Goal: Contribute content: Contribute content

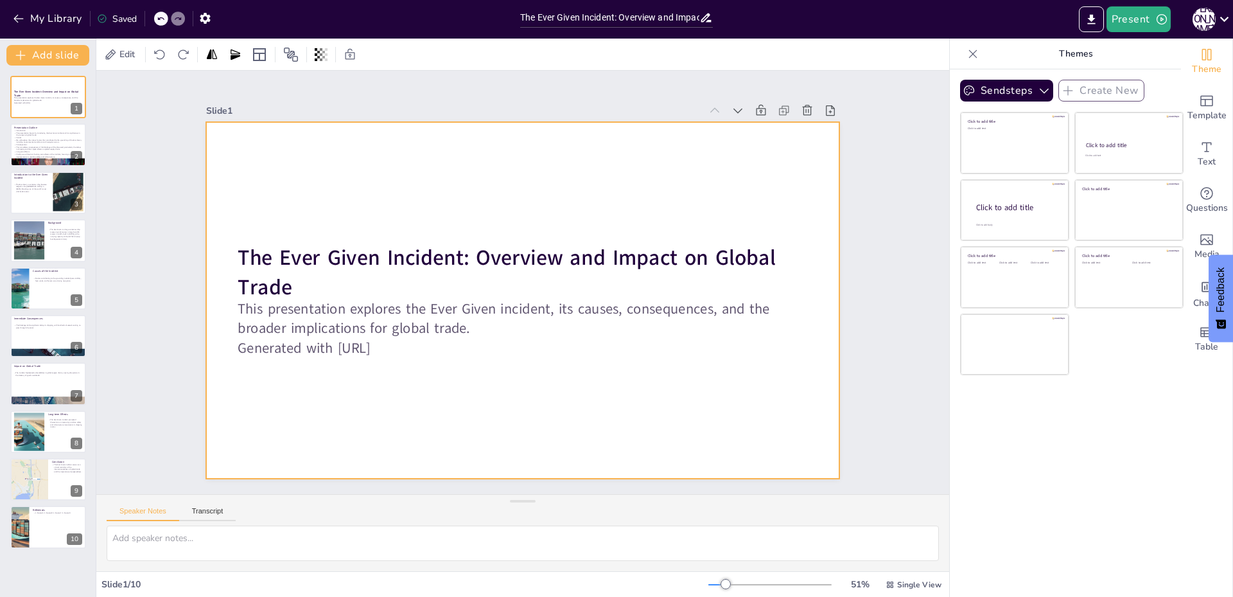
click at [479, 204] on div at bounding box center [523, 300] width 634 height 357
click at [1203, 242] on icon "Add images, graphics, shapes or video" at bounding box center [1206, 239] width 15 height 15
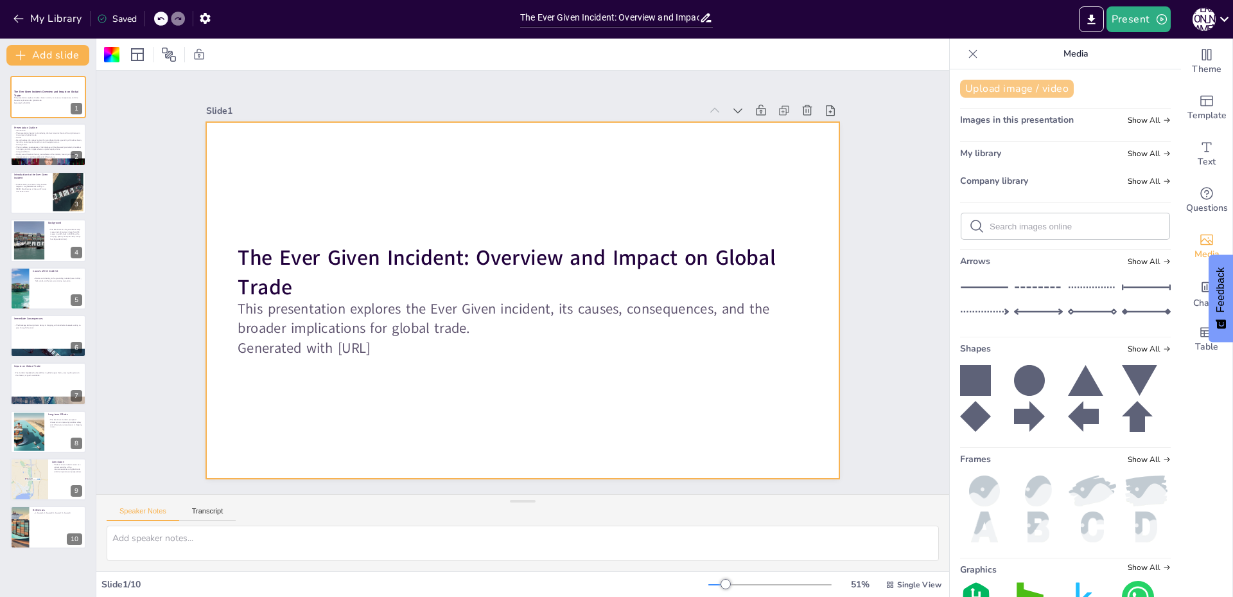
click at [985, 82] on button "Upload image / video" at bounding box center [1017, 89] width 114 height 18
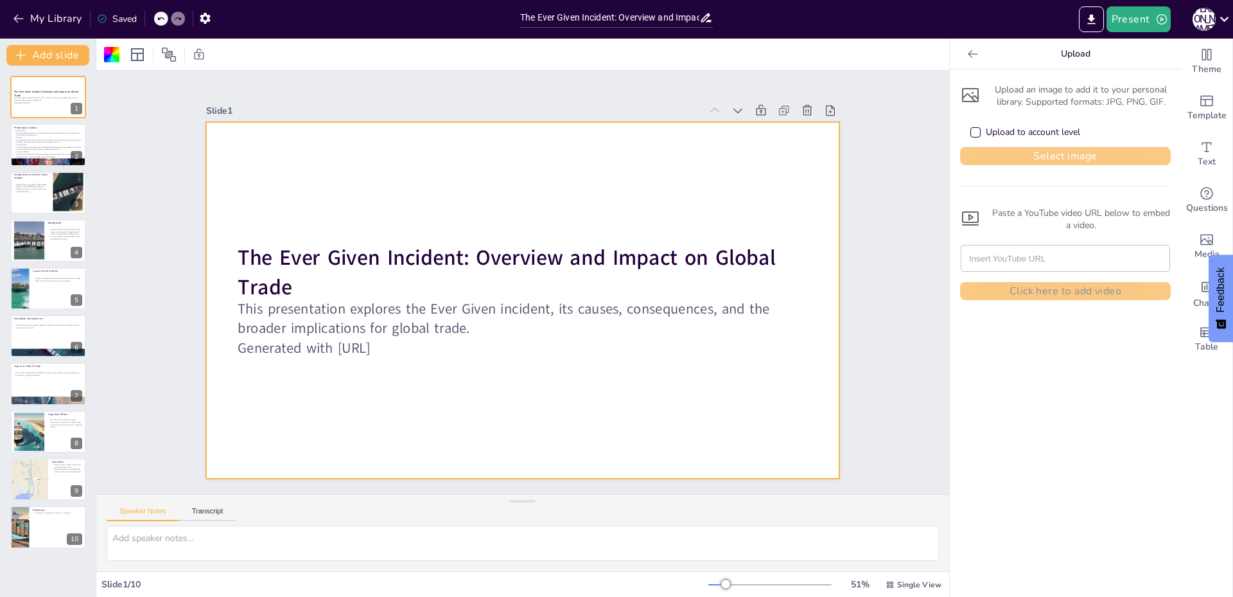
click at [1025, 161] on button "Select image" at bounding box center [1065, 156] width 211 height 18
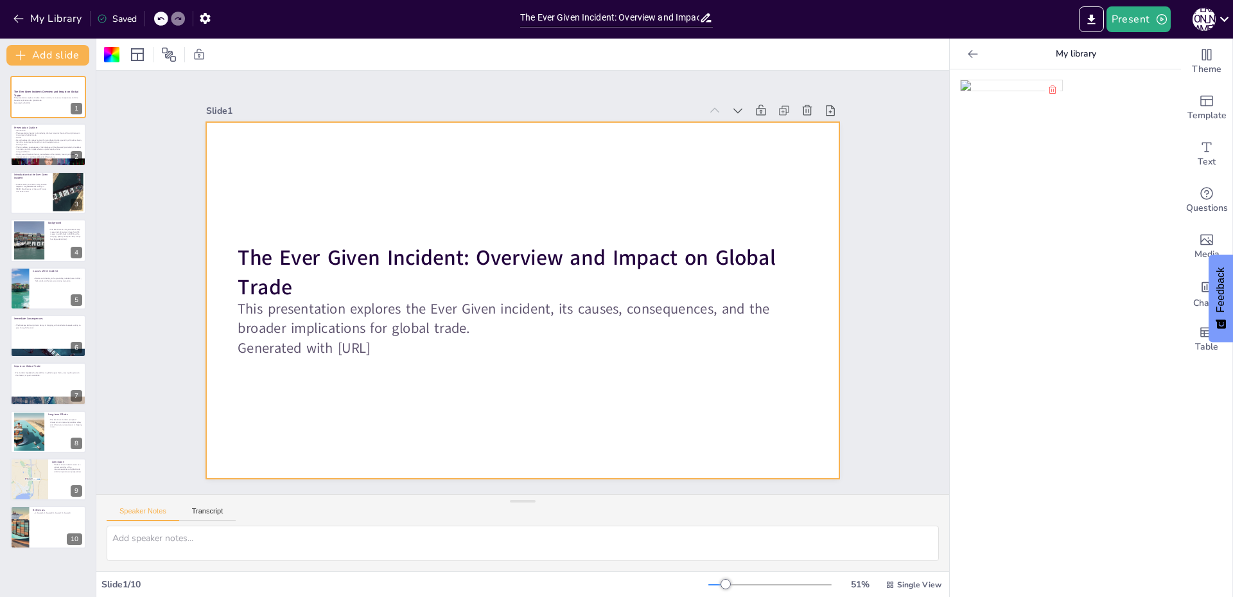
click at [1007, 91] on img at bounding box center [1011, 85] width 101 height 10
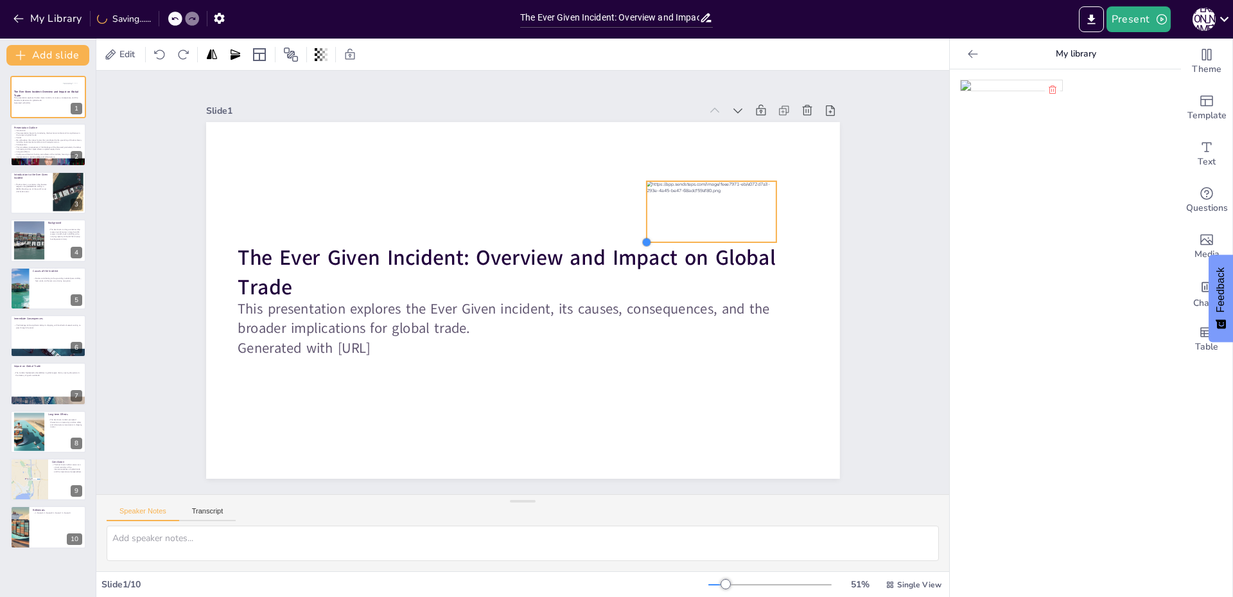
drag, startPoint x: 260, startPoint y: 413, endPoint x: 646, endPoint y: 236, distance: 424.8
click at [646, 236] on div "The Ever Given Incident: Overview and Impact on Global Trade This presentation …" at bounding box center [523, 300] width 634 height 357
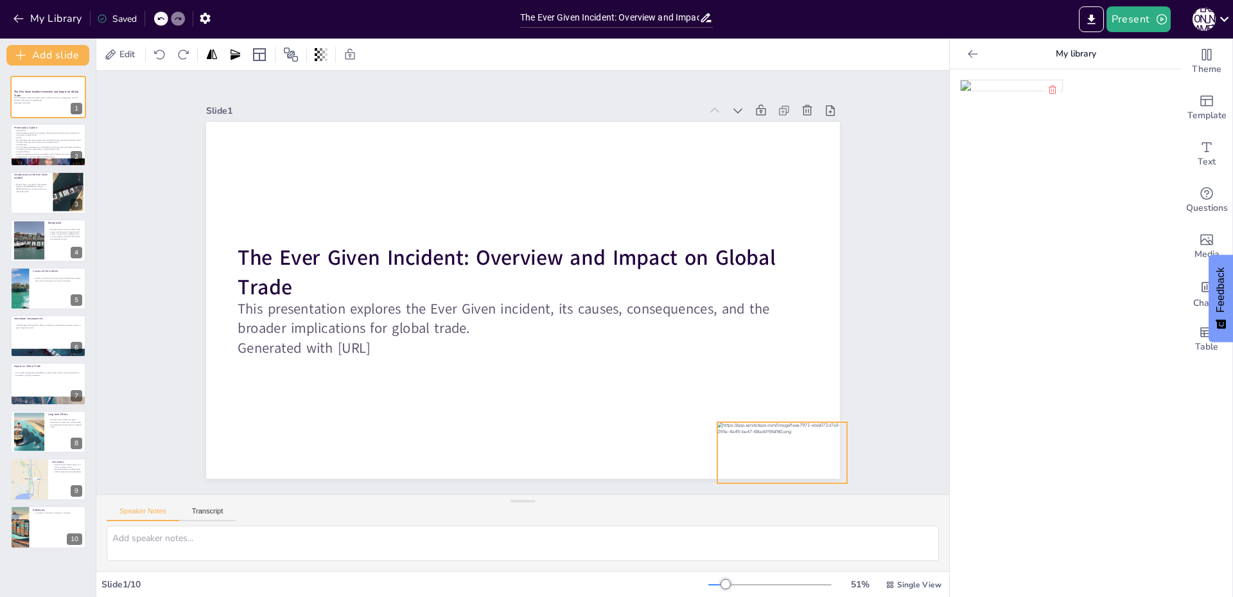
drag, startPoint x: 683, startPoint y: 209, endPoint x: 754, endPoint y: 450, distance: 251.0
click at [754, 450] on div at bounding box center [783, 452] width 130 height 61
click at [764, 392] on icon at bounding box center [771, 396] width 15 height 15
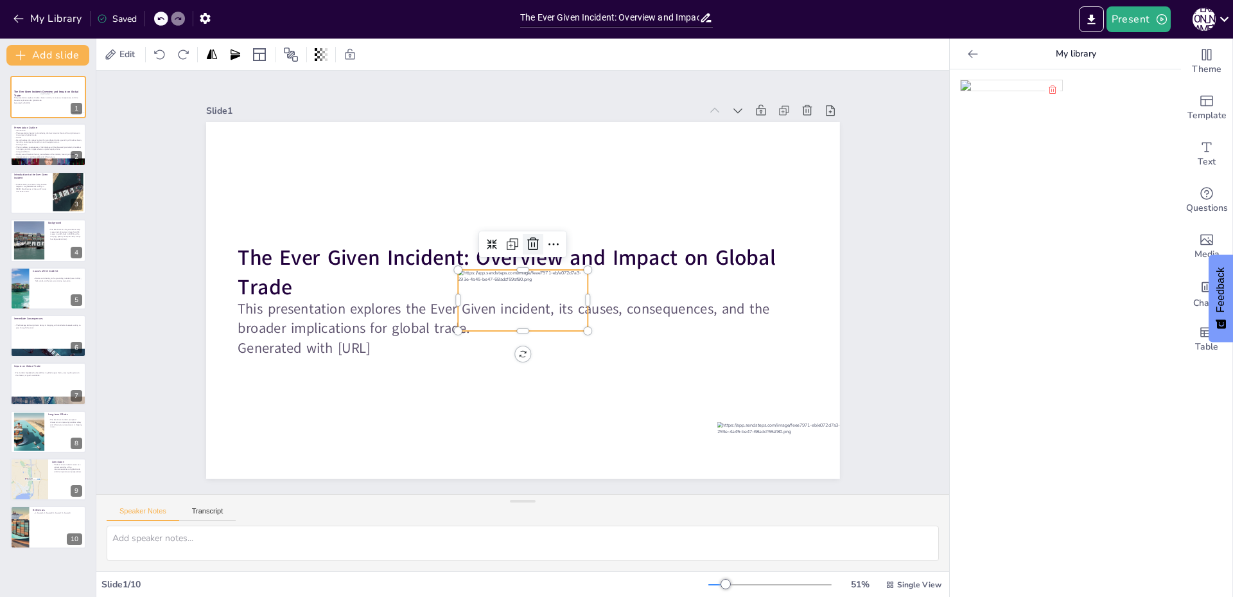
click at [527, 239] on icon at bounding box center [532, 243] width 15 height 15
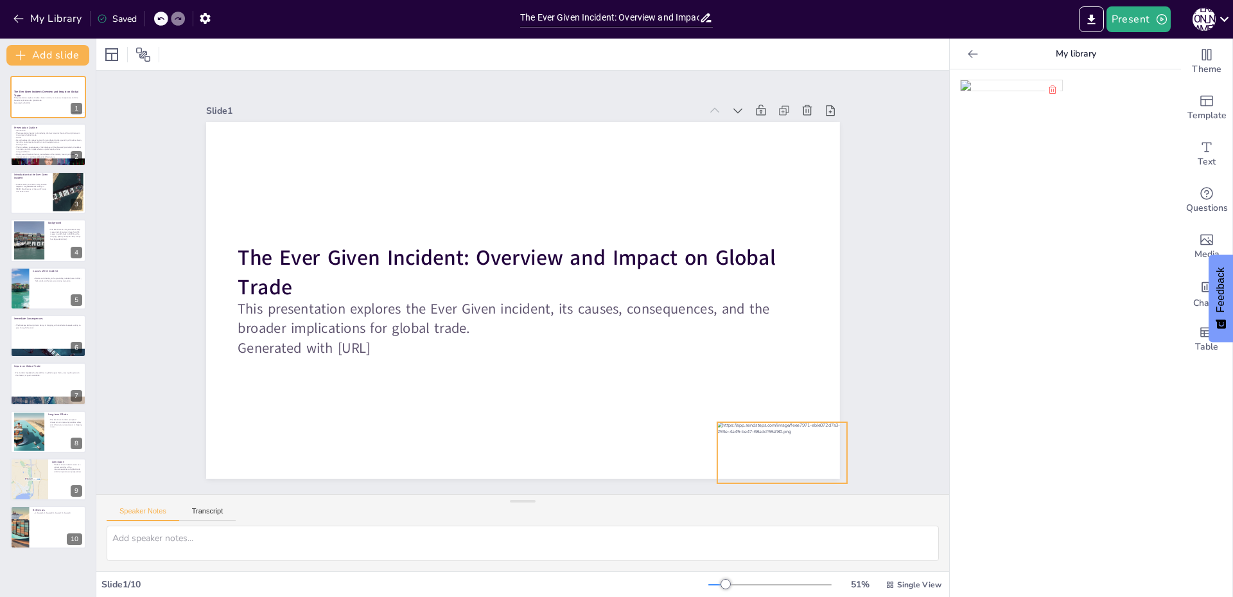
click at [767, 431] on div at bounding box center [783, 452] width 130 height 61
click at [806, 392] on icon at bounding box center [813, 396] width 15 height 15
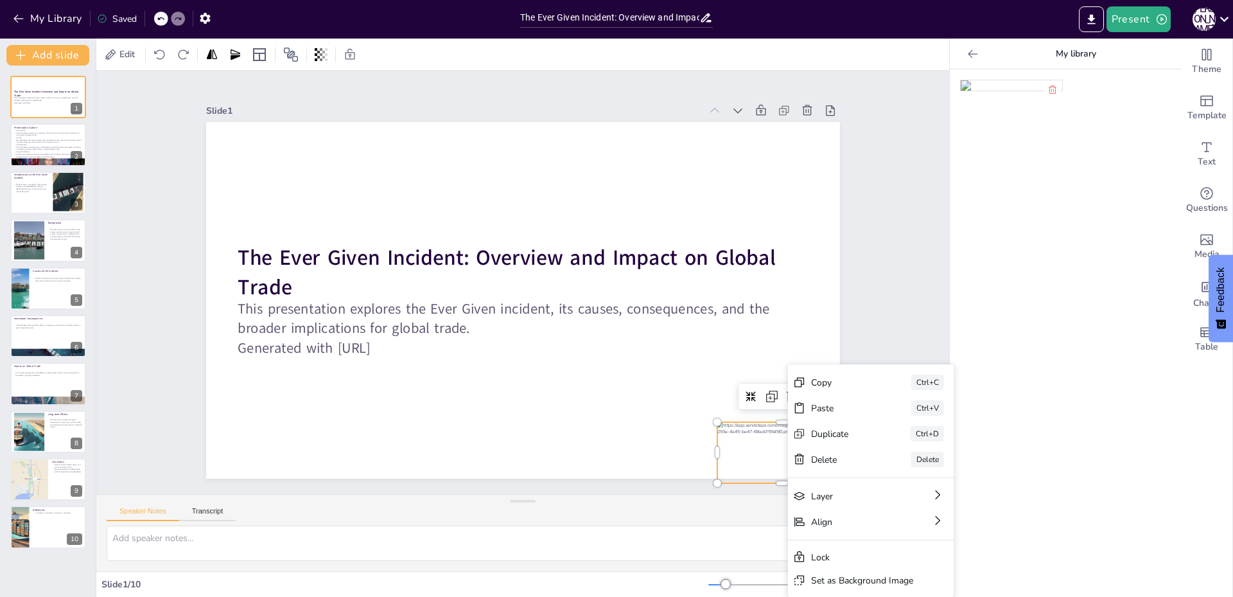
click at [733, 446] on div at bounding box center [783, 452] width 130 height 61
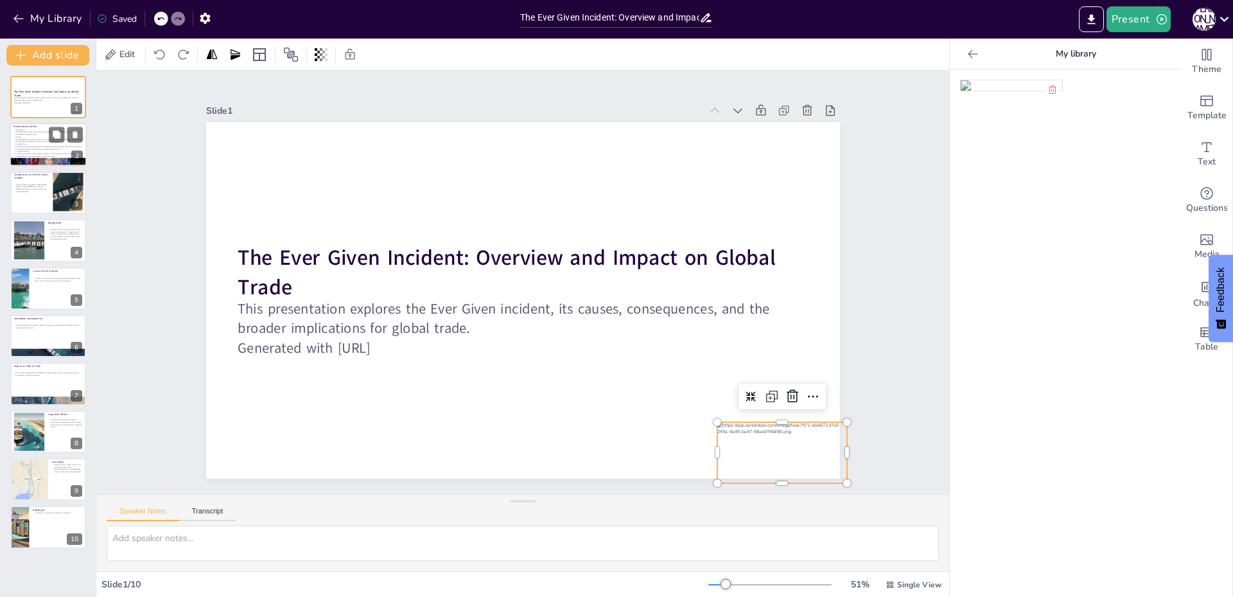
click at [22, 134] on p "The presentation begins by introducing the Ever Given incident and its signific…" at bounding box center [47, 133] width 69 height 4
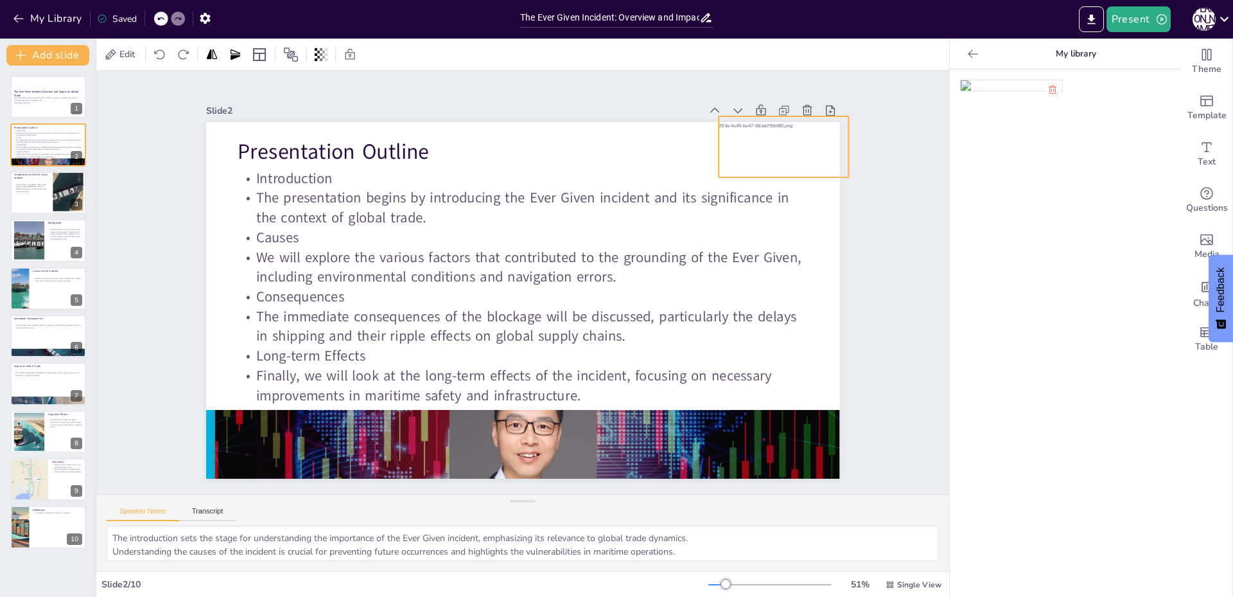
drag, startPoint x: 490, startPoint y: 281, endPoint x: 751, endPoint y: 128, distance: 302.6
click at [751, 128] on div at bounding box center [784, 146] width 130 height 61
click at [887, 216] on div "Slide 1 The Ever Given Incident: Overview and Impact on Global Trade This prese…" at bounding box center [522, 282] width 853 height 423
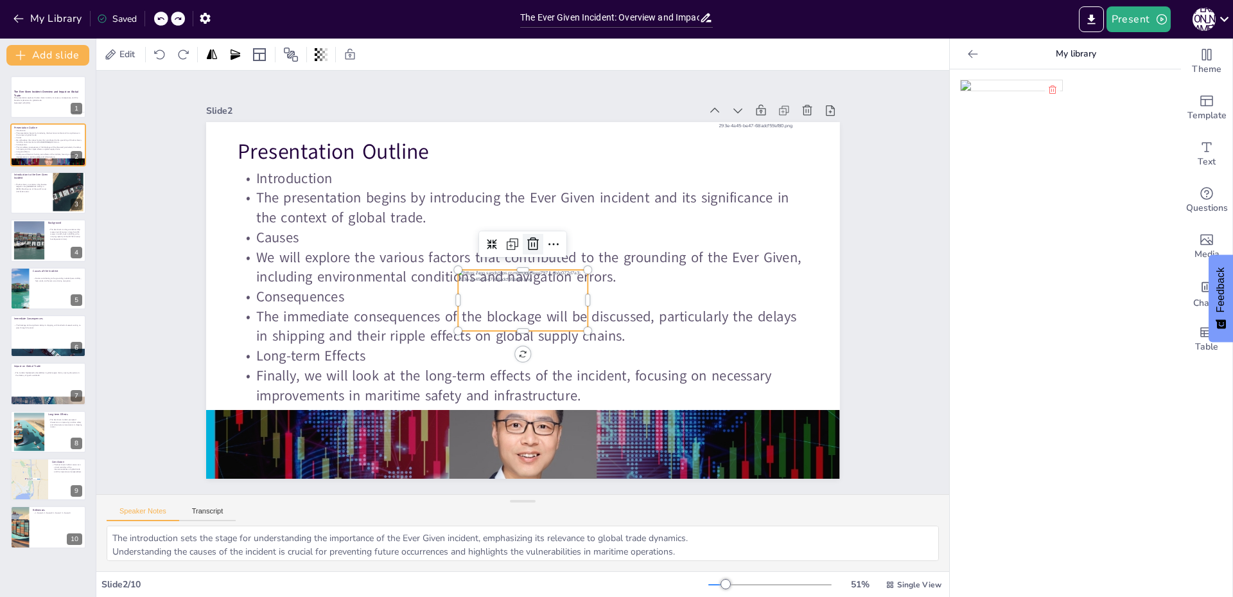
click at [525, 241] on icon at bounding box center [532, 243] width 15 height 15
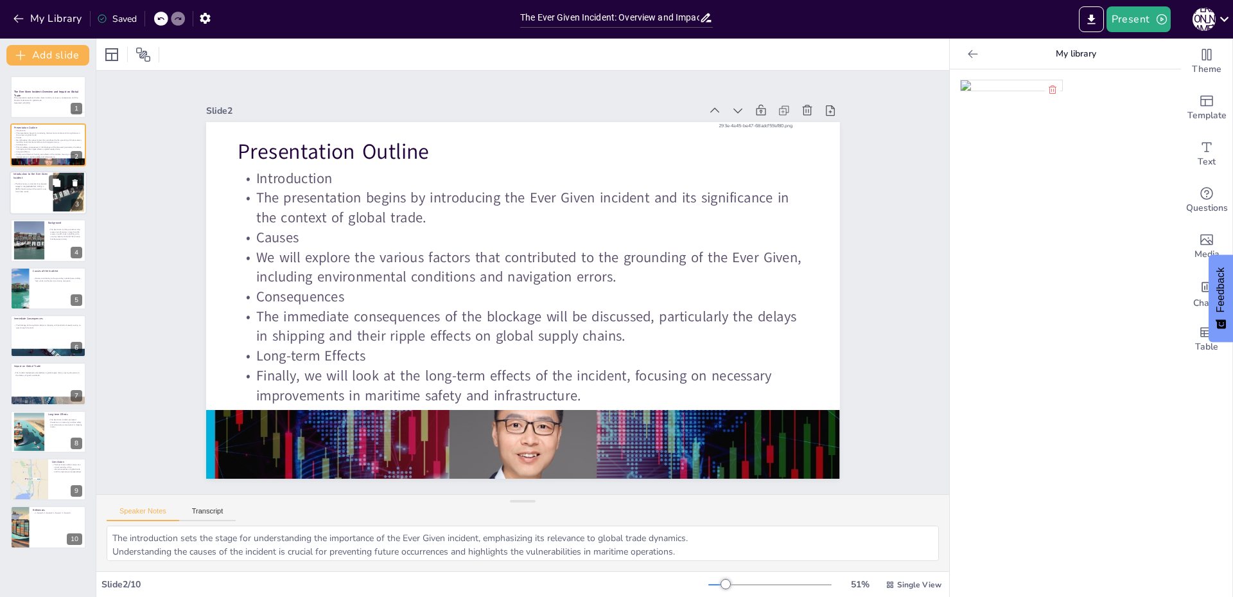
click at [39, 200] on div at bounding box center [48, 193] width 77 height 44
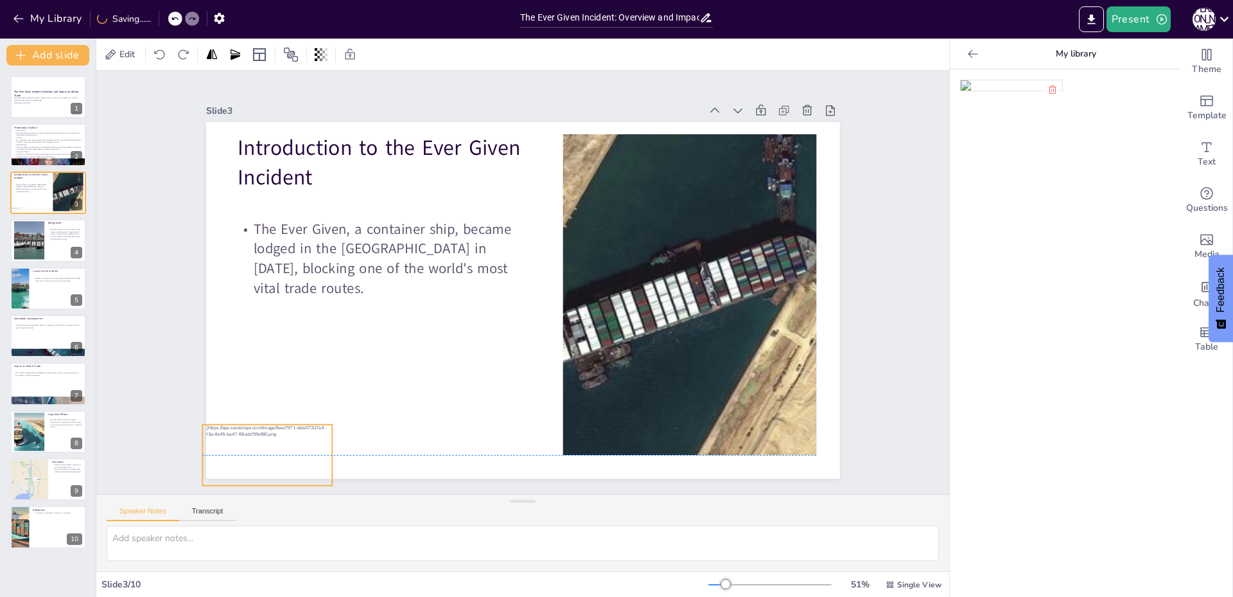
drag, startPoint x: 480, startPoint y: 297, endPoint x: 224, endPoint y: 449, distance: 297.6
click at [224, 449] on div at bounding box center [267, 455] width 130 height 61
click at [36, 240] on div at bounding box center [29, 240] width 52 height 39
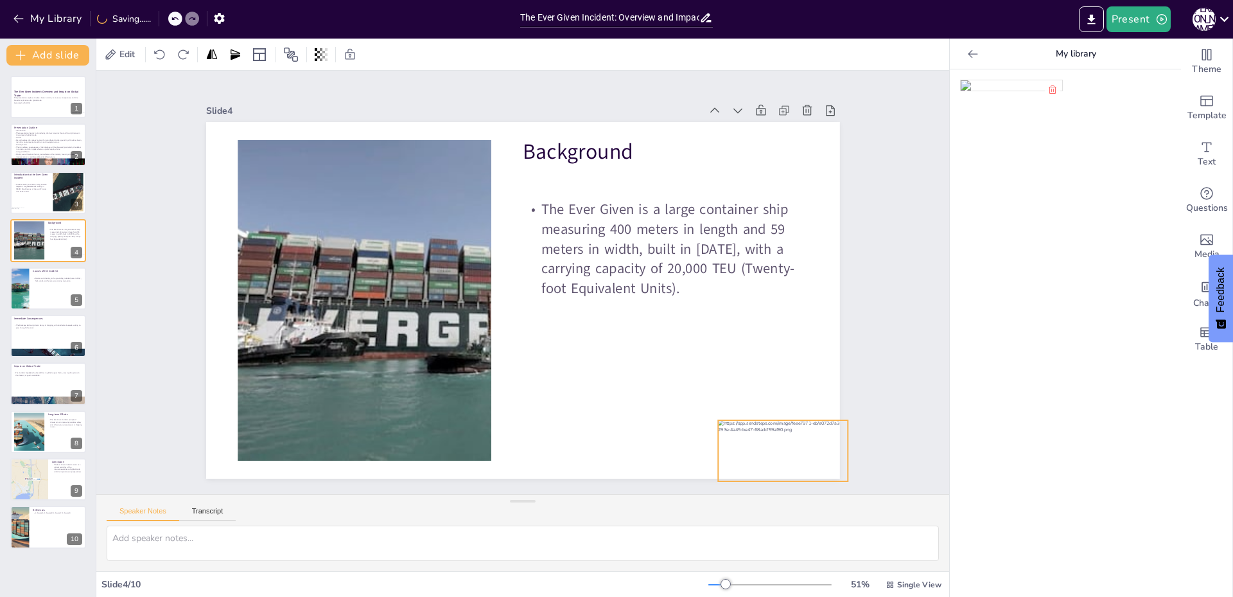
drag, startPoint x: 533, startPoint y: 303, endPoint x: 774, endPoint y: 445, distance: 279.8
click at [774, 445] on div at bounding box center [783, 450] width 130 height 61
click at [39, 290] on div at bounding box center [48, 289] width 77 height 44
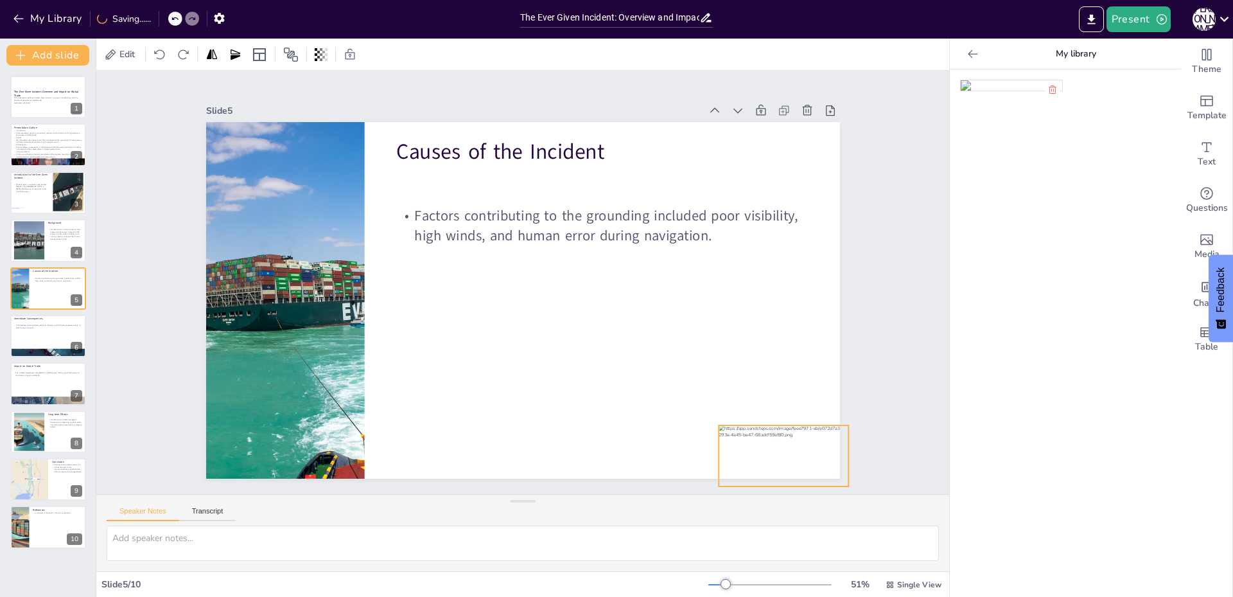
drag, startPoint x: 515, startPoint y: 315, endPoint x: 776, endPoint y: 471, distance: 303.6
click at [776, 471] on div at bounding box center [784, 455] width 130 height 61
click at [48, 336] on div at bounding box center [48, 336] width 77 height 44
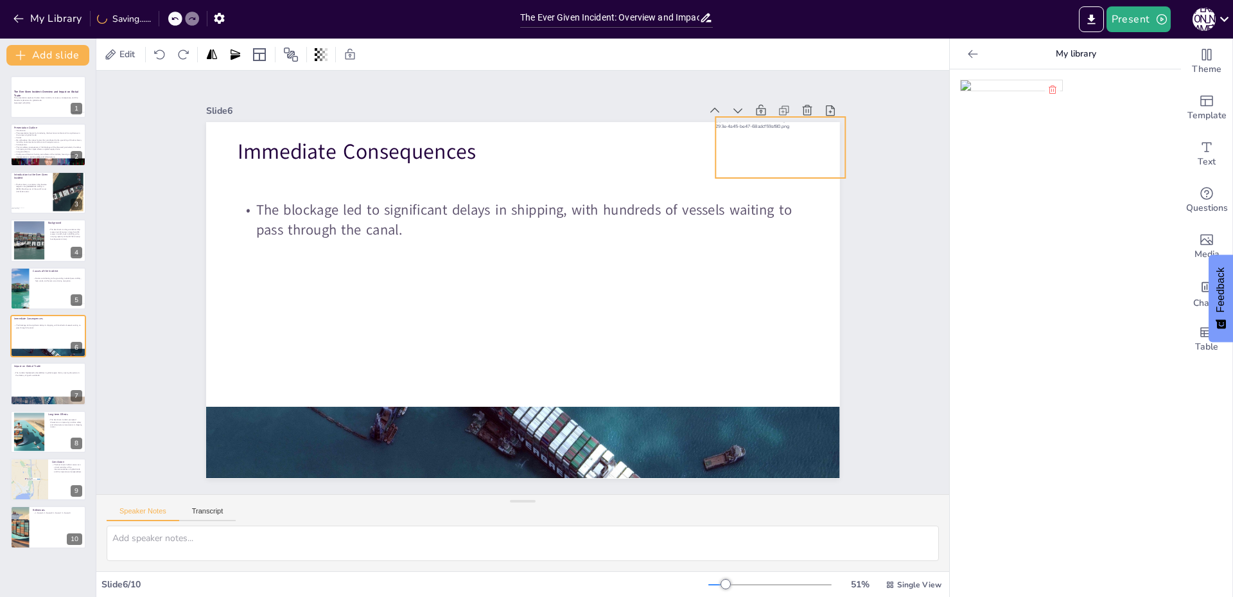
drag, startPoint x: 669, startPoint y: 260, endPoint x: 797, endPoint y: 150, distance: 168.5
click at [797, 150] on div at bounding box center [781, 147] width 130 height 61
click at [33, 384] on div at bounding box center [48, 384] width 77 height 44
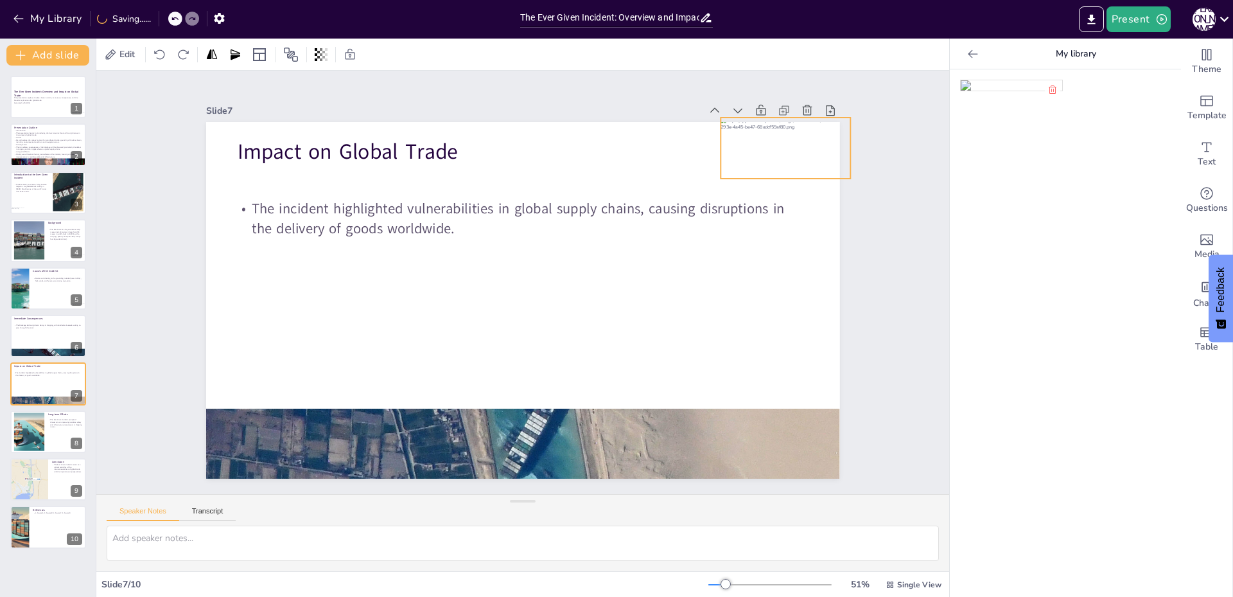
drag, startPoint x: 473, startPoint y: 302, endPoint x: 736, endPoint y: 150, distance: 303.7
click at [736, 150] on div at bounding box center [786, 148] width 130 height 61
click at [35, 413] on div at bounding box center [29, 431] width 69 height 39
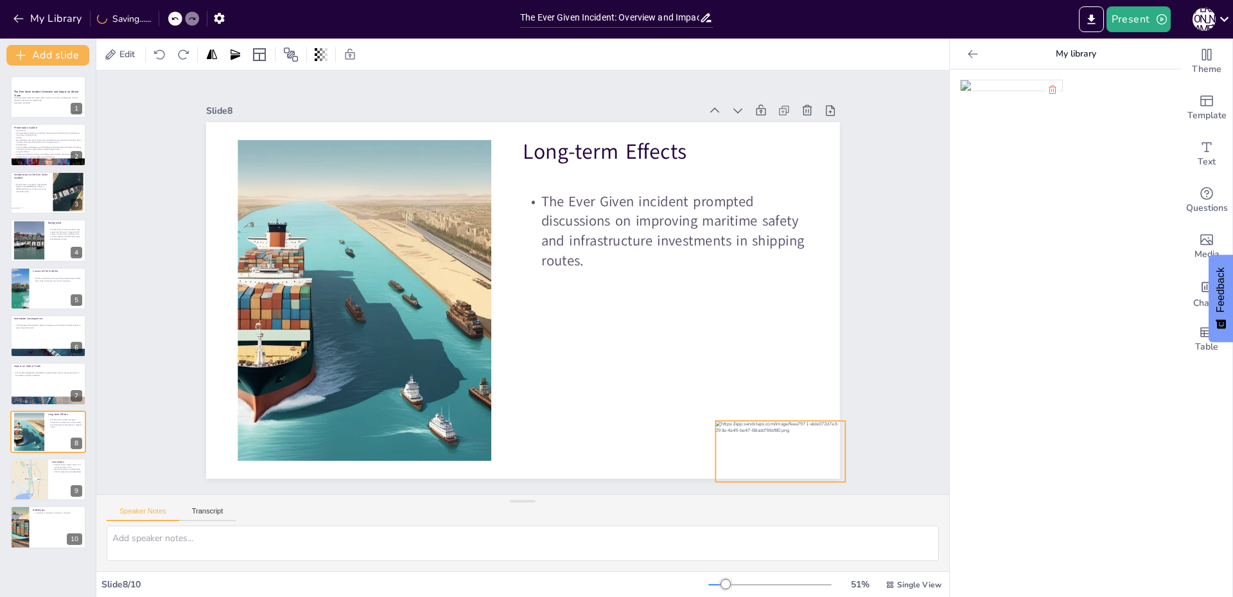
drag, startPoint x: 571, startPoint y: 333, endPoint x: 788, endPoint y: 459, distance: 250.4
click at [788, 459] on div at bounding box center [781, 451] width 130 height 61
click at [28, 477] on div at bounding box center [29, 479] width 39 height 45
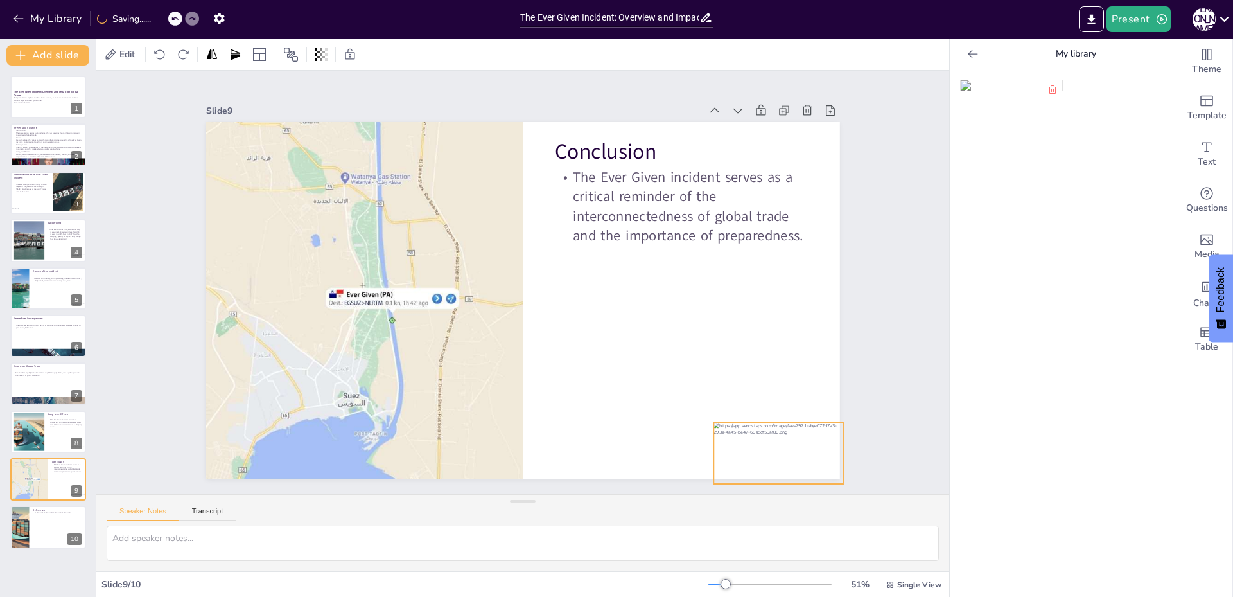
drag, startPoint x: 536, startPoint y: 294, endPoint x: 792, endPoint y: 447, distance: 297.9
click at [792, 447] on div at bounding box center [779, 453] width 130 height 61
drag, startPoint x: 46, startPoint y: 537, endPoint x: 89, endPoint y: 529, distance: 43.8
click at [47, 536] on div at bounding box center [48, 527] width 76 height 42
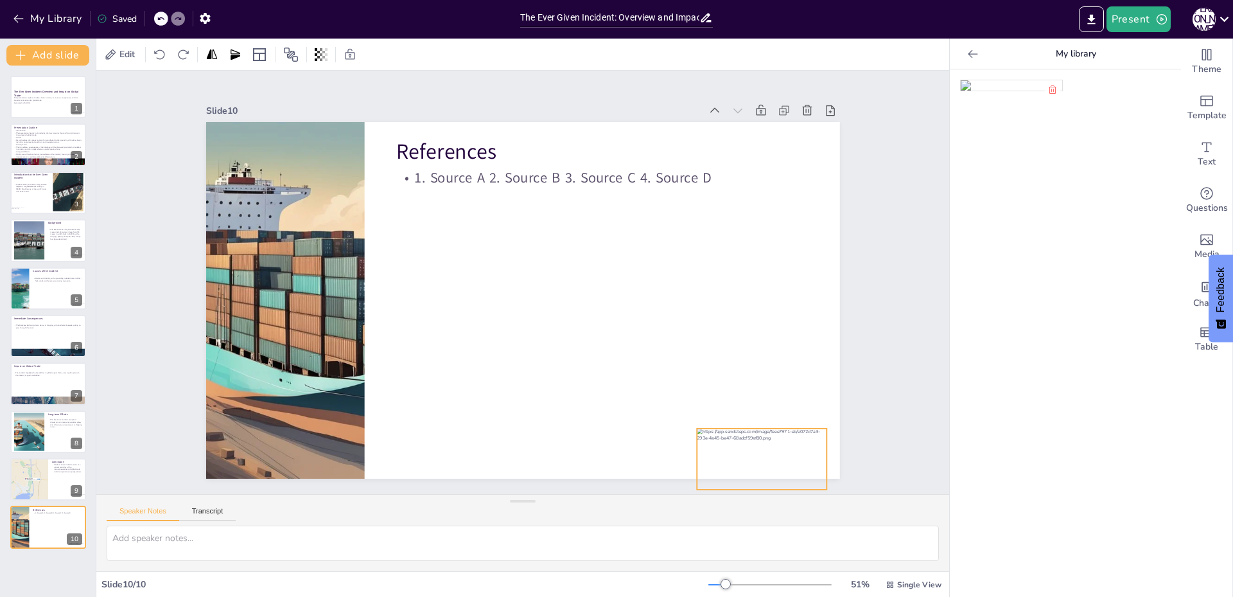
drag, startPoint x: 502, startPoint y: 289, endPoint x: 747, endPoint y: 447, distance: 291.9
click at [747, 447] on div at bounding box center [762, 458] width 130 height 61
drag, startPoint x: 748, startPoint y: 441, endPoint x: 755, endPoint y: 431, distance: 11.6
click at [755, 431] on div at bounding box center [783, 450] width 130 height 61
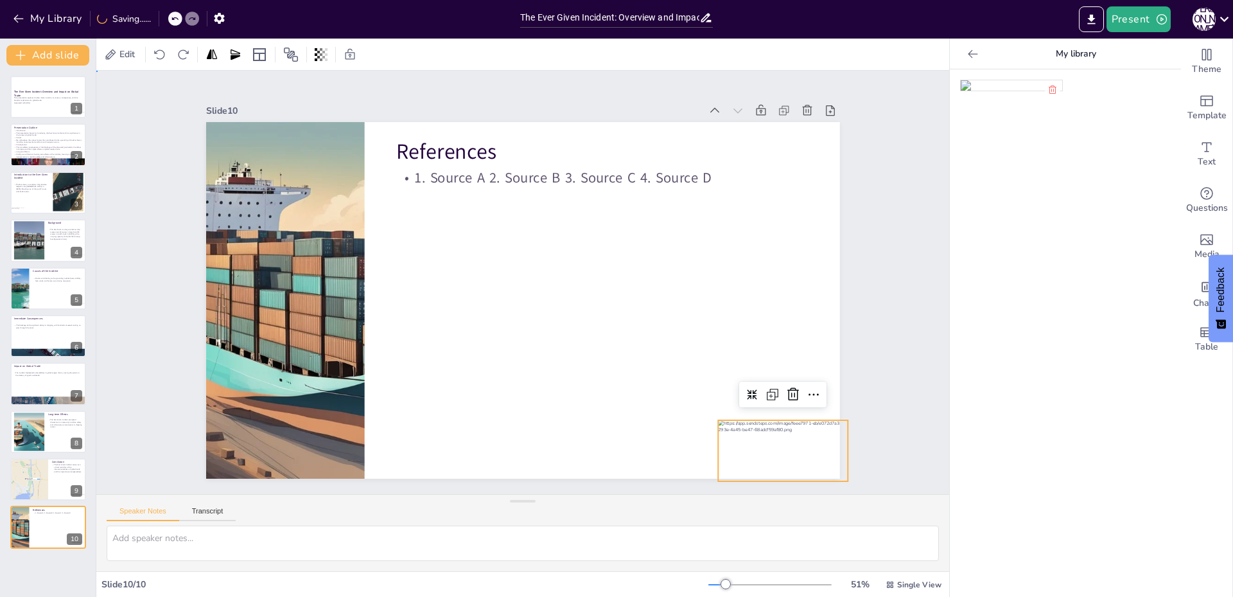
click at [881, 327] on div "Slide 1 The Ever Given Incident: Overview and Impact on Global Trade This prese…" at bounding box center [522, 282] width 853 height 423
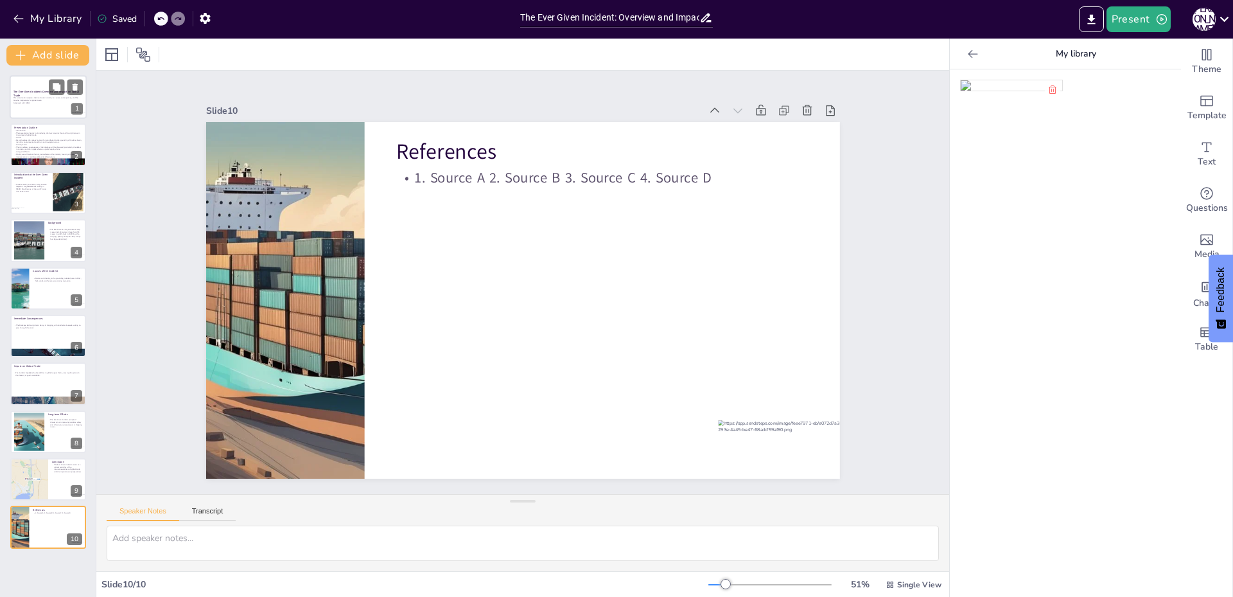
click at [35, 106] on div at bounding box center [48, 97] width 77 height 44
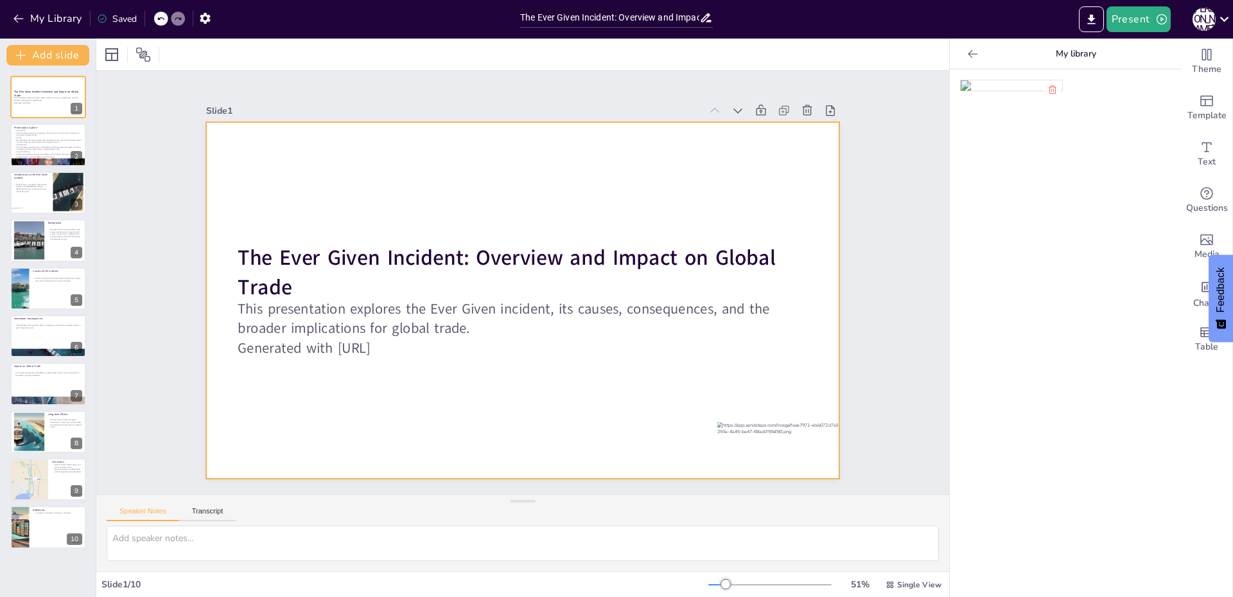
click at [369, 195] on div at bounding box center [523, 300] width 634 height 357
click at [364, 195] on div at bounding box center [523, 300] width 634 height 357
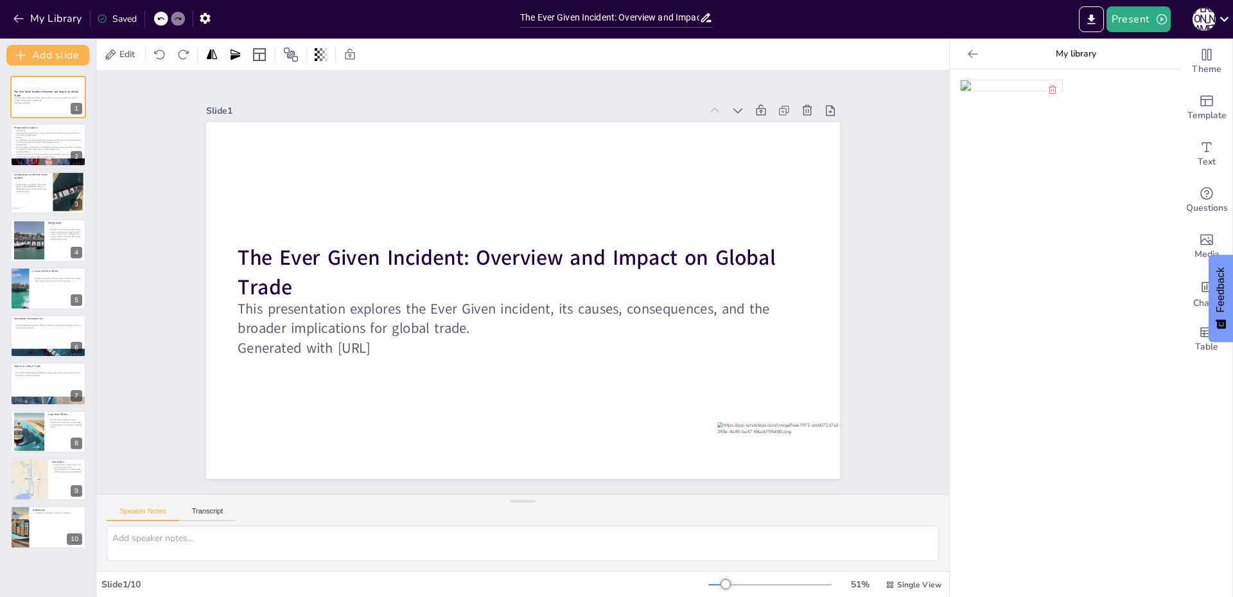
click at [364, 195] on div at bounding box center [523, 300] width 634 height 357
click at [344, 220] on div at bounding box center [523, 300] width 634 height 357
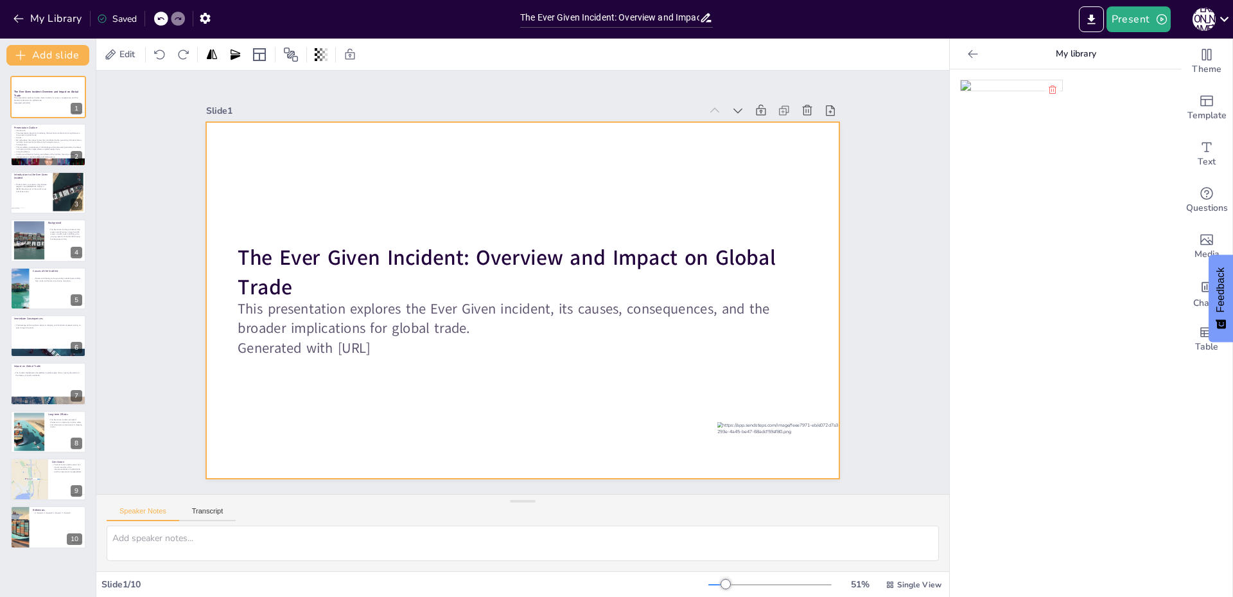
click at [378, 215] on div at bounding box center [523, 300] width 634 height 357
click at [401, 231] on div at bounding box center [523, 300] width 634 height 357
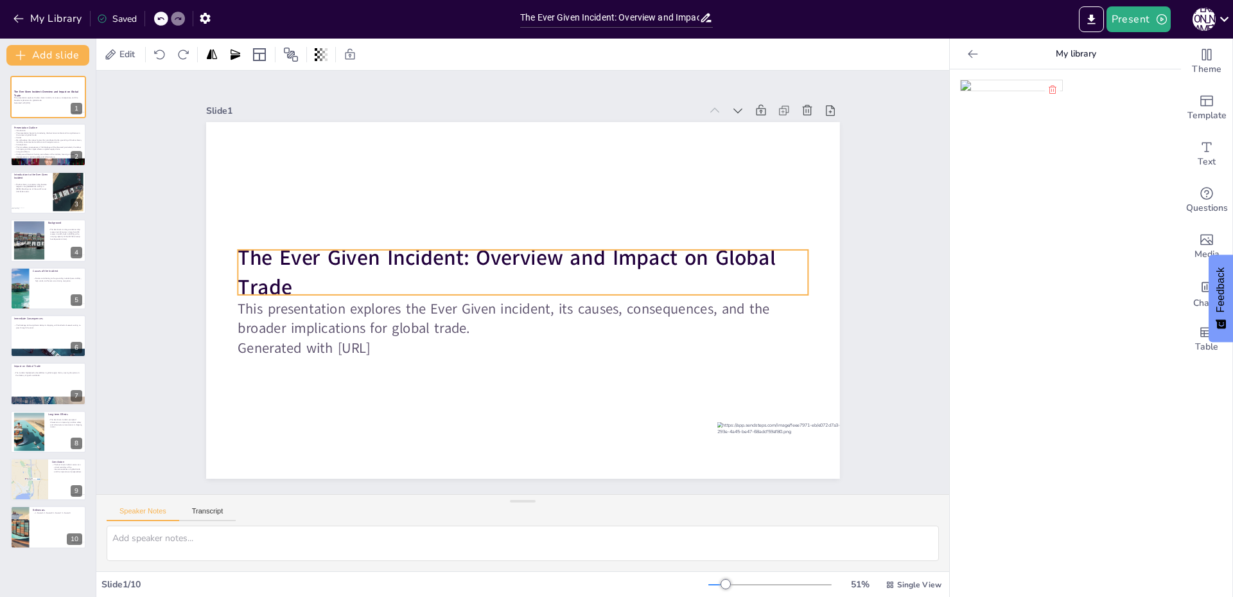
click at [408, 246] on strong "The Ever Given Incident: Overview and Impact on Global Trade" at bounding box center [507, 272] width 538 height 58
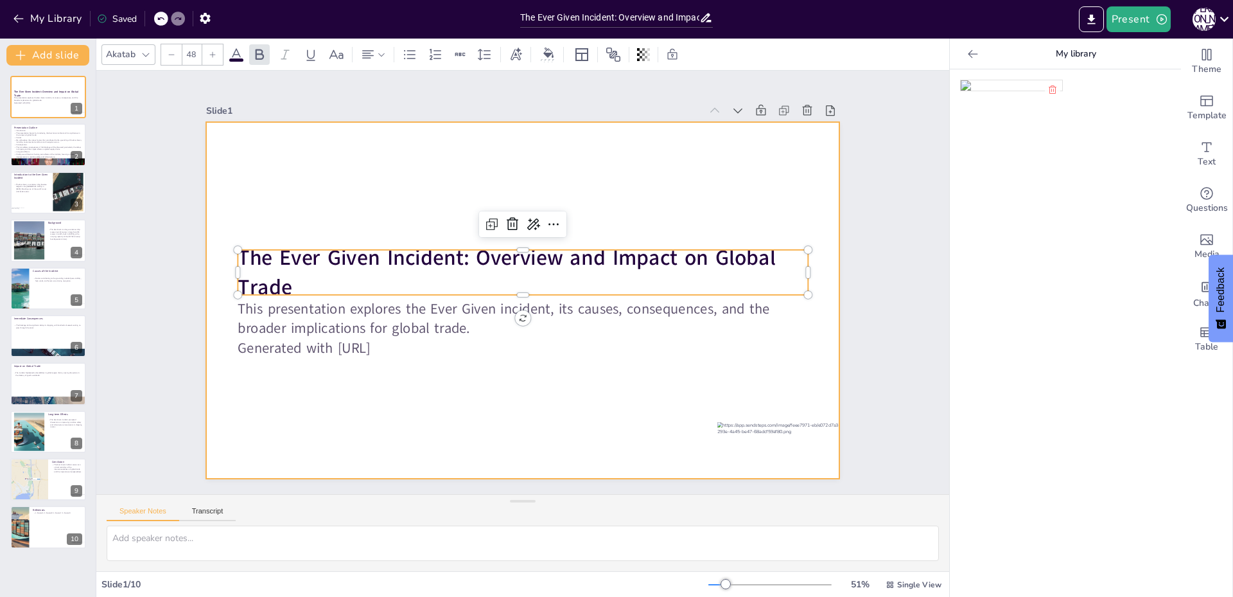
click at [421, 230] on div at bounding box center [523, 300] width 634 height 357
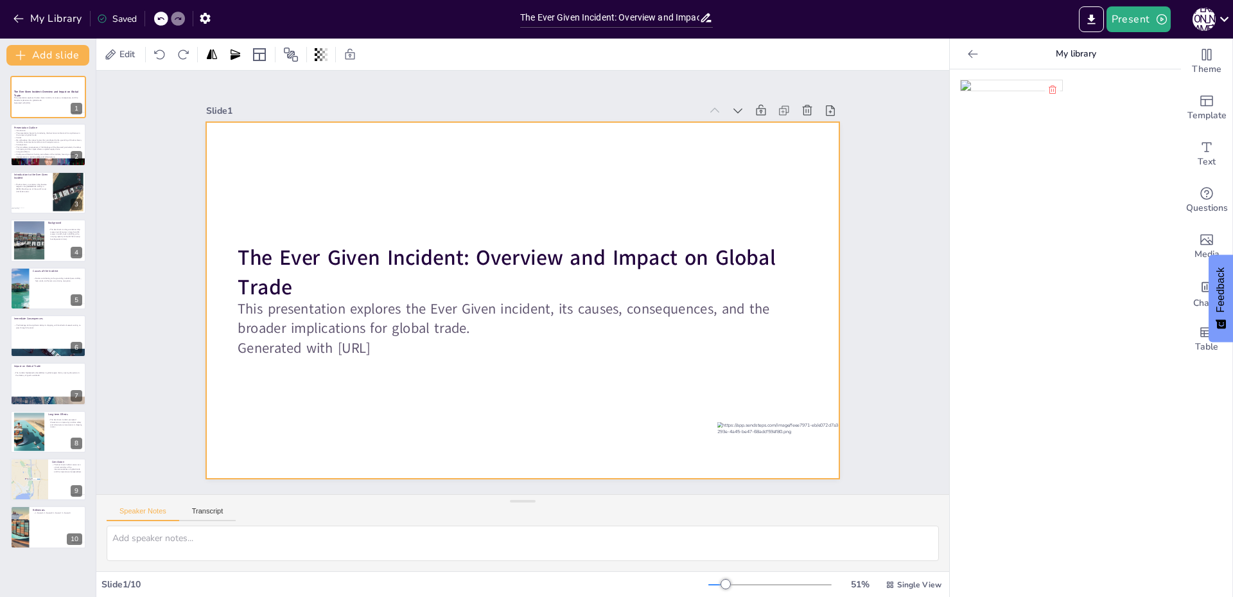
click at [427, 174] on div at bounding box center [523, 300] width 634 height 357
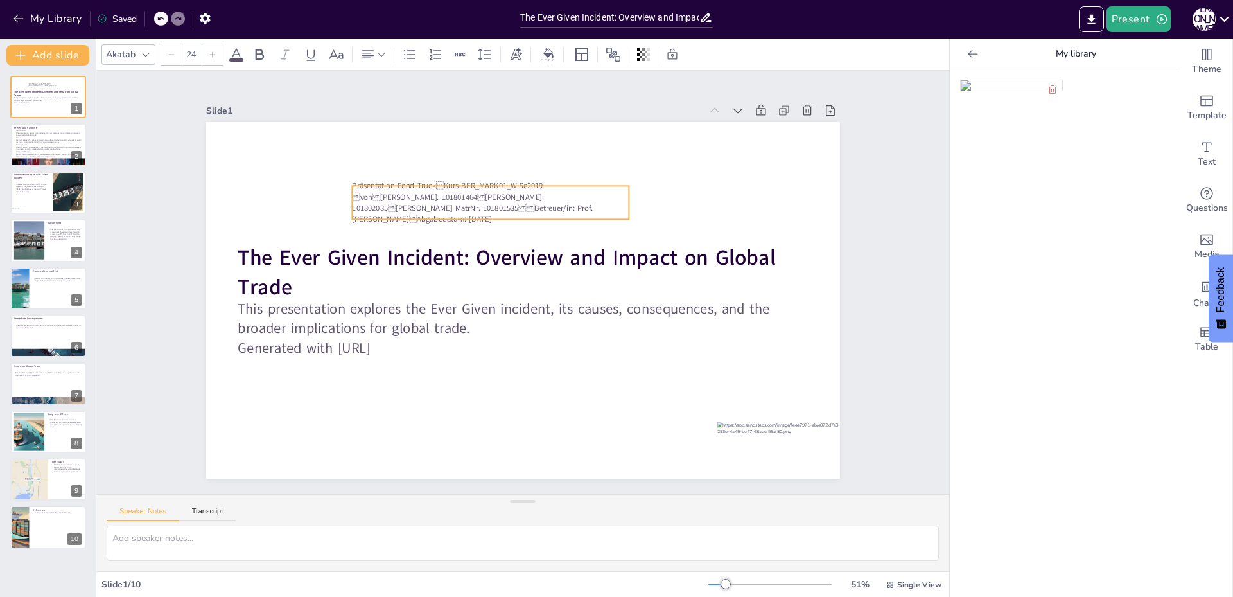
drag, startPoint x: 394, startPoint y: 162, endPoint x: 507, endPoint y: 193, distance: 117.2
click at [507, 193] on span "Präsentation Food-TruckKurs-BER_MARK01_WiSe2019 vonBenjamin Hutter MatrNr. 1…" at bounding box center [472, 203] width 241 height 44
click at [364, 181] on span "Präsentation Food-TruckKurs-BER_MARK01_WiSe2019 vonBenjamin Hutter MatrNr. 1…" at bounding box center [472, 203] width 241 height 44
click at [369, 185] on span "Präsentation Food-TruckKurs-BER_MARK01_WiSe2019 vonBenjamin Hutter MatrNr. 1…" at bounding box center [472, 203] width 241 height 44
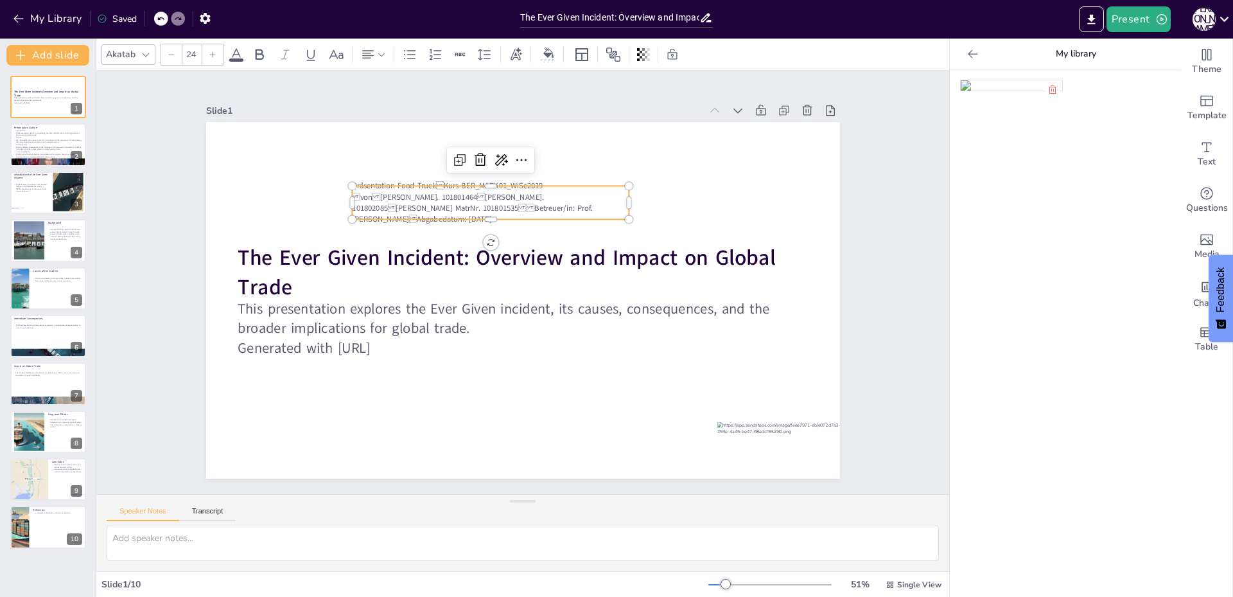
click at [369, 185] on span "Präsentation Food-TruckKurs-BER_MARK01_WiSe2019 vonBenjamin Hutter MatrNr. 1…" at bounding box center [472, 203] width 241 height 44
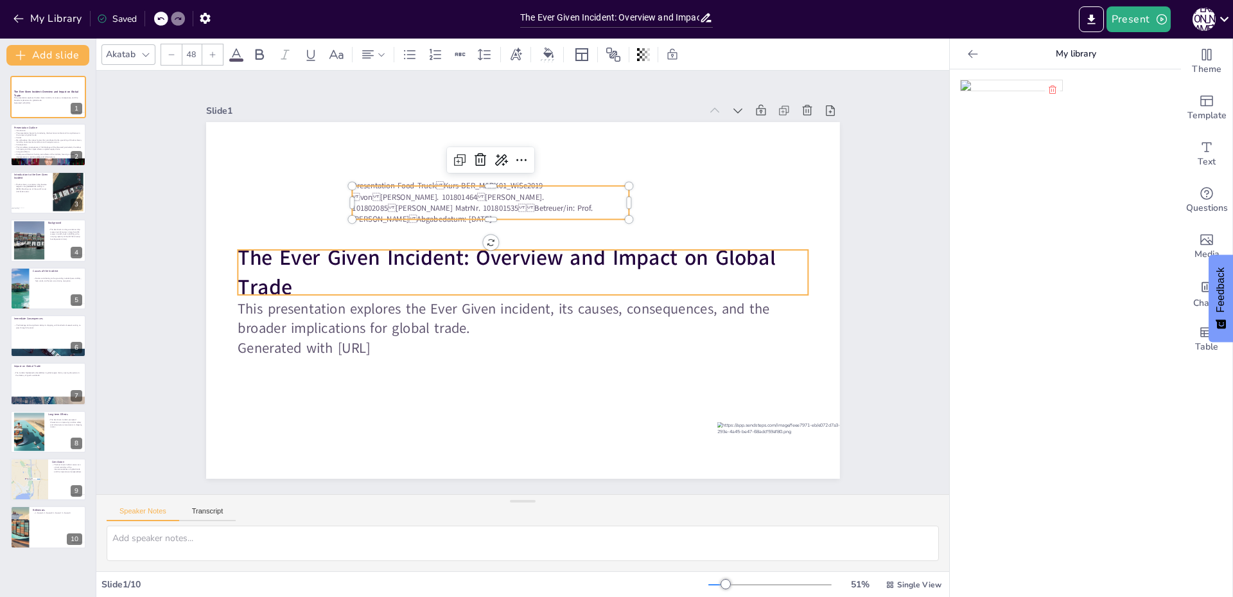
click at [239, 247] on strong "The Ever Given Incident: Overview and Impact on Global Trade" at bounding box center [507, 272] width 538 height 58
click at [239, 247] on span "The Ever Given Incident: Overview and Impact on Global Trade" at bounding box center [507, 272] width 538 height 58
click at [396, 184] on span "Presentation Food-TruckKurs-BER_MARK01_WiSe2019 vonBenjamin Hutter MatrNr. 1…" at bounding box center [472, 203] width 241 height 44
type input "24"
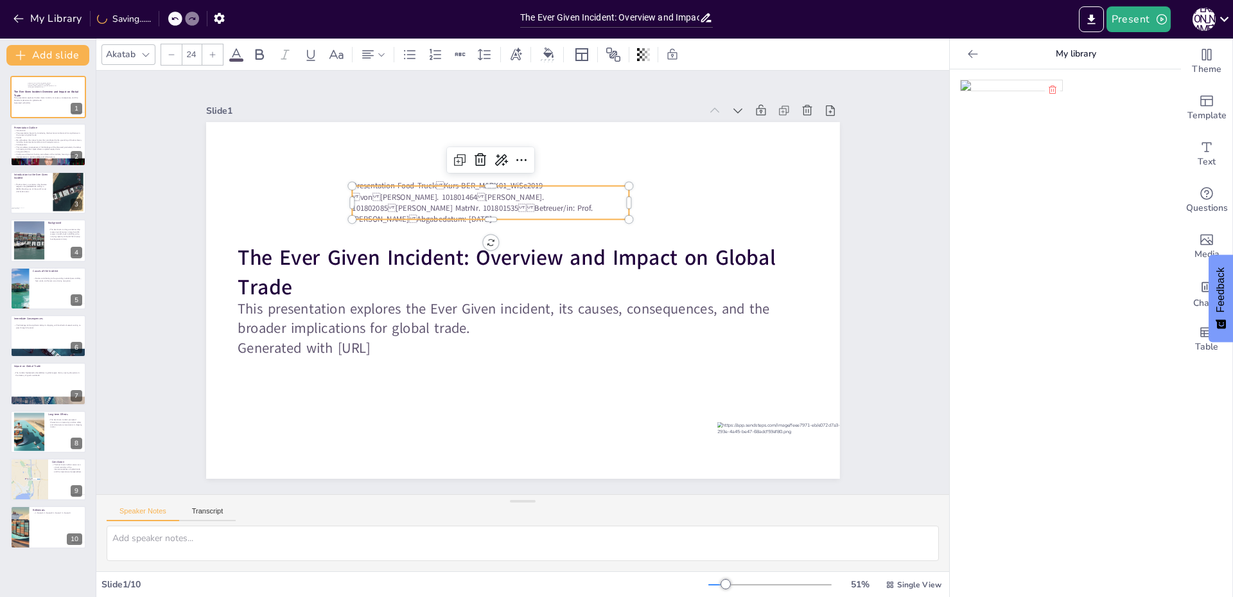
click at [396, 184] on span "Presentation Food-TruckKurs-BER_MARK01_WiSe2019 vonBenjamin Hutter MatrNr. 1…" at bounding box center [472, 203] width 241 height 44
drag, startPoint x: 389, startPoint y: 184, endPoint x: 426, endPoint y: 184, distance: 37.3
click at [426, 184] on span "Presentation Food-TruckKurs-BER_MARK01_WiSe2019 vonBenjamin Hutter MatrNr. 1…" at bounding box center [472, 203] width 241 height 44
click at [426, 207] on span "Kurs-BER_MARK01_WiSe2019 vonBenjamin Hutter MatrNr. 101801464Erik Schott Mat…" at bounding box center [490, 208] width 276 height 44
drag, startPoint x: 360, startPoint y: 197, endPoint x: 390, endPoint y: 196, distance: 29.6
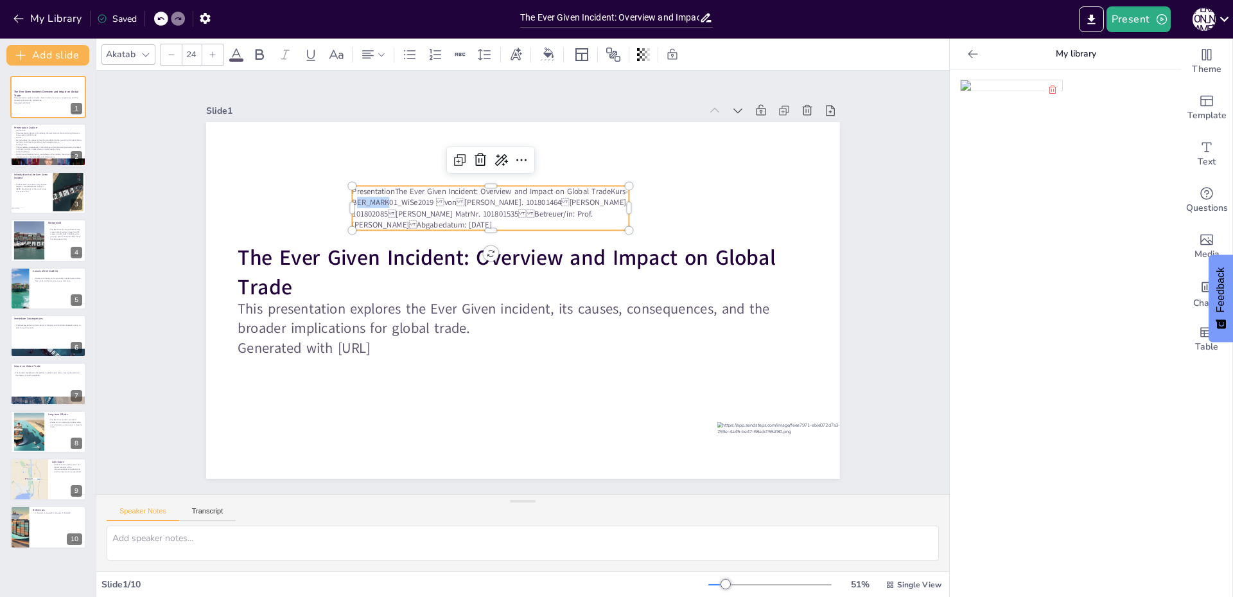
click at [390, 196] on span "Kurs-BER_MARK01_WiSe2019 vonBenjamin Hutter MatrNr. 101801464Erik Schott Mat…" at bounding box center [490, 208] width 276 height 44
drag, startPoint x: 378, startPoint y: 196, endPoint x: 440, endPoint y: 194, distance: 62.3
click at [440, 194] on span "Kurs-BER_MARK01_WiSe2019 vonBenjamin Hutter MatrNr. 101801464Erik Schott Mat…" at bounding box center [490, 208] width 276 height 44
click at [378, 198] on p "Presentation The Ever Given Incident: Overview and Impact on Global Trade Kurs…" at bounding box center [491, 208] width 278 height 44
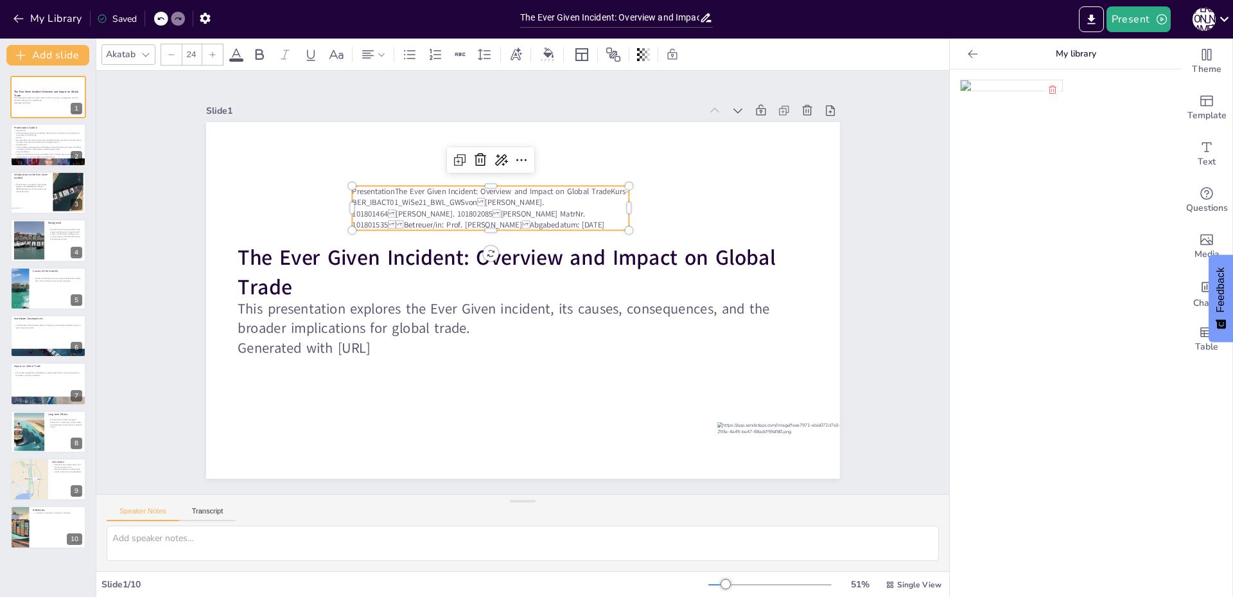
click at [484, 197] on span "vonBenjamin Hutter MatrNr. 101801464Erik Schott MatrNr. 101802085Jan Waterst…" at bounding box center [478, 213] width 252 height 33
drag, startPoint x: 488, startPoint y: 195, endPoint x: 447, endPoint y: 211, distance: 44.1
click at [447, 211] on span "vonBenjamin Hutter MatrNr. 101801464Erik Schott MatrNr. 101802085Jan Waterst…" at bounding box center [478, 213] width 252 height 33
click at [489, 197] on span "vonJan Waterstradt MatrNr. 101801535Betreuer/in: Prof. Dr. Martina Lütkewitte…" at bounding box center [478, 208] width 252 height 22
click at [540, 210] on span "von Jan Waterstradt MatrNr. 101801535Betreuer/in: Prof. Dr. Martina Lütkewitt…" at bounding box center [478, 208] width 252 height 22
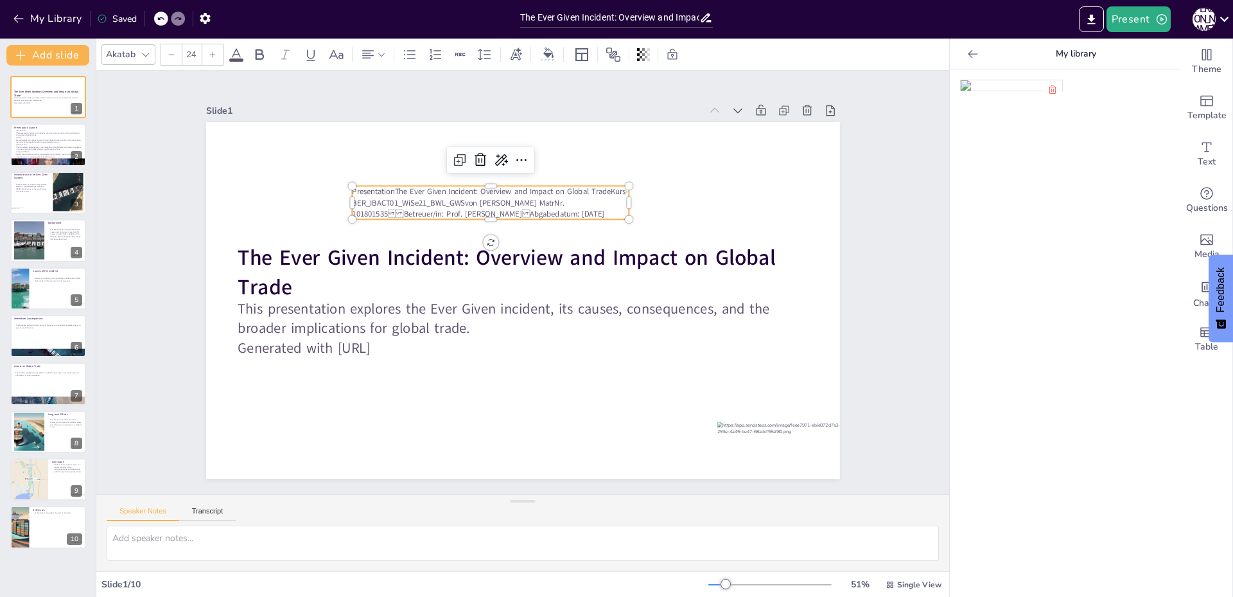
click at [540, 210] on span "von Jan Waterstradt MatrNr. 101801535Betreuer/in: Prof. Dr. Martina Lütkewitt…" at bounding box center [478, 208] width 252 height 22
drag, startPoint x: 540, startPoint y: 208, endPoint x: 533, endPoint y: 208, distance: 7.7
click at [533, 208] on span "von Jan Waterstradt MatrNr. 101801535Betreuer/in: Prof. Dr. Martina Lütkewitt…" at bounding box center [478, 208] width 252 height 22
click at [548, 211] on span "von Jan Waterstradt MatrNr. 101801535Betreuer/in: Prof. Dr. Martina Lütkewitt…" at bounding box center [478, 208] width 252 height 22
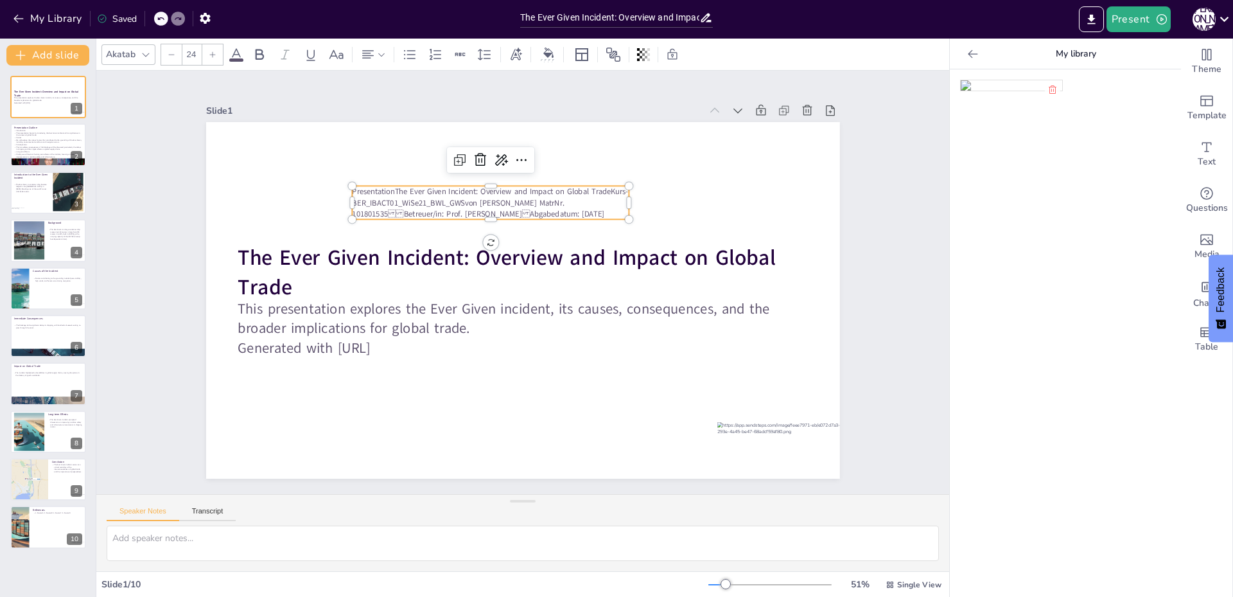
drag, startPoint x: 571, startPoint y: 208, endPoint x: 565, endPoint y: 207, distance: 6.5
click at [565, 207] on p "Presentation The Ever Given Incident: Overview and Impact on Global Trade Kurs…" at bounding box center [491, 202] width 278 height 33
drag, startPoint x: 403, startPoint y: 206, endPoint x: 481, endPoint y: 207, distance: 78.4
click at [481, 207] on span "von Jan Waterstradt MatrNr. 101801535Betreuer/in: Prof. Dr. Martina Lütkewitt…" at bounding box center [478, 208] width 252 height 22
drag, startPoint x: 403, startPoint y: 209, endPoint x: 384, endPoint y: 208, distance: 18.6
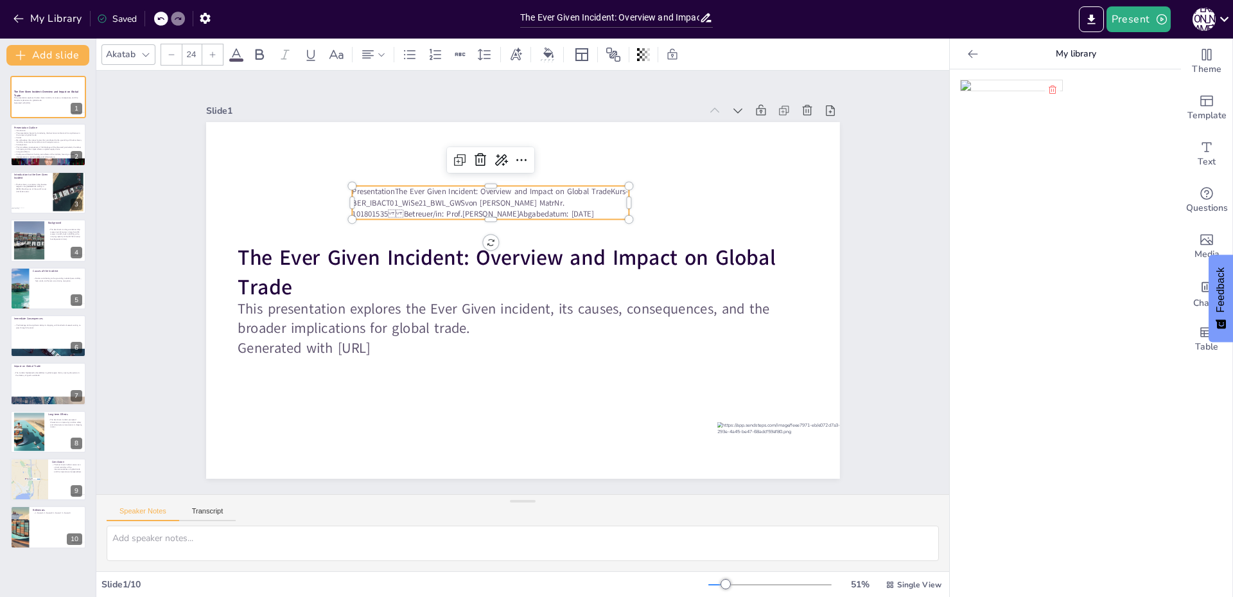
click at [384, 208] on span "von Jan Waterstradt MatrNr. 101801535Betreuer/in: Prof." at bounding box center [458, 208] width 212 height 22
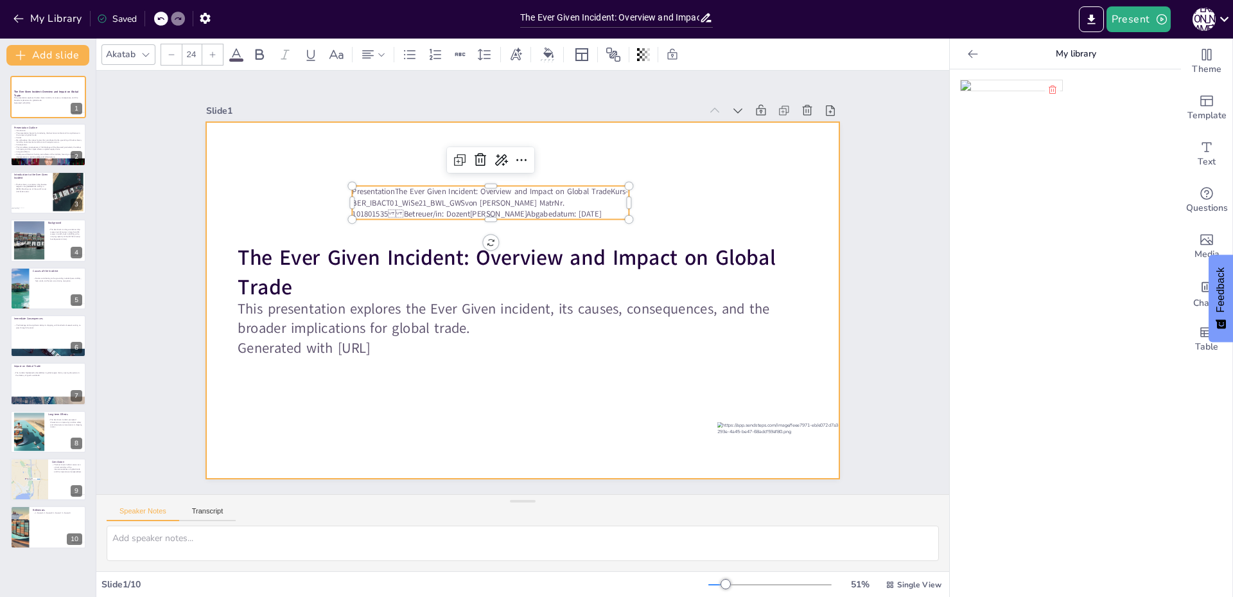
click at [637, 220] on div at bounding box center [523, 300] width 634 height 357
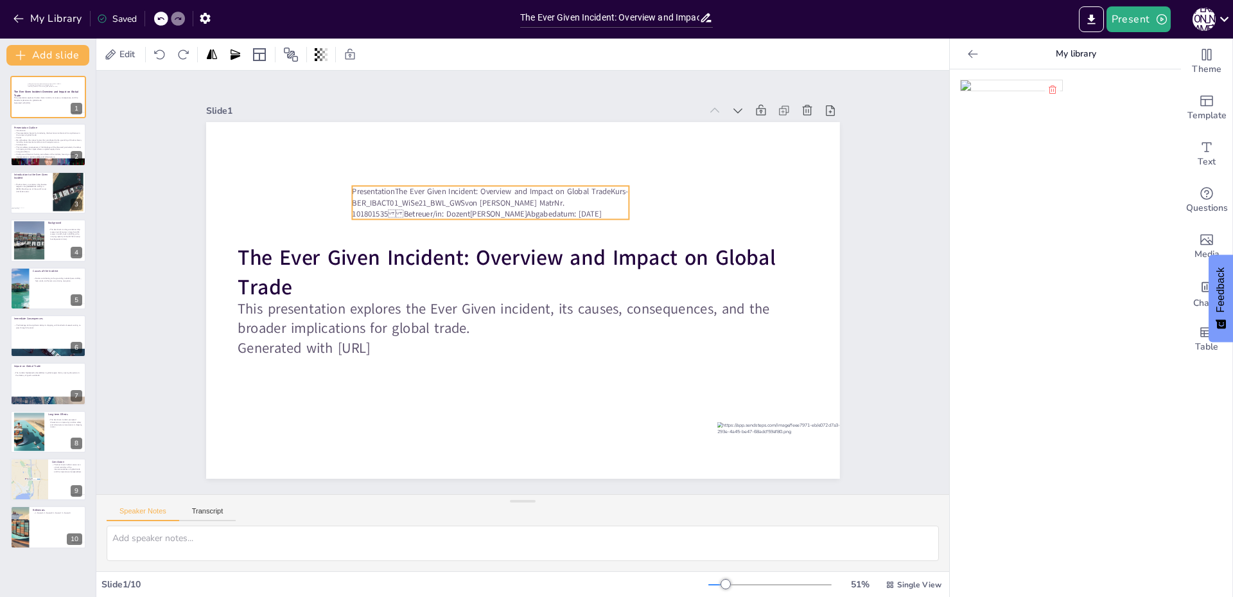
click at [386, 186] on span "Presentation" at bounding box center [373, 191] width 42 height 11
click at [388, 186] on p "Presentation The Ever Given Incident: Overview and Impact on Global Trade Kurs…" at bounding box center [491, 202] width 278 height 33
drag, startPoint x: 383, startPoint y: 186, endPoint x: 343, endPoint y: 182, distance: 40.0
click at [343, 182] on div "The Ever Given Incident: Overview and Impact on Global Trade This presentation …" at bounding box center [523, 300] width 634 height 357
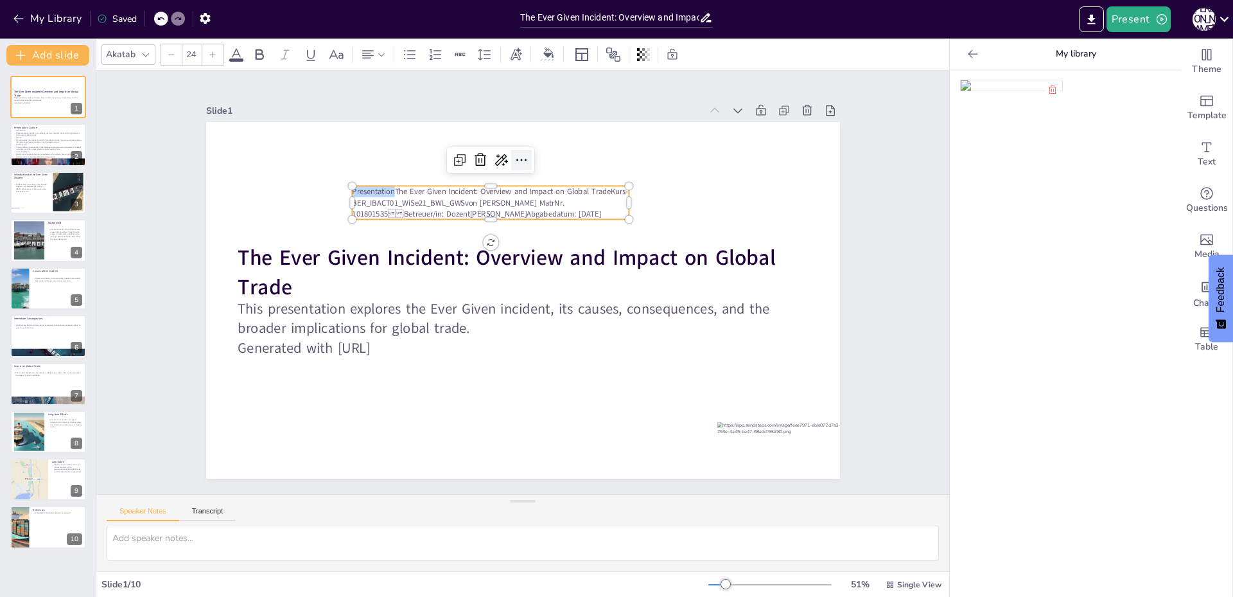
click at [514, 159] on icon at bounding box center [521, 159] width 15 height 15
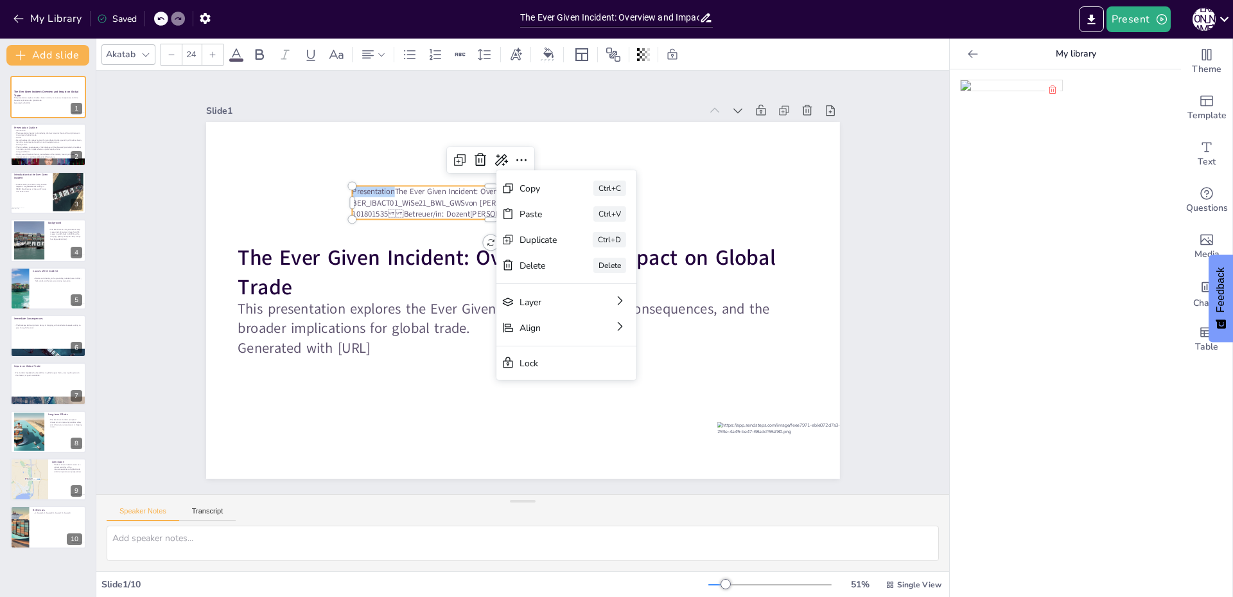
click at [209, 54] on icon at bounding box center [213, 55] width 8 height 8
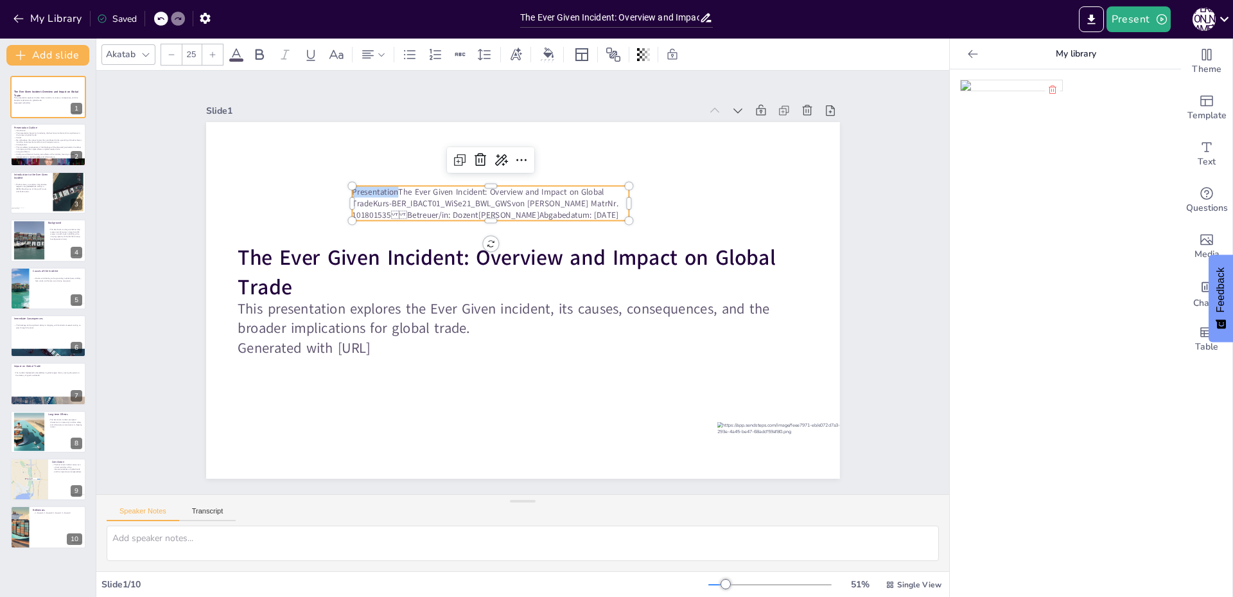
click at [209, 54] on icon at bounding box center [213, 55] width 8 height 8
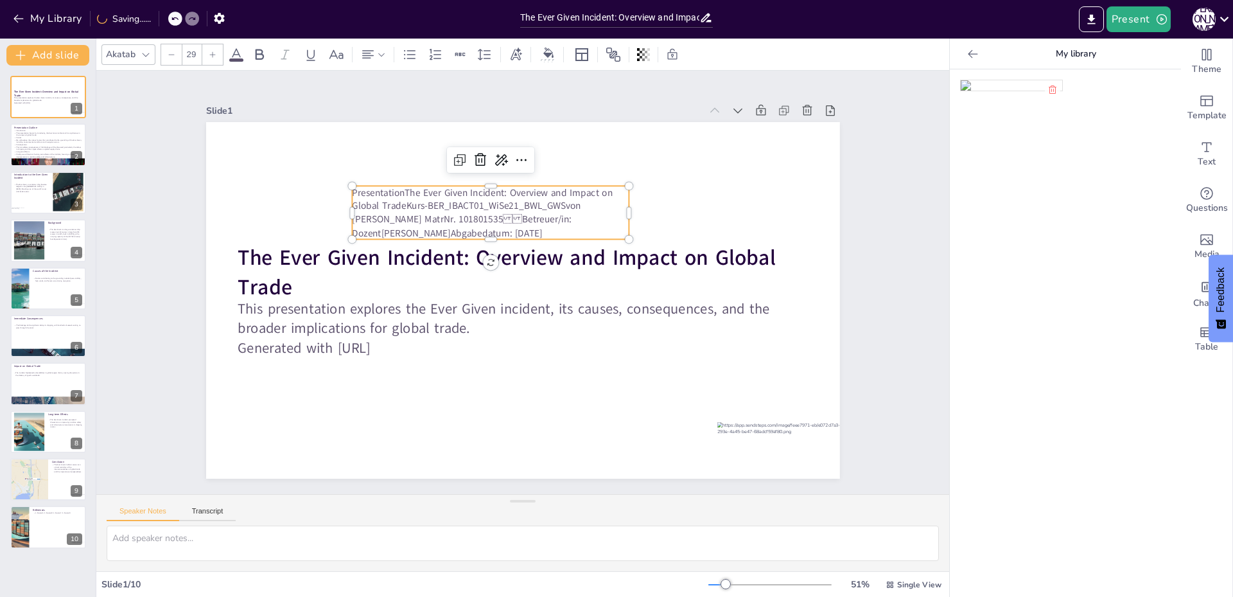
click at [209, 54] on icon at bounding box center [213, 55] width 8 height 8
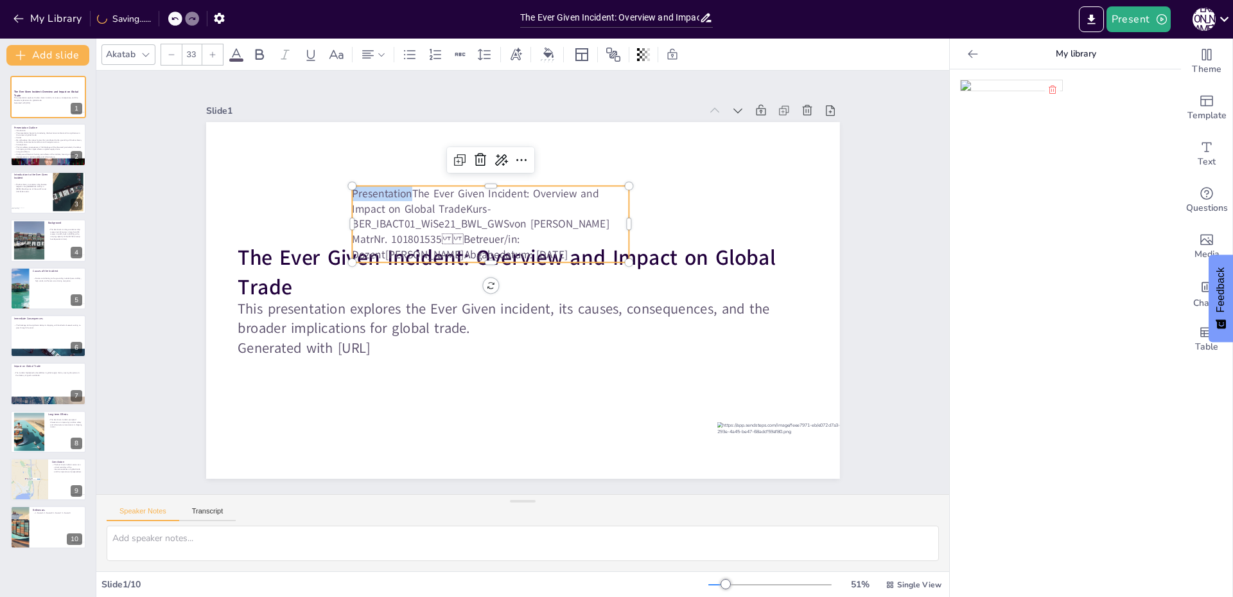
click at [209, 54] on icon at bounding box center [213, 55] width 8 height 8
click at [260, 49] on icon at bounding box center [259, 54] width 15 height 15
click at [220, 54] on div at bounding box center [212, 54] width 21 height 21
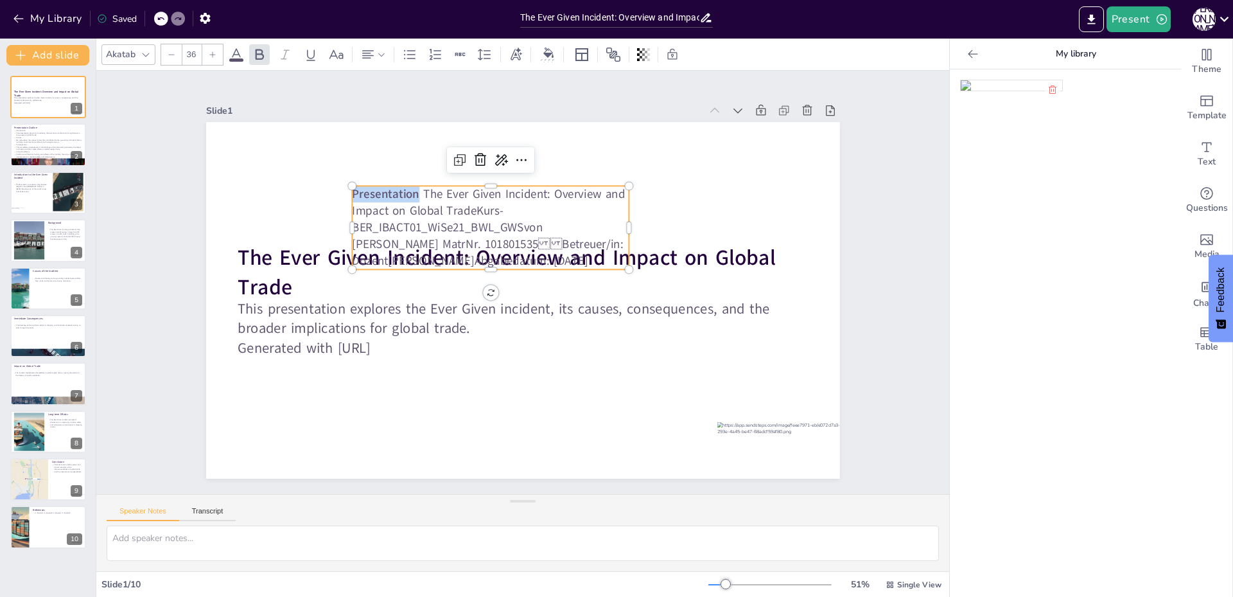
click at [220, 54] on div at bounding box center [212, 54] width 21 height 21
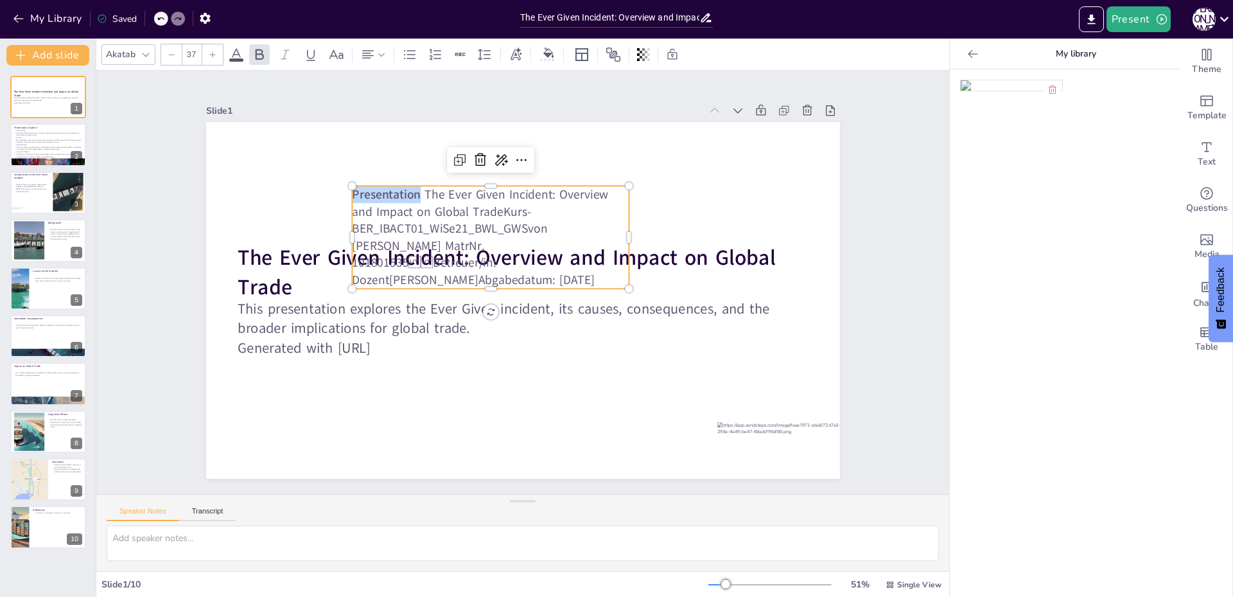
click at [220, 54] on div at bounding box center [212, 54] width 21 height 21
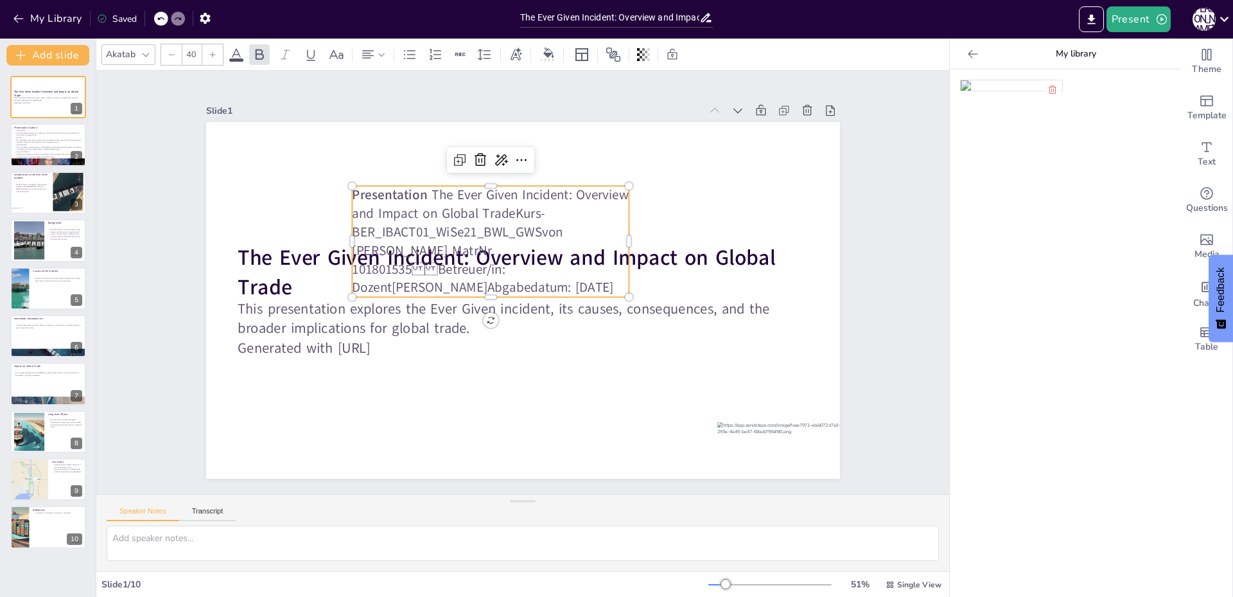
click at [220, 54] on div at bounding box center [212, 54] width 21 height 21
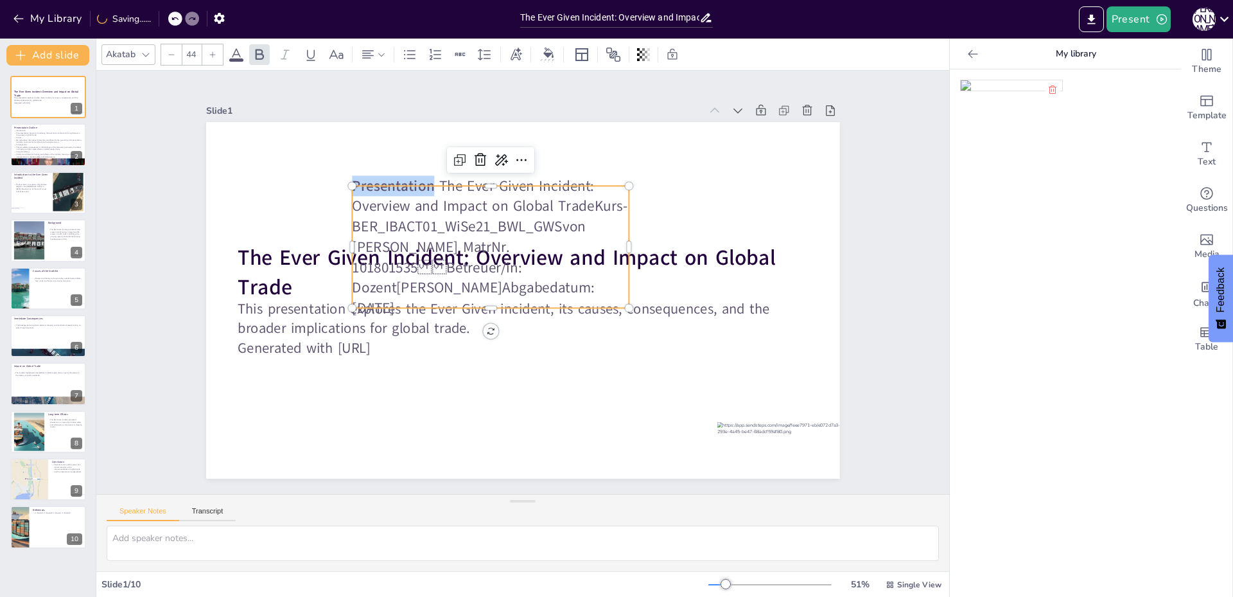
click at [220, 54] on div at bounding box center [212, 54] width 21 height 21
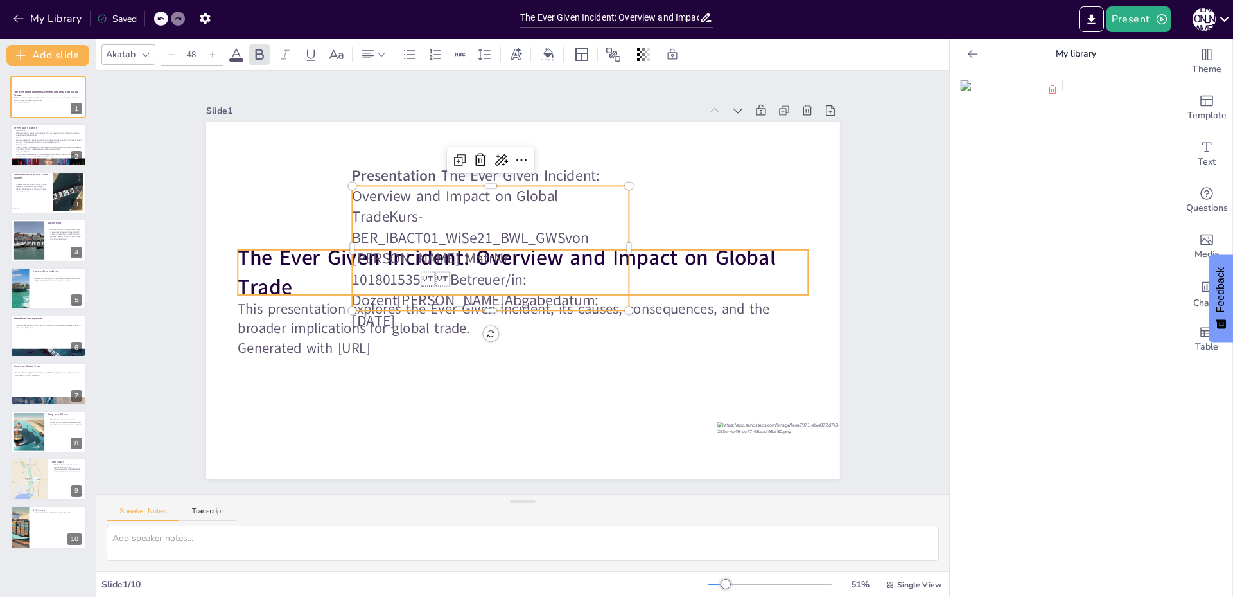
click at [286, 256] on strong "The Ever Given Incident: Overview and Impact on Global Trade" at bounding box center [507, 272] width 538 height 58
click at [362, 207] on p "Presentation The Ever Given Incident: Overview and Impact on Global Trade Kurs…" at bounding box center [491, 248] width 278 height 166
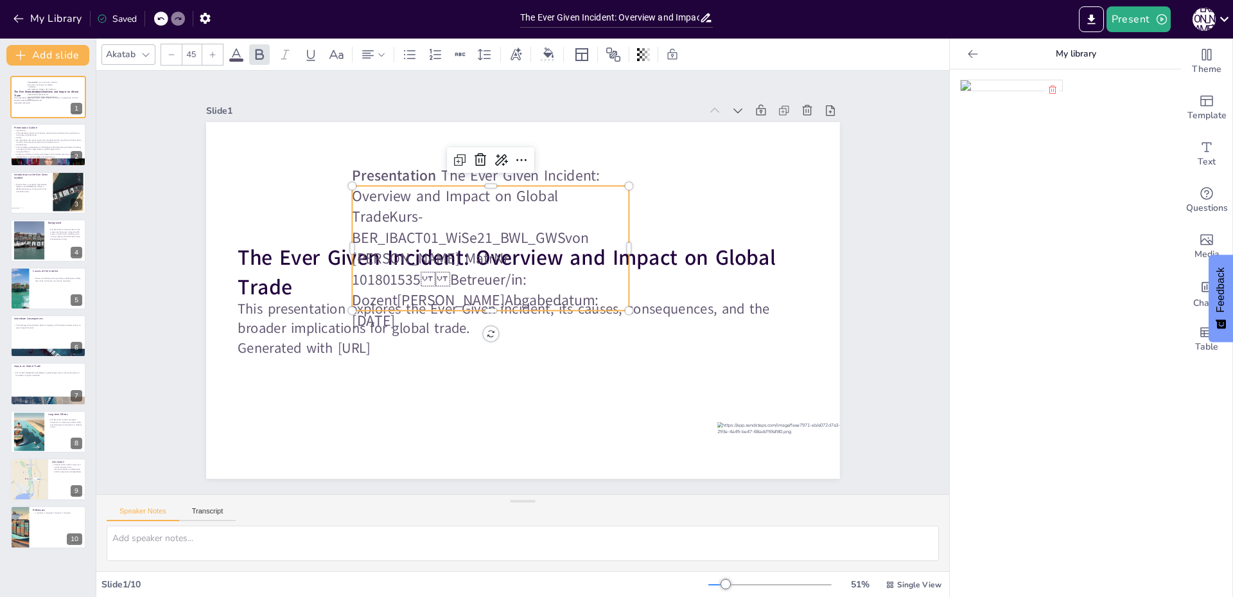
click at [352, 186] on span "Presentation" at bounding box center [394, 175] width 84 height 21
click at [216, 49] on div at bounding box center [212, 54] width 21 height 21
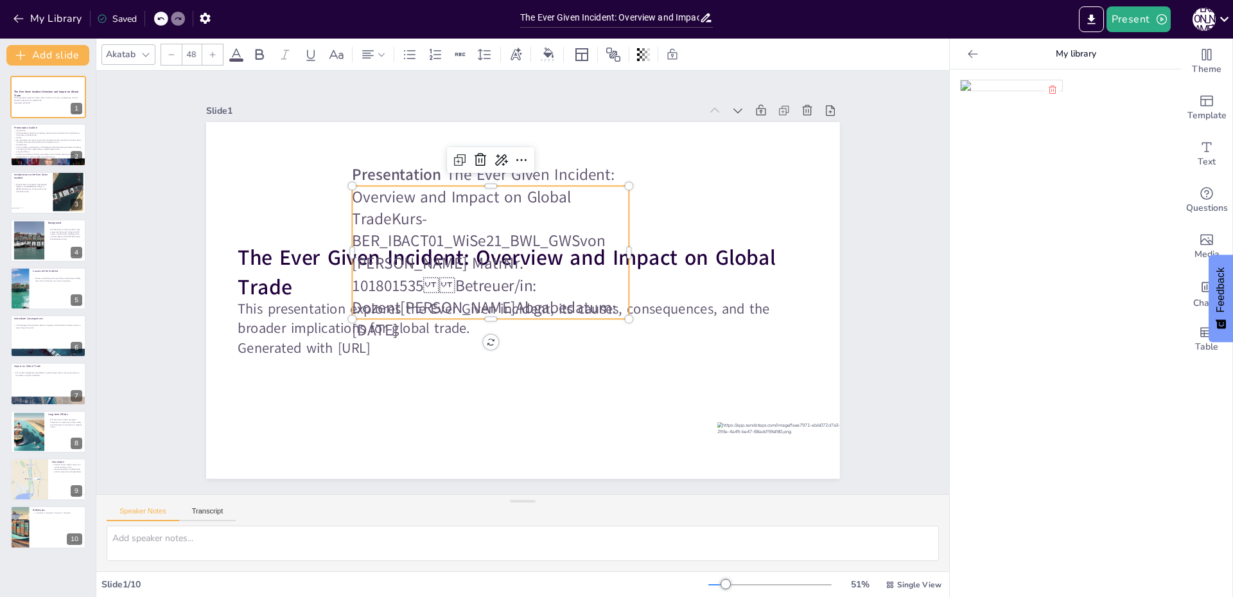
click at [466, 234] on p "Presentation The Ever Given Incident: Overview and Impact on Global Trade Kurs…" at bounding box center [491, 252] width 278 height 177
click at [436, 193] on p "Presentation The Ever Given Incident: Overview and Impact on Global Trade Kurs…" at bounding box center [491, 252] width 278 height 177
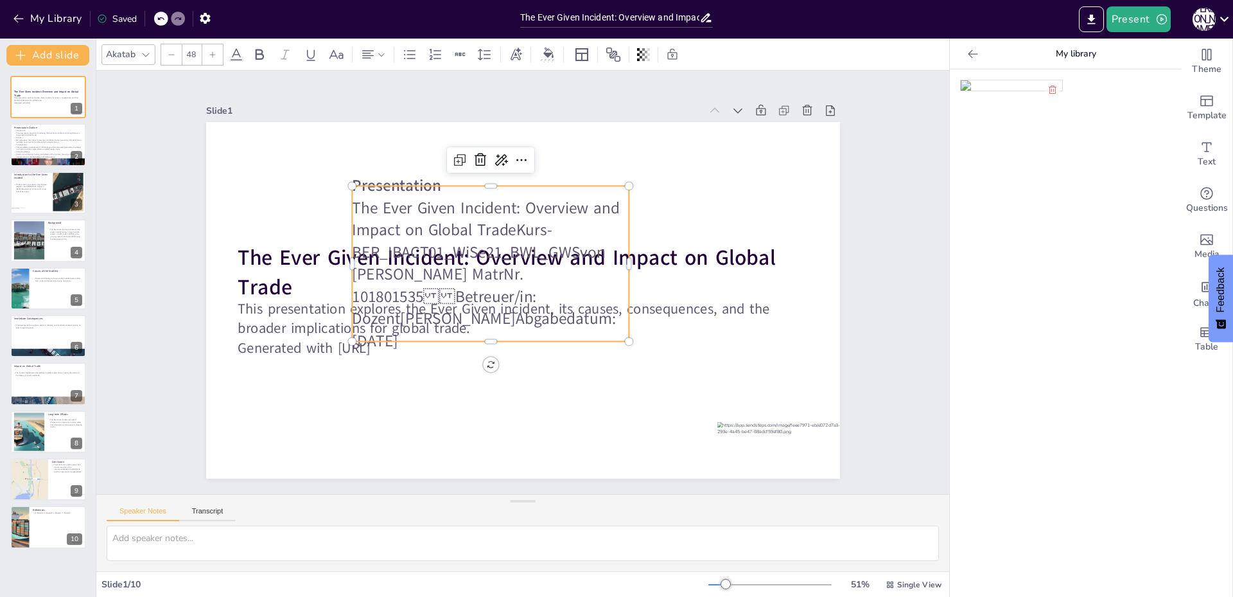
click at [516, 213] on p "The Ever Given Incident: Overview and Impact on Global Trade Kurs-BER _IBACT01…" at bounding box center [491, 274] width 278 height 155
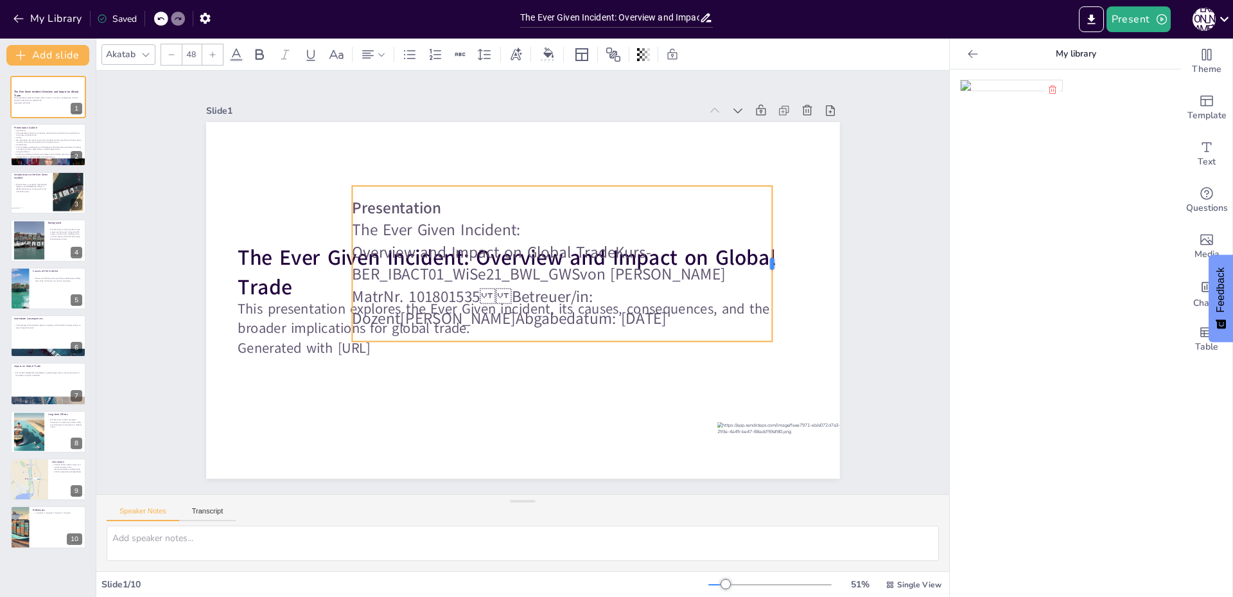
drag, startPoint x: 622, startPoint y: 256, endPoint x: 768, endPoint y: 254, distance: 146.5
click at [773, 256] on div at bounding box center [778, 263] width 10 height 155
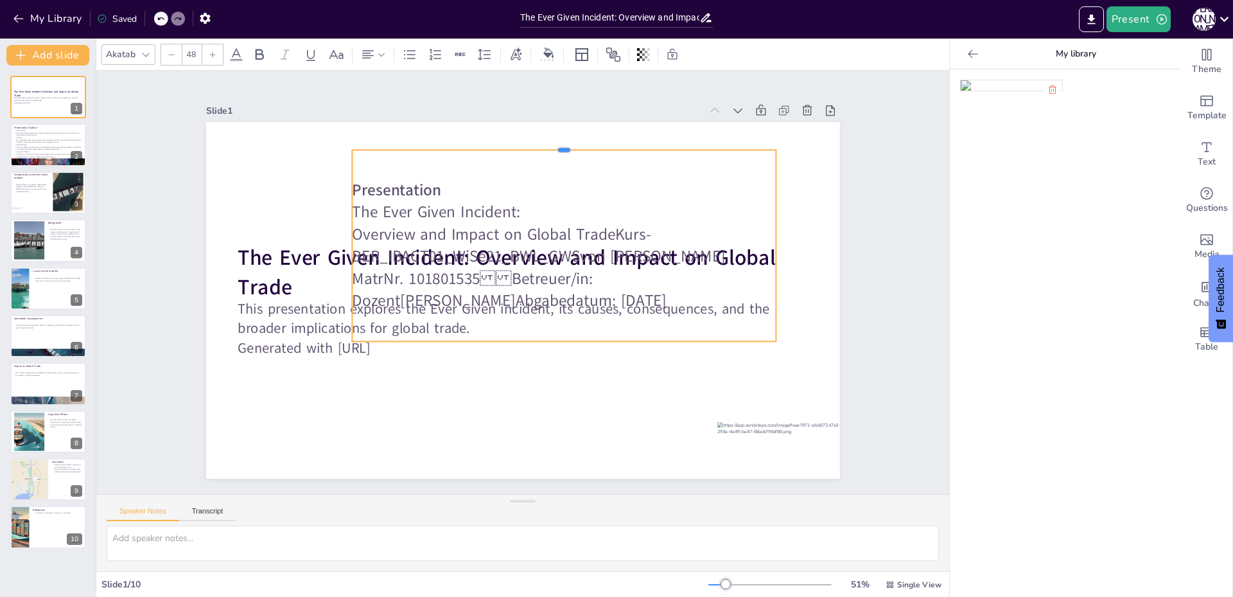
drag, startPoint x: 516, startPoint y: 180, endPoint x: 549, endPoint y: 144, distance: 48.7
click at [549, 144] on div at bounding box center [564, 144] width 425 height 10
click at [498, 207] on p "The Ever Given Incident:" at bounding box center [564, 212] width 425 height 22
drag, startPoint x: 345, startPoint y: 231, endPoint x: 606, endPoint y: 231, distance: 261.5
click at [606, 231] on p "Overview and Impact on Global Trade Kurs-BER _IBACT01_WiSe21_BWL_GWS von Jan …" at bounding box center [564, 268] width 425 height 89
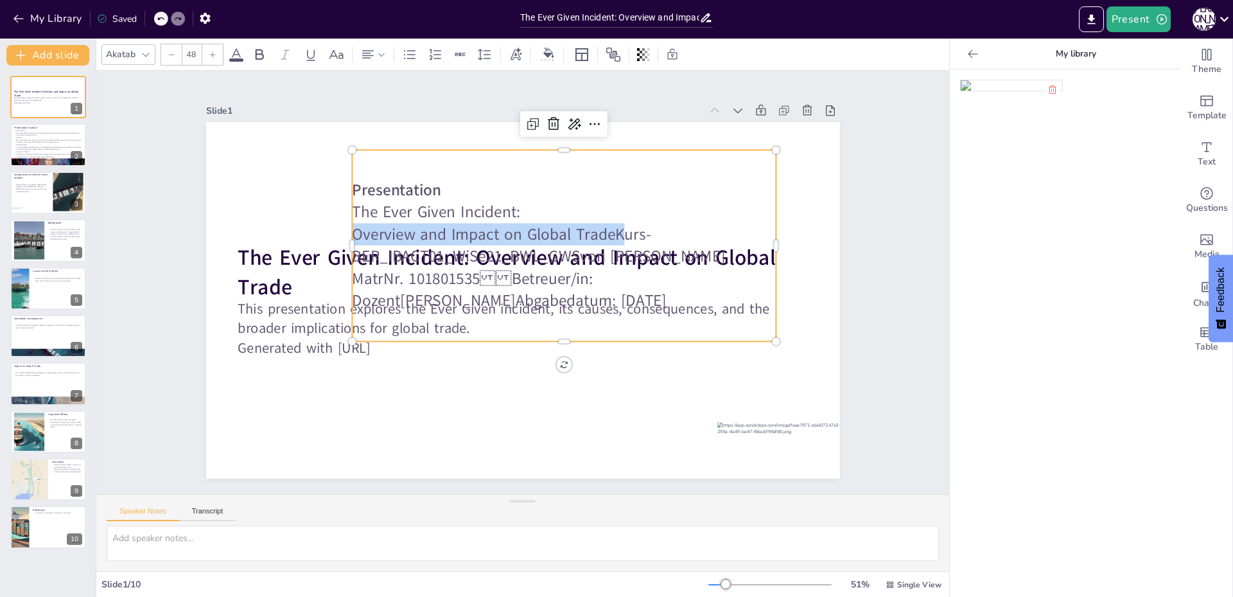
click at [606, 231] on span "Kurs-BER" at bounding box center [501, 246] width 299 height 44
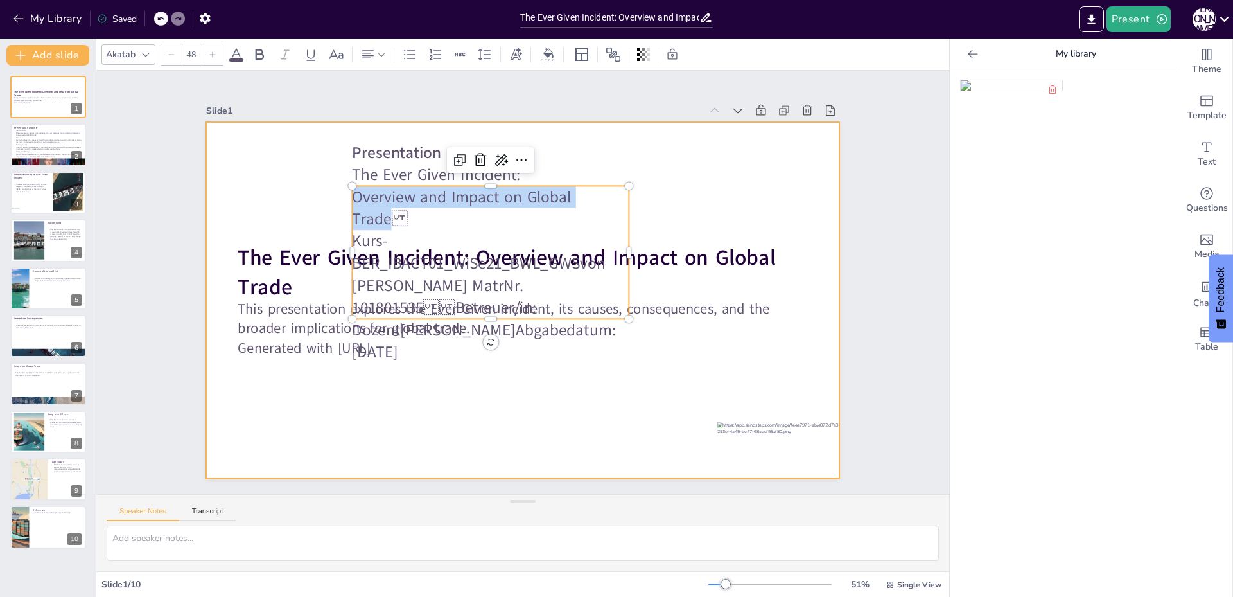
drag, startPoint x: 605, startPoint y: 225, endPoint x: 299, endPoint y: 224, distance: 305.8
click at [299, 224] on div "The Ever Given Incident: Overview and Impact on Global Trade This presentation …" at bounding box center [523, 300] width 634 height 357
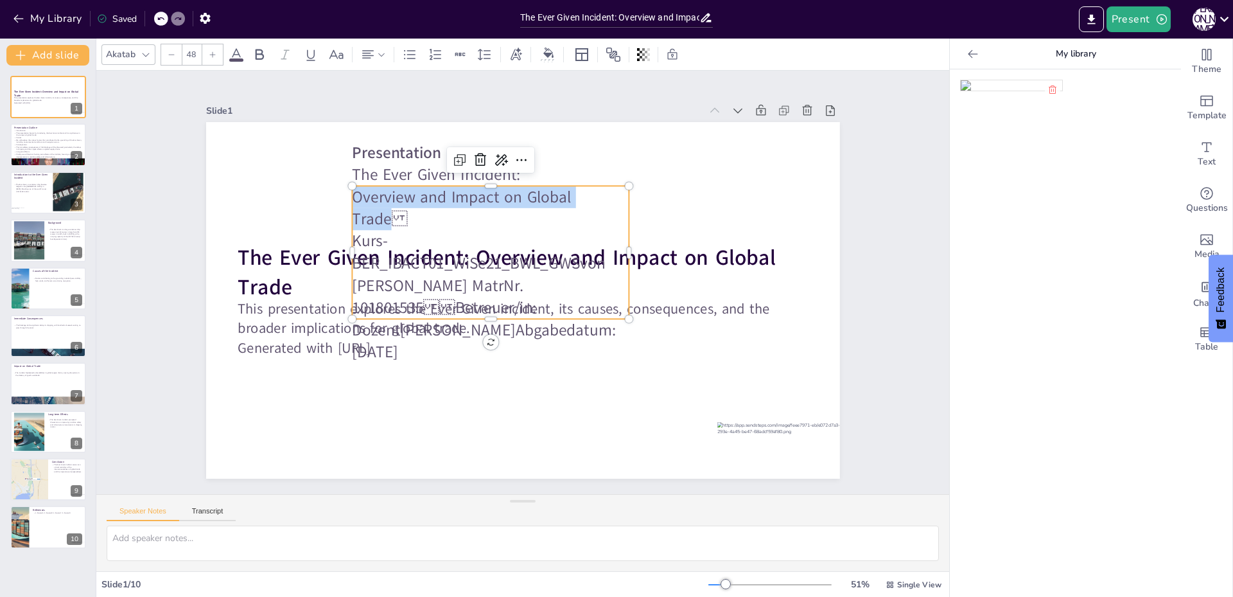
click at [173, 62] on div at bounding box center [171, 54] width 21 height 21
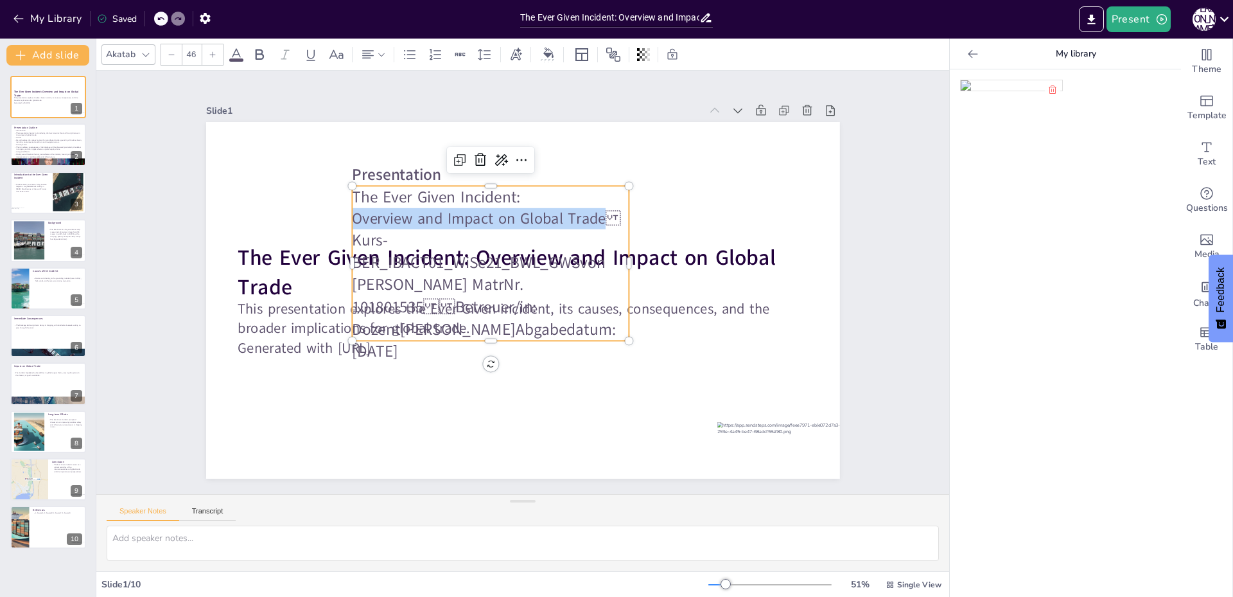
click at [173, 62] on div at bounding box center [171, 54] width 21 height 21
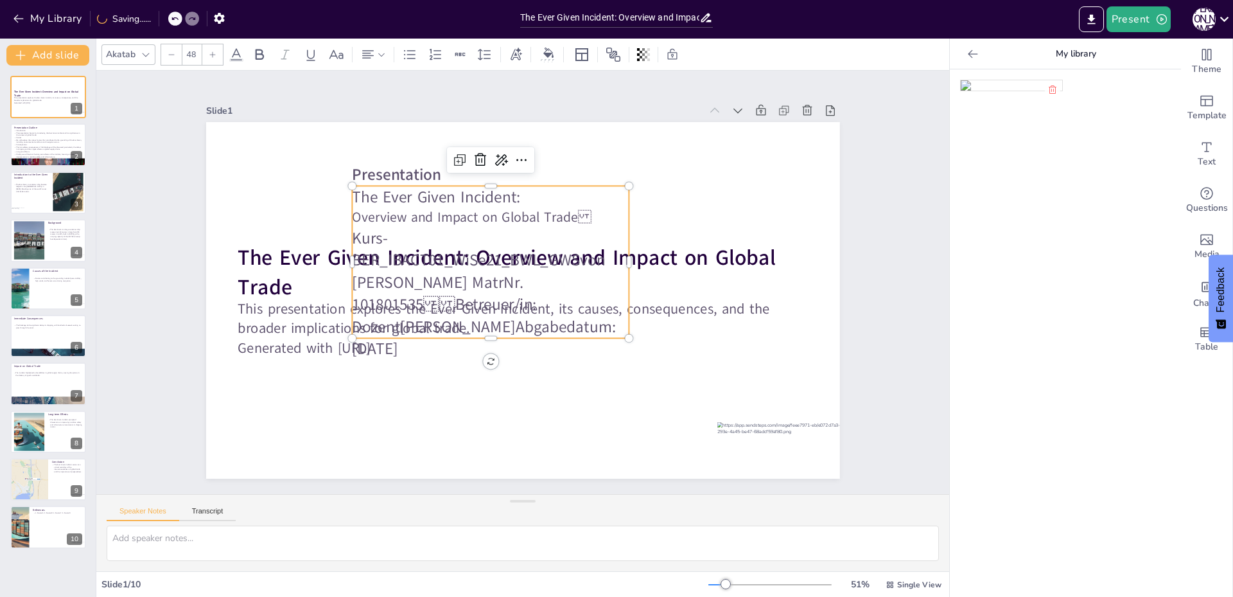
click at [454, 249] on p "Kurs-BER _IBACT01_WiSe21_BWL_GWS von Jan Waterstradt MatrNr. 101801535Betreu…" at bounding box center [491, 293] width 278 height 133
click at [352, 253] on span "Kurs-BER" at bounding box center [370, 249] width 36 height 44
click at [568, 227] on p "Overview and Impact on Global Trade" at bounding box center [491, 217] width 278 height 19
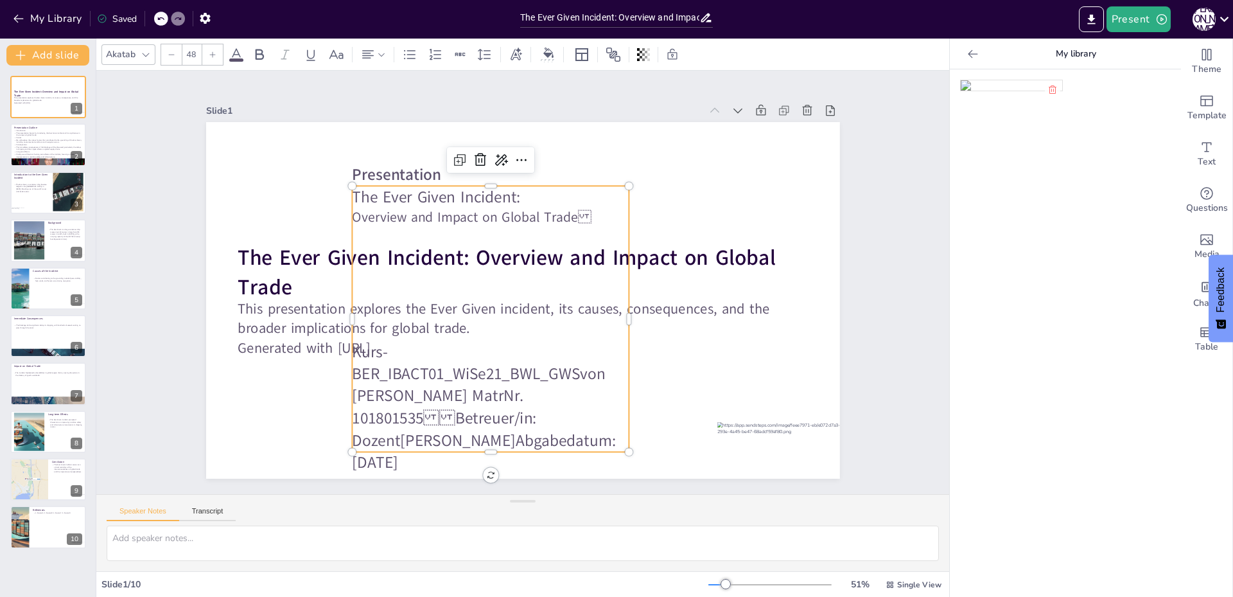
click at [515, 408] on p "Kurs-BER _IBACT01_WiSe21_BWL_GWS von Jan Waterstradt MatrNr. 101801535Betreu…" at bounding box center [491, 406] width 278 height 133
drag, startPoint x: 599, startPoint y: 439, endPoint x: 337, endPoint y: 363, distance: 273.0
click at [337, 363] on div "The Ever Given Incident: Overview and Impact on Global Trade This presentation …" at bounding box center [523, 300] width 634 height 357
click at [164, 52] on div at bounding box center [171, 54] width 21 height 21
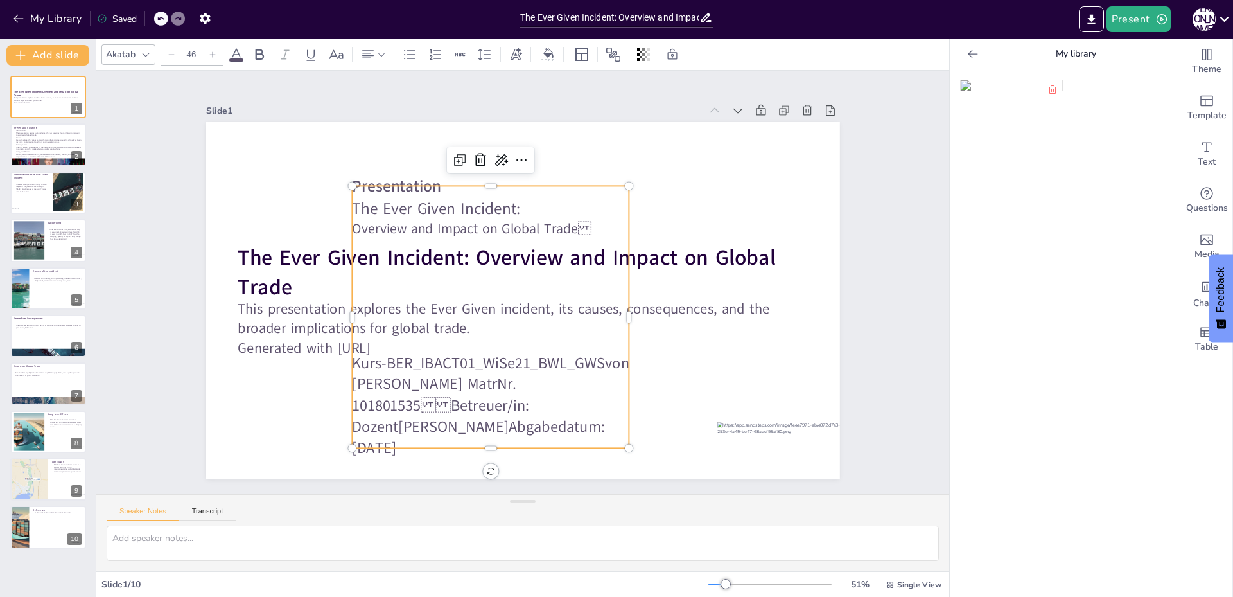
click at [164, 52] on div at bounding box center [171, 54] width 21 height 21
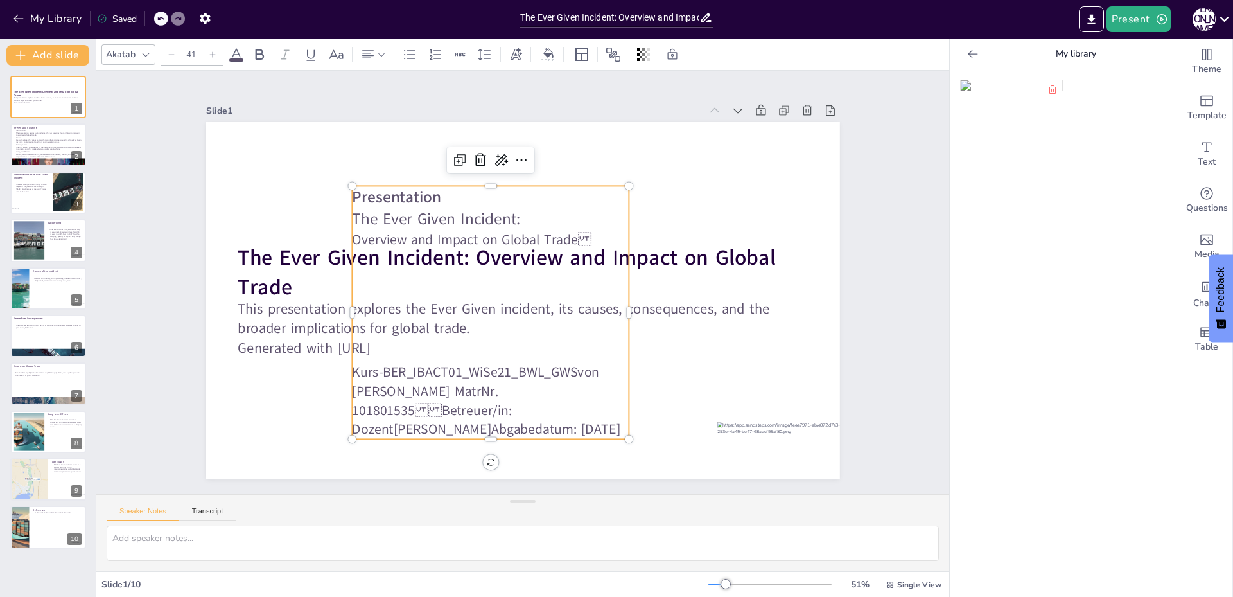
click at [164, 52] on div at bounding box center [171, 54] width 21 height 21
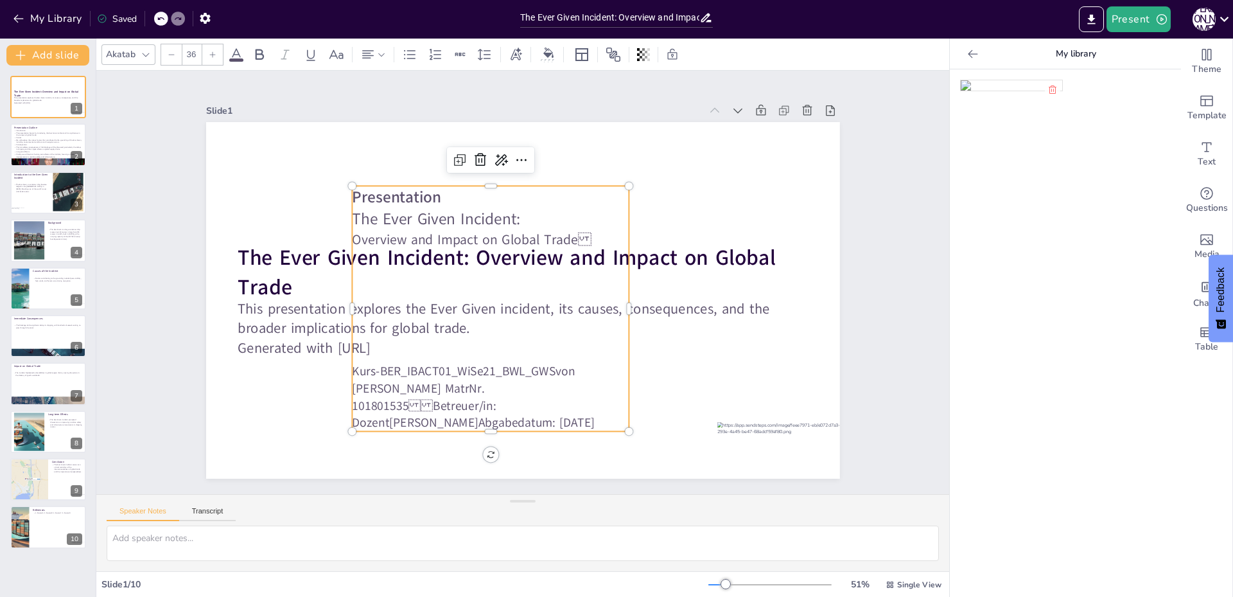
click at [164, 52] on div at bounding box center [171, 54] width 21 height 21
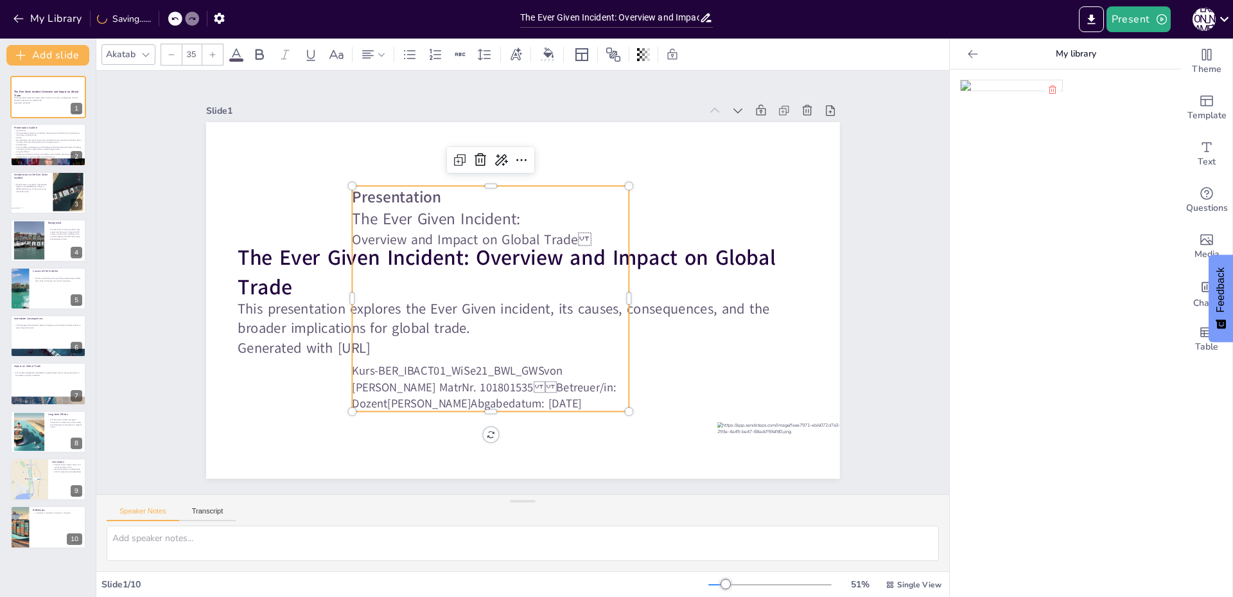
click at [164, 52] on div at bounding box center [171, 54] width 21 height 21
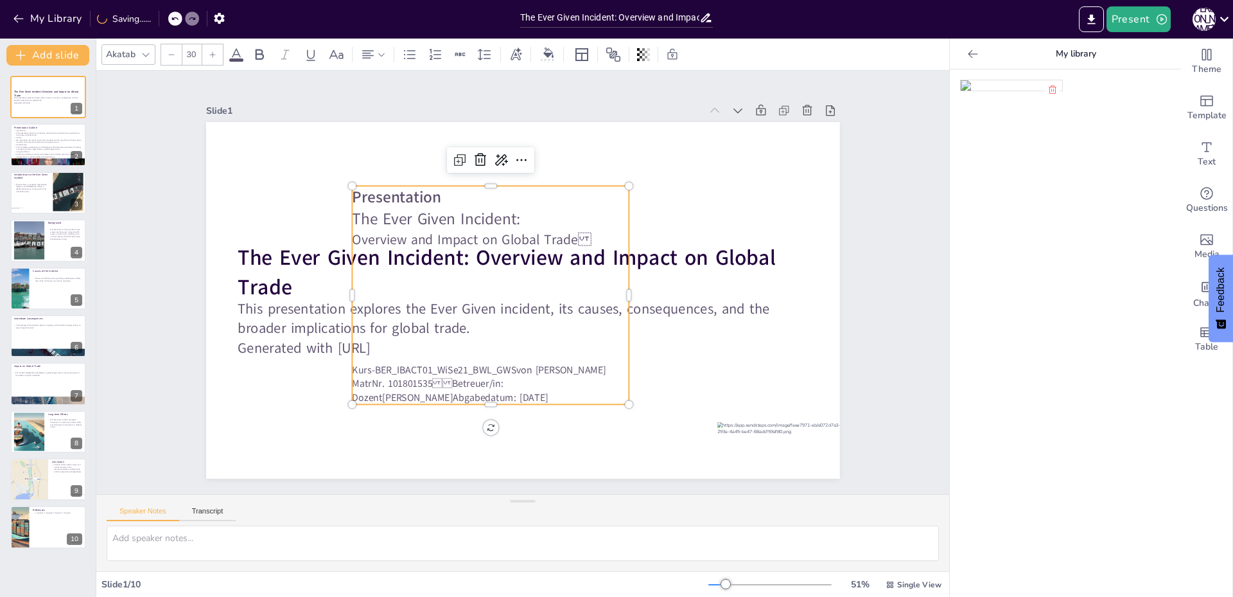
click at [164, 51] on div at bounding box center [171, 54] width 21 height 21
click at [216, 53] on div at bounding box center [212, 54] width 21 height 21
type input "29"
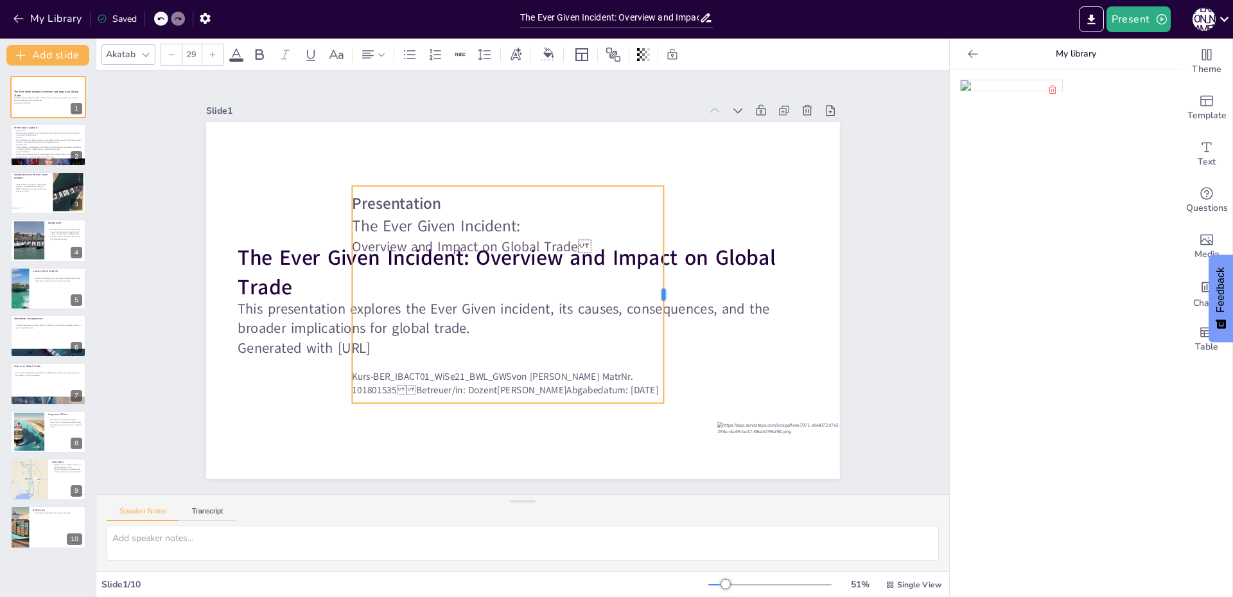
drag, startPoint x: 619, startPoint y: 294, endPoint x: 665, endPoint y: 297, distance: 45.7
click at [665, 297] on div at bounding box center [669, 294] width 10 height 217
click at [550, 387] on p "Kurs-BER _IBACT01_WiSe21_BWL_GWS von Jan Waterstradt MatrNr. 101801535Betreu…" at bounding box center [513, 382] width 323 height 27
click at [504, 371] on span "von Jan Waterstradt MatrNr. 101801535Betreuer/in: Dozent" at bounding box center [492, 382] width 281 height 26
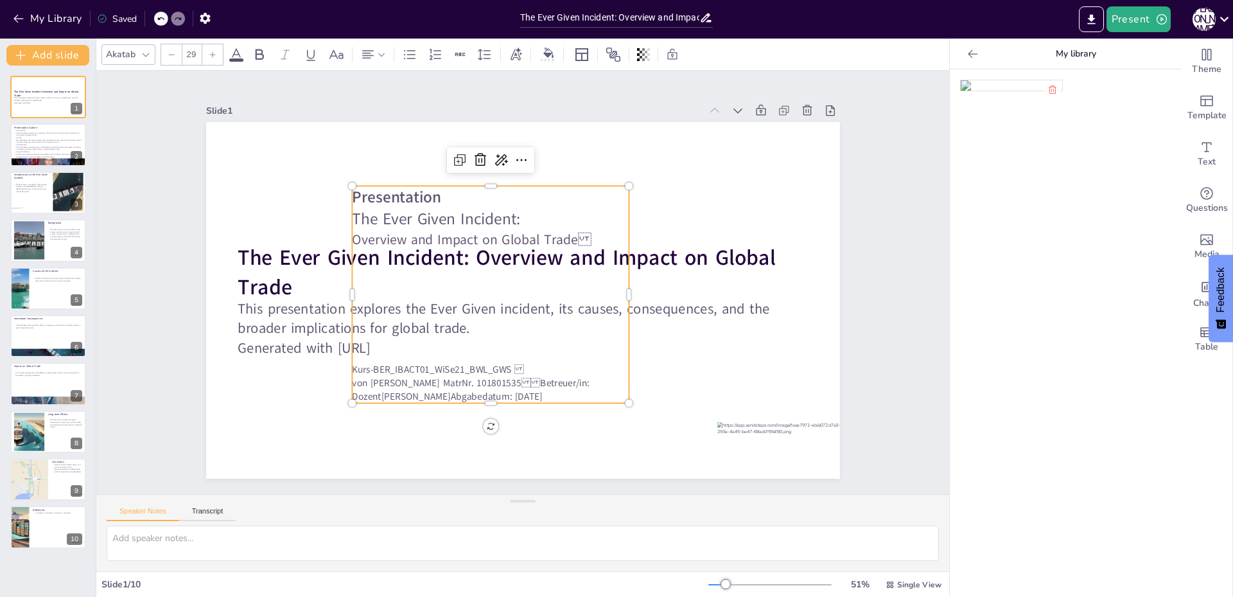
click at [507, 380] on span "von Jan Waterstradt MatrNr. 101801535Betreuer/in: Dozent" at bounding box center [470, 389] width 237 height 26
click at [506, 390] on p "Betreuer/in: Dozent Carsten Hirschberg Abgabedatum: 14.08.2025" at bounding box center [491, 396] width 278 height 13
click at [507, 390] on p "Betreuer/in: Dozent Carsten Hirschberg Abgabedatum: 14.08.2025" at bounding box center [491, 396] width 278 height 13
click at [511, 390] on span "Abgabedatum: 14.08.2025" at bounding box center [549, 396] width 92 height 13
click at [509, 390] on span "Abgabedatum: 14.08.2025" at bounding box center [549, 396] width 92 height 13
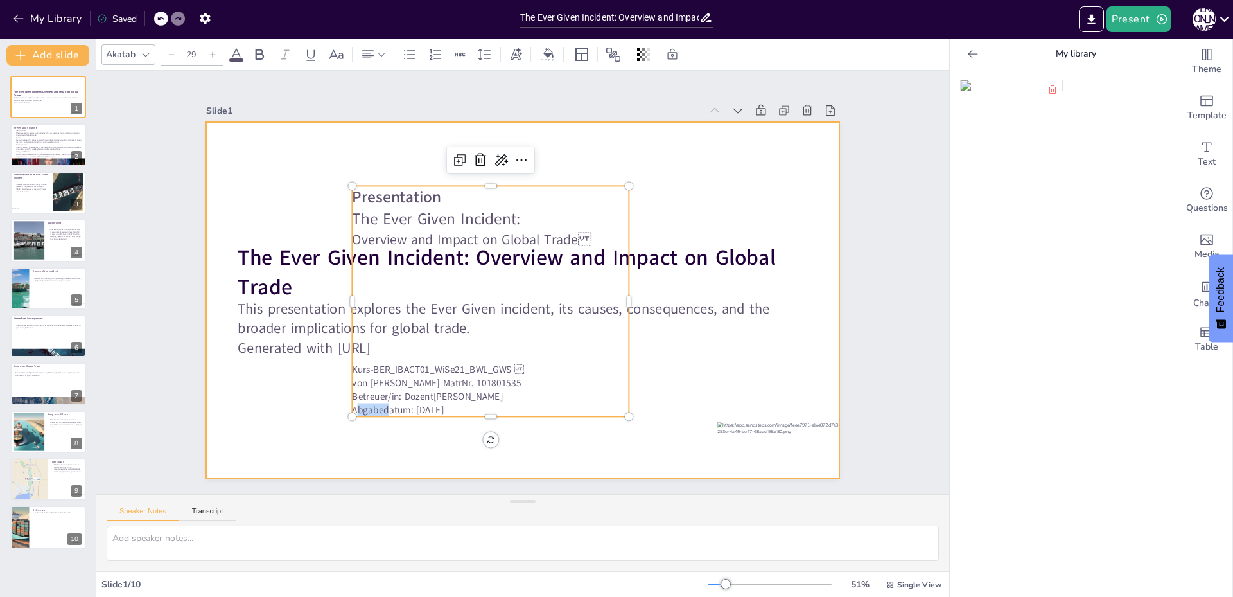
drag, startPoint x: 376, startPoint y: 403, endPoint x: 348, endPoint y: 406, distance: 28.4
click at [321, 409] on div "The Ever Given Incident: Overview and Impact on Global Trade This presentation …" at bounding box center [523, 300] width 634 height 357
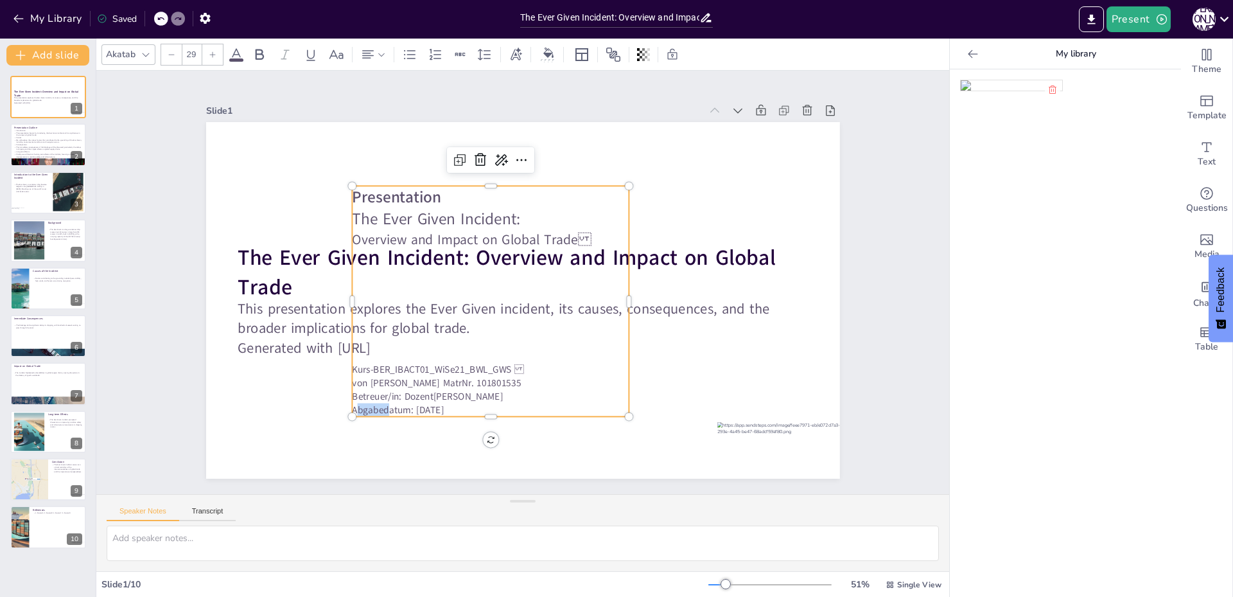
click at [358, 405] on span "Abgabedatum: 14.08.2025" at bounding box center [398, 409] width 92 height 13
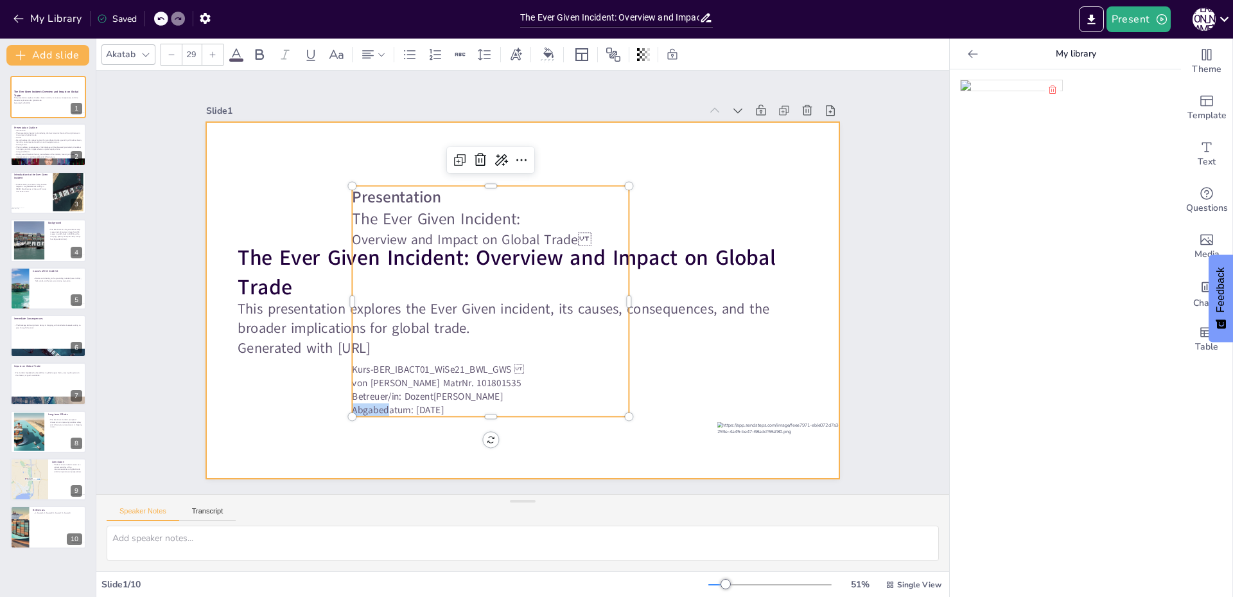
drag, startPoint x: 376, startPoint y: 401, endPoint x: 326, endPoint y: 406, distance: 50.9
click at [326, 406] on div "The Ever Given Incident: Overview and Impact on Global Trade This presentation …" at bounding box center [523, 300] width 634 height 357
click at [315, 416] on div at bounding box center [523, 300] width 634 height 357
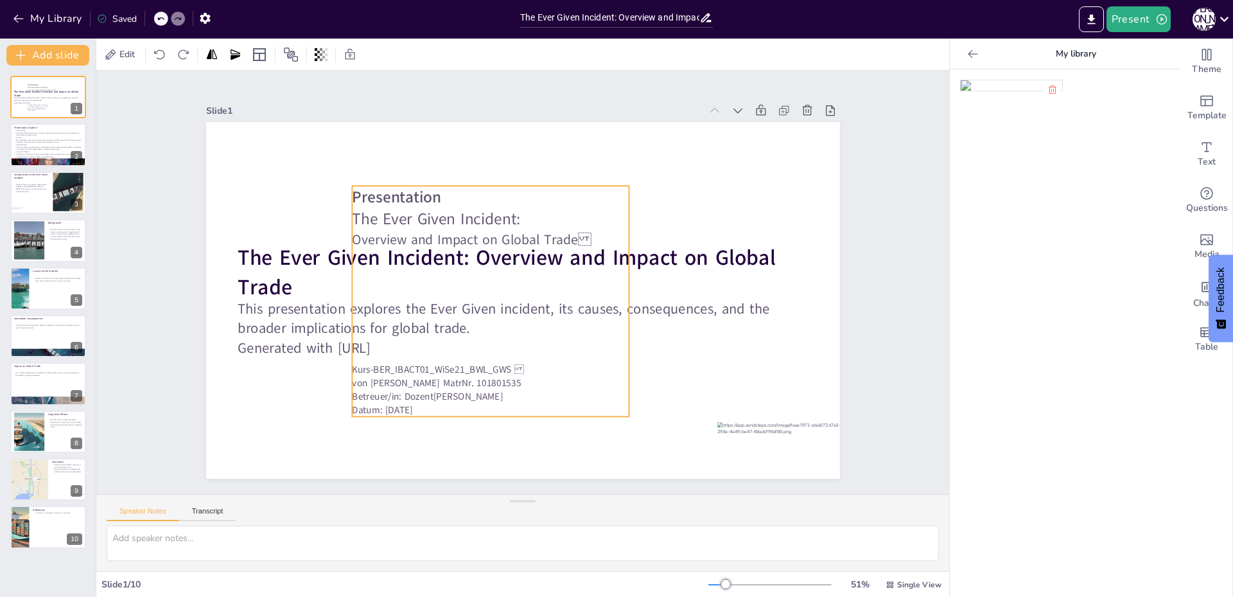
click at [356, 405] on span "Datum: 14.08.2025" at bounding box center [382, 409] width 61 height 13
type input "29"
click at [356, 405] on span "Datum: 14.08.2025" at bounding box center [382, 409] width 61 height 13
click at [366, 403] on span "Datum: 14.08.2025" at bounding box center [382, 409] width 61 height 13
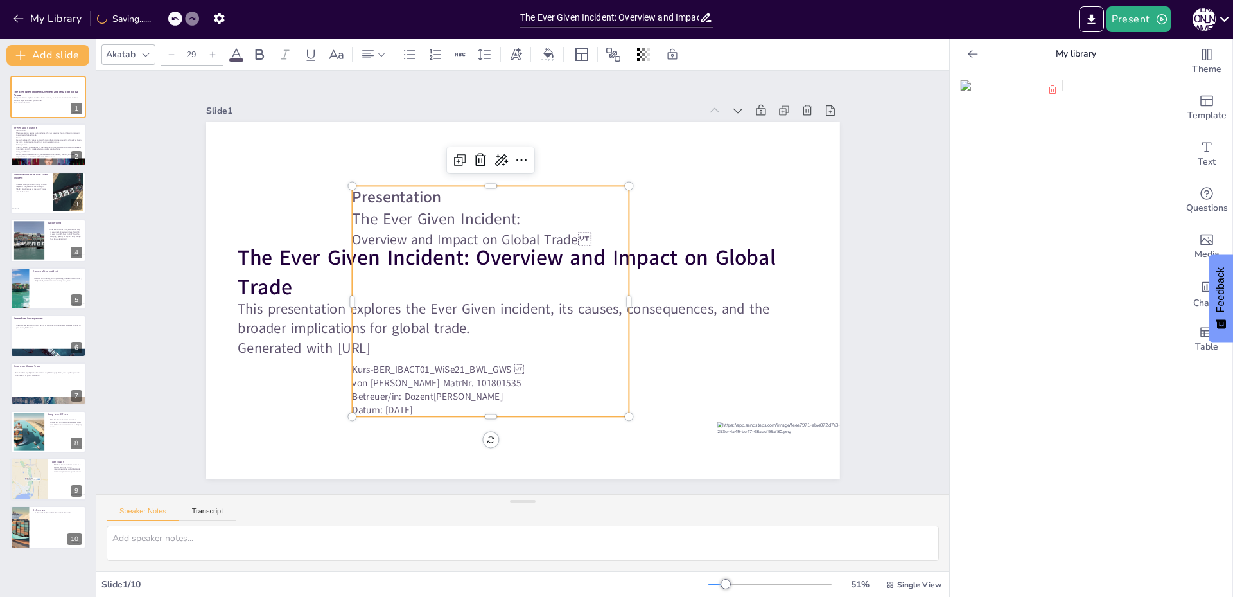
click at [366, 403] on span "Datum: 14.08.2025" at bounding box center [382, 409] width 61 height 13
drag, startPoint x: 366, startPoint y: 409, endPoint x: 339, endPoint y: 407, distance: 27.1
click at [339, 407] on div "The Ever Given Incident: Overview and Impact on Global Trade This presentation …" at bounding box center [523, 300] width 634 height 357
click at [352, 394] on span "Betreuer/in: Dozent" at bounding box center [392, 396] width 81 height 13
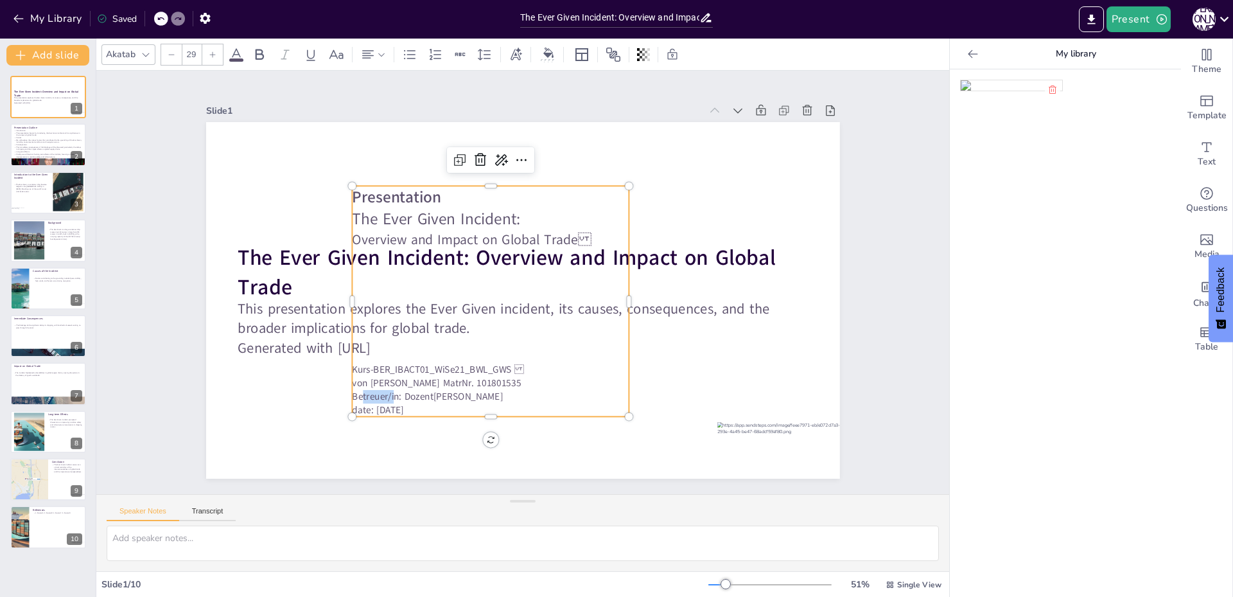
copy span "Betreuer"
drag, startPoint x: 387, startPoint y: 397, endPoint x: 339, endPoint y: 394, distance: 47.6
click at [339, 394] on div "The Ever Given Incident: Overview and Impact on Global Trade This presentation …" at bounding box center [523, 300] width 634 height 357
drag, startPoint x: 396, startPoint y: 389, endPoint x: 369, endPoint y: 394, distance: 26.7
click at [392, 394] on span ": Dozent" at bounding box center [409, 396] width 34 height 13
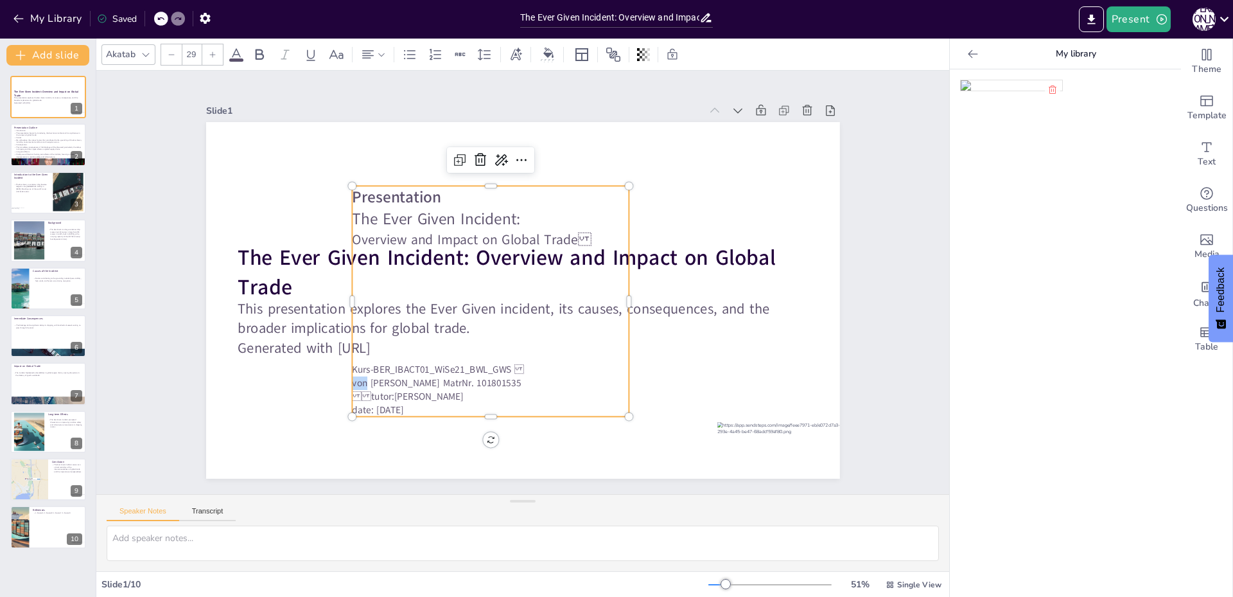
drag, startPoint x: 357, startPoint y: 381, endPoint x: 341, endPoint y: 380, distance: 16.1
click at [341, 380] on div "The Ever Given Incident: Overview and Impact on Global Trade This presentation …" at bounding box center [523, 300] width 634 height 357
click at [450, 381] on span "by [PERSON_NAME] MatrNr. 101801535" at bounding box center [434, 382] width 164 height 13
click at [466, 390] on p "tutor : [PERSON_NAME]" at bounding box center [491, 396] width 278 height 13
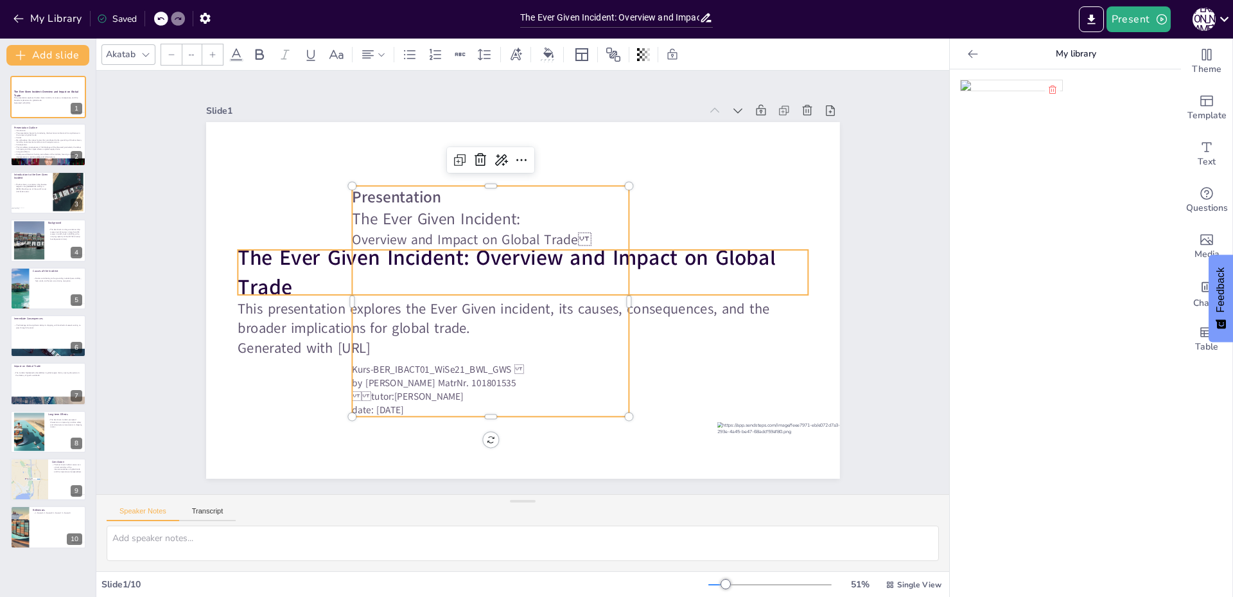
type input "48"
click at [300, 281] on p "The Ever Given Incident: Overview and Impact on Global Trade" at bounding box center [523, 272] width 570 height 59
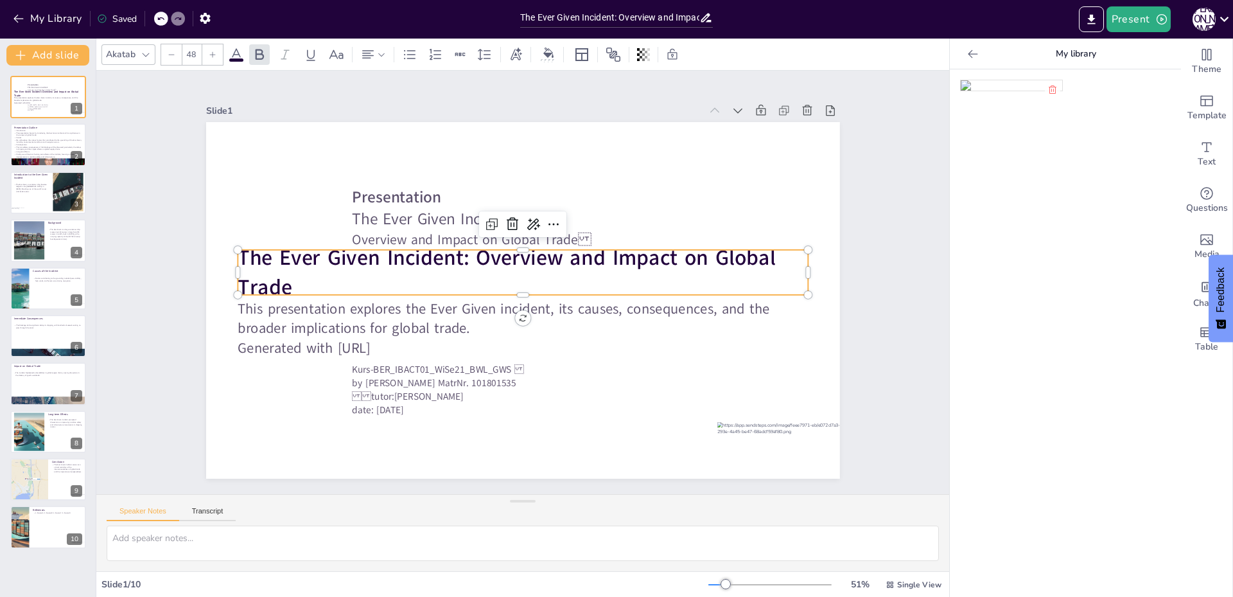
click at [287, 280] on p "The Ever Given Incident: Overview and Impact on Global Trade" at bounding box center [523, 272] width 570 height 59
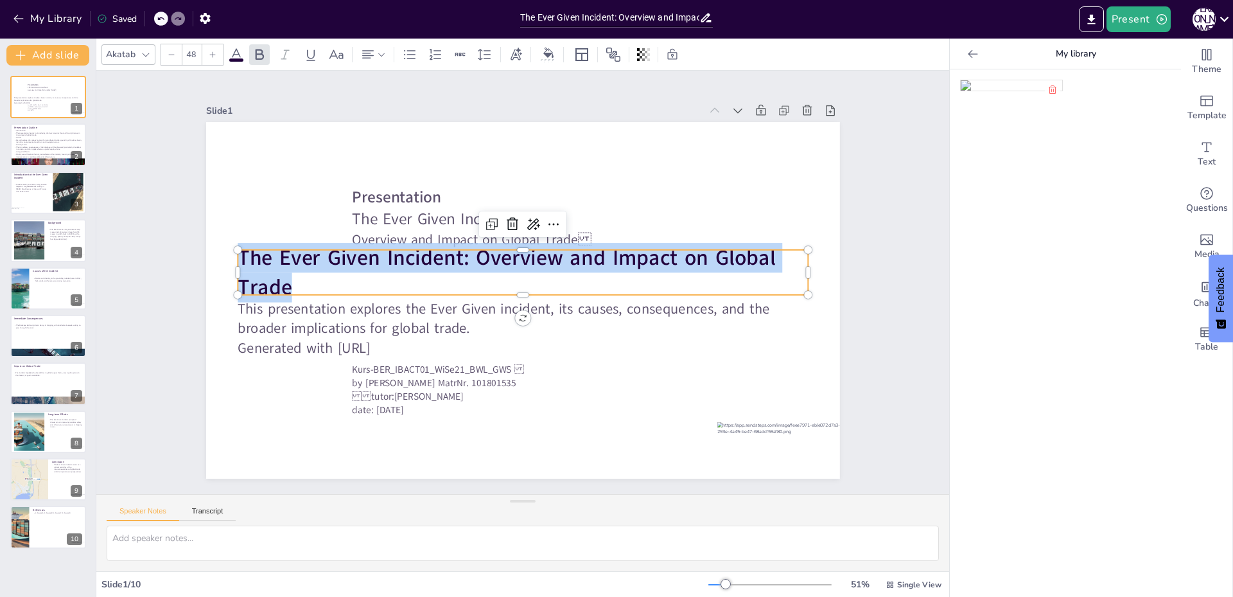
drag, startPoint x: 231, startPoint y: 256, endPoint x: 335, endPoint y: 290, distance: 109.5
click at [335, 290] on div "This presentation explores the Ever Given incident, its causes, consequences, a…" at bounding box center [523, 300] width 634 height 357
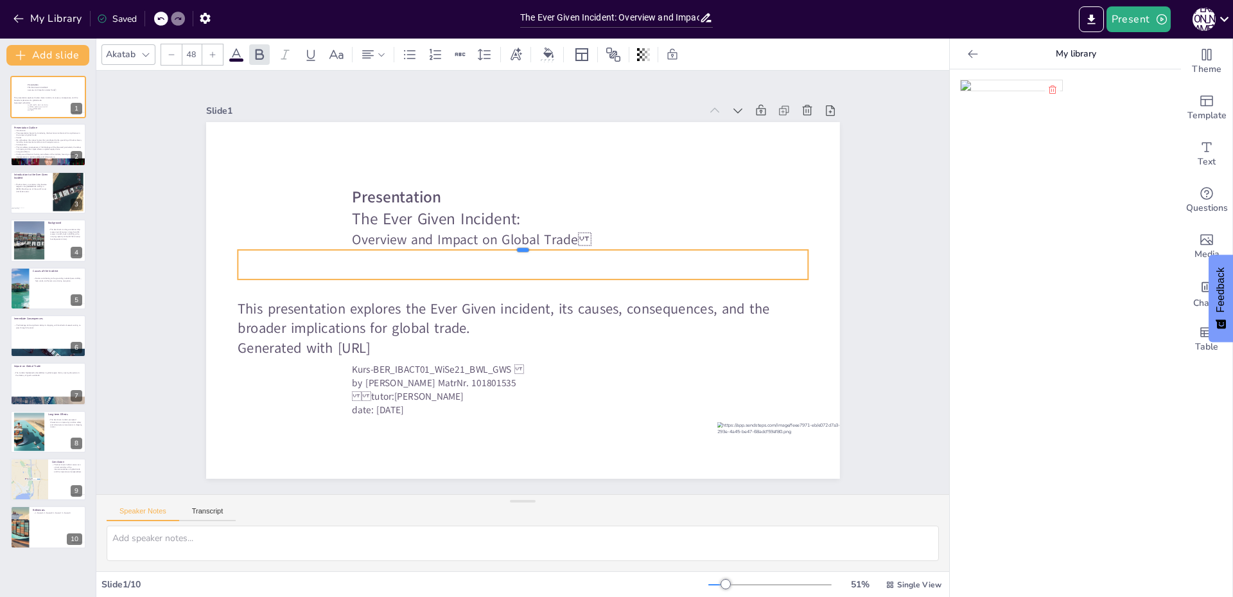
click at [624, 242] on div at bounding box center [523, 245] width 570 height 10
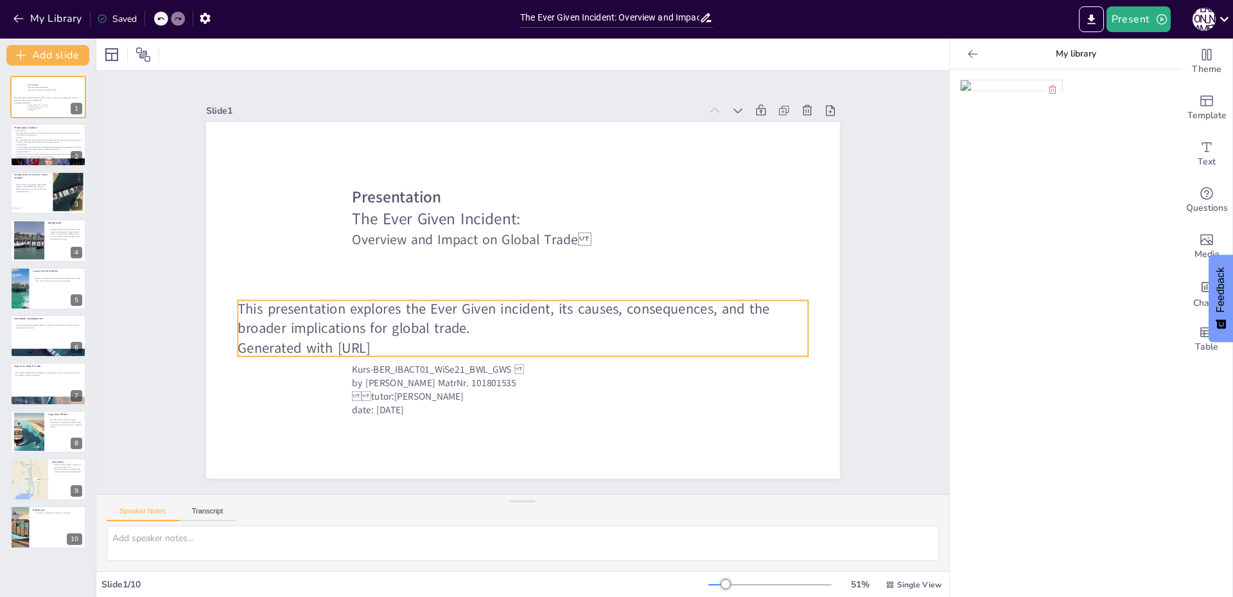
click at [302, 306] on p "This presentation explores the Ever Given incident, its causes, consequences, a…" at bounding box center [523, 318] width 570 height 39
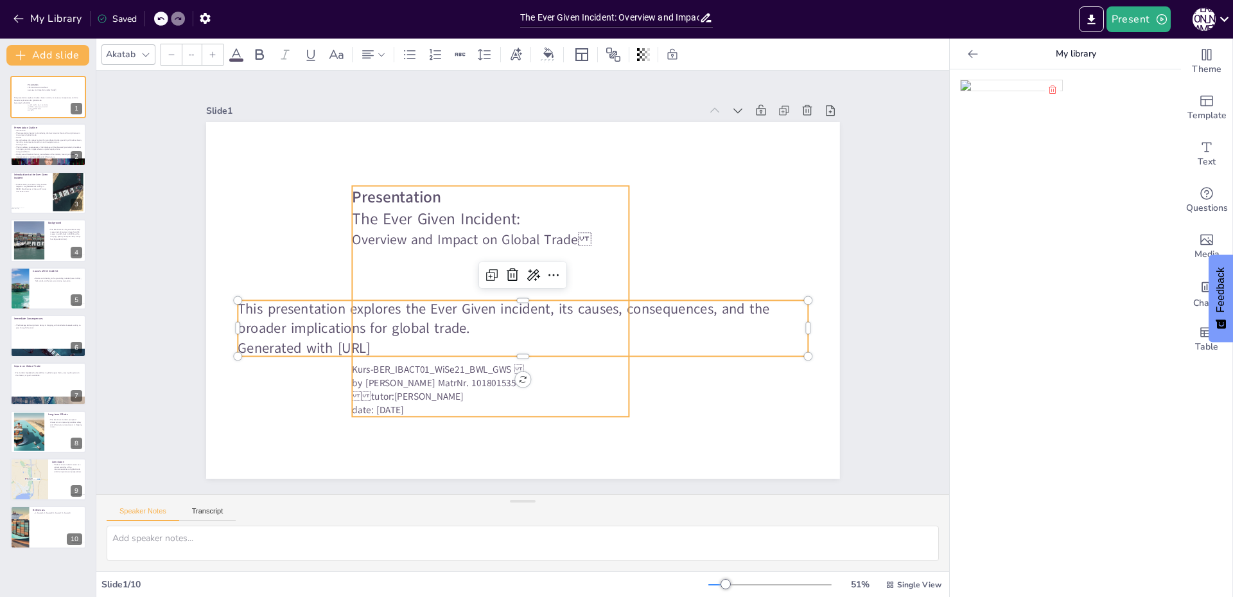
click at [352, 363] on span "Kurs-BER" at bounding box center [371, 369] width 38 height 13
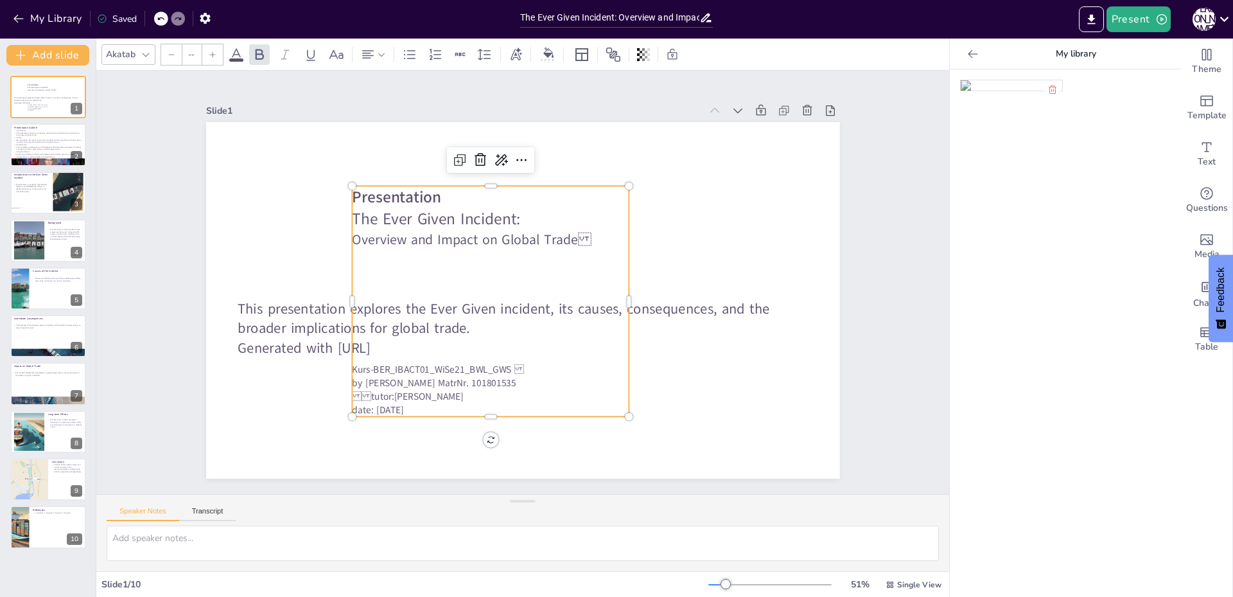
click at [370, 306] on p at bounding box center [491, 315] width 278 height 19
click at [363, 273] on p at bounding box center [491, 278] width 278 height 19
click at [362, 269] on p at bounding box center [491, 278] width 278 height 19
click at [595, 249] on p at bounding box center [491, 258] width 278 height 19
click at [572, 236] on p "Overview and Impact on Global Trade" at bounding box center [491, 240] width 278 height 19
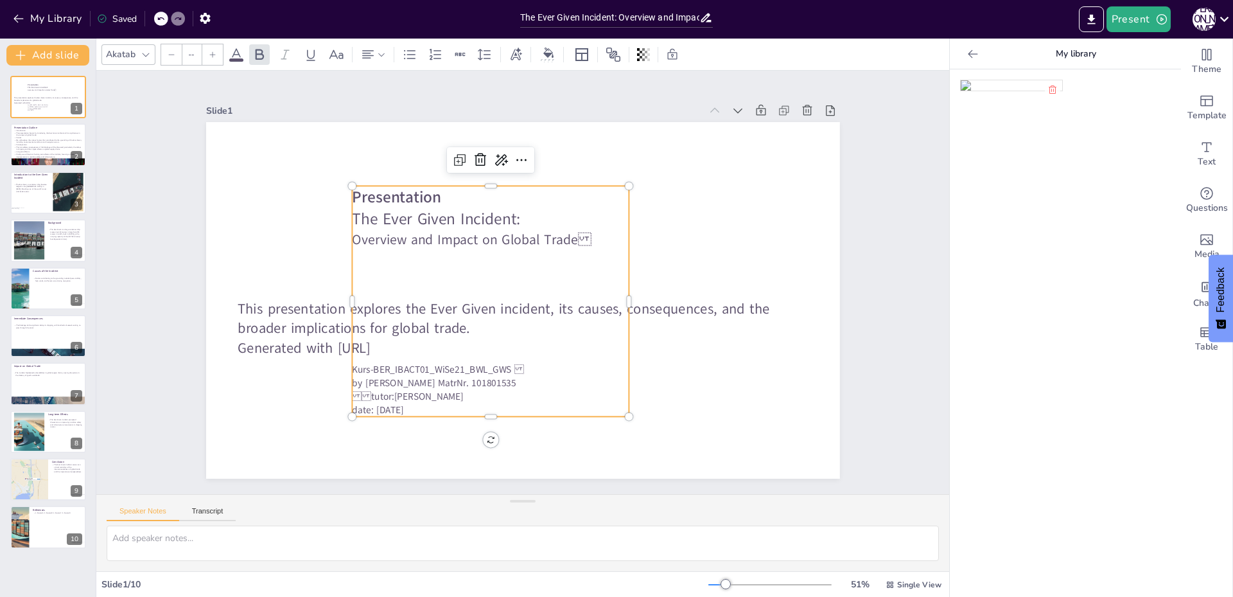
click at [560, 236] on p "Overview and Impact on Global Trade" at bounding box center [491, 240] width 278 height 19
click at [572, 236] on p "Overview and Impact on Global Trade" at bounding box center [491, 240] width 278 height 19
click at [342, 233] on div at bounding box center [347, 301] width 10 height 231
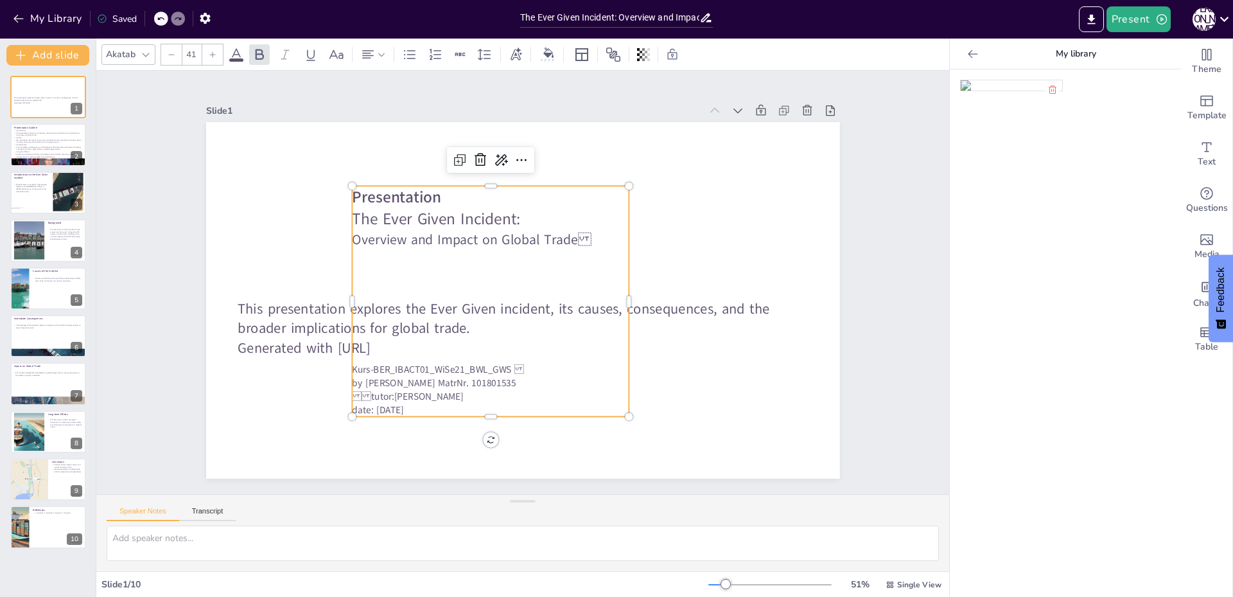
click at [382, 244] on div "Presentation The Ever Given Incident: Overview and Impact on Global Trade  Kur…" at bounding box center [491, 301] width 278 height 231
click at [384, 255] on p at bounding box center [491, 258] width 278 height 19
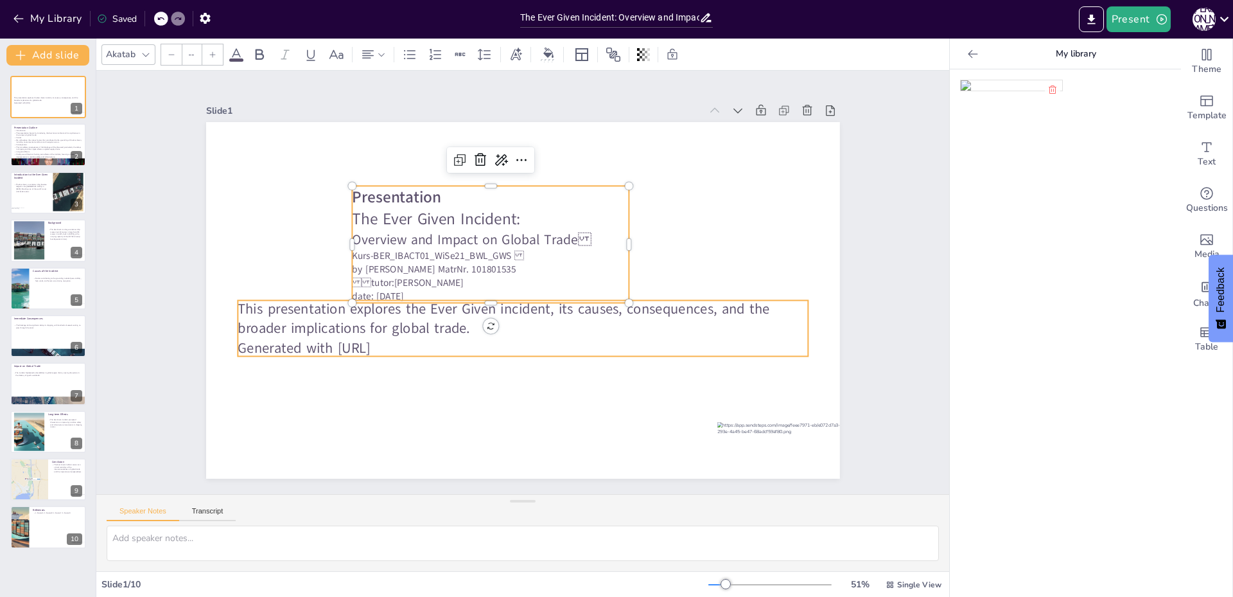
type input "32"
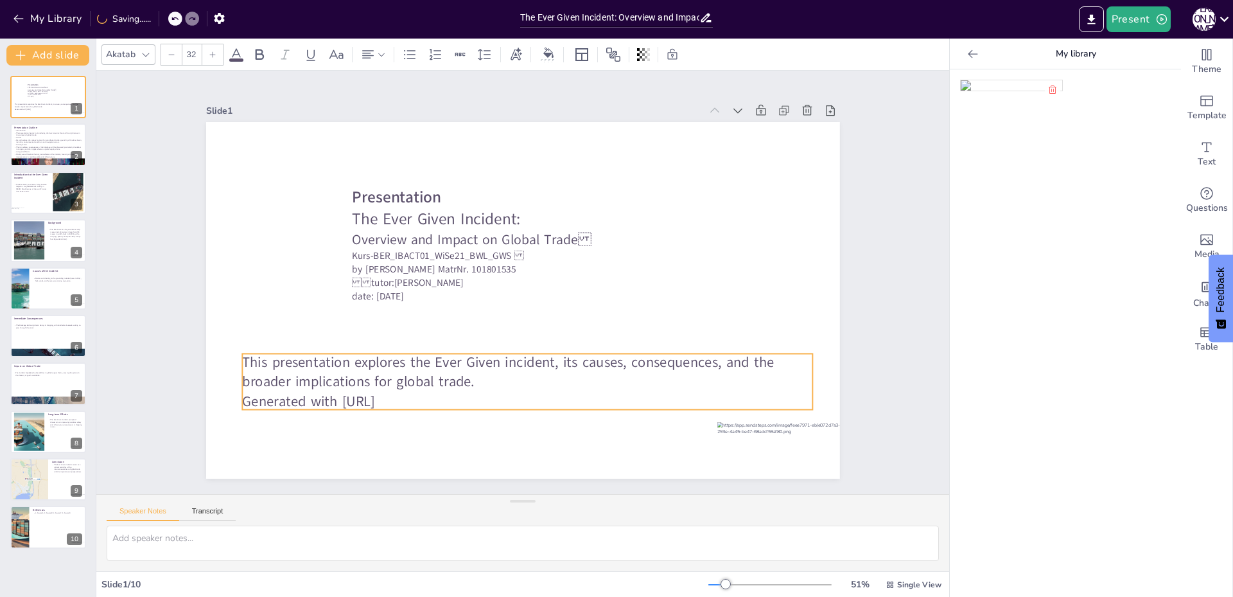
drag, startPoint x: 265, startPoint y: 297, endPoint x: 270, endPoint y: 350, distance: 53.5
click at [270, 352] on p "This presentation explores the Ever Given incident, its causes, consequences, a…" at bounding box center [527, 371] width 570 height 39
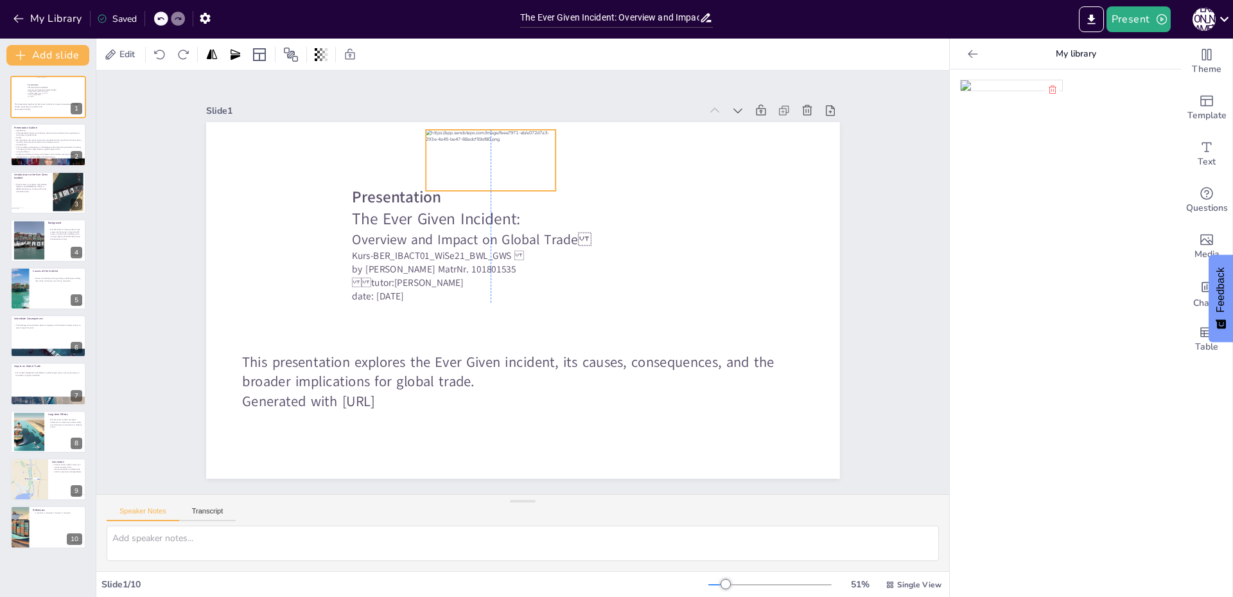
drag, startPoint x: 769, startPoint y: 452, endPoint x: 476, endPoint y: 160, distance: 413.8
click at [476, 160] on div at bounding box center [491, 160] width 130 height 61
click at [487, 147] on div at bounding box center [491, 158] width 130 height 61
click at [618, 208] on p "The Ever Given Incident:" at bounding box center [491, 219] width 278 height 22
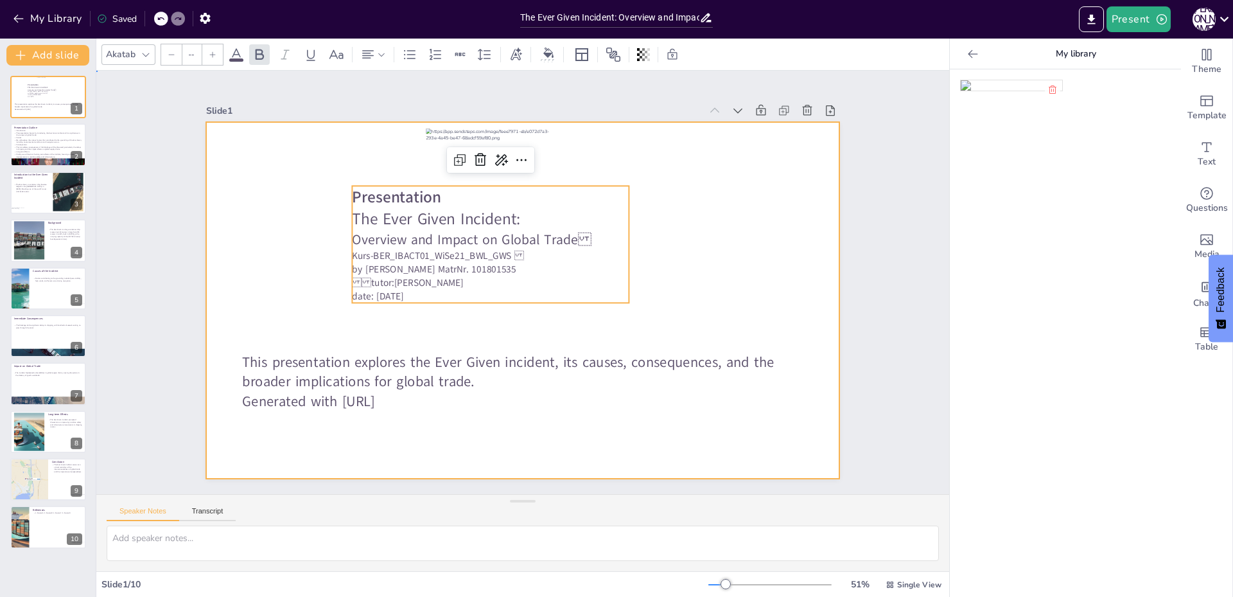
drag, startPoint x: 710, startPoint y: 337, endPoint x: 625, endPoint y: 270, distance: 108.0
click at [710, 339] on div at bounding box center [523, 300] width 634 height 357
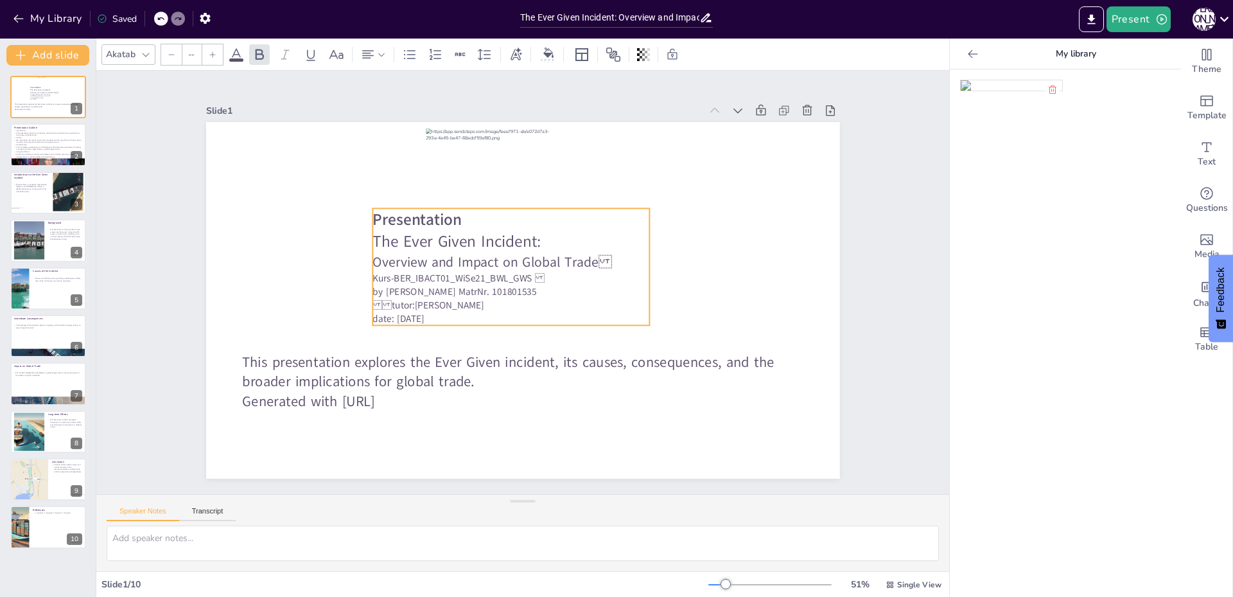
drag, startPoint x: 476, startPoint y: 236, endPoint x: 497, endPoint y: 258, distance: 30.5
click at [497, 258] on p "Overview and Impact on Global Trade" at bounding box center [512, 261] width 278 height 19
click at [451, 212] on span "Presentation" at bounding box center [417, 219] width 89 height 22
click at [447, 213] on span "Presentation" at bounding box center [417, 219] width 89 height 22
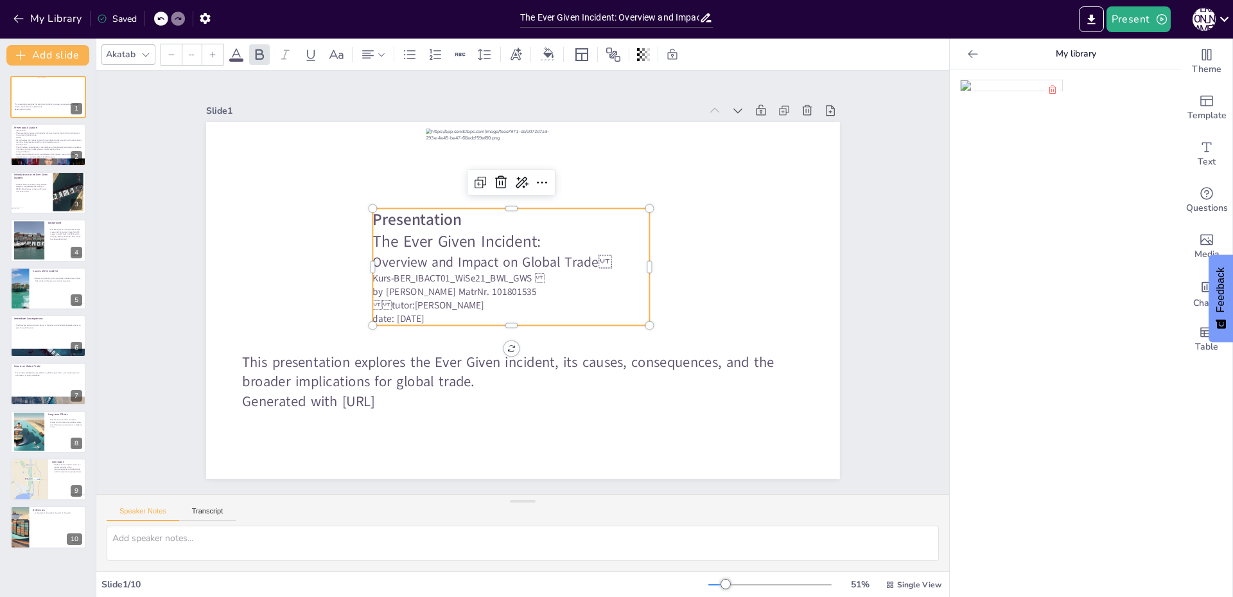
type input "48"
click at [447, 213] on span "Presentation" at bounding box center [417, 219] width 89 height 22
click at [367, 49] on icon at bounding box center [367, 54] width 15 height 15
click at [396, 94] on icon at bounding box center [399, 97] width 12 height 8
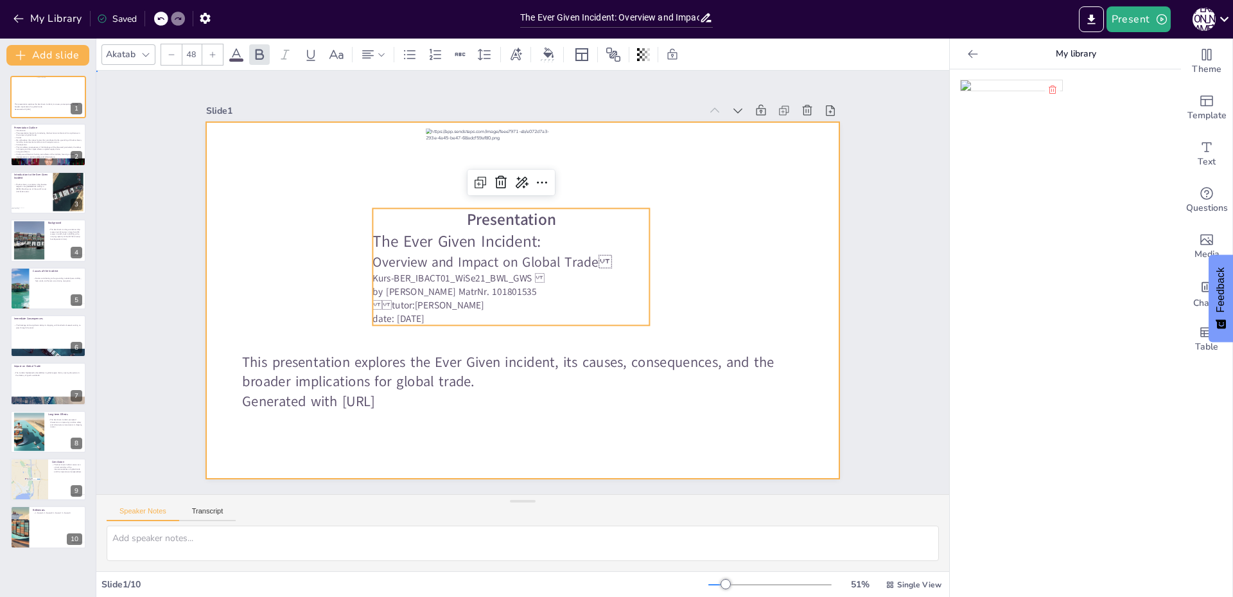
click at [705, 287] on div at bounding box center [523, 300] width 634 height 357
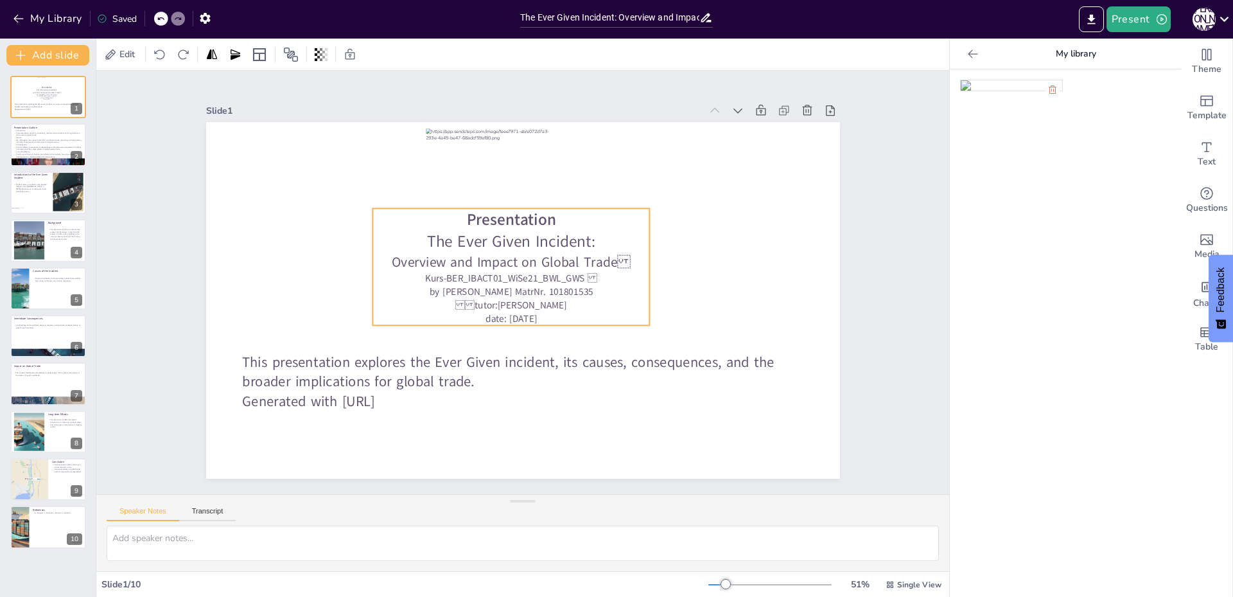
click at [529, 208] on span "Presentation" at bounding box center [511, 219] width 89 height 22
click at [554, 216] on p "Presentation" at bounding box center [512, 219] width 278 height 22
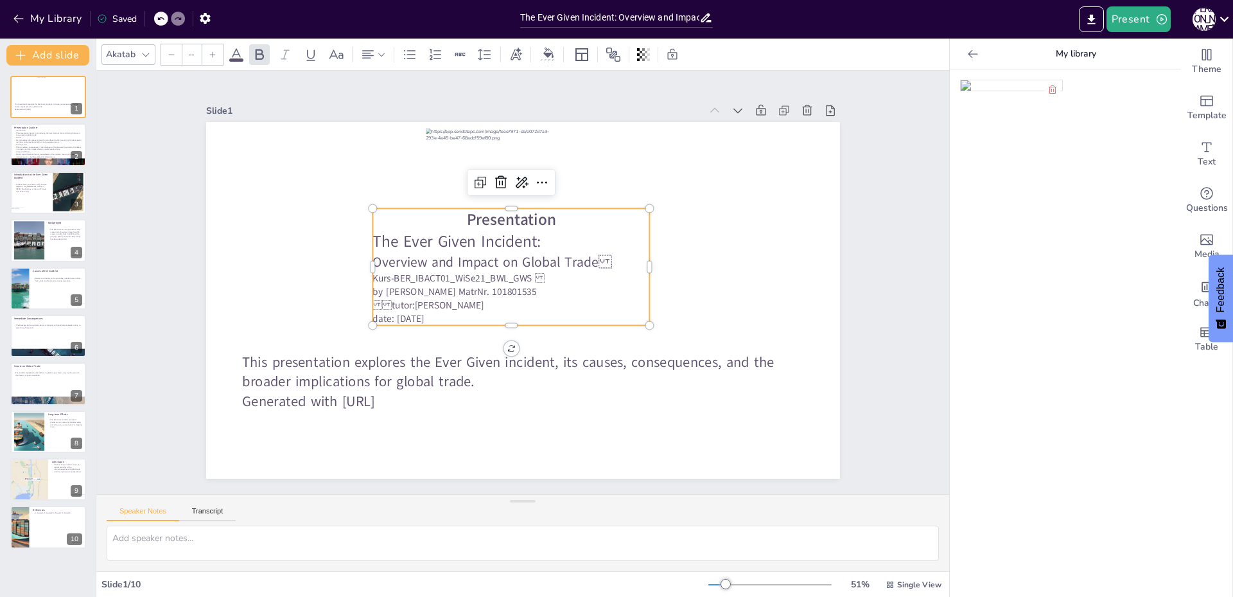
type input "48"
click at [545, 244] on p "The Ever Given Incident:" at bounding box center [512, 242] width 278 height 22
drag, startPoint x: 551, startPoint y: 238, endPoint x: 456, endPoint y: 215, distance: 97.4
click at [456, 215] on div "Presentation The Ever Given Incident: Overview and Impact on Global Trade  Kur…" at bounding box center [512, 266] width 278 height 117
click at [241, 57] on icon at bounding box center [236, 54] width 15 height 15
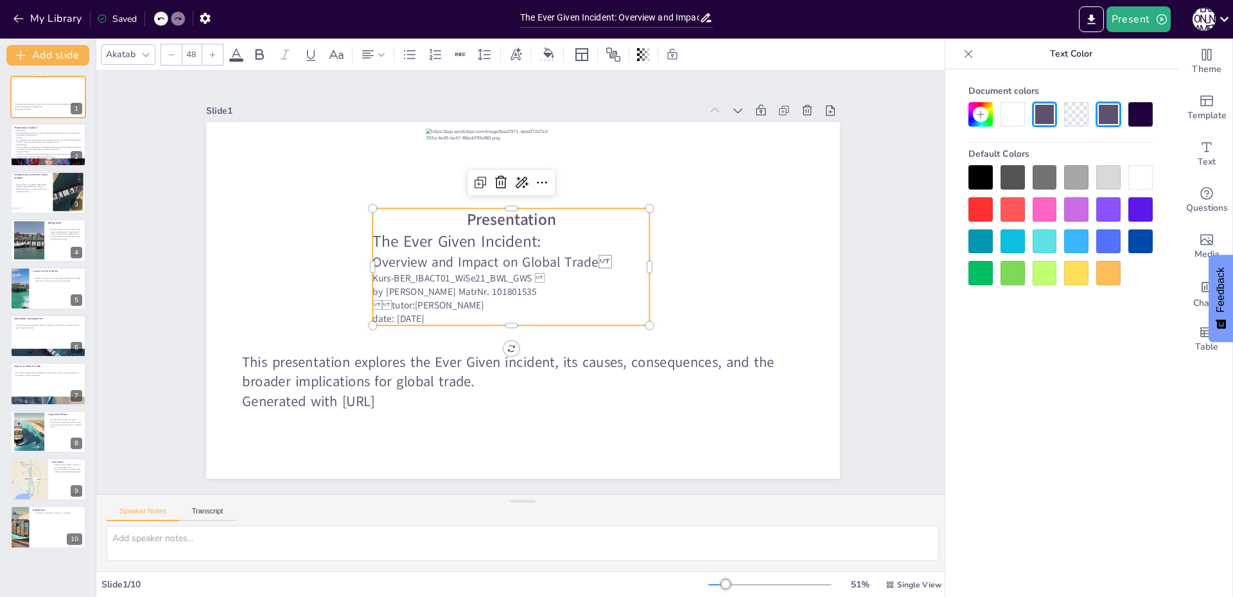
click at [1138, 121] on div at bounding box center [1141, 114] width 24 height 24
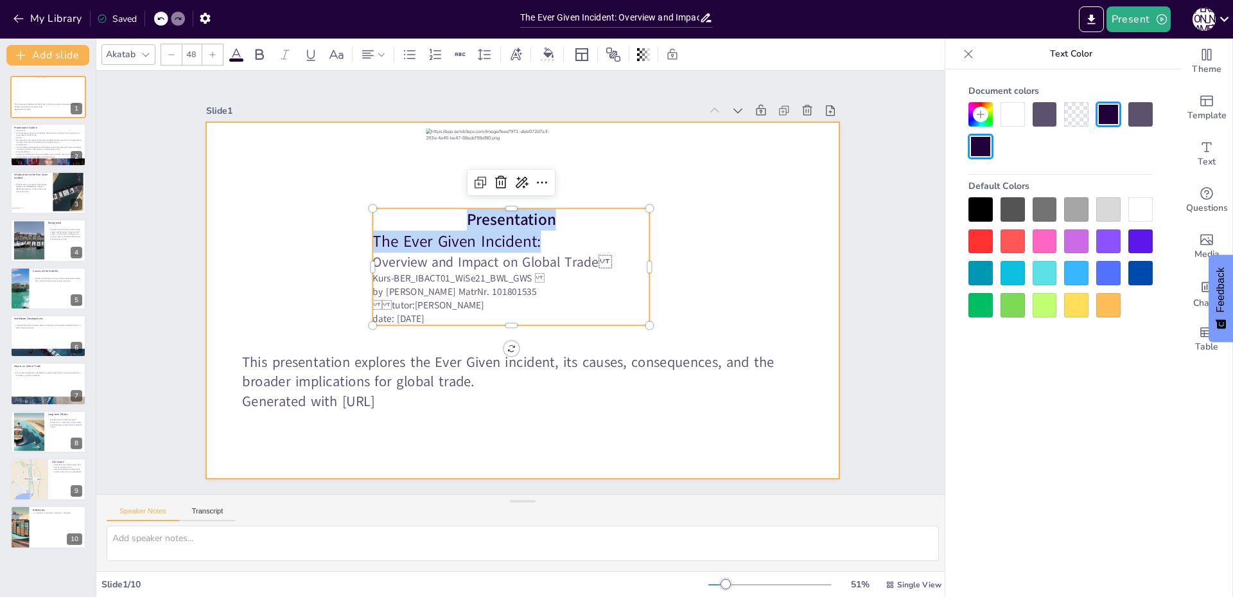
click at [739, 316] on div at bounding box center [523, 300] width 634 height 357
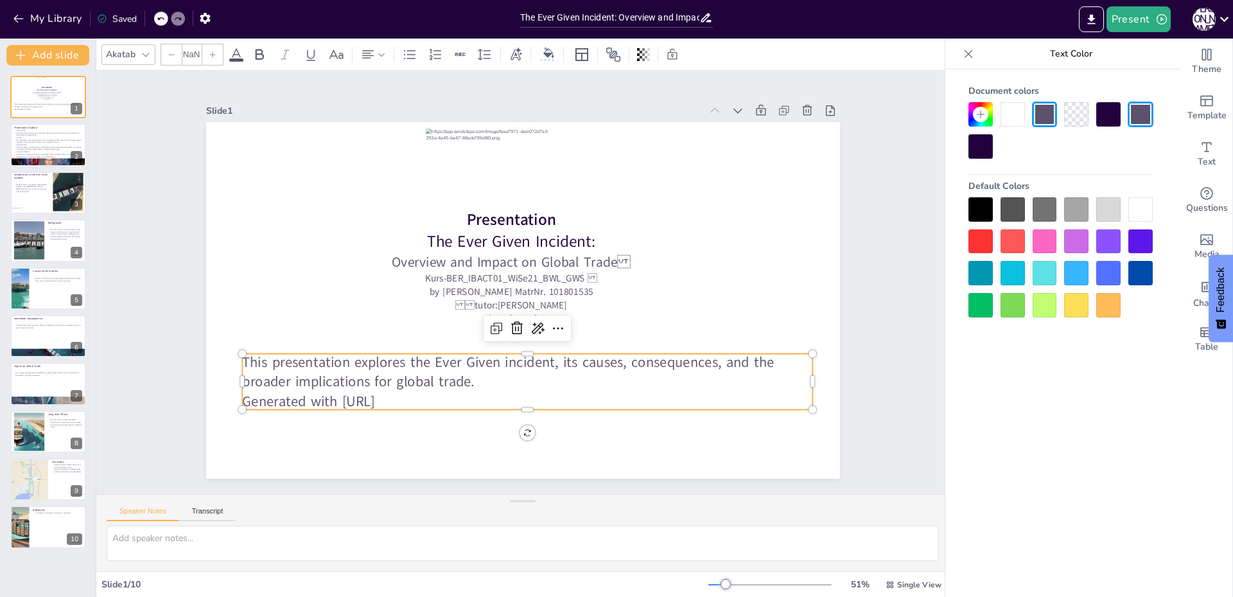
click at [242, 360] on p "This presentation explores the Ever Given incident, its causes, consequences, a…" at bounding box center [527, 371] width 570 height 39
type input "32"
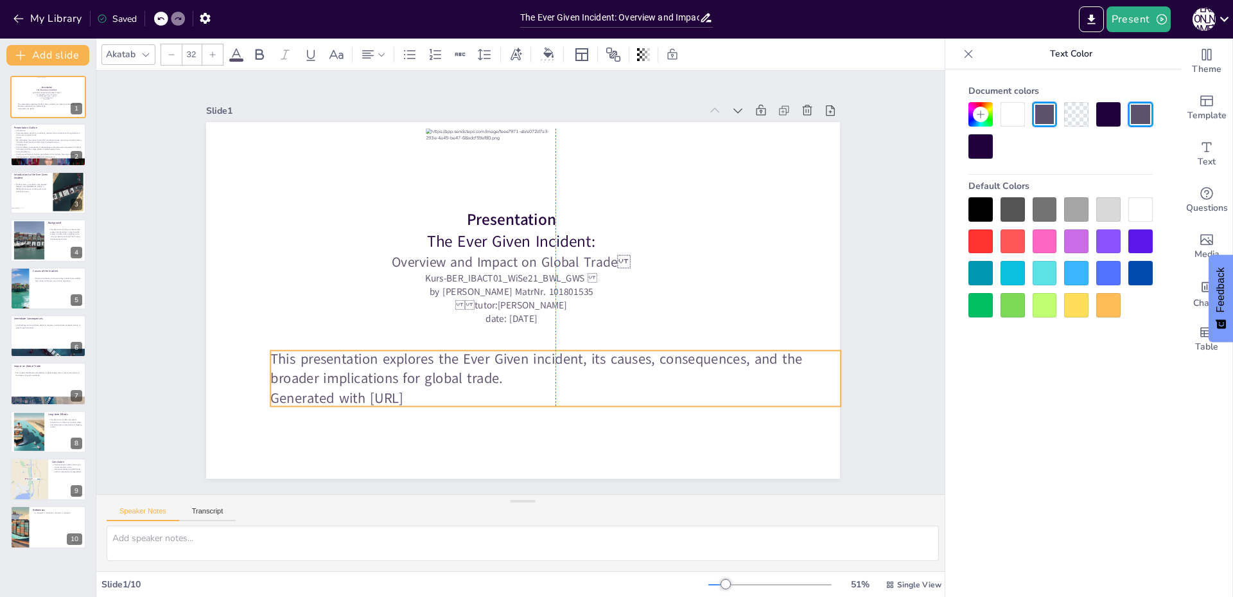
drag, startPoint x: 265, startPoint y: 349, endPoint x: 293, endPoint y: 346, distance: 28.4
click at [293, 349] on p "This presentation explores the Ever Given incident, its causes, consequences, a…" at bounding box center [555, 368] width 570 height 39
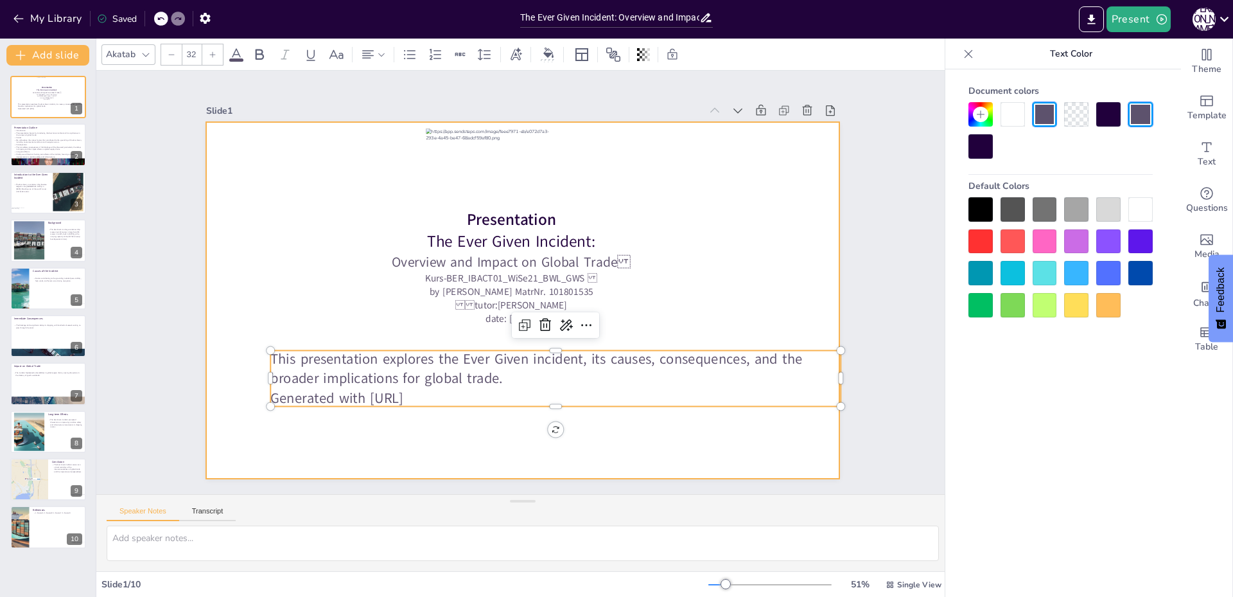
click at [274, 300] on div at bounding box center [523, 300] width 634 height 357
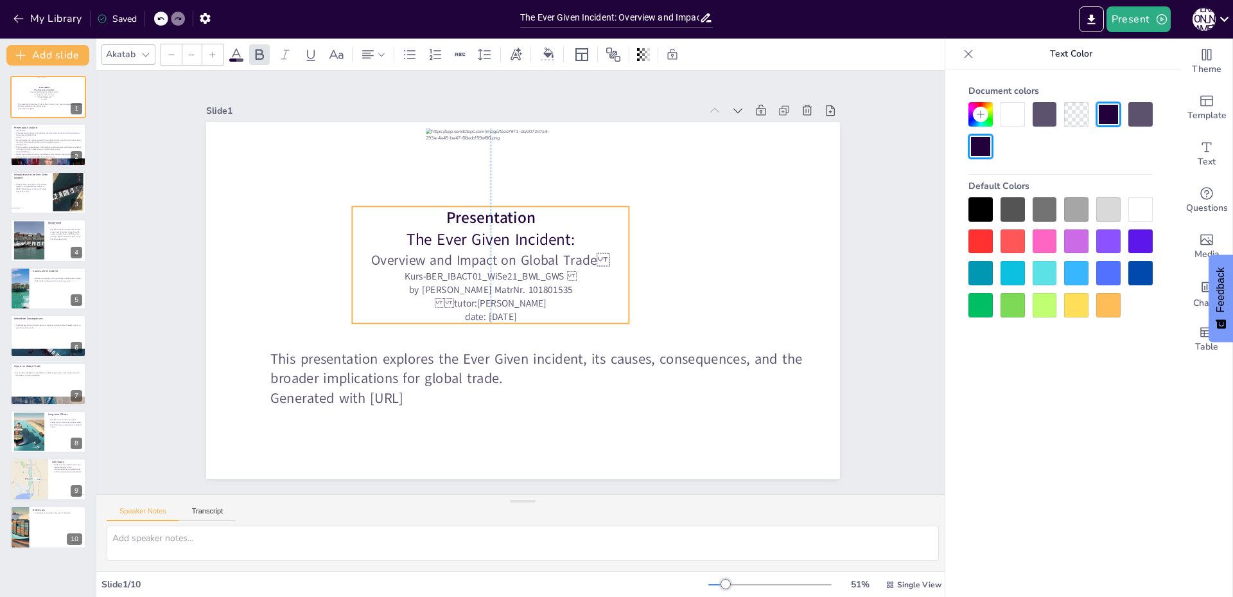
drag, startPoint x: 501, startPoint y: 215, endPoint x: 481, endPoint y: 213, distance: 20.0
click at [481, 213] on span "Presentation" at bounding box center [490, 217] width 89 height 22
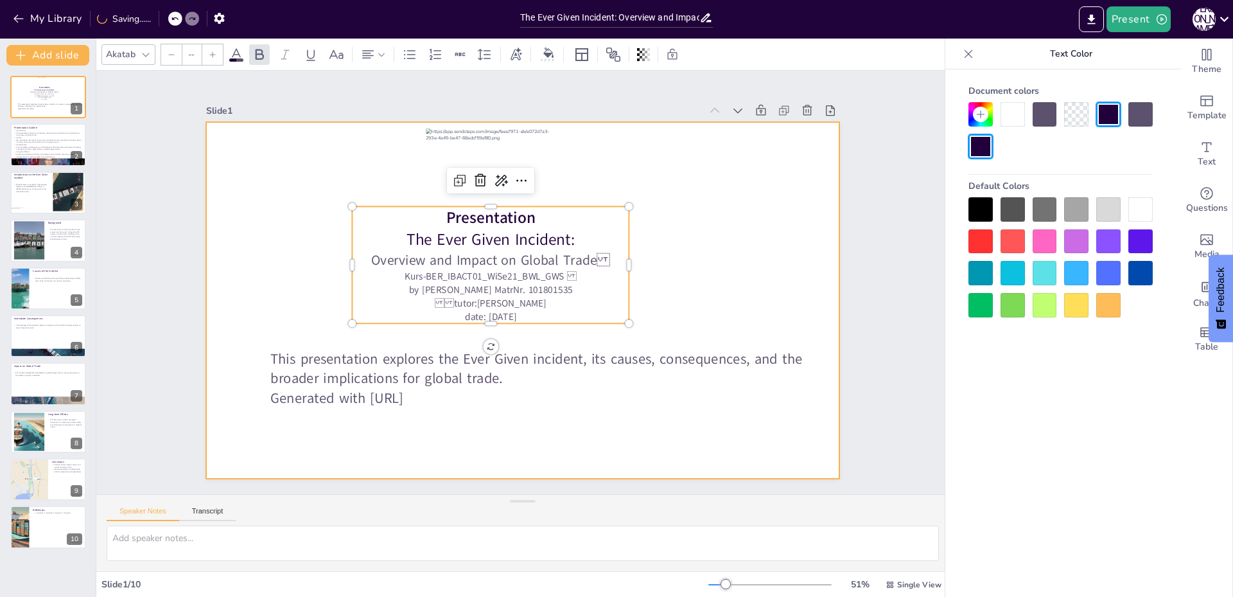
type input "32"
click at [569, 369] on p "This presentation explores the Ever Given incident, its causes, consequences, a…" at bounding box center [555, 368] width 570 height 39
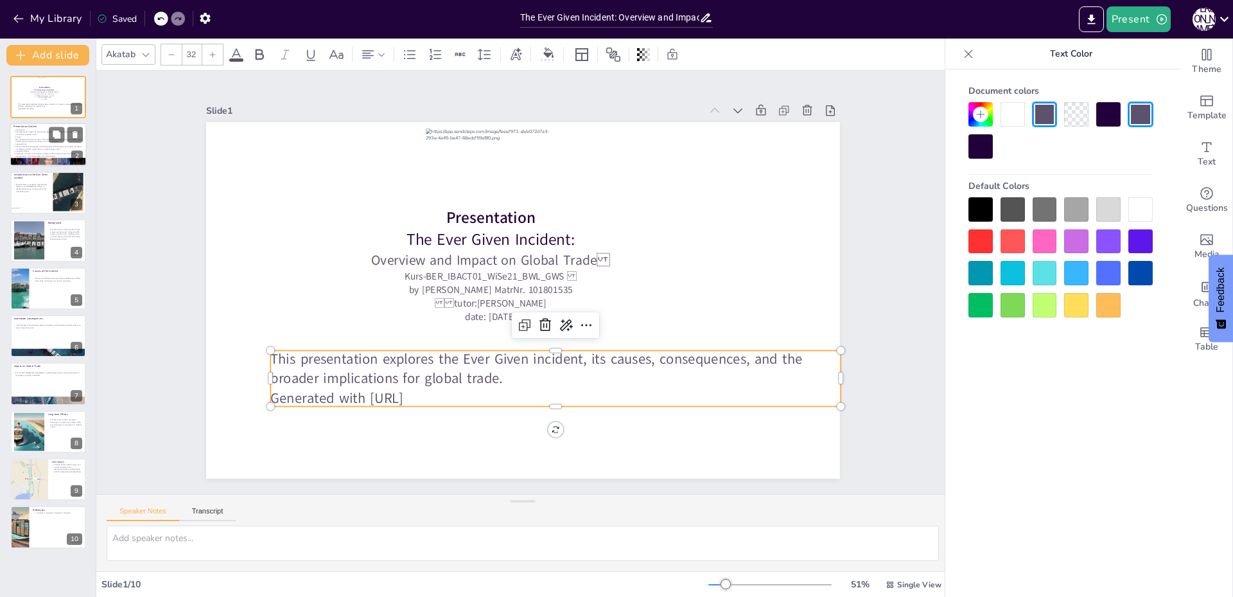
click at [28, 147] on p "The immediate consequences of the blockage will be discussed, particularly the …" at bounding box center [47, 148] width 69 height 4
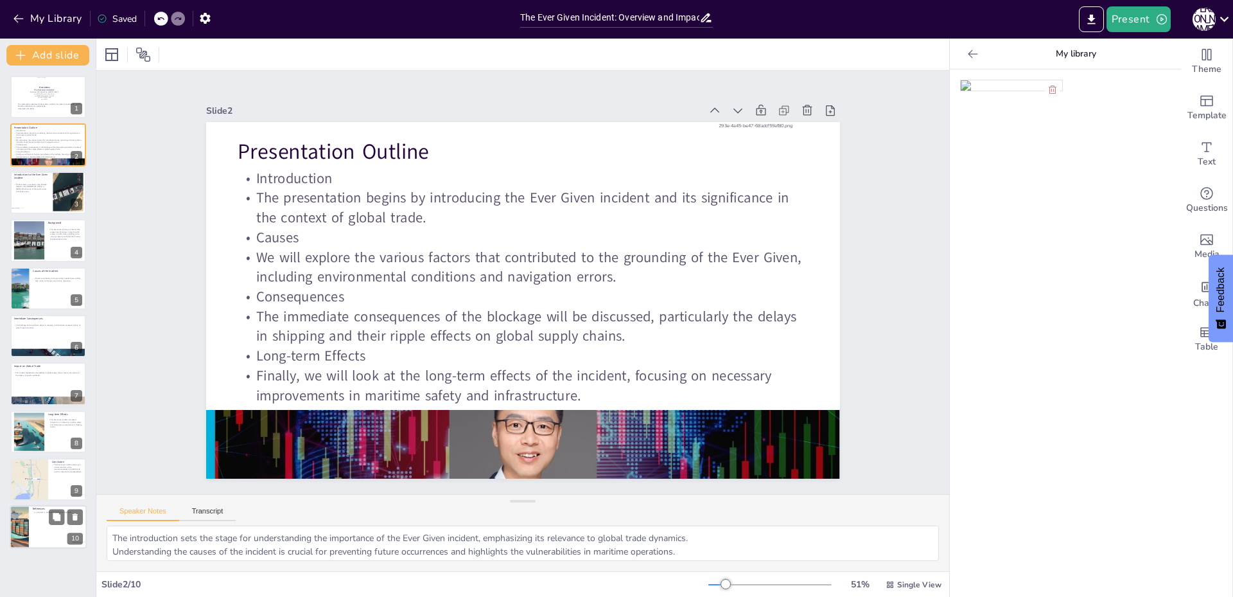
click at [31, 520] on div at bounding box center [48, 528] width 77 height 44
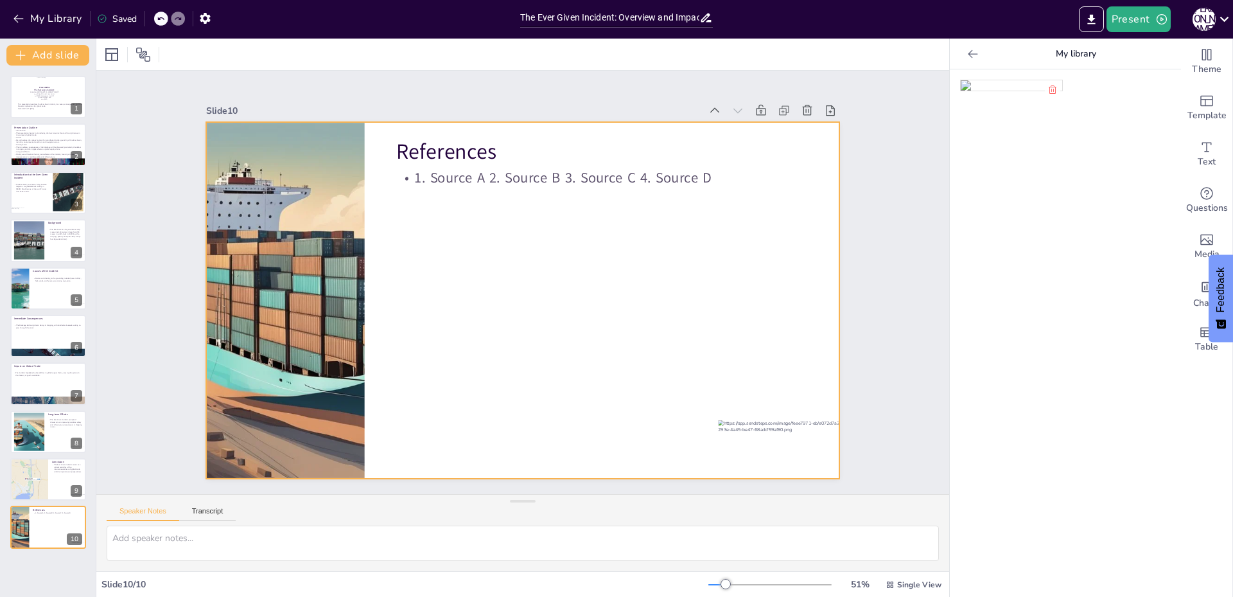
click at [565, 337] on div at bounding box center [523, 300] width 634 height 357
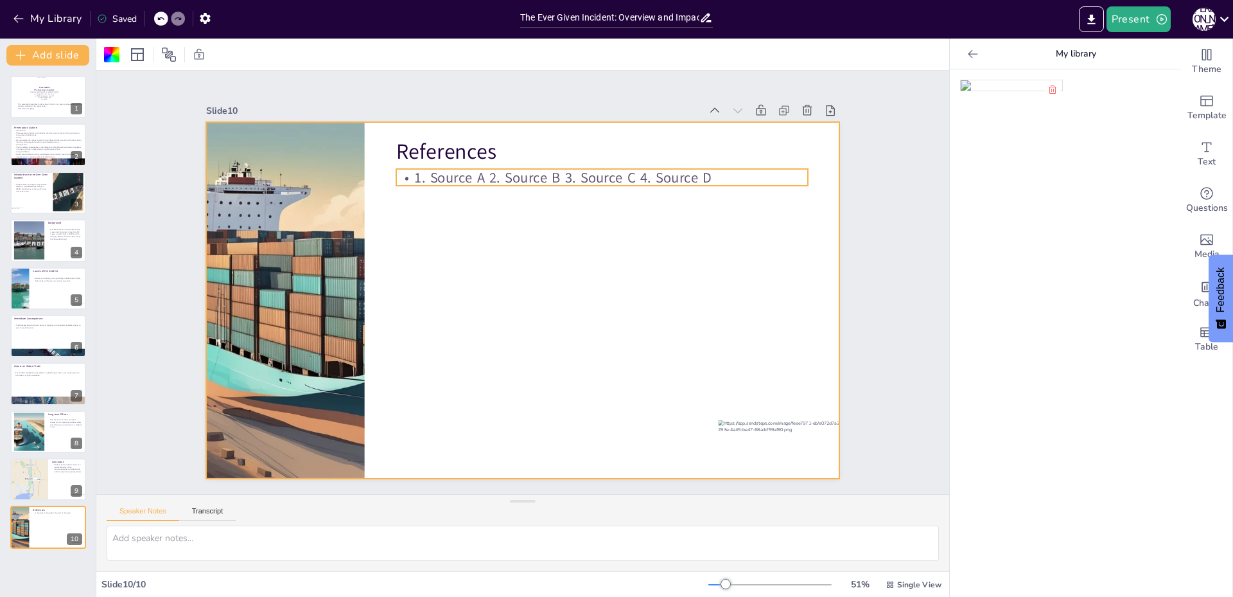
click at [507, 181] on p "1. Source A 2. Source B 3. Source C 4. Source D" at bounding box center [602, 178] width 412 height 20
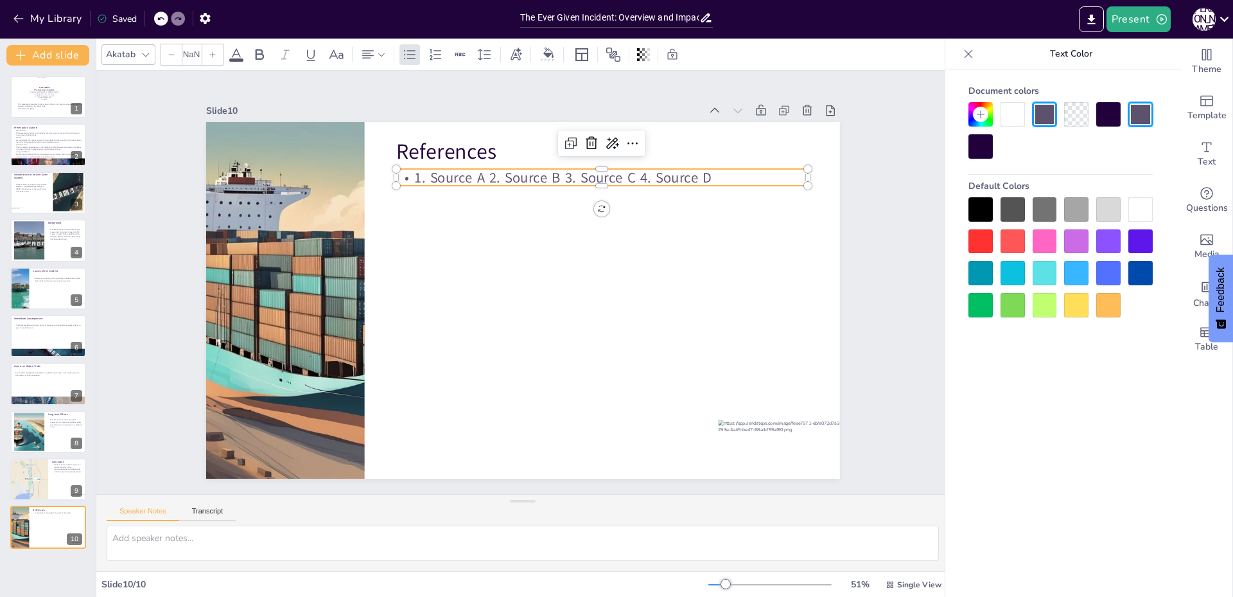
type input "32"
click at [709, 174] on p "1. Source A 2. Source B 3. Source C 4. Source D" at bounding box center [602, 178] width 412 height 20
click at [666, 159] on div at bounding box center [602, 164] width 412 height 10
click at [715, 174] on p "1. Source A 2. Source B 3. Source C 4. Source D" at bounding box center [602, 179] width 412 height 20
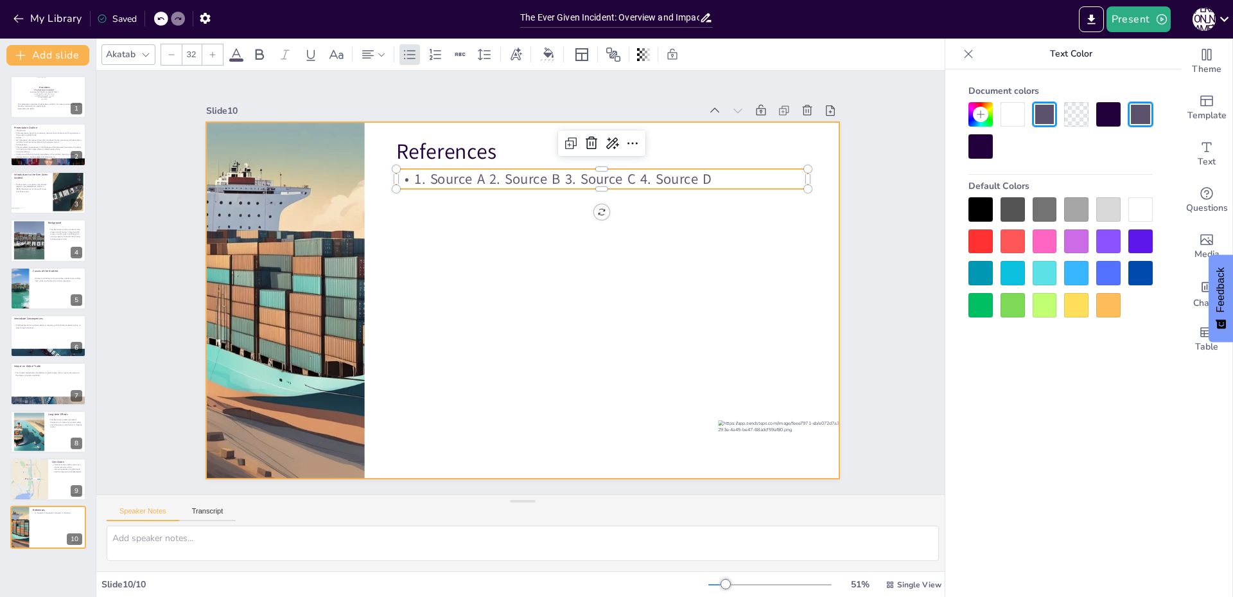
click at [780, 215] on div at bounding box center [523, 300] width 634 height 357
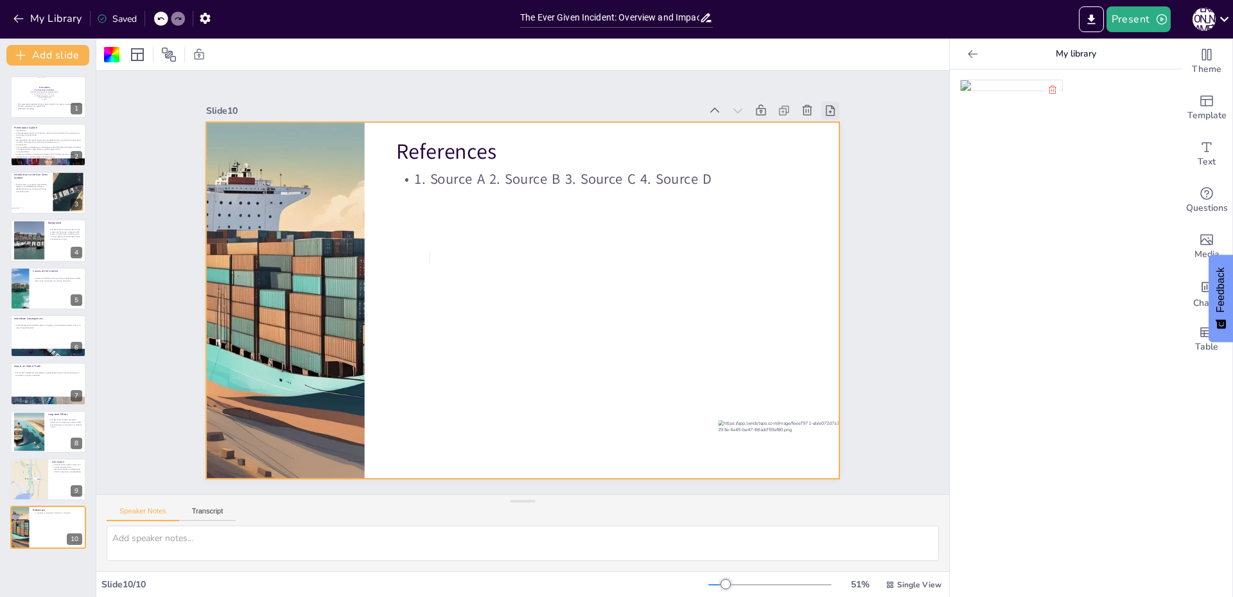
click at [825, 105] on icon at bounding box center [830, 110] width 13 height 13
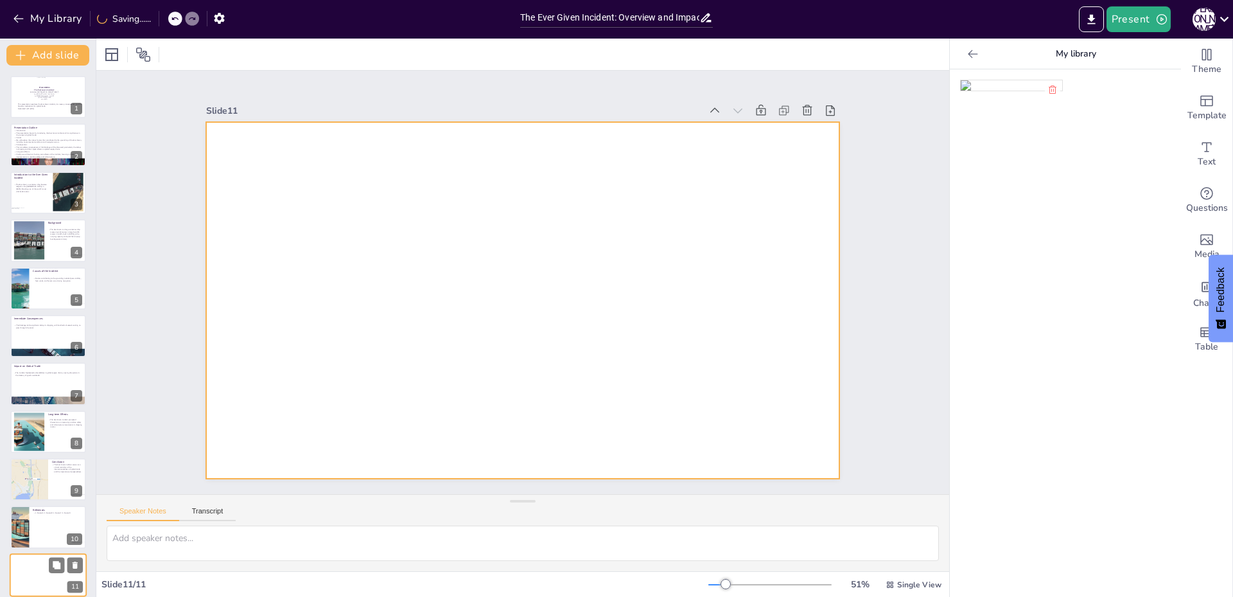
click at [46, 581] on div at bounding box center [48, 575] width 77 height 44
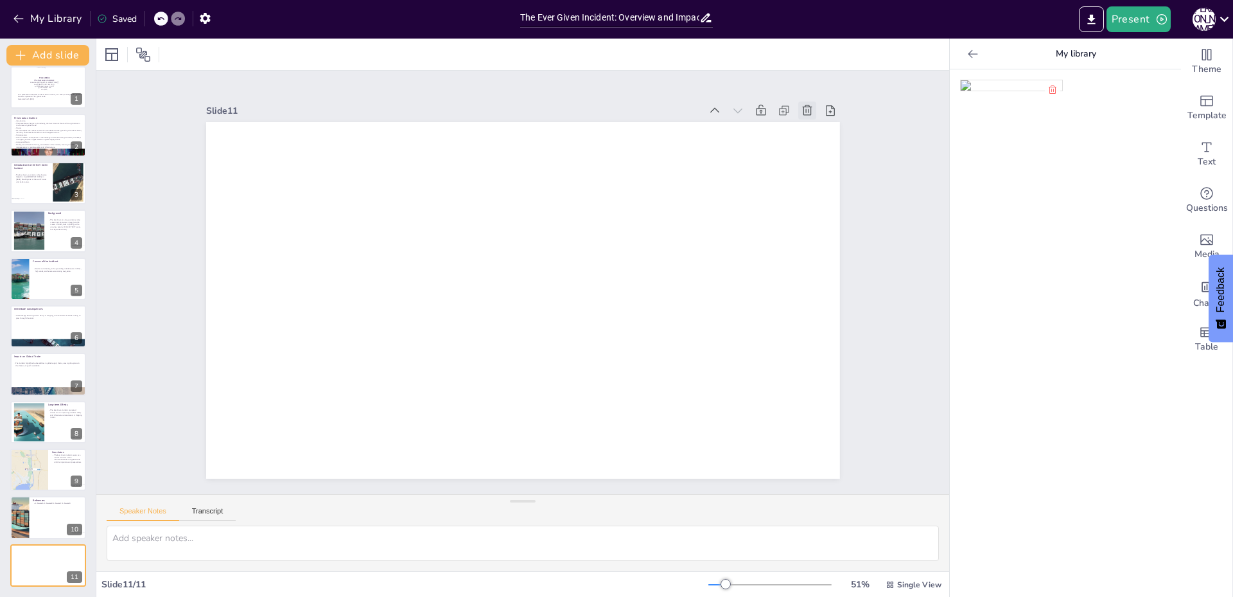
click at [802, 104] on icon at bounding box center [807, 110] width 13 height 13
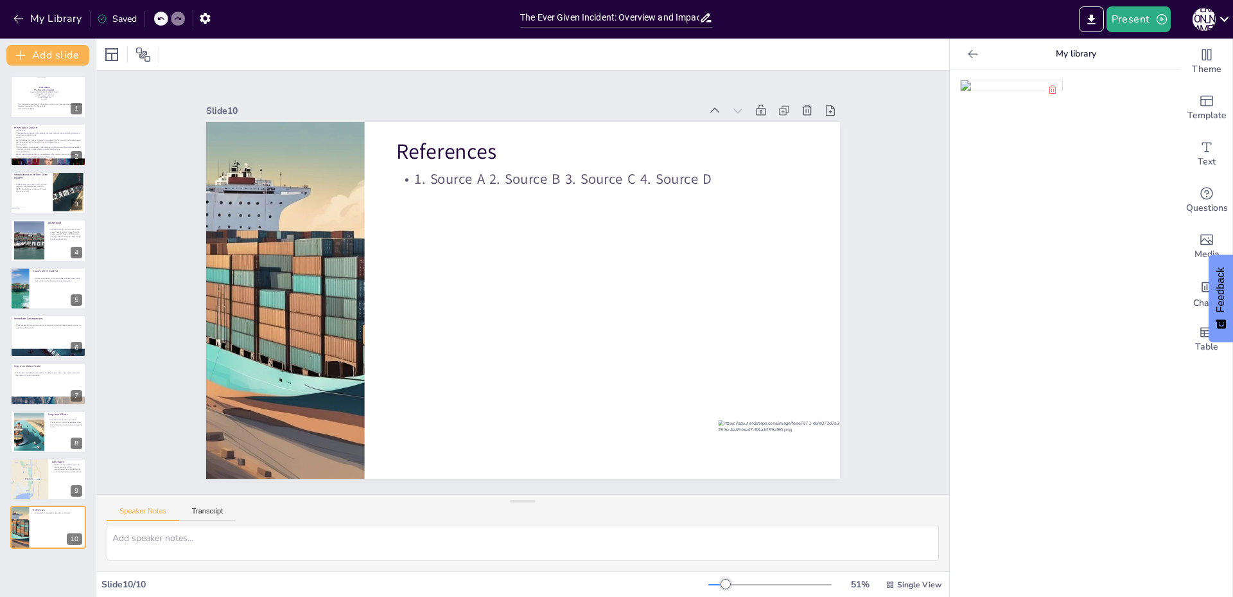
scroll to position [0, 0]
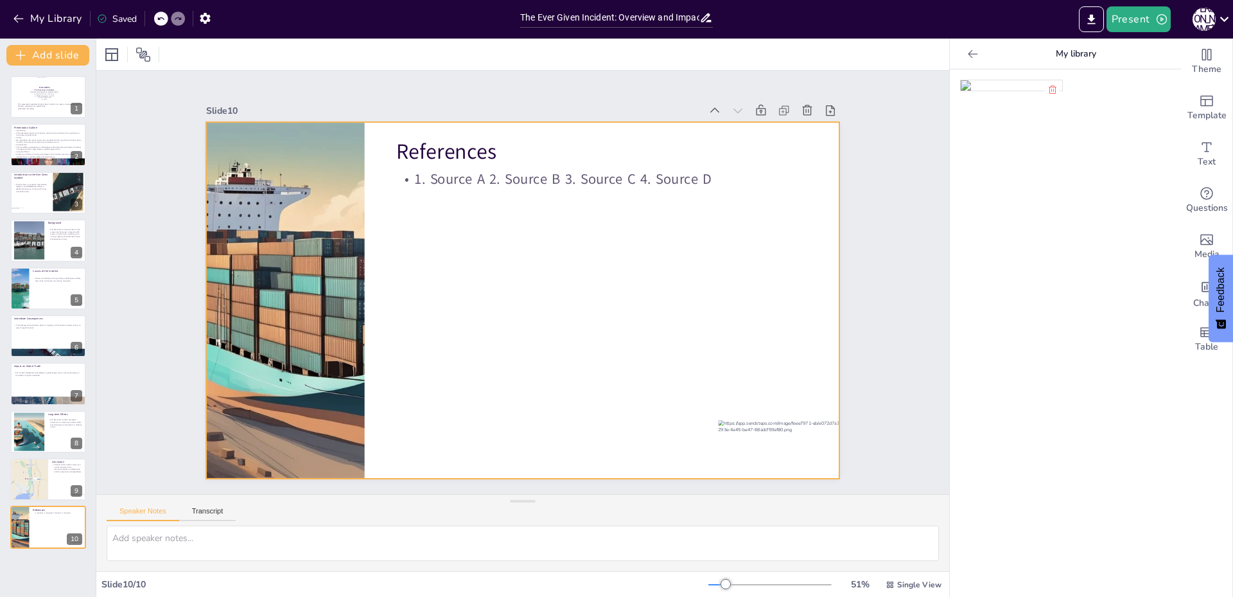
click at [591, 286] on div at bounding box center [523, 300] width 634 height 357
click at [1198, 155] on span "Text" at bounding box center [1207, 162] width 18 height 14
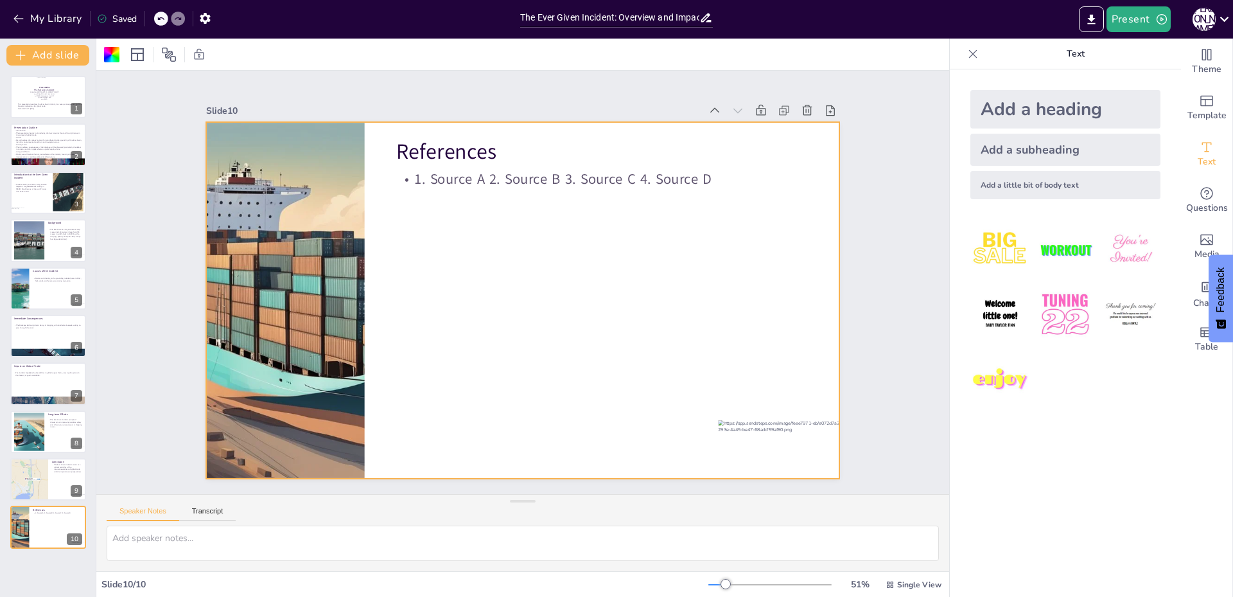
click at [562, 257] on div at bounding box center [523, 300] width 634 height 357
click at [596, 216] on div at bounding box center [523, 300] width 634 height 357
drag, startPoint x: 1013, startPoint y: 144, endPoint x: 518, endPoint y: 218, distance: 500.9
click at [518, 218] on div "Document fonts Akatab Recently used Akatab Popular fonts Lato Montserrat Open S…" at bounding box center [616, 318] width 1233 height 558
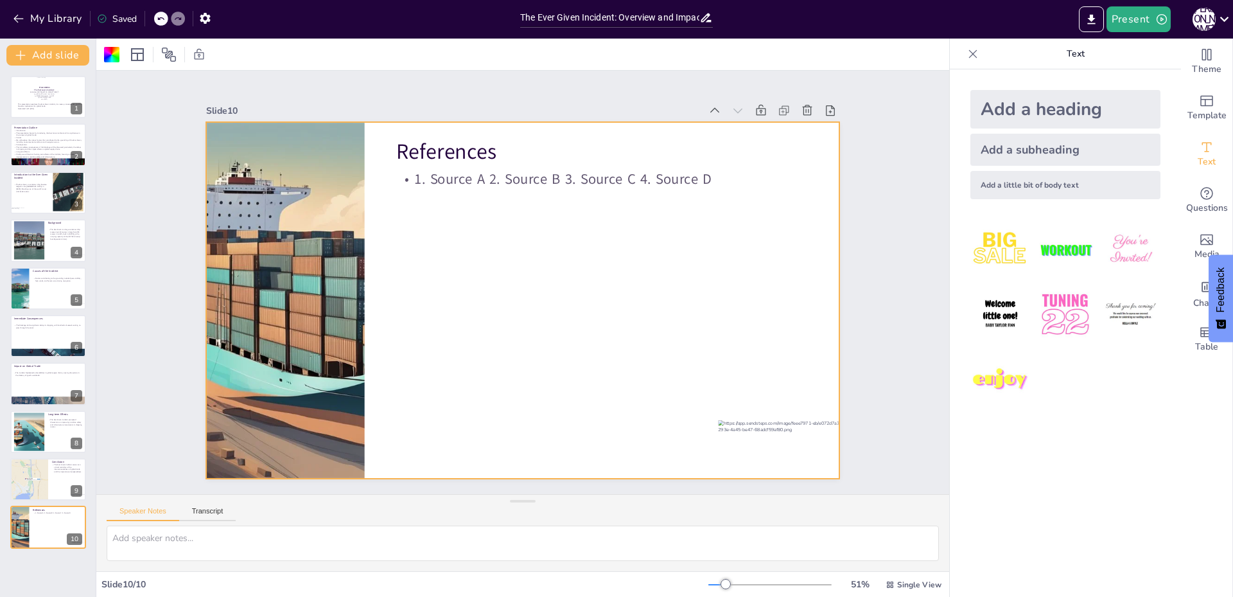
click at [1054, 151] on div "Add a subheading" at bounding box center [1066, 150] width 190 height 32
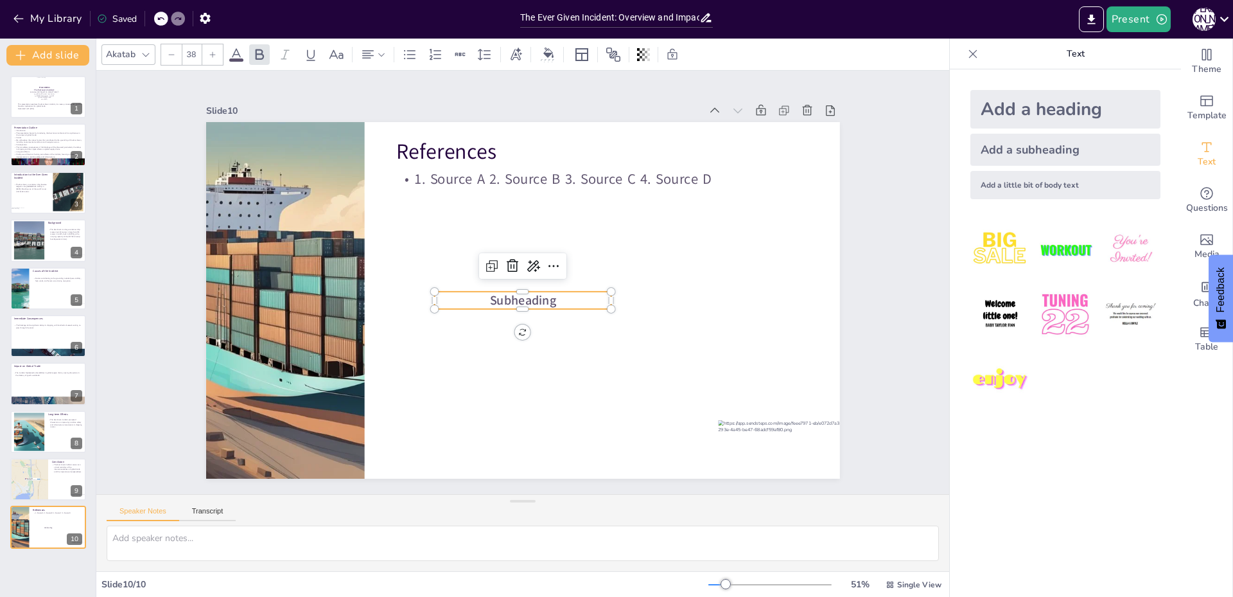
click at [490, 292] on span "Subheading" at bounding box center [523, 300] width 66 height 17
drag, startPoint x: 562, startPoint y: 293, endPoint x: 452, endPoint y: 296, distance: 109.9
click at [452, 296] on p "Subheading" at bounding box center [522, 300] width 177 height 17
drag, startPoint x: 509, startPoint y: 306, endPoint x: 545, endPoint y: 310, distance: 36.2
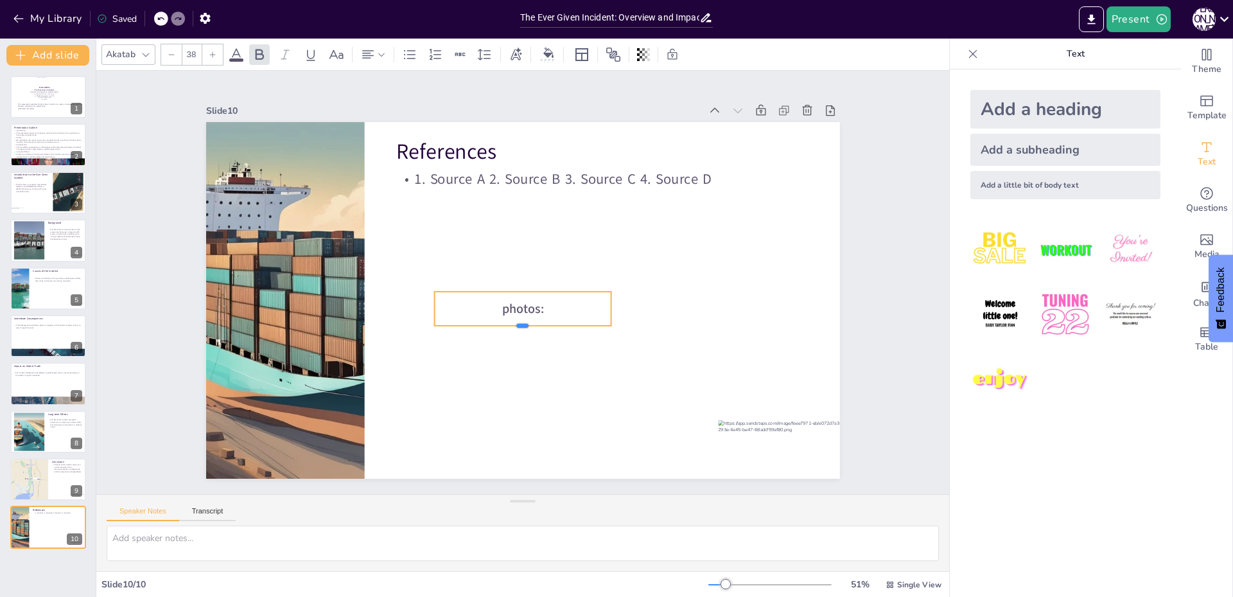
click at [518, 326] on div at bounding box center [522, 331] width 177 height 10
click at [551, 307] on p "photos:" at bounding box center [522, 306] width 177 height 17
click at [573, 305] on p "photos:" at bounding box center [522, 306] width 177 height 17
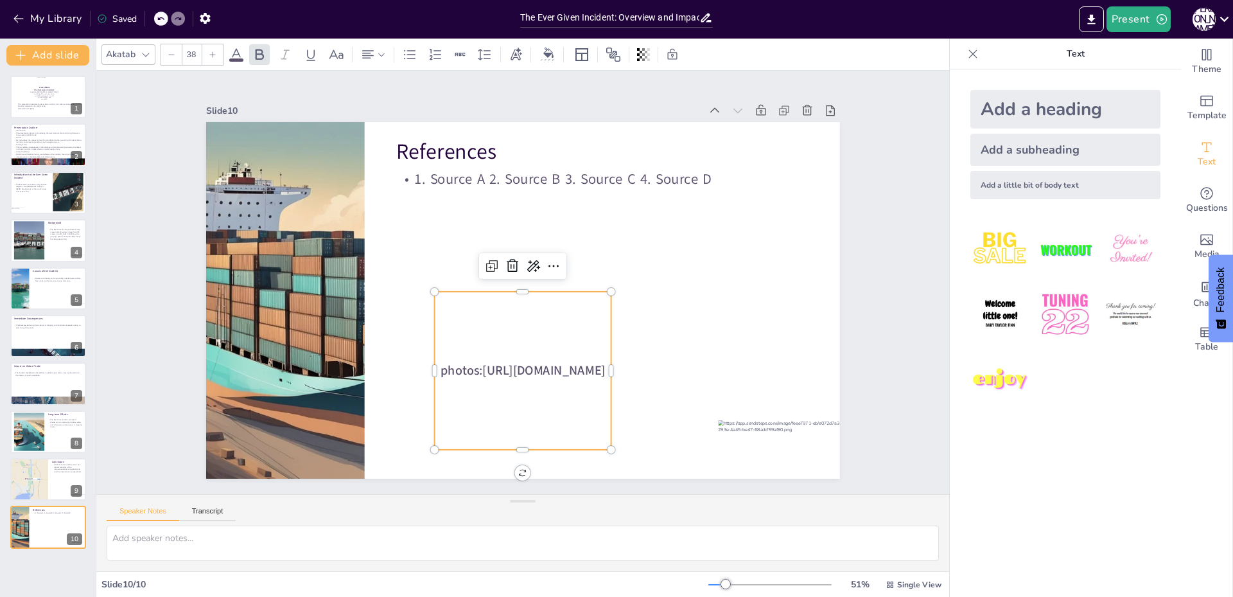
click at [513, 362] on span "[URL][DOMAIN_NAME]" at bounding box center [543, 370] width 123 height 17
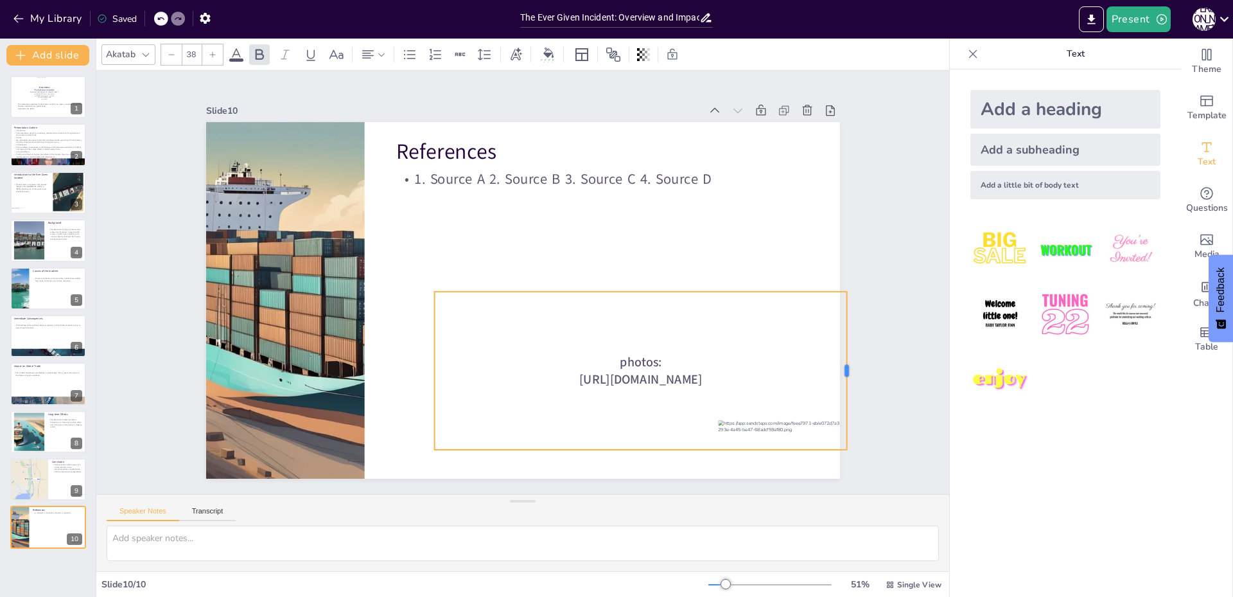
drag, startPoint x: 601, startPoint y: 364, endPoint x: 837, endPoint y: 336, distance: 237.4
click at [847, 336] on div at bounding box center [852, 371] width 10 height 158
click at [620, 353] on span "photos:" at bounding box center [641, 361] width 42 height 17
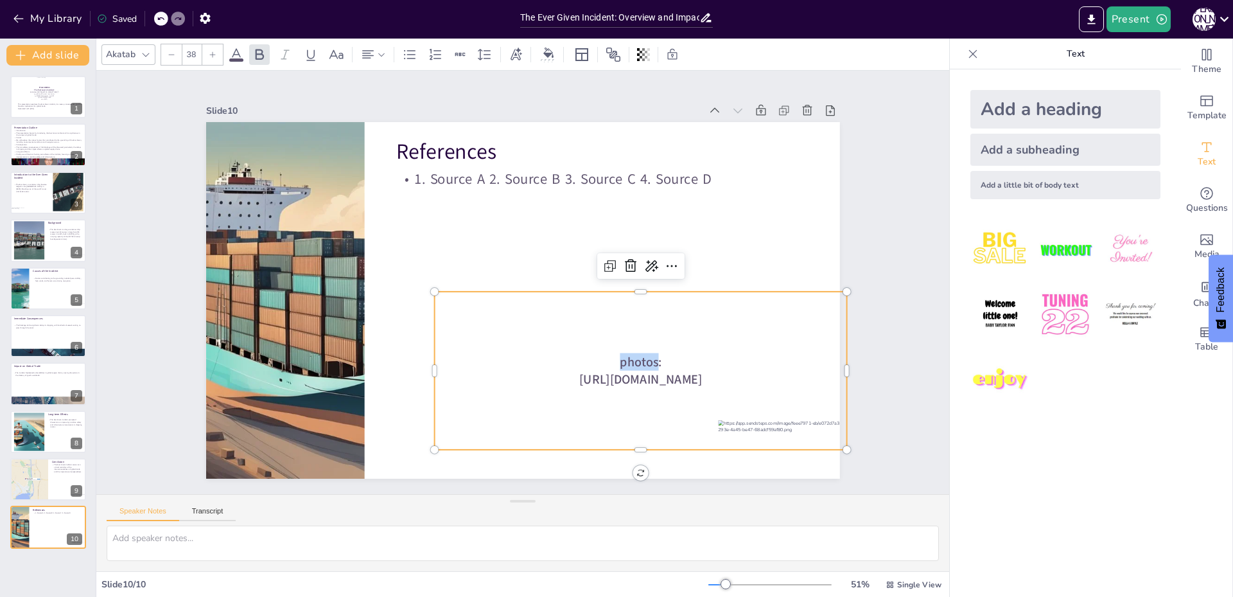
click at [620, 353] on span "photos:" at bounding box center [641, 361] width 42 height 17
click at [369, 50] on icon at bounding box center [367, 54] width 15 height 15
click at [375, 100] on icon at bounding box center [373, 97] width 15 height 15
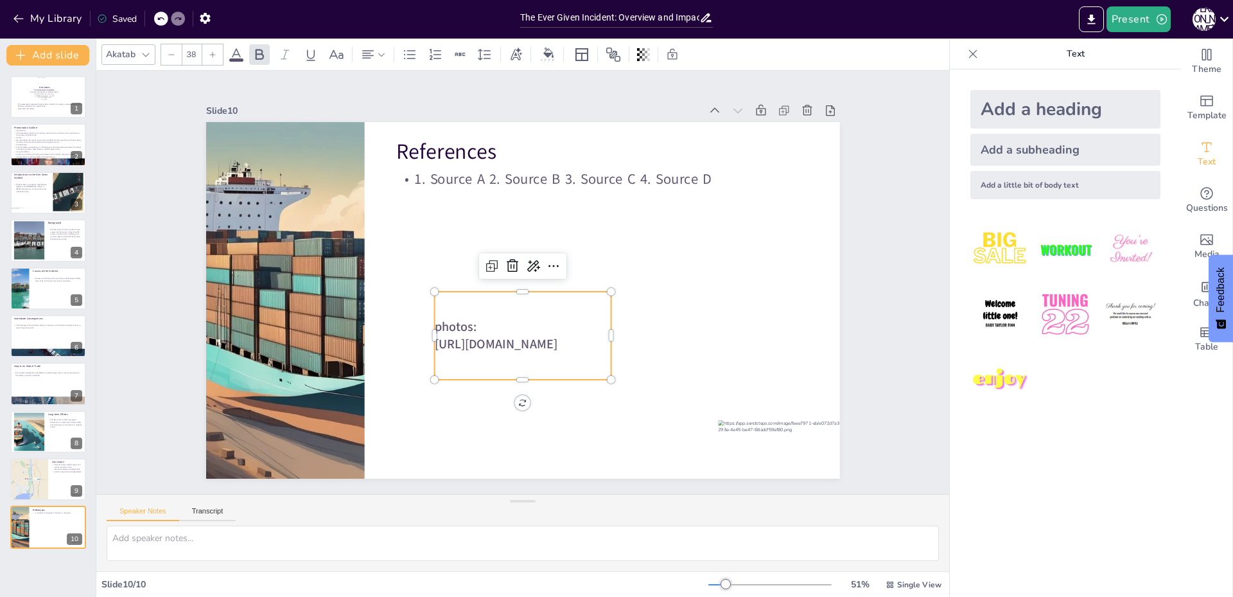
click at [434, 318] on span "photos:" at bounding box center [455, 326] width 42 height 17
click at [436, 335] on span "[URL][DOMAIN_NAME]" at bounding box center [495, 343] width 123 height 17
click at [454, 284] on div at bounding box center [522, 286] width 177 height 10
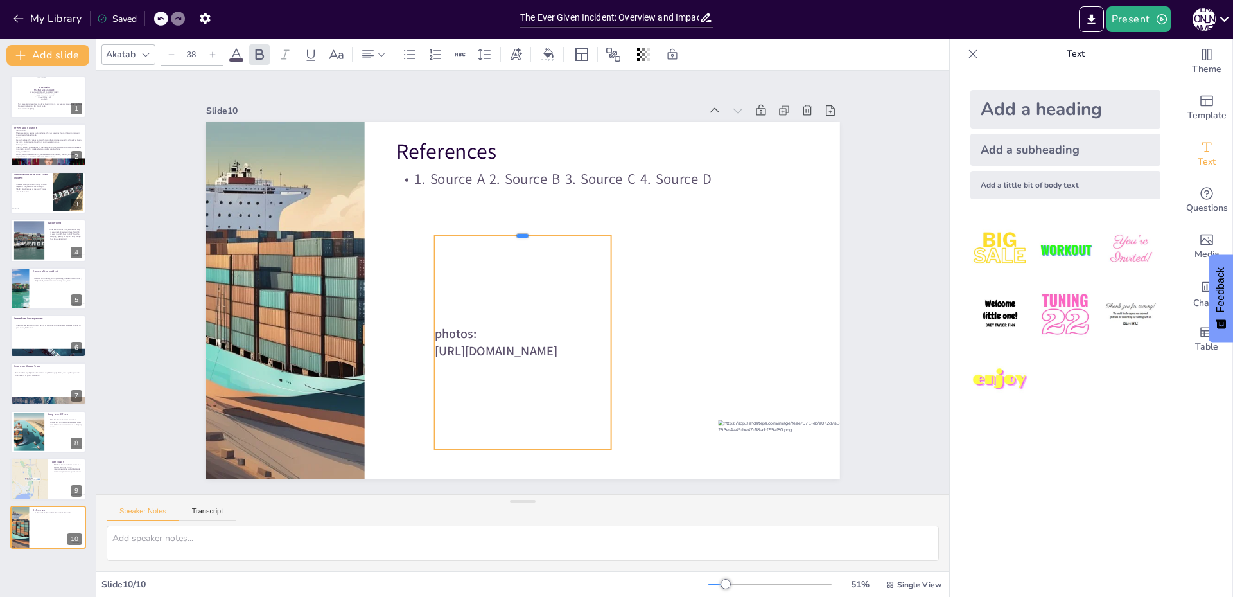
drag, startPoint x: 455, startPoint y: 286, endPoint x: 384, endPoint y: 230, distance: 90.1
click at [384, 230] on div "References 1. Source A 2. Source B 3. Source C 4. Source D photos: https://www.…" at bounding box center [523, 300] width 634 height 357
click at [461, 245] on div "photos: https://www.bundeswehr.de/resource/image/5046992/landscape_ratio16x9/20…" at bounding box center [522, 343] width 177 height 214
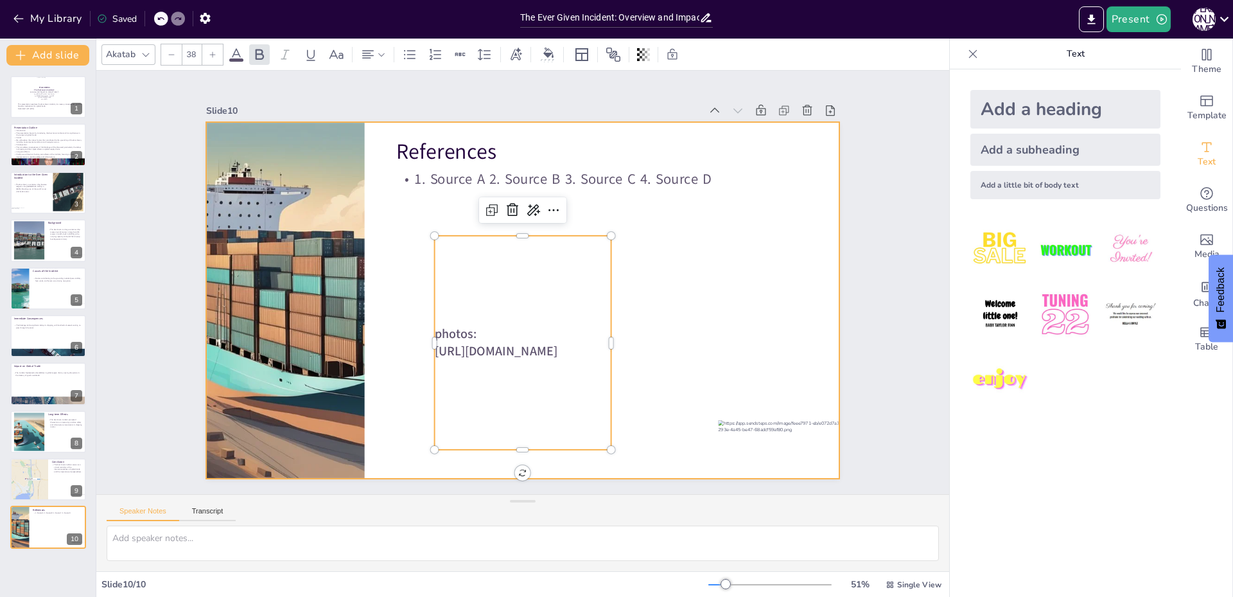
drag, startPoint x: 461, startPoint y: 245, endPoint x: 456, endPoint y: 232, distance: 14.4
click at [414, 224] on div "References 1. Source A 2. Source B 3. Source C 4. Source D photos: https://www.…" at bounding box center [523, 300] width 634 height 357
click at [745, 267] on div at bounding box center [523, 300] width 634 height 357
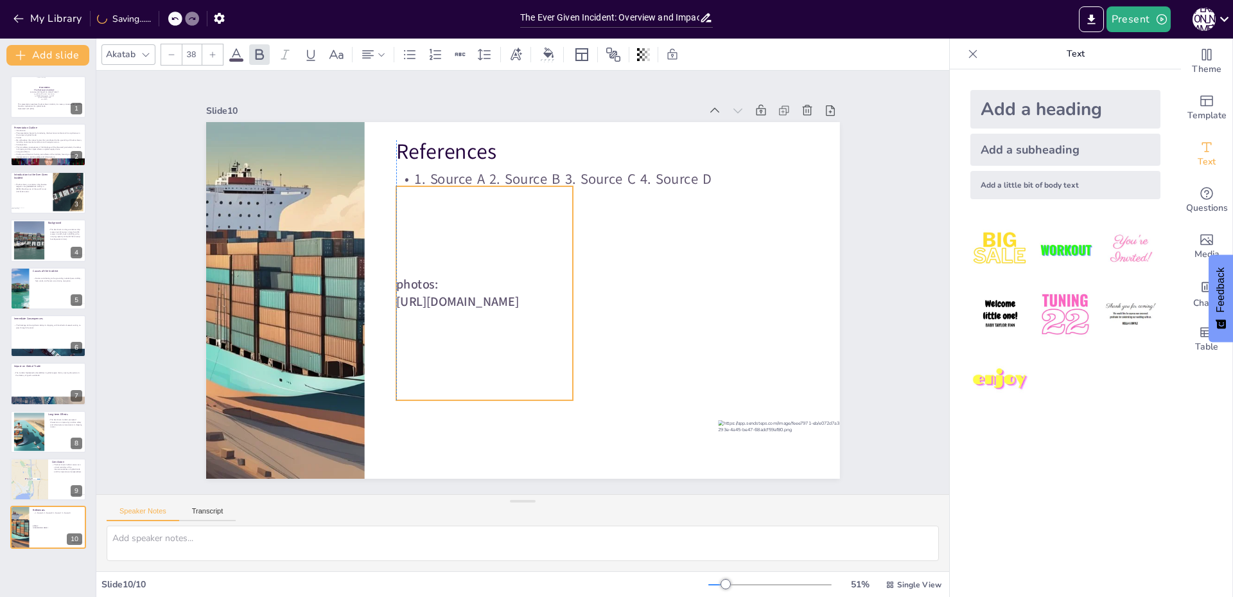
drag, startPoint x: 524, startPoint y: 247, endPoint x: 488, endPoint y: 197, distance: 61.2
click at [488, 197] on div "photos: https://www.bundeswehr.de/resource/image/5046992/landscape_ratio16x9/20…" at bounding box center [484, 293] width 177 height 214
click at [519, 294] on span "[URL][DOMAIN_NAME]" at bounding box center [457, 301] width 123 height 17
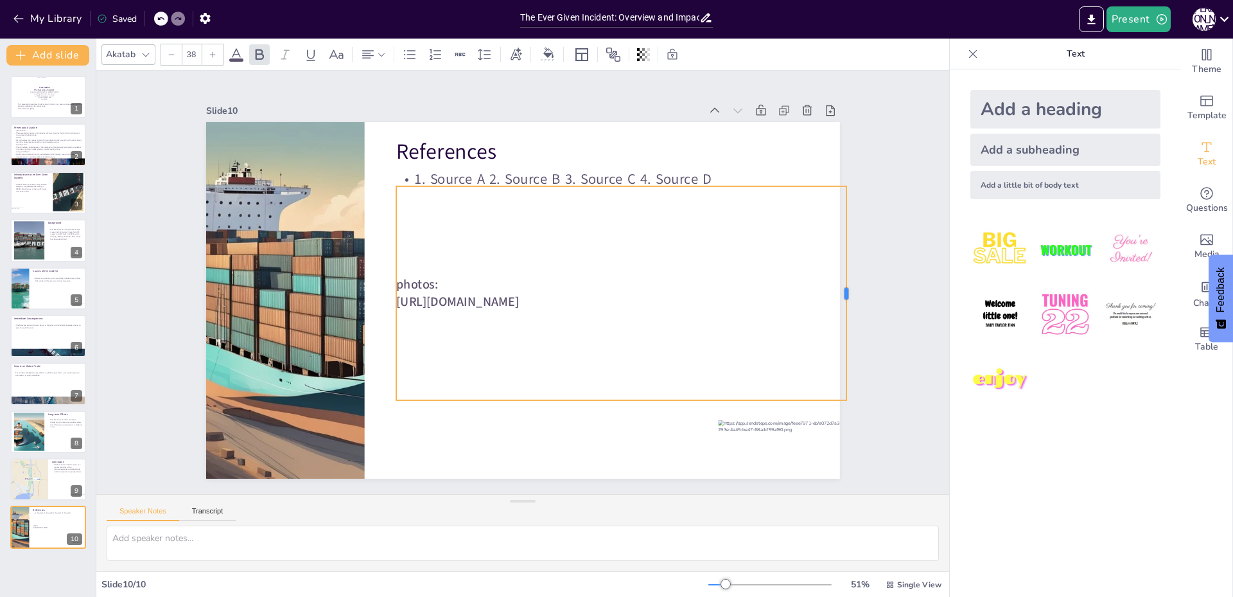
drag, startPoint x: 565, startPoint y: 284, endPoint x: 839, endPoint y: 266, distance: 274.3
click at [847, 266] on div at bounding box center [852, 293] width 10 height 214
click at [400, 276] on span "photos:" at bounding box center [417, 284] width 42 height 17
click at [519, 310] on span "[URL][DOMAIN_NAME]" at bounding box center [457, 301] width 123 height 17
drag, startPoint x: 613, startPoint y: 181, endPoint x: 615, endPoint y: 187, distance: 6.9
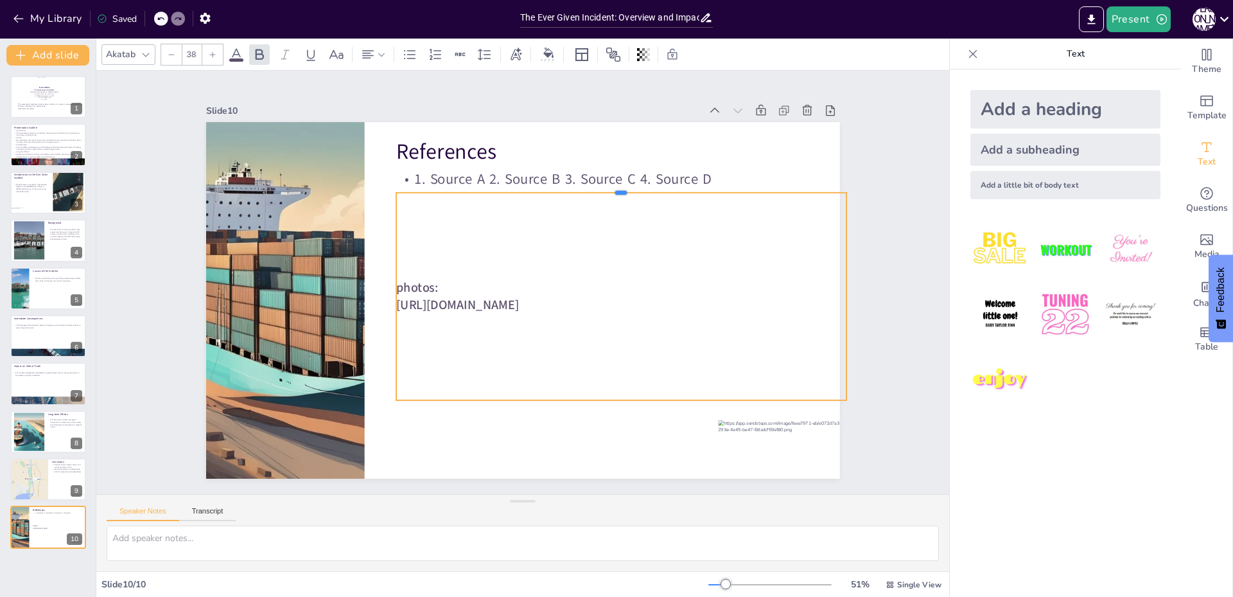
click at [615, 187] on div at bounding box center [621, 187] width 450 height 10
click at [519, 307] on span "[URL][DOMAIN_NAME]" at bounding box center [457, 304] width 123 height 17
drag, startPoint x: 803, startPoint y: 313, endPoint x: 824, endPoint y: 330, distance: 27.0
click at [520, 313] on span "[URL][DOMAIN_NAME]" at bounding box center [459, 304] width 123 height 17
click at [520, 314] on span "[URL][DOMAIN_NAME]" at bounding box center [459, 305] width 123 height 17
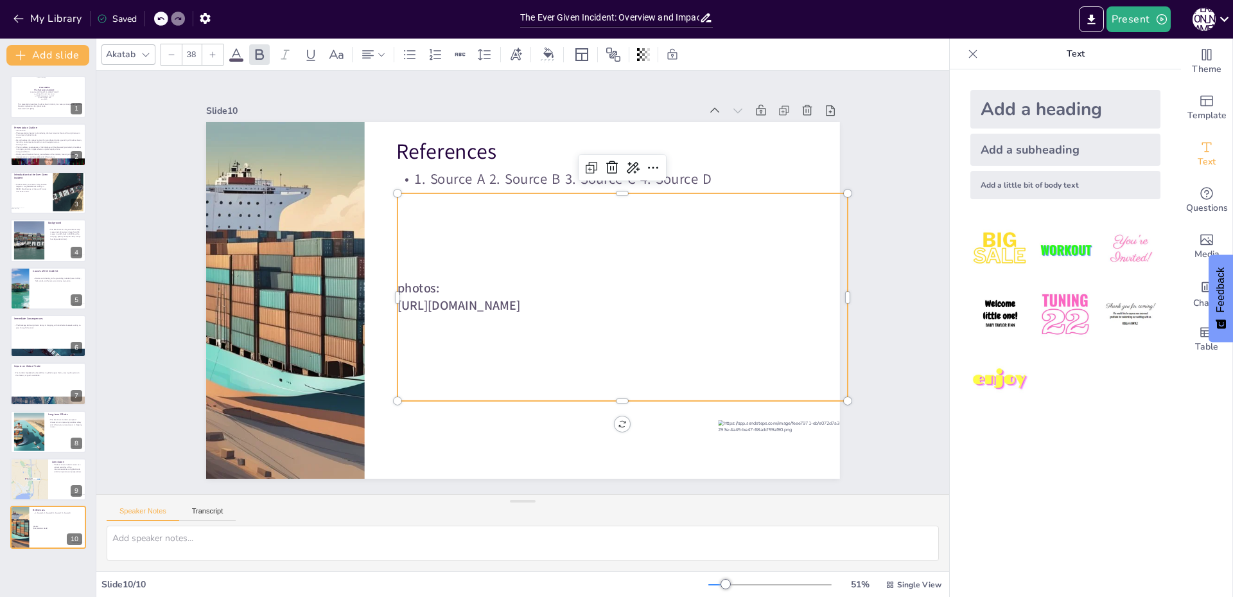
click at [520, 314] on span "[URL][DOMAIN_NAME]" at bounding box center [459, 305] width 123 height 17
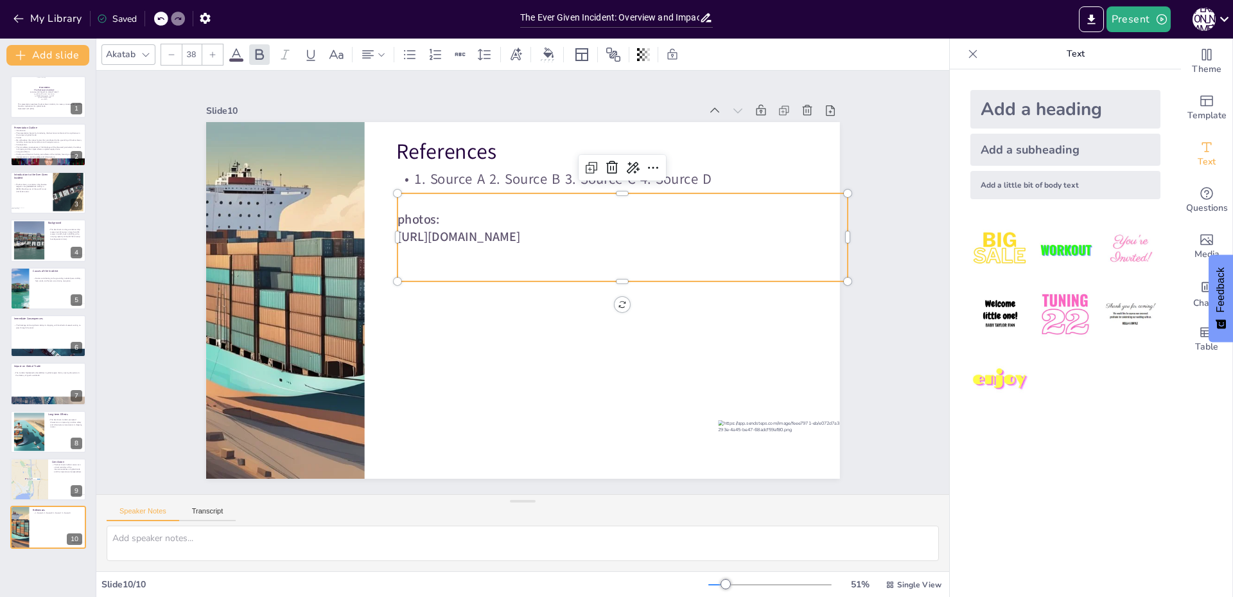
click at [520, 246] on span "[URL][DOMAIN_NAME]" at bounding box center [459, 237] width 123 height 17
click at [784, 263] on p at bounding box center [623, 254] width 450 height 17
click at [433, 263] on p at bounding box center [623, 254] width 450 height 17
click at [423, 263] on p at bounding box center [623, 254] width 450 height 17
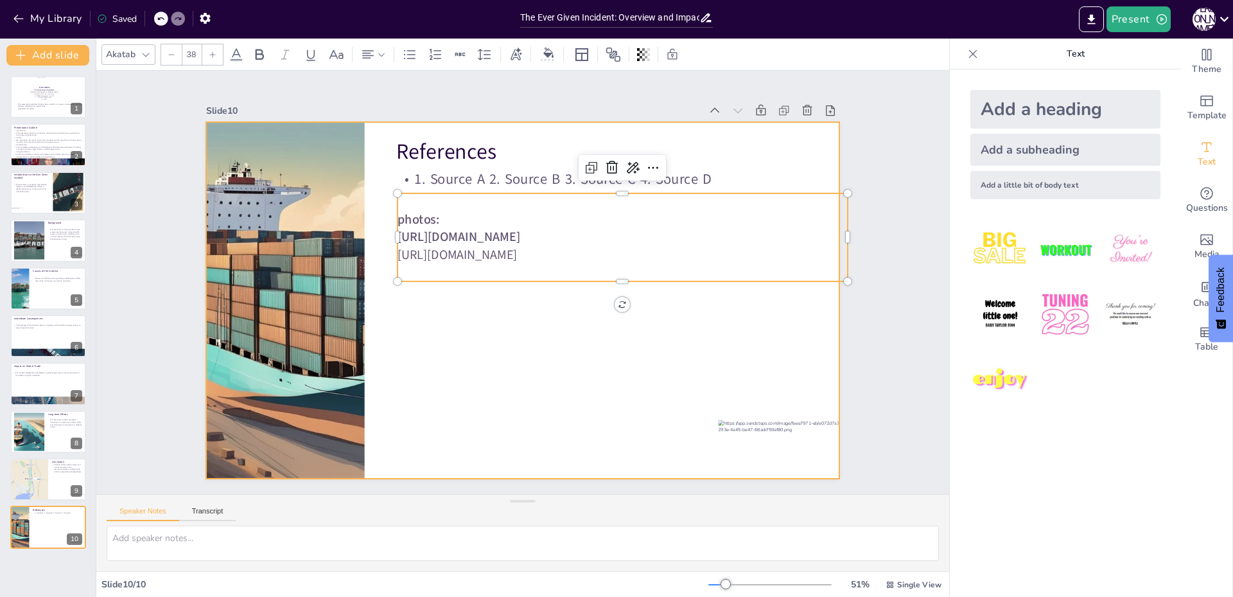
click at [540, 451] on div at bounding box center [523, 300] width 634 height 357
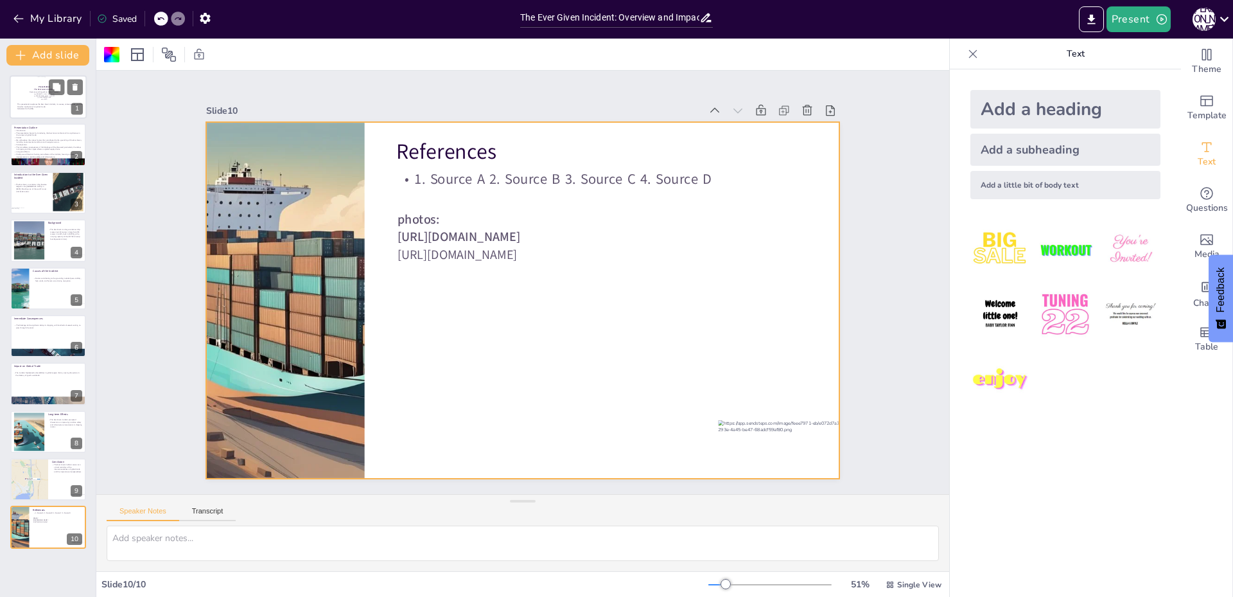
click at [48, 104] on p "This presentation explores the Ever Given incident, its causes, consequences, a…" at bounding box center [51, 105] width 69 height 4
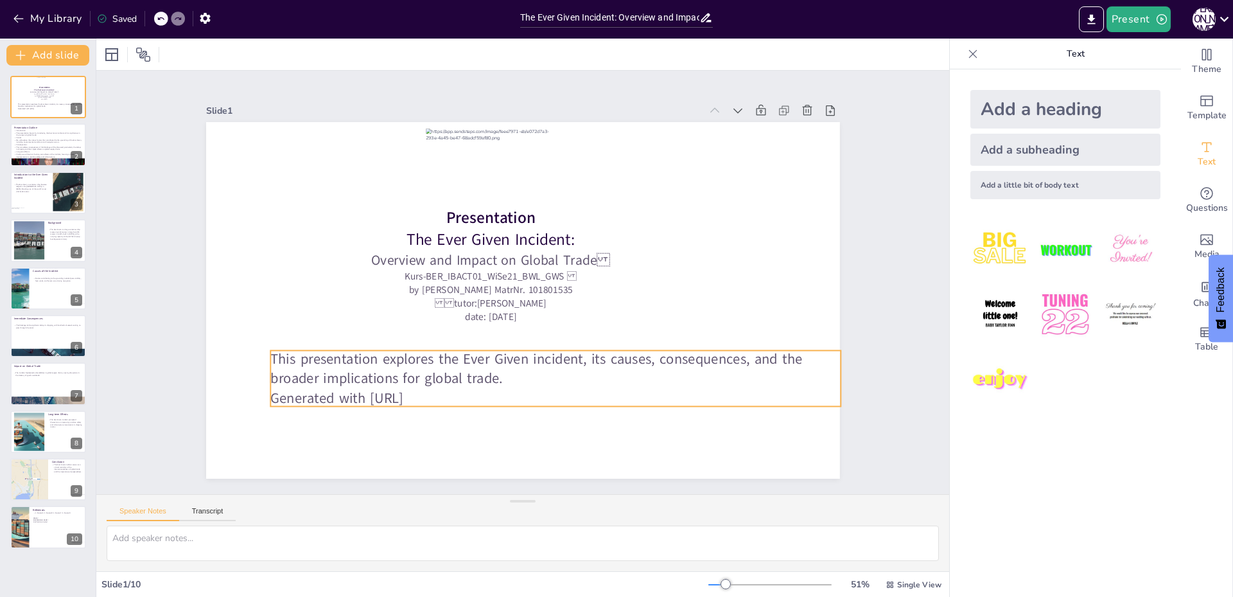
click at [430, 400] on p "Generated with Sendsteps.ai" at bounding box center [555, 398] width 570 height 20
click at [442, 394] on p "Generated with Sendsteps.ai" at bounding box center [555, 398] width 570 height 20
drag, startPoint x: 442, startPoint y: 394, endPoint x: 346, endPoint y: 396, distance: 95.7
click at [346, 396] on p "Generated with Sendsteps.ai" at bounding box center [555, 398] width 570 height 20
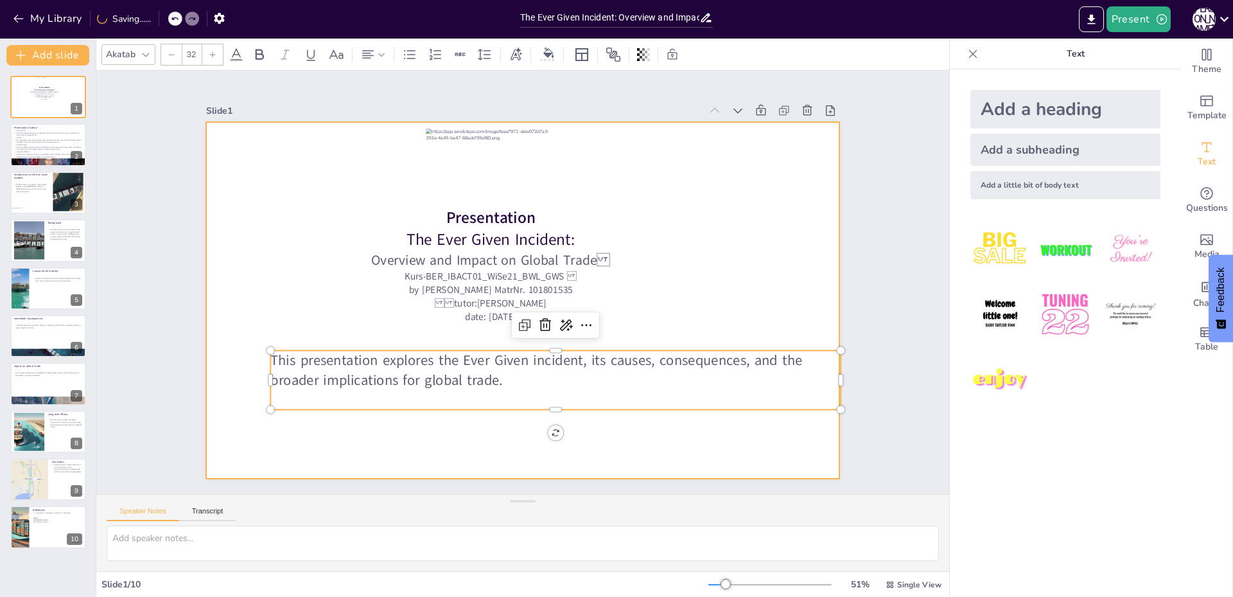
click at [465, 428] on div at bounding box center [523, 300] width 634 height 357
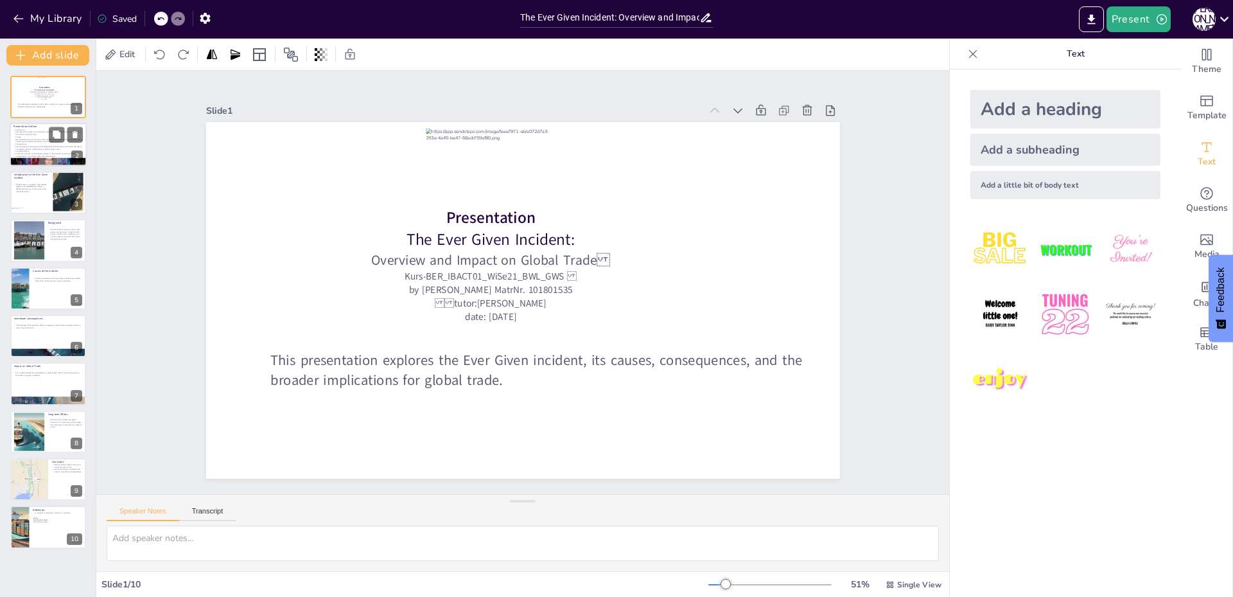
click at [24, 155] on p "Finally, we will look at the long-term effects of the incident, focusing on nec…" at bounding box center [47, 155] width 69 height 4
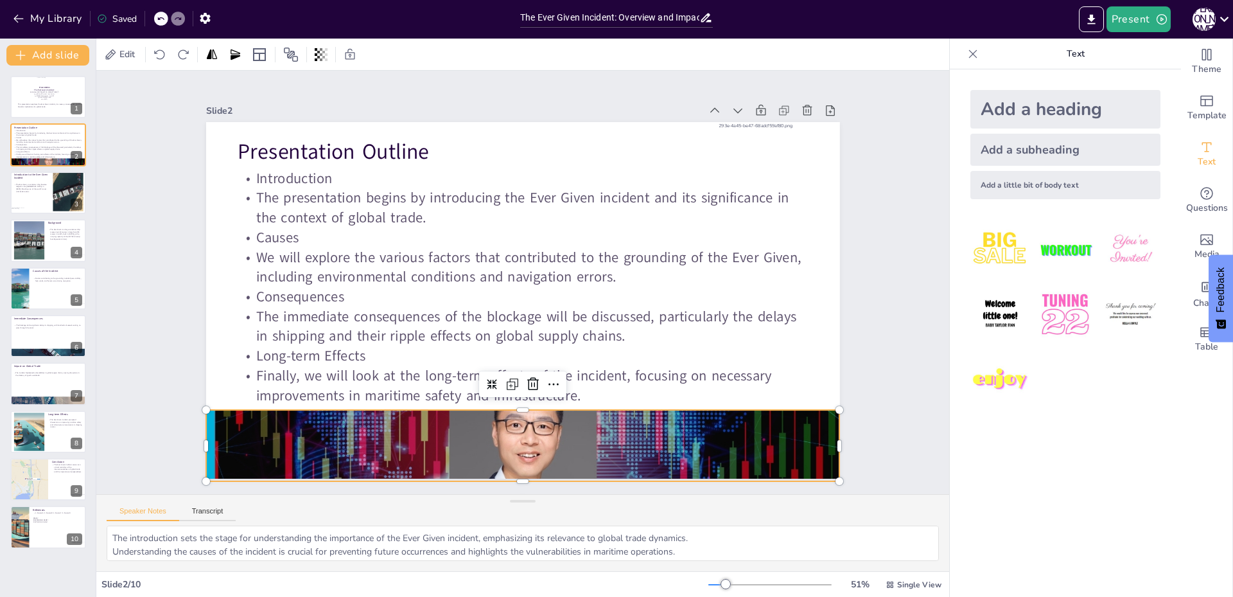
click at [396, 436] on div at bounding box center [523, 445] width 634 height 271
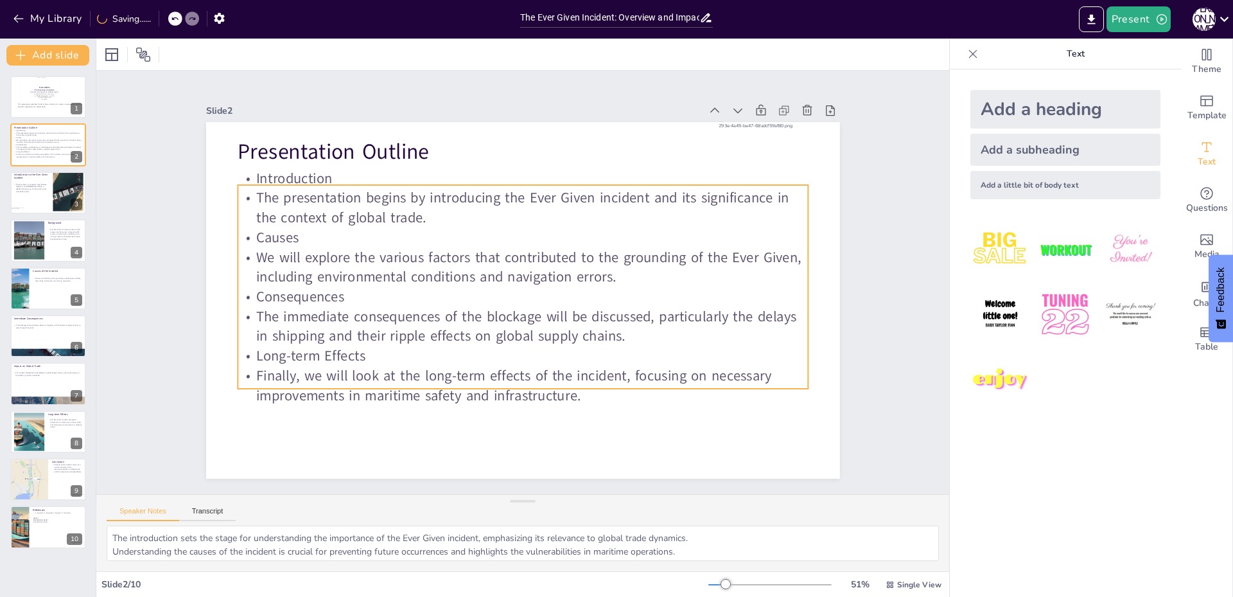
click at [414, 326] on p "The immediate consequences of the blockage will be discussed, particularly the …" at bounding box center [523, 325] width 570 height 39
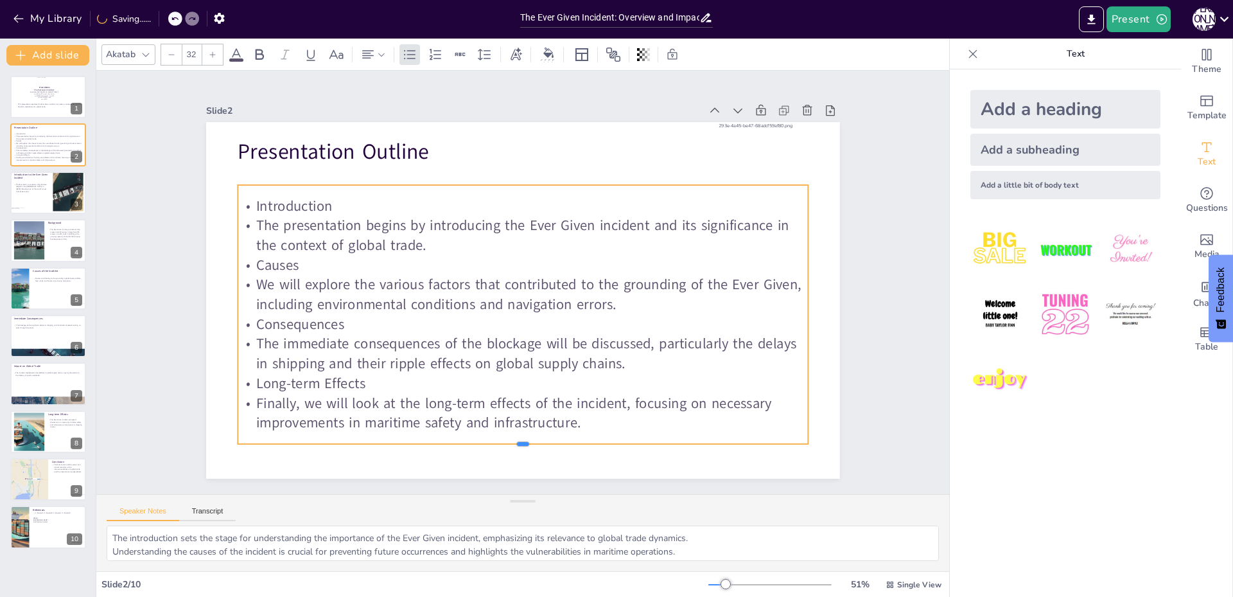
drag, startPoint x: 509, startPoint y: 385, endPoint x: 516, endPoint y: 441, distance: 55.7
click at [516, 444] on div at bounding box center [523, 449] width 570 height 10
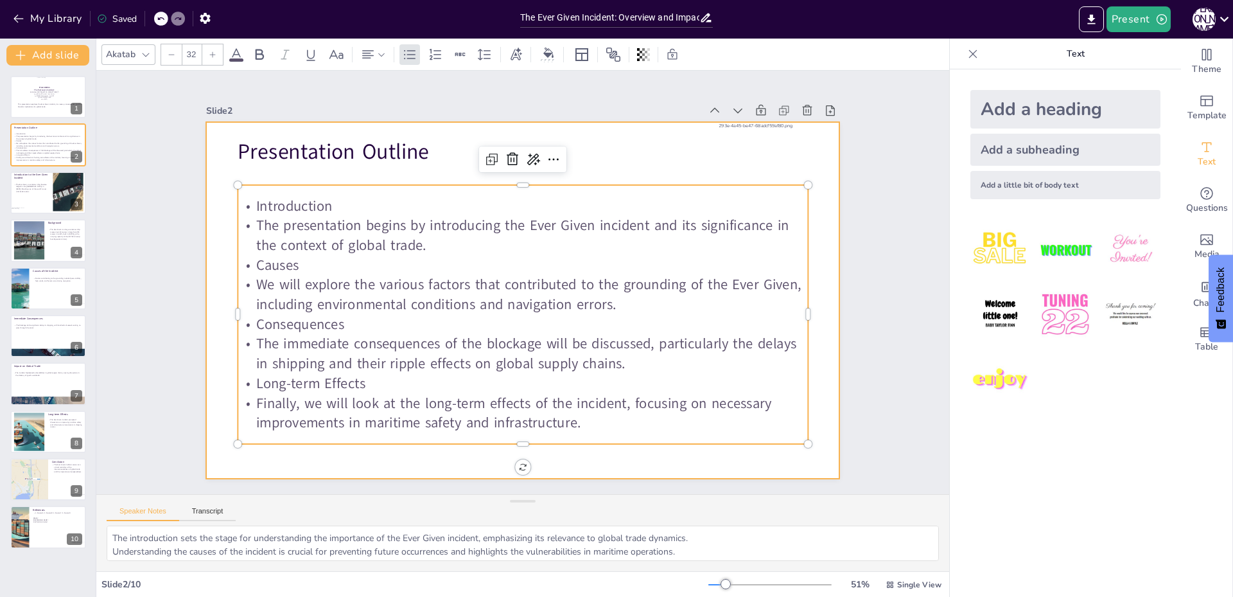
click at [275, 452] on div at bounding box center [523, 300] width 634 height 357
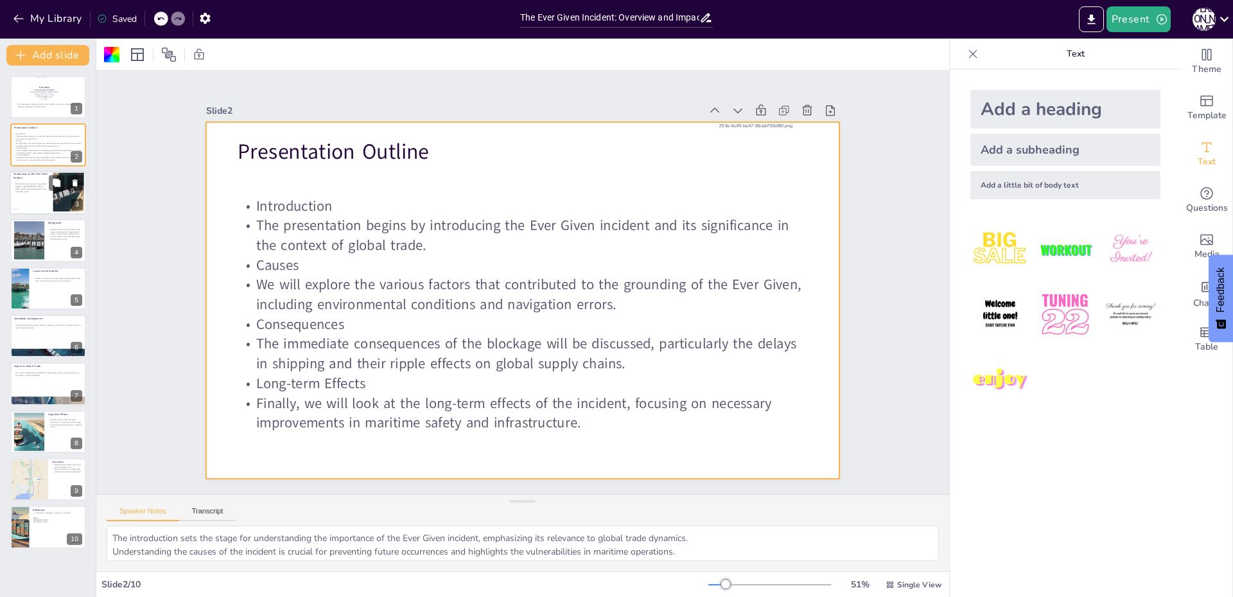
click at [28, 197] on div at bounding box center [48, 193] width 77 height 44
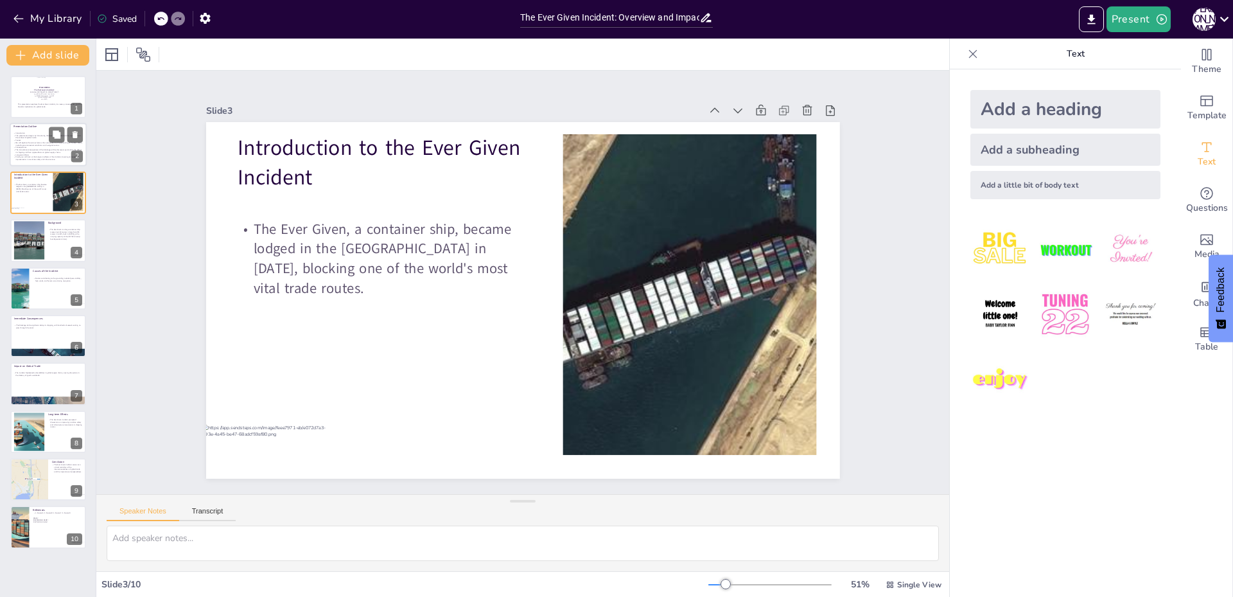
click at [31, 157] on p "Finally, we will look at the long-term effects of the incident, focusing on nec…" at bounding box center [47, 158] width 69 height 4
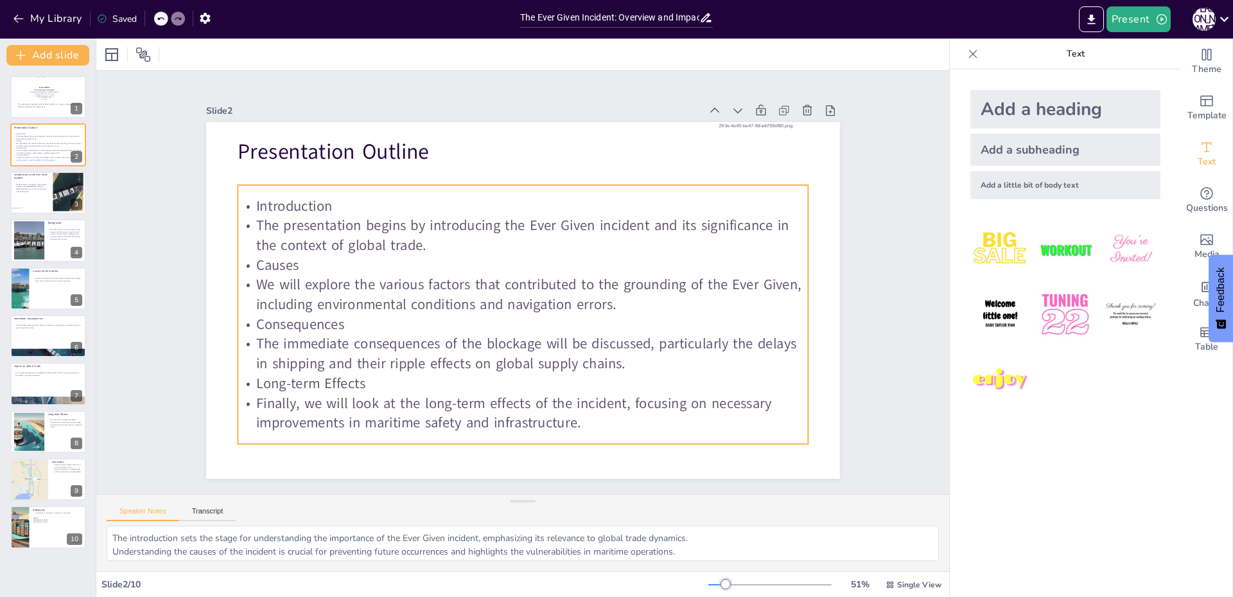
click at [322, 204] on p "Introduction" at bounding box center [523, 206] width 570 height 20
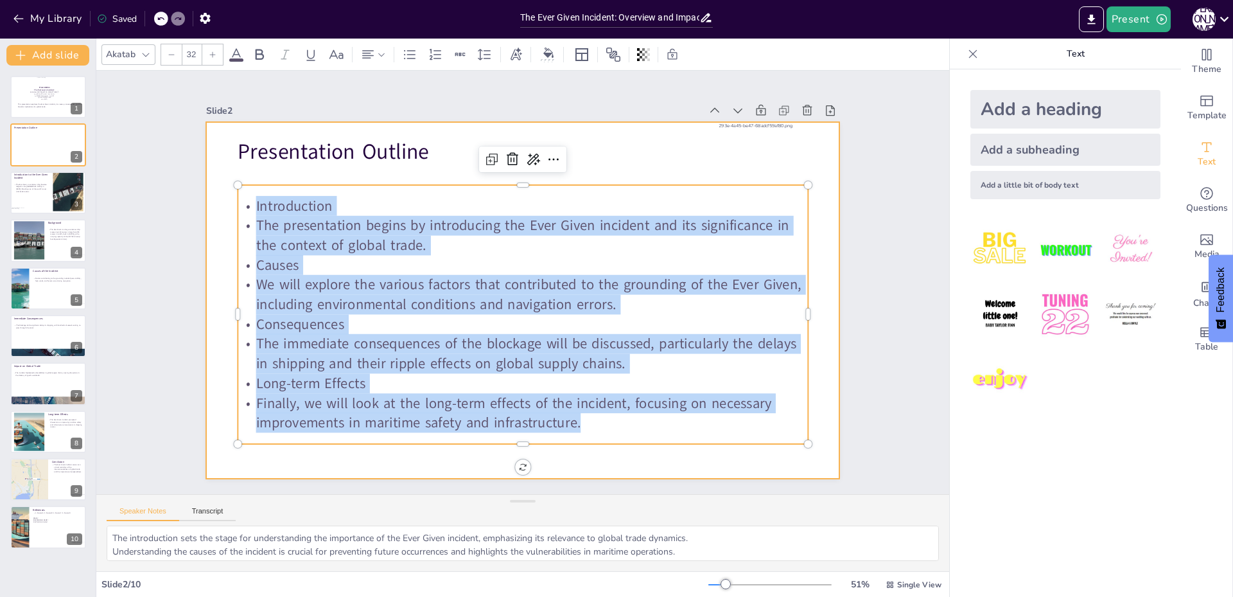
drag, startPoint x: 242, startPoint y: 205, endPoint x: 634, endPoint y: 448, distance: 461.0
click at [634, 448] on div "Presentation Outline Introduction The presentation begins by introducing the Ev…" at bounding box center [523, 300] width 634 height 357
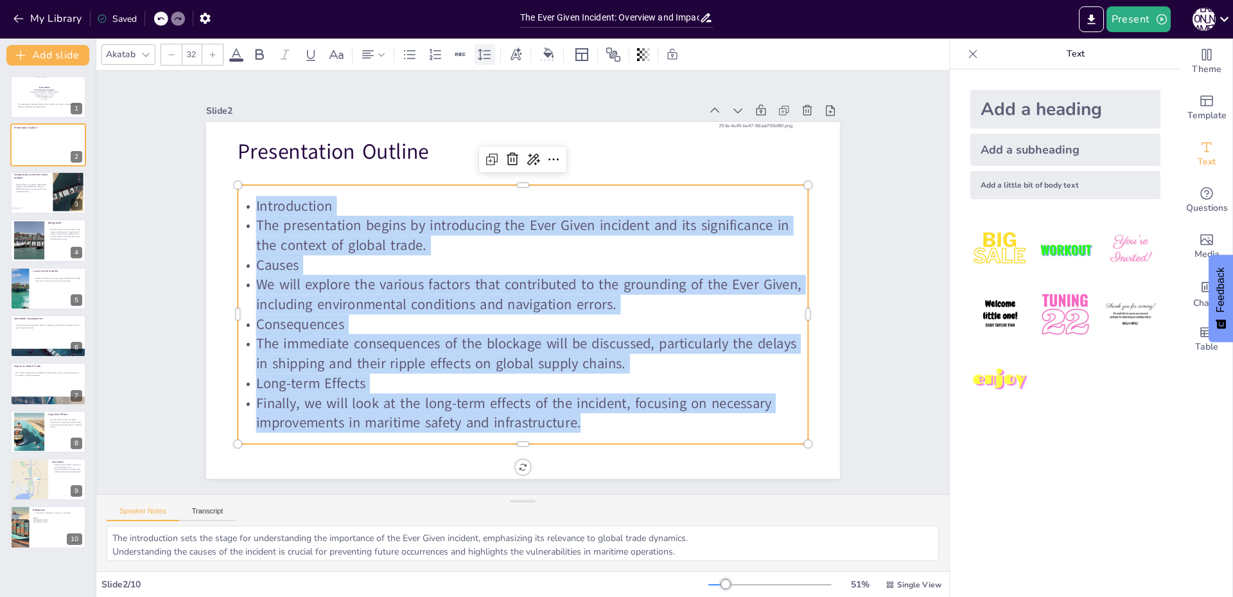
click at [485, 53] on icon at bounding box center [484, 54] width 15 height 15
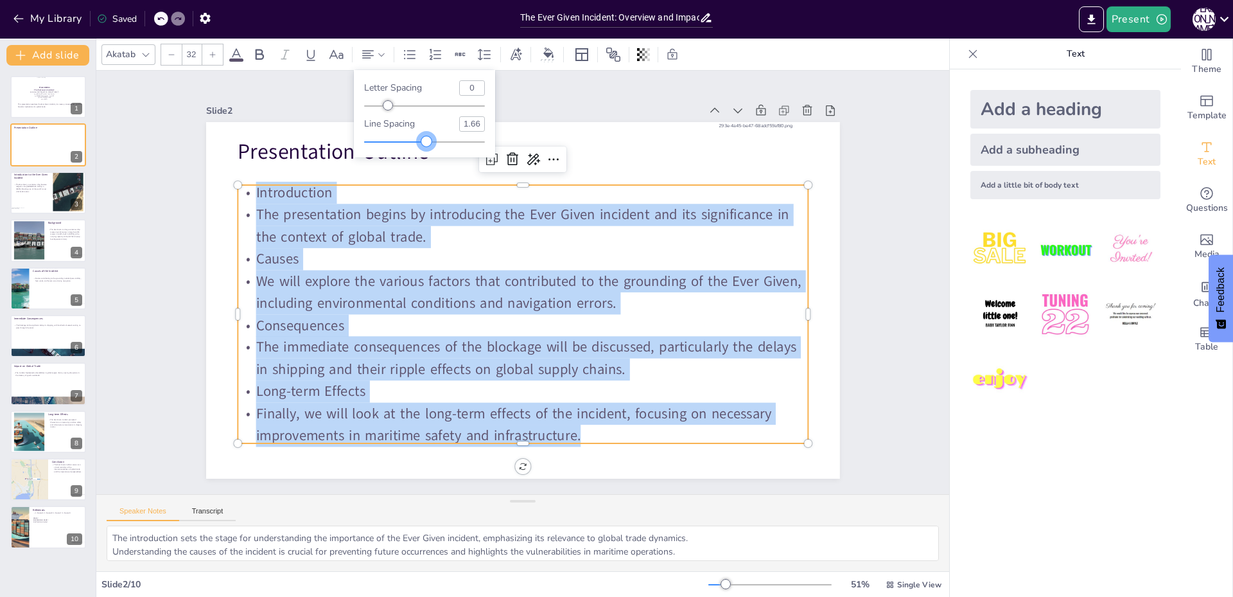
type input "1.68"
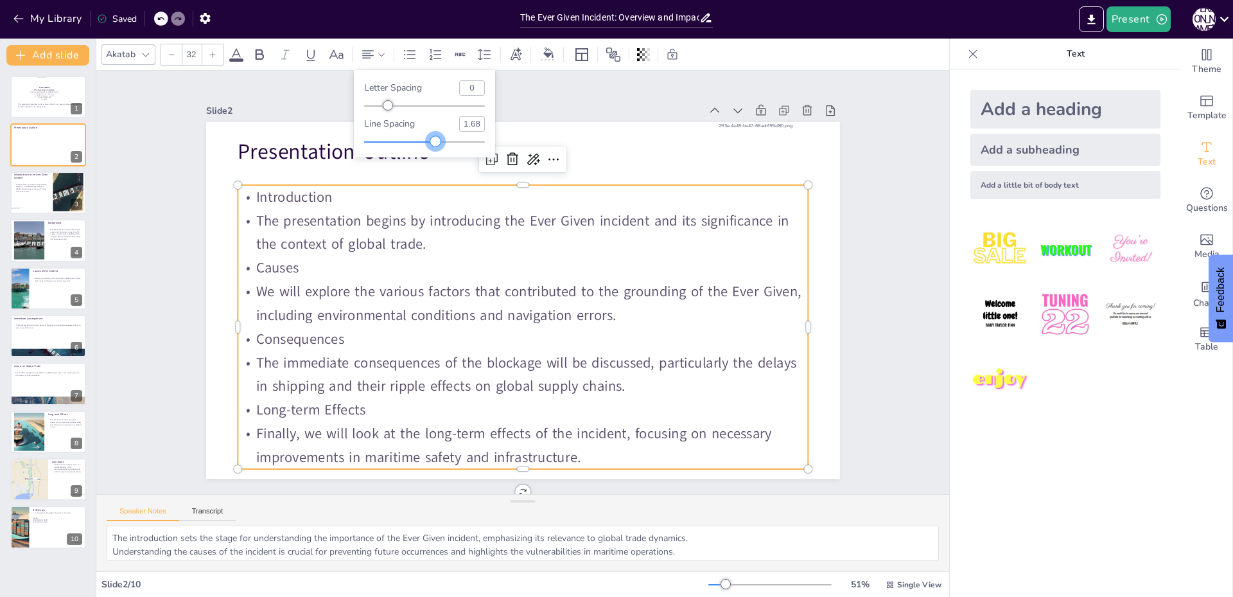
drag, startPoint x: 418, startPoint y: 141, endPoint x: 436, endPoint y: 143, distance: 17.4
click at [436, 143] on div at bounding box center [435, 141] width 10 height 10
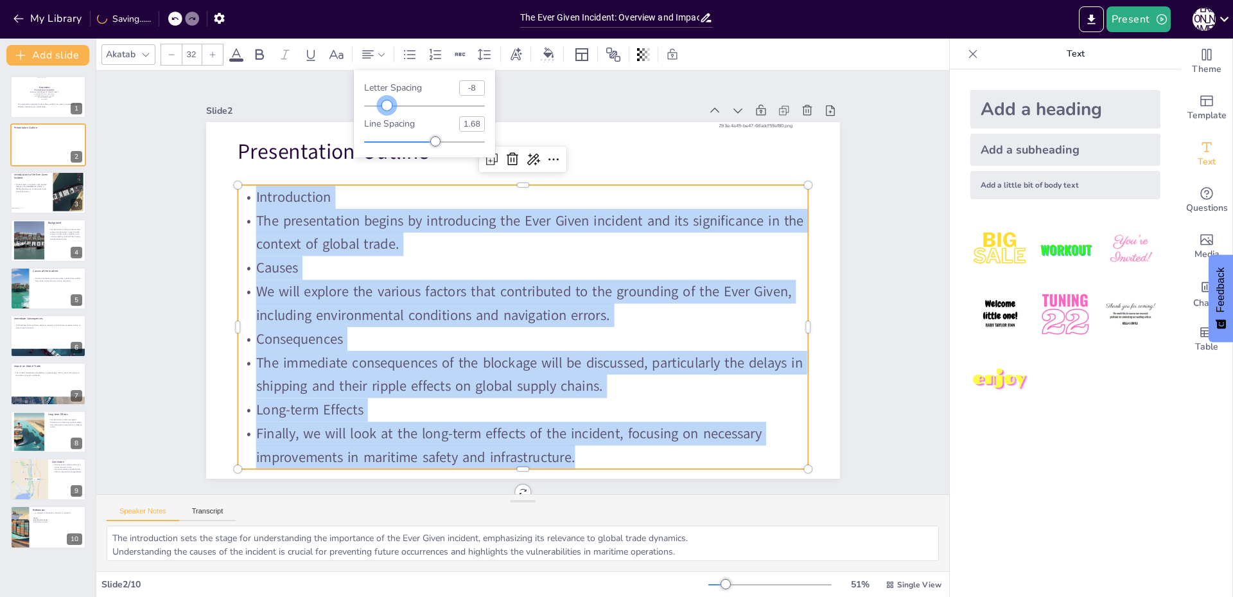
click at [387, 103] on div at bounding box center [387, 105] width 10 height 10
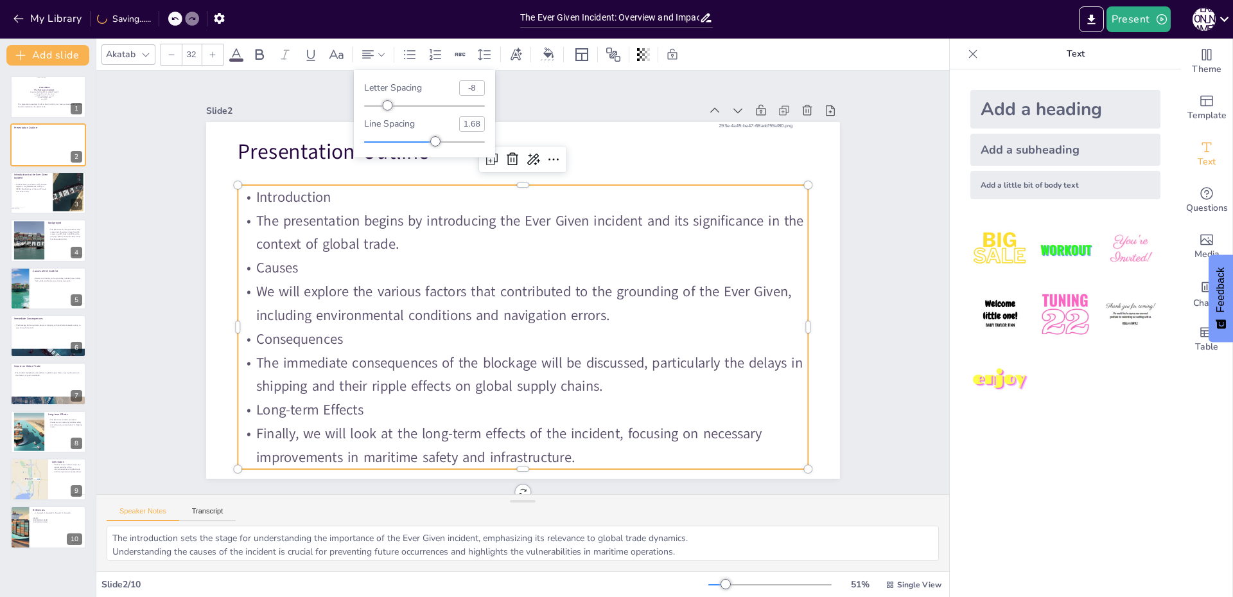
click at [468, 81] on input "-8" at bounding box center [472, 88] width 24 height 14
click at [472, 86] on input "-8" at bounding box center [472, 88] width 24 height 14
type input "0"
click at [445, 303] on p "We will explore the various factors that contributed to the grounding of the Ev…" at bounding box center [523, 303] width 570 height 48
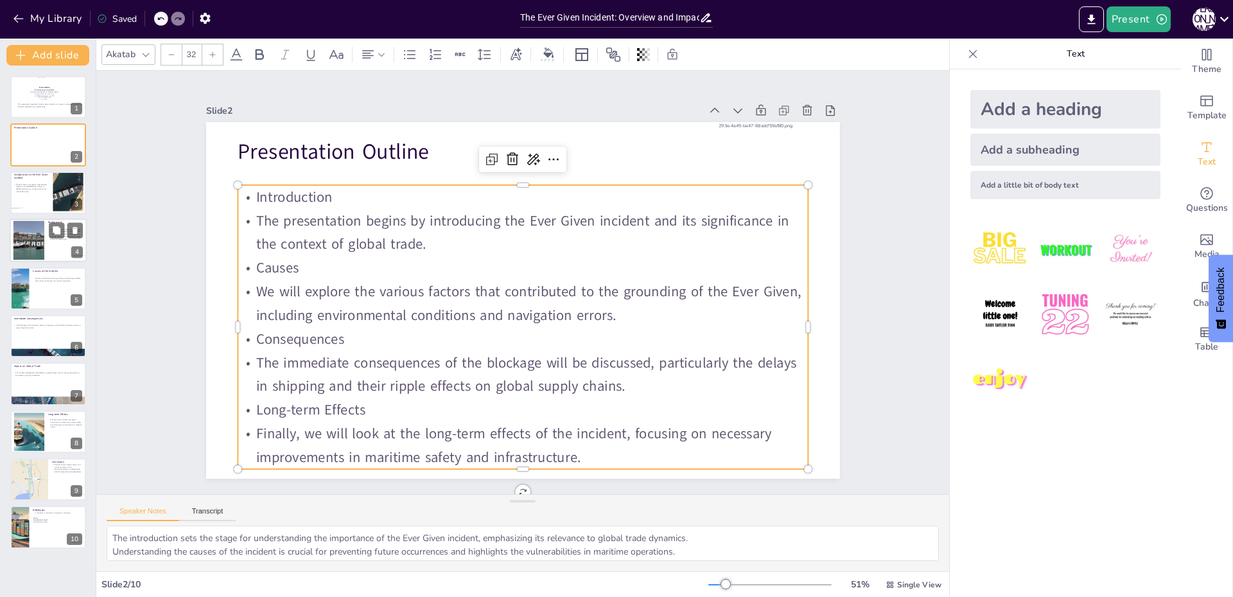
click at [23, 238] on div at bounding box center [29, 240] width 52 height 39
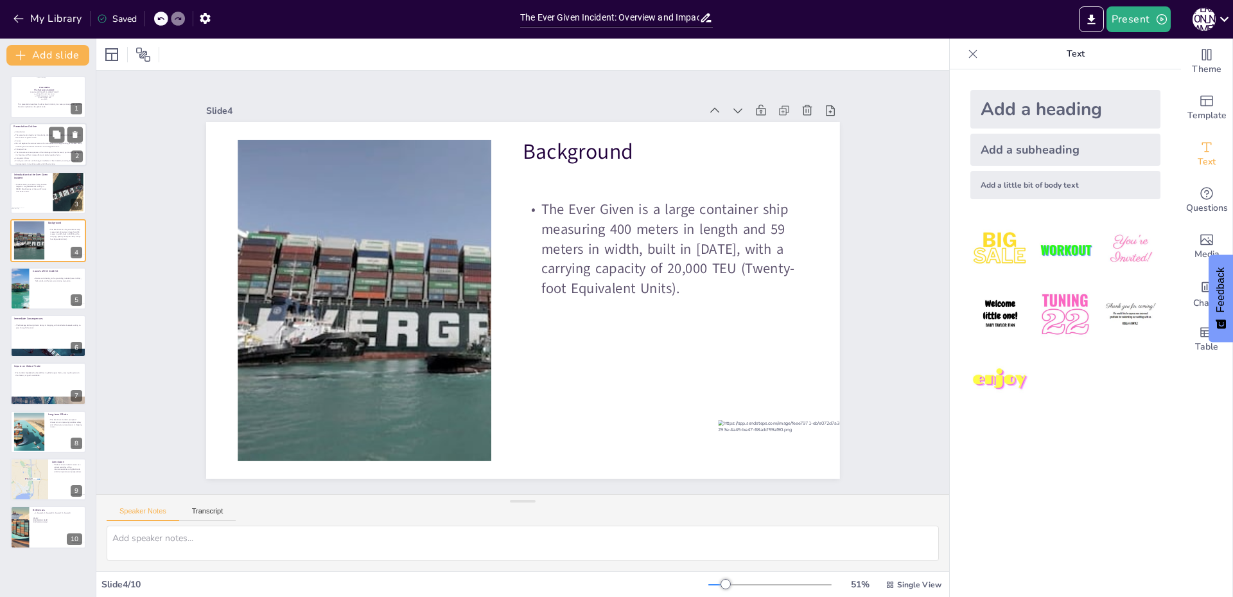
click at [22, 142] on p "Causes" at bounding box center [47, 140] width 69 height 3
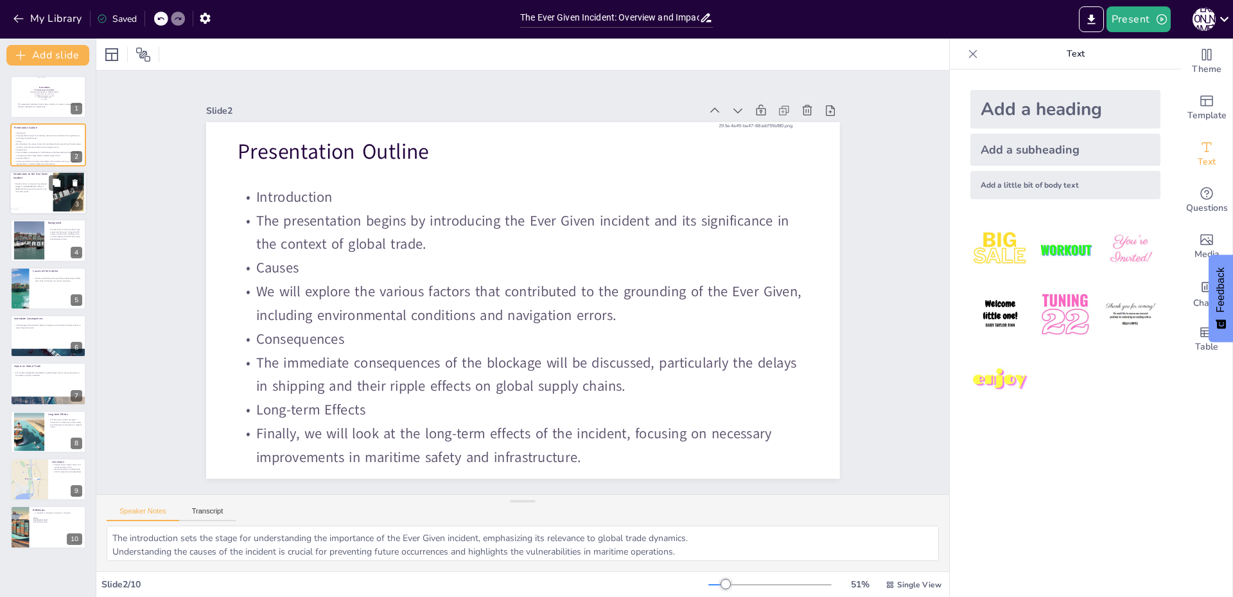
click at [16, 192] on p "The Ever Given, a container ship, became lodged in the [GEOGRAPHIC_DATA] in [DA…" at bounding box center [30, 188] width 35 height 10
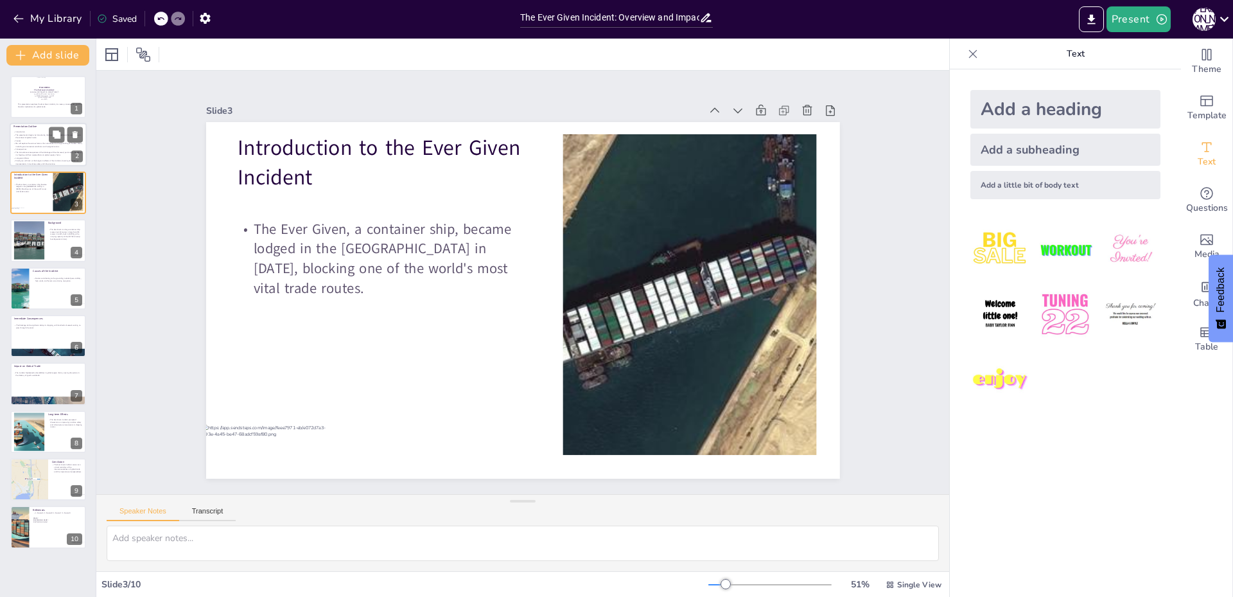
click at [28, 148] on p "We will explore the various factors that contributed to the grounding of the Ev…" at bounding box center [47, 146] width 69 height 6
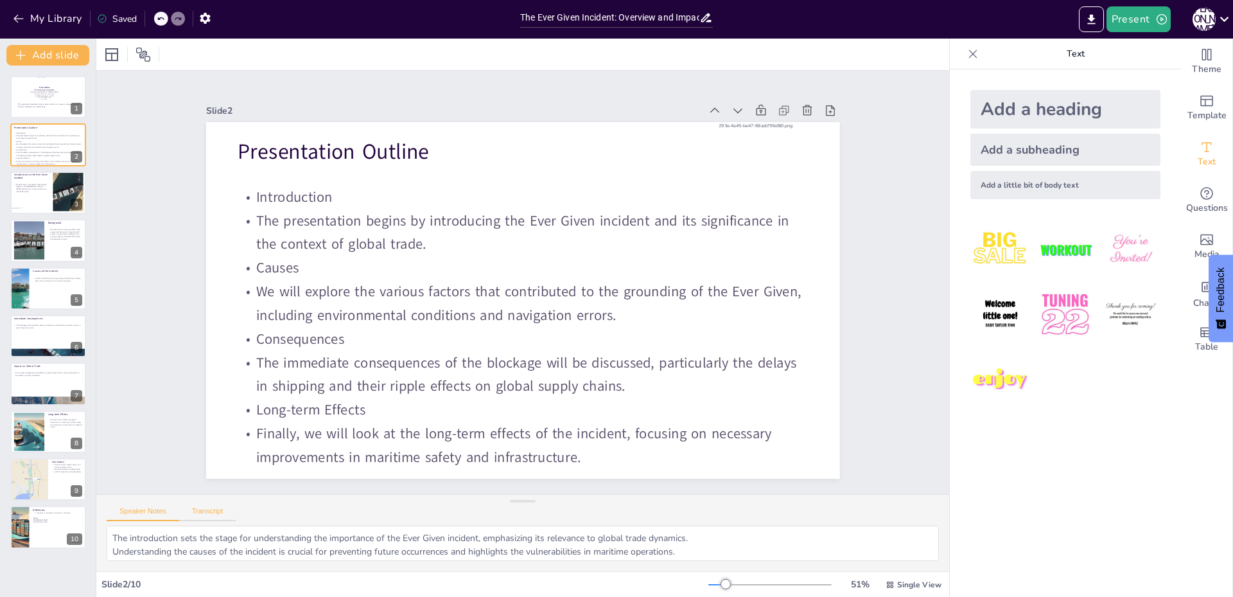
click at [192, 511] on button "Transcript" at bounding box center [207, 514] width 57 height 14
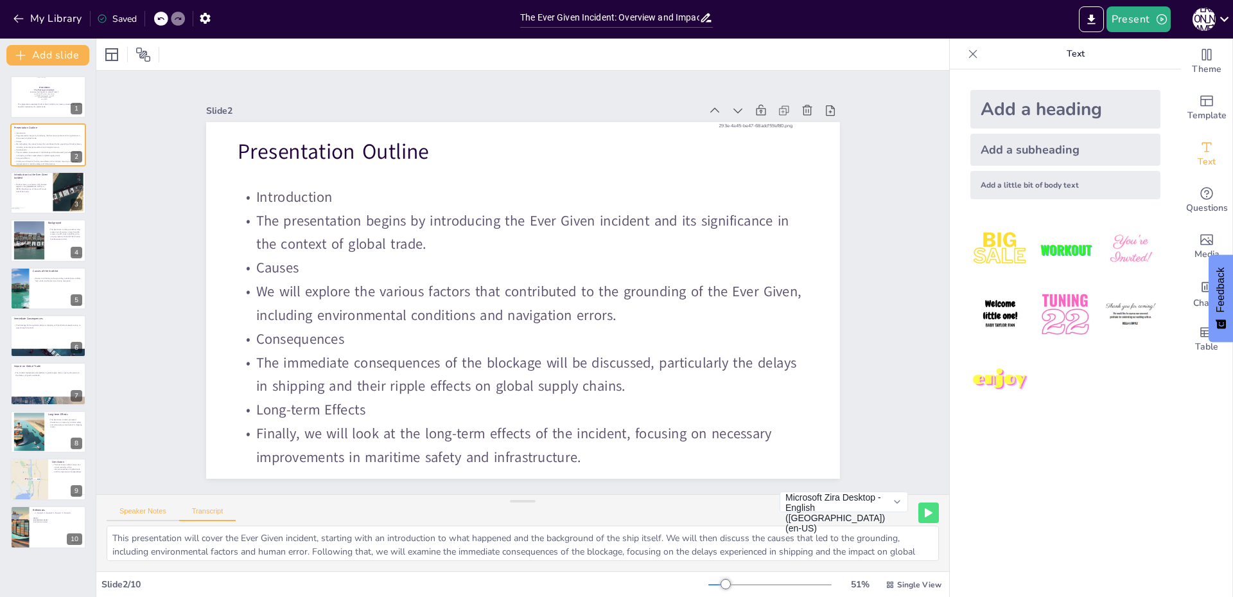
click at [152, 511] on button "Speaker Notes" at bounding box center [143, 514] width 73 height 14
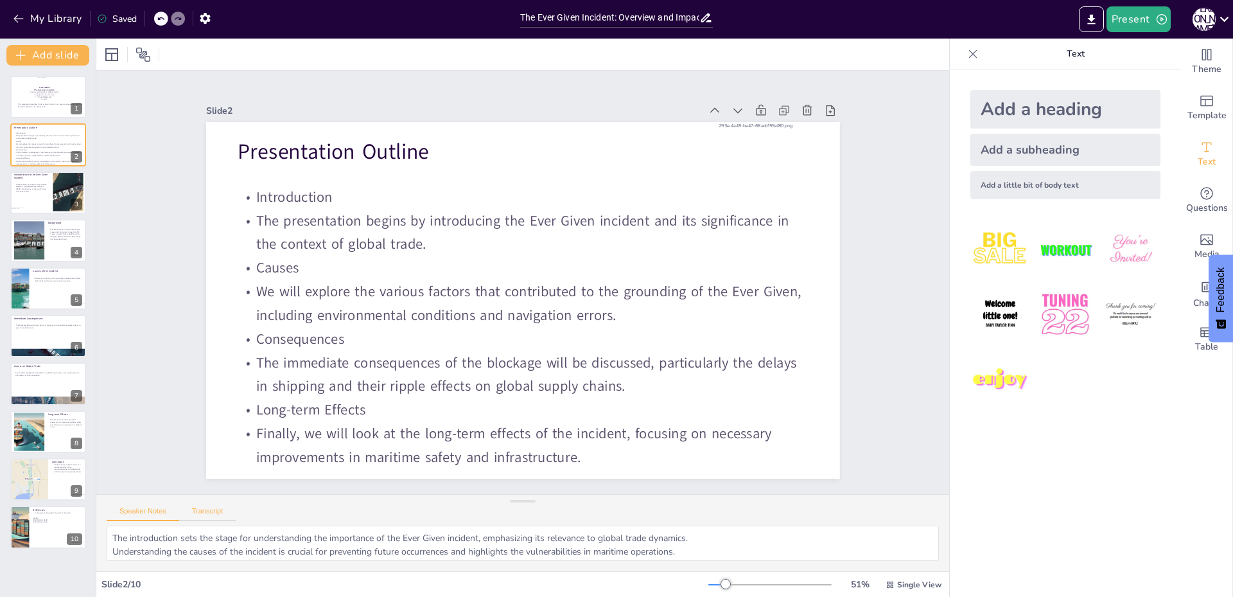
click at [187, 510] on button "Transcript" at bounding box center [207, 514] width 57 height 14
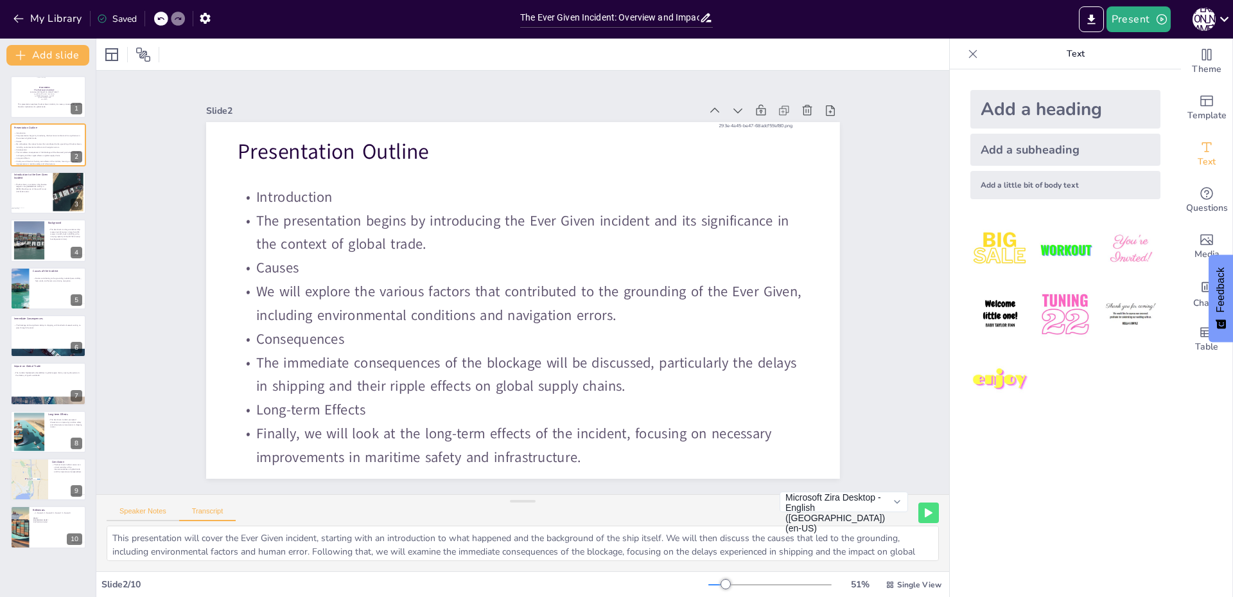
click at [141, 509] on button "Speaker Notes" at bounding box center [143, 514] width 73 height 14
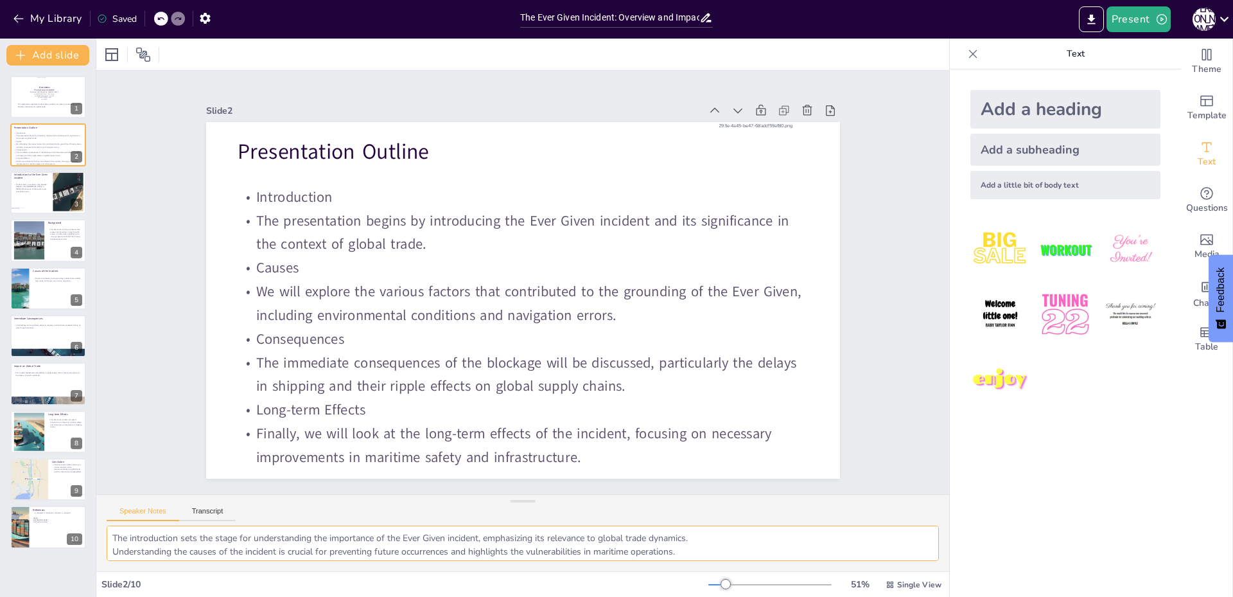
scroll to position [30, 0]
click at [25, 107] on p "This presentation explores the Ever Given incident, its causes, consequences, a…" at bounding box center [51, 105] width 69 height 4
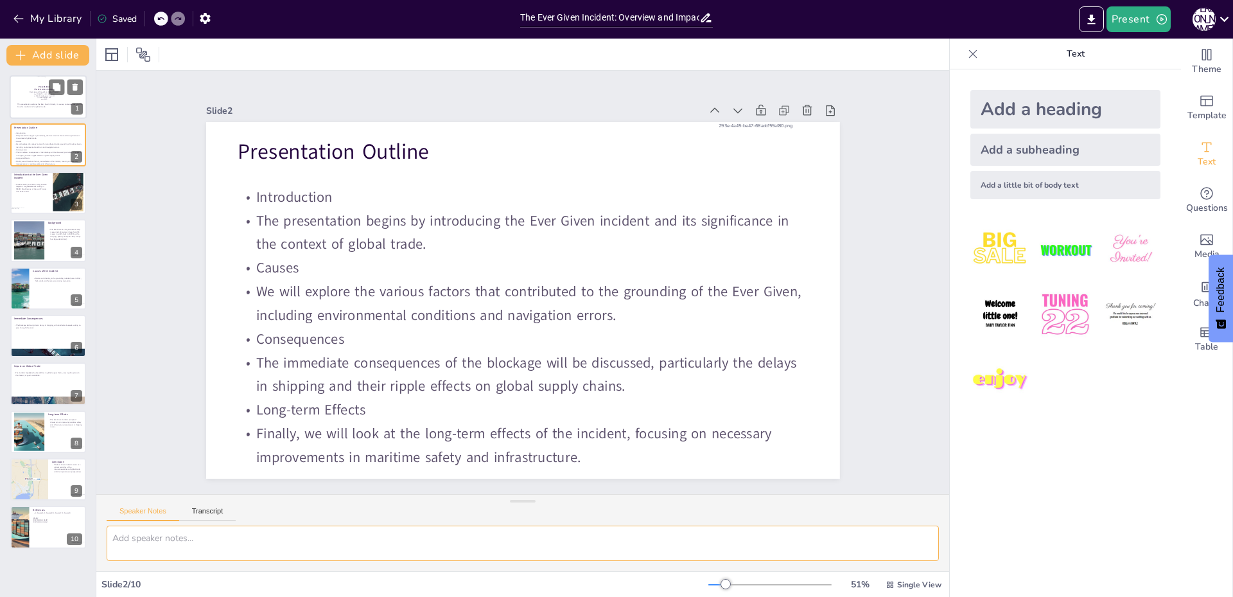
scroll to position [0, 0]
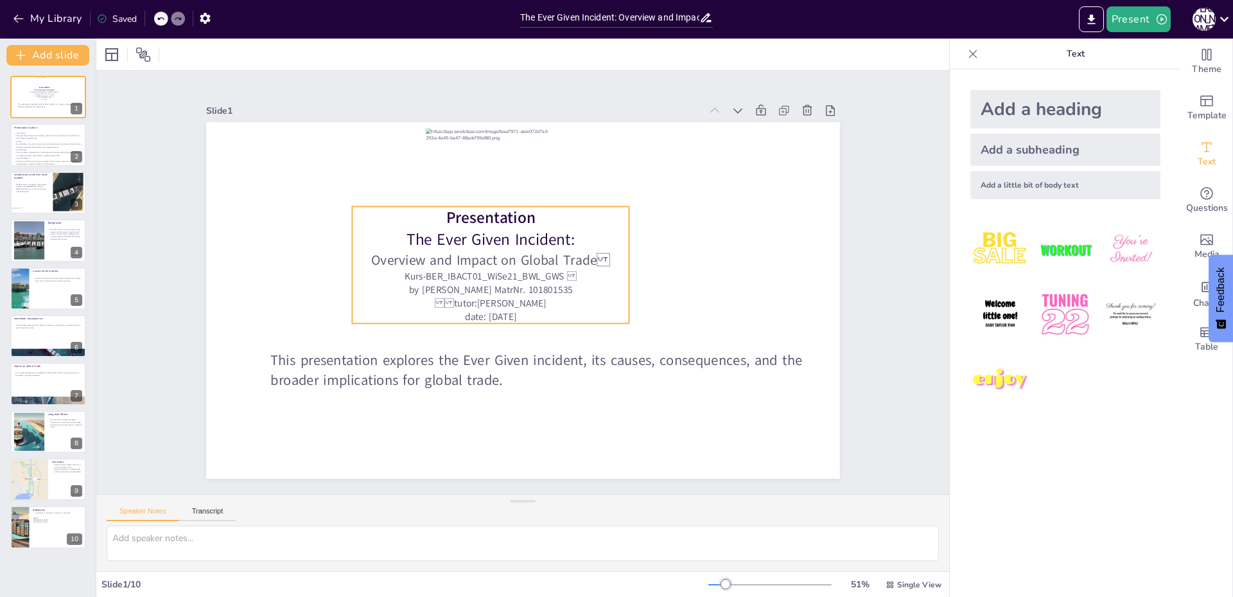
click at [588, 254] on p "Overview and Impact on Global Trade" at bounding box center [491, 260] width 278 height 19
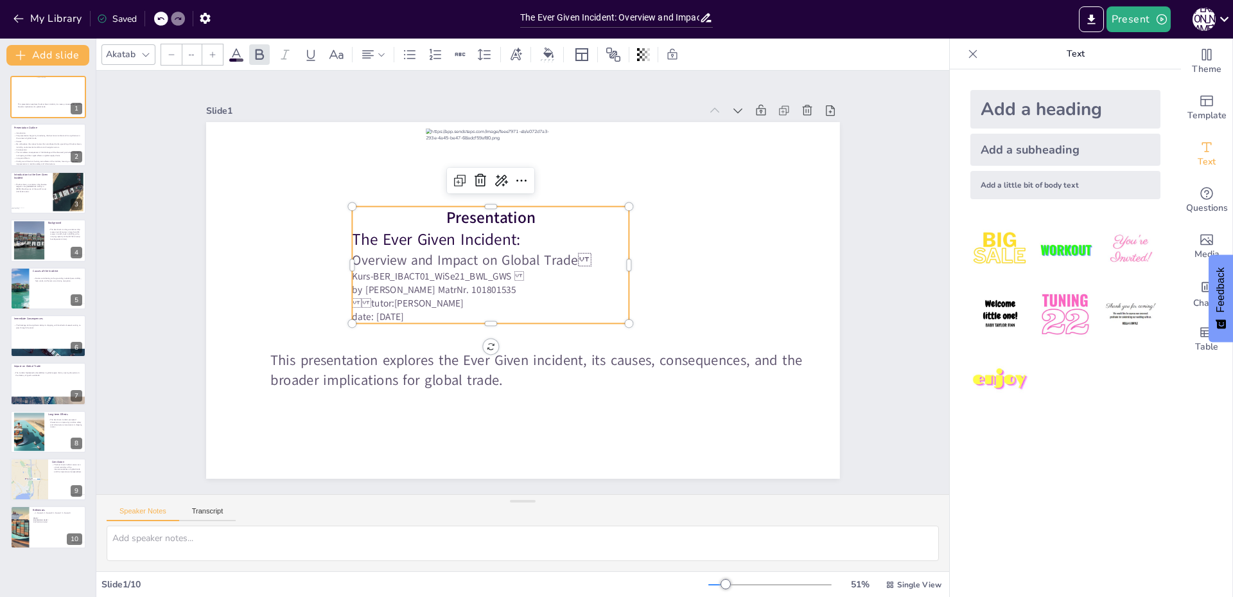
type input "41"
click at [597, 254] on p "Overview and Impact on Global Trade" at bounding box center [491, 260] width 278 height 19
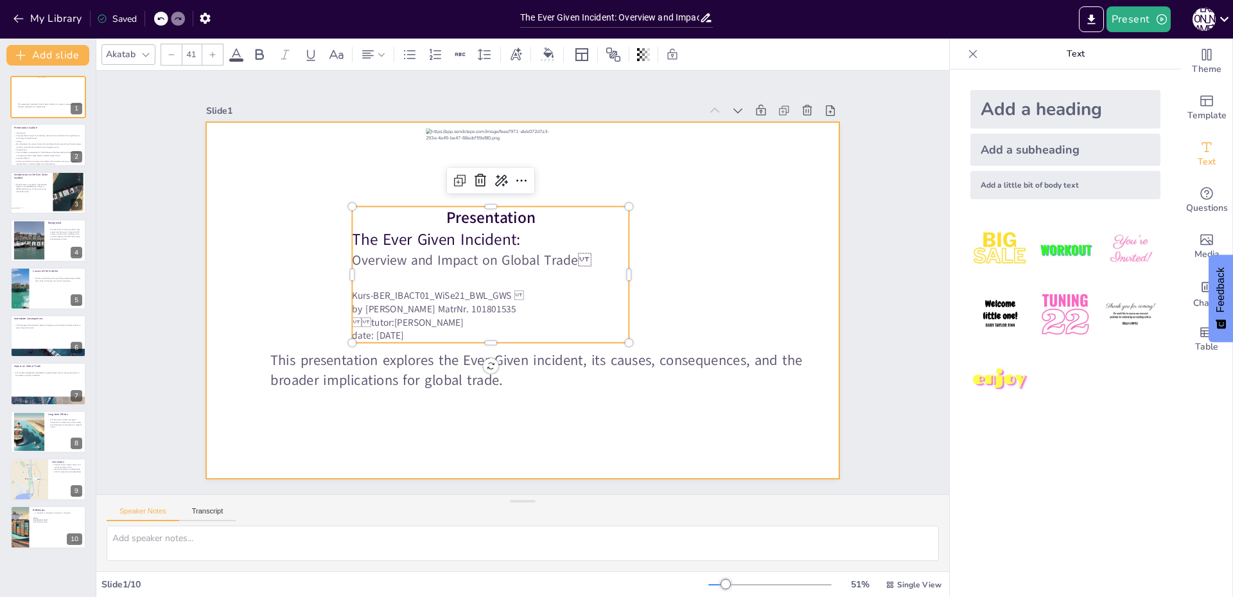
click at [741, 287] on div at bounding box center [523, 300] width 634 height 357
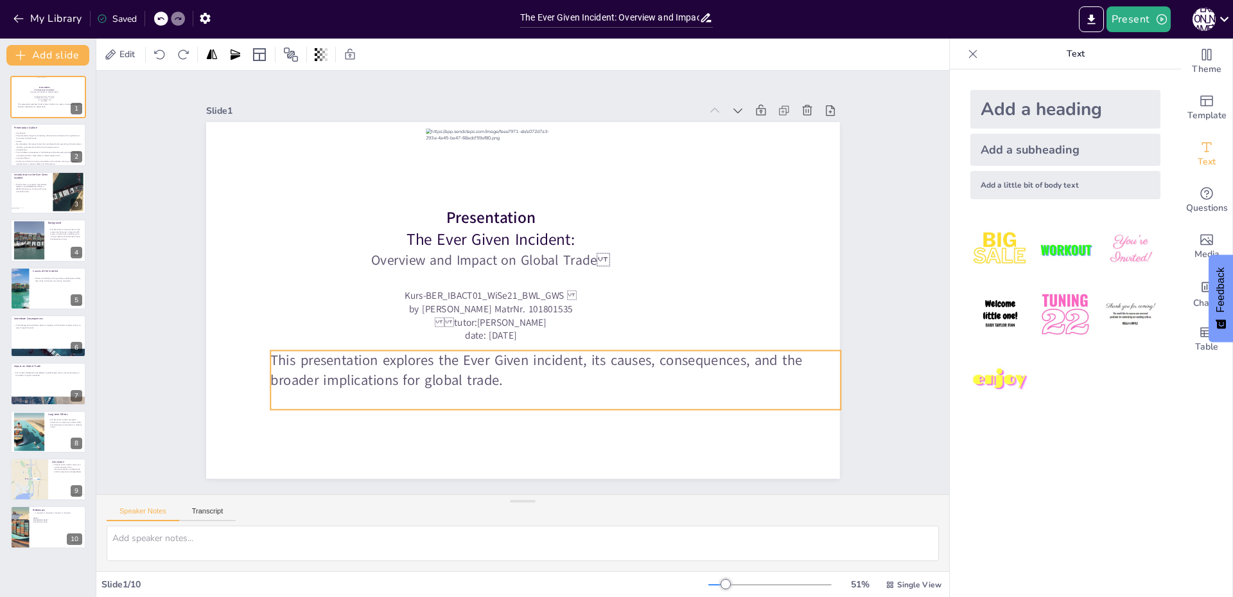
click at [490, 358] on p "This presentation explores the Ever Given incident, its causes, consequences, a…" at bounding box center [555, 369] width 570 height 39
click at [371, 57] on icon at bounding box center [367, 54] width 15 height 15
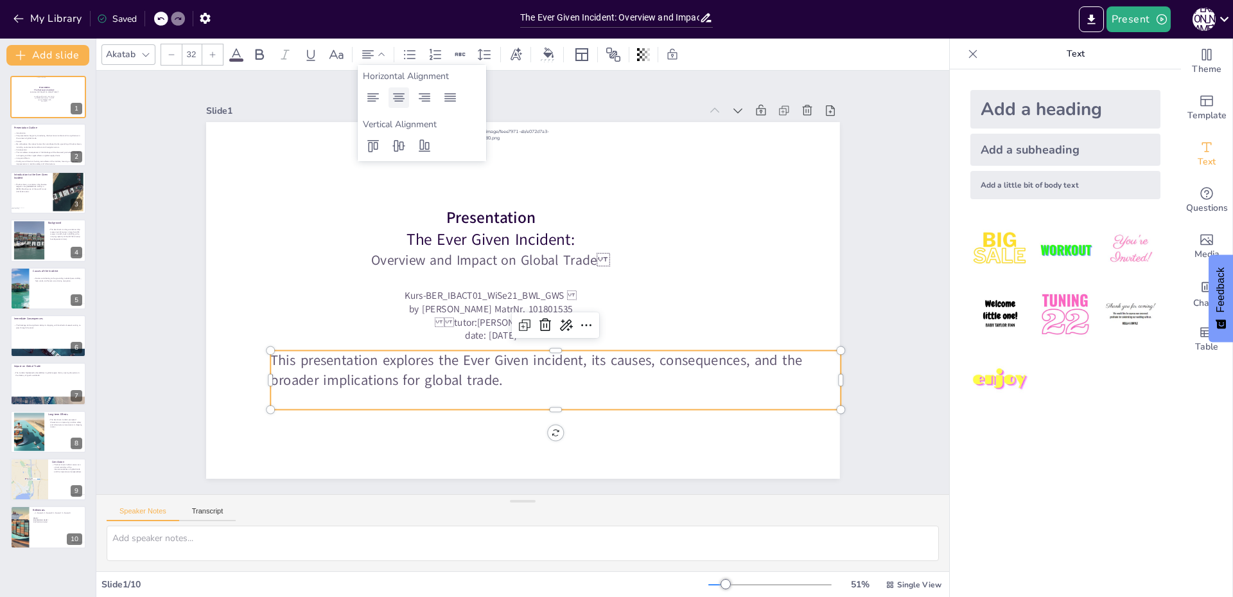
click at [394, 99] on icon at bounding box center [399, 97] width 12 height 8
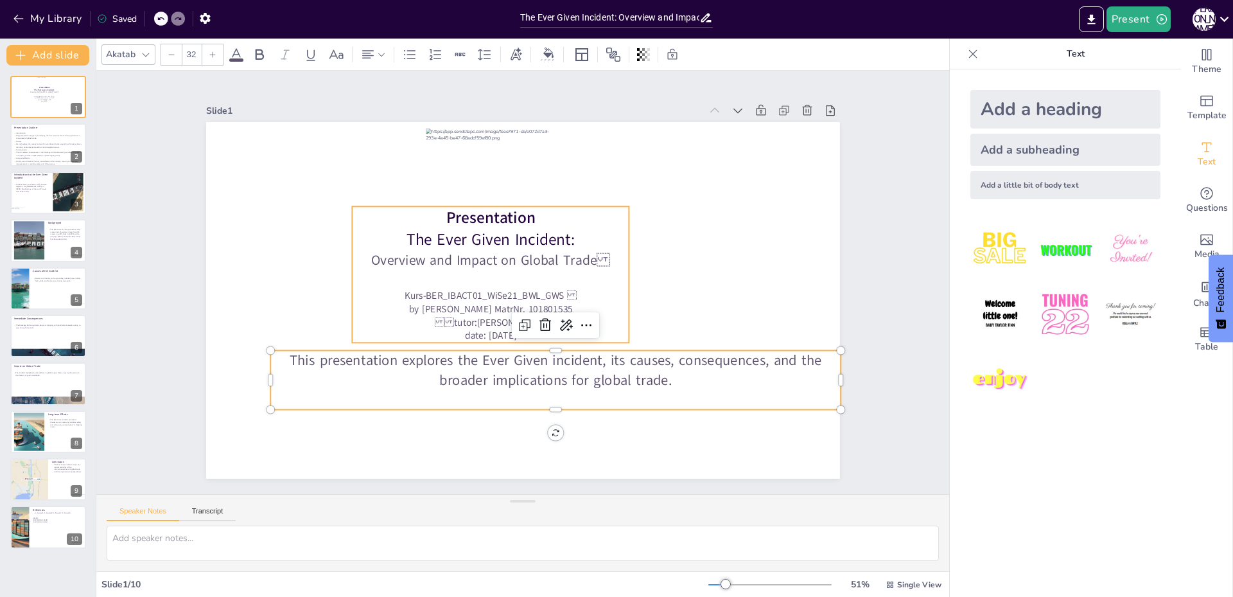
click at [650, 321] on div at bounding box center [523, 300] width 634 height 357
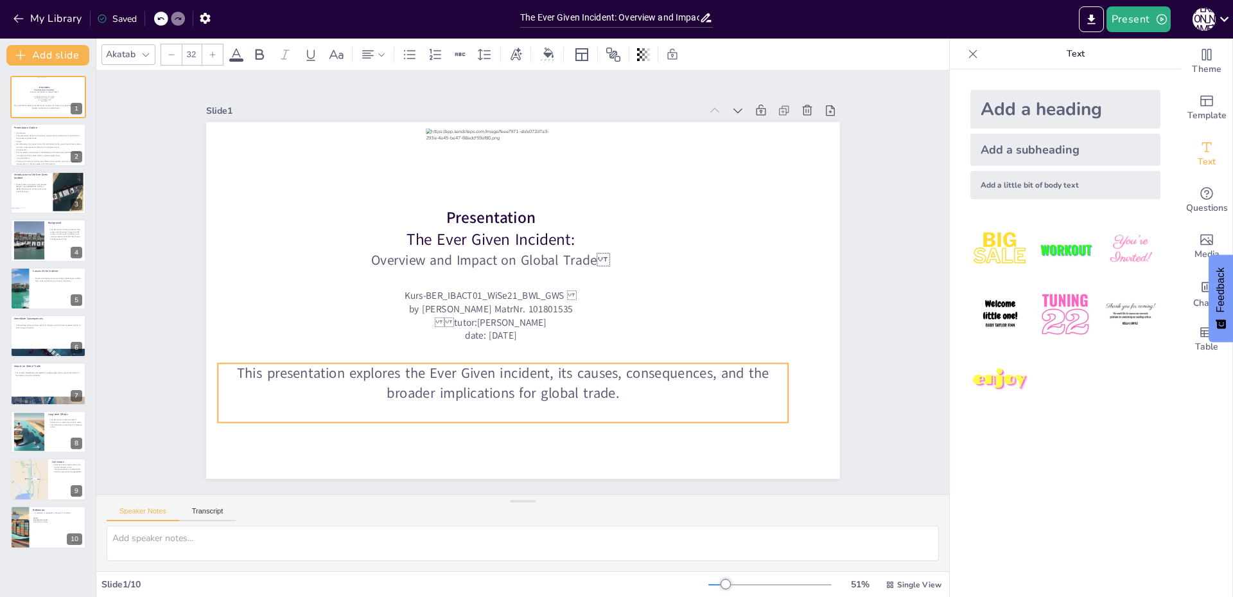
drag, startPoint x: 556, startPoint y: 347, endPoint x: 503, endPoint y: 360, distance: 54.2
click at [503, 363] on p "This presentation explores the Ever Given incident, its causes, consequences, a…" at bounding box center [503, 382] width 570 height 39
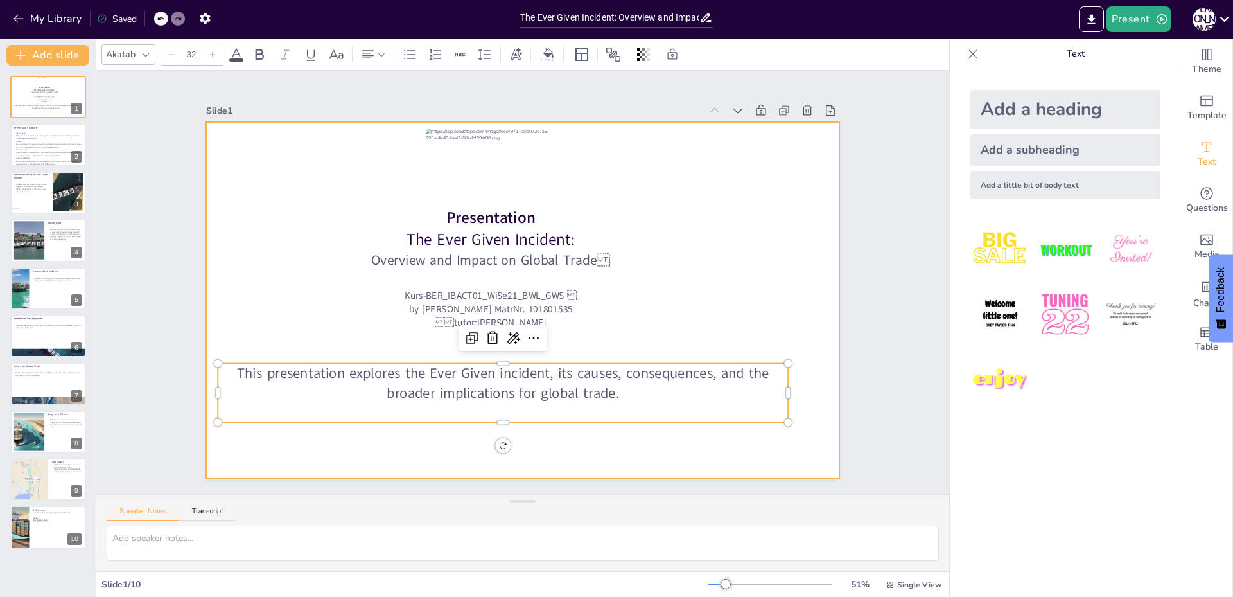
click at [709, 297] on div "Slide 1 This presentation explores the Ever Given incident, its causes, consequ…" at bounding box center [522, 282] width 853 height 423
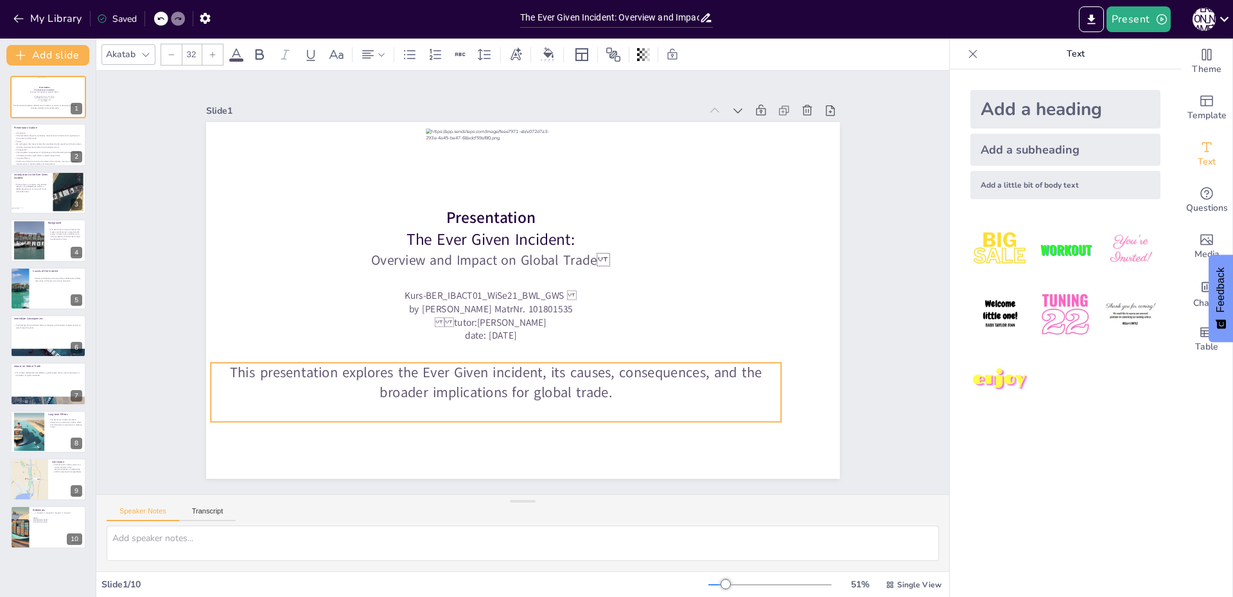
drag, startPoint x: 427, startPoint y: 395, endPoint x: 420, endPoint y: 394, distance: 7.1
click at [420, 394] on p "This presentation explores the Ever Given incident, its causes, consequences, a…" at bounding box center [496, 381] width 570 height 39
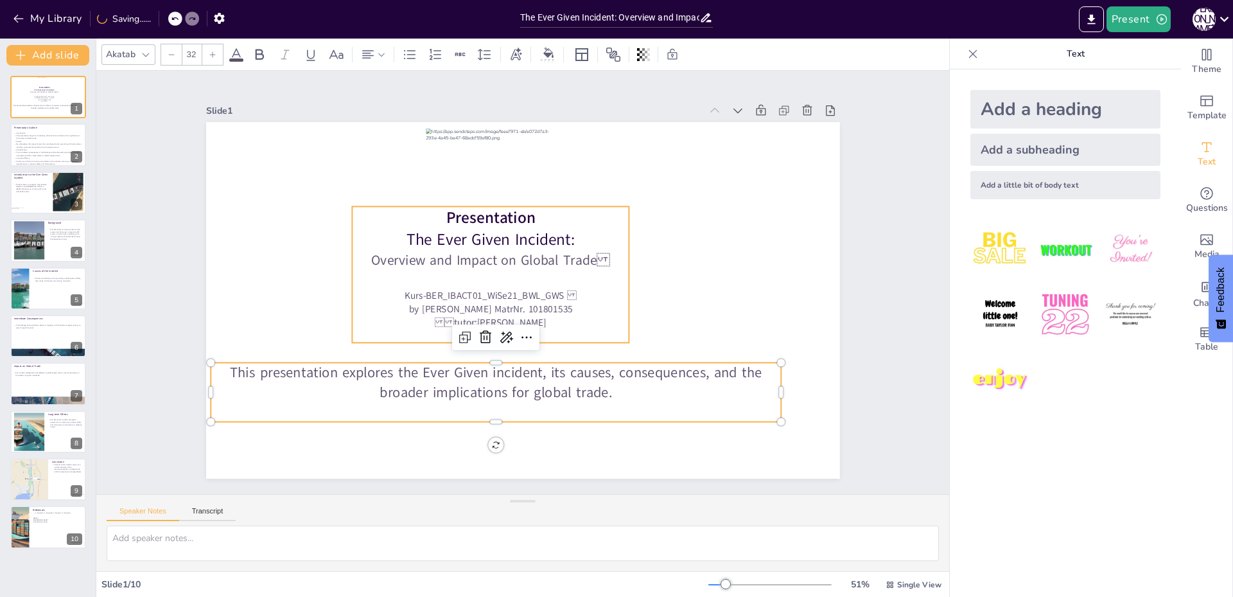
click at [801, 275] on div at bounding box center [523, 300] width 634 height 357
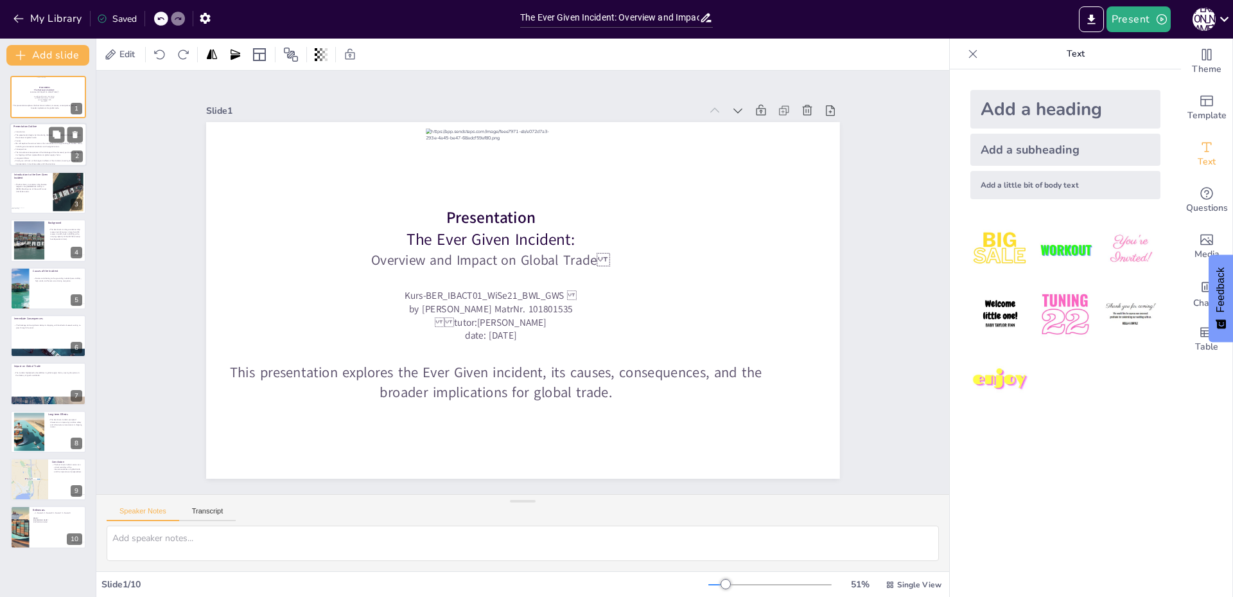
click at [35, 139] on p "The presentation begins by introducing the Ever Given incident and its signific…" at bounding box center [47, 137] width 69 height 6
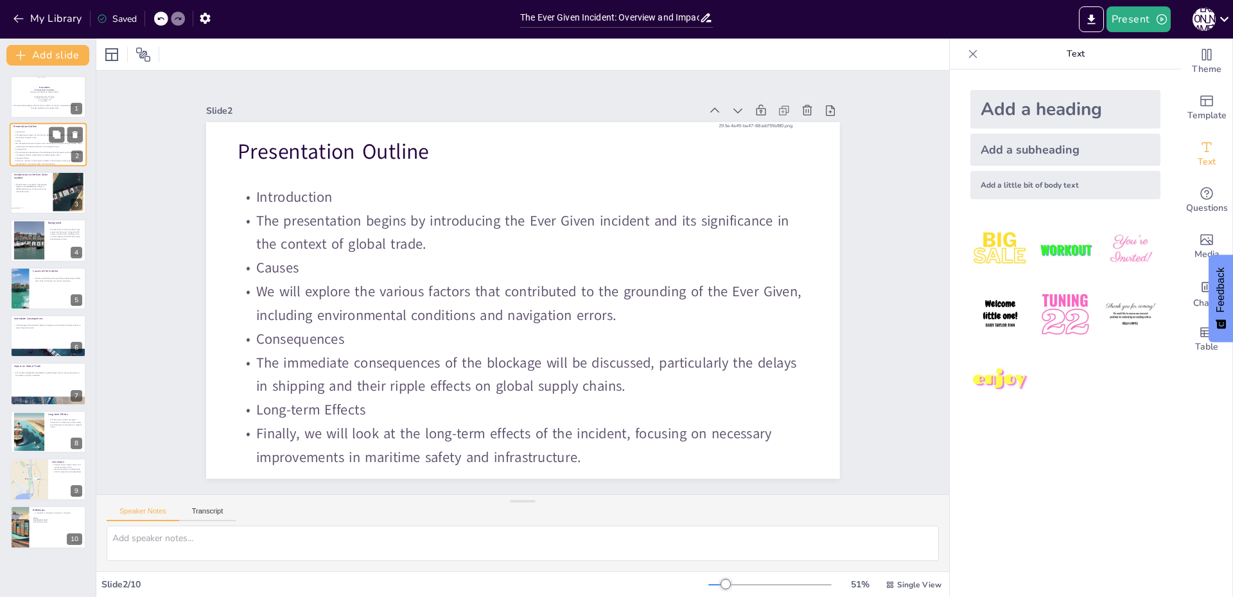
type textarea "The introduction sets the stage for understanding the importance of the Ever Gi…"
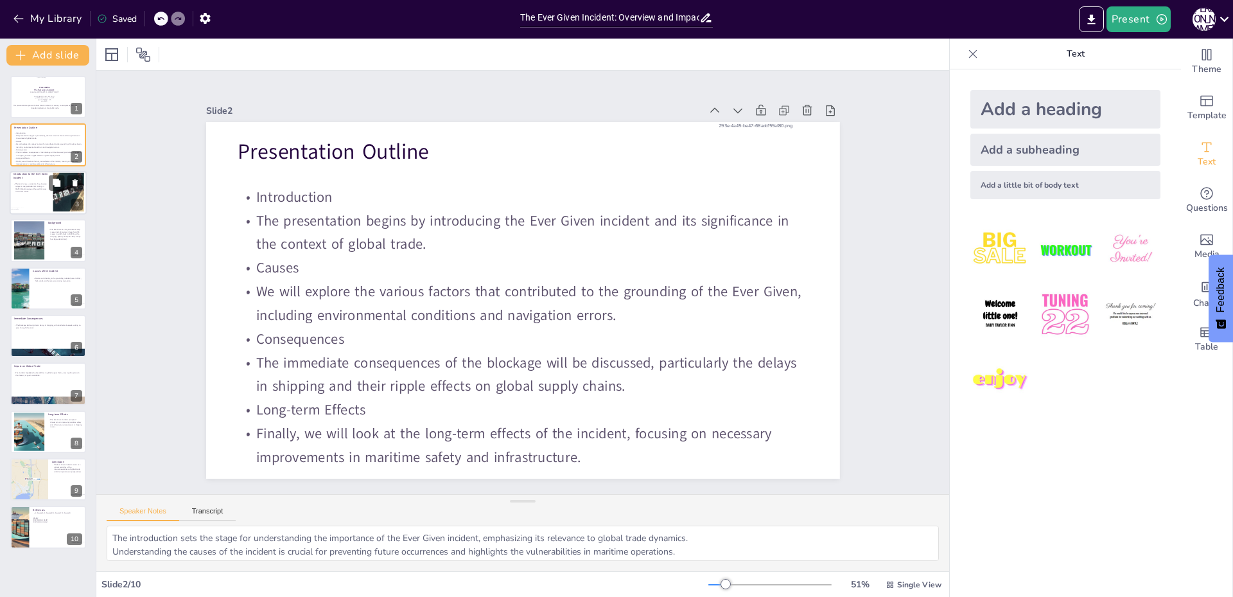
click at [31, 191] on p "The Ever Given, a container ship, became lodged in the [GEOGRAPHIC_DATA] in [DA…" at bounding box center [30, 188] width 35 height 10
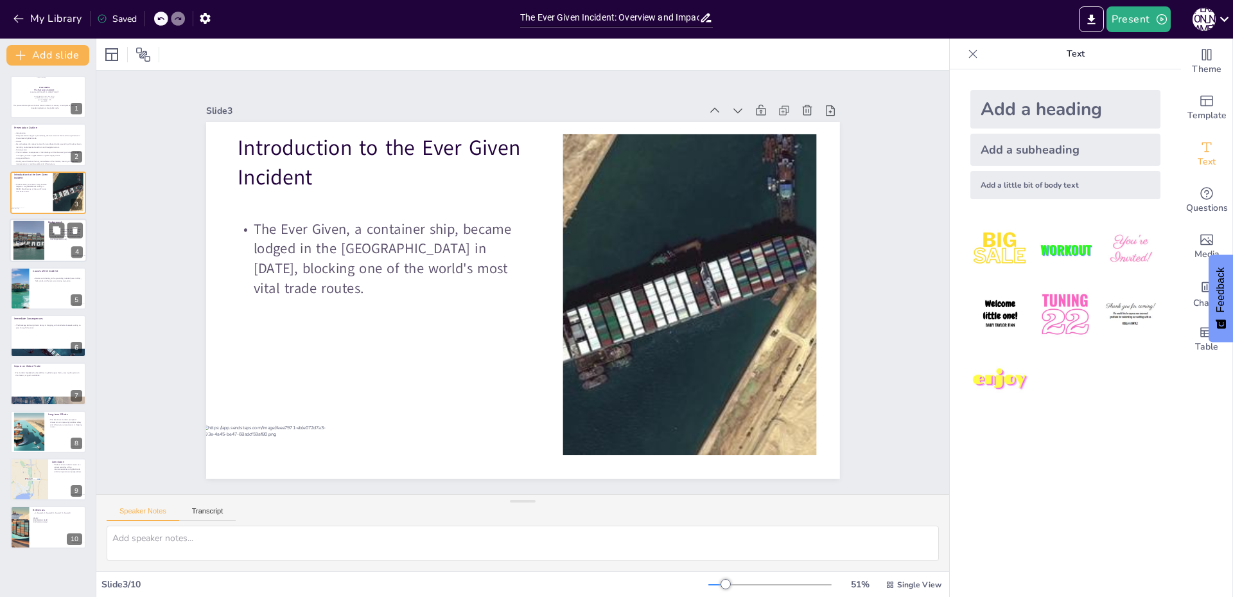
click at [23, 245] on div at bounding box center [29, 240] width 52 height 39
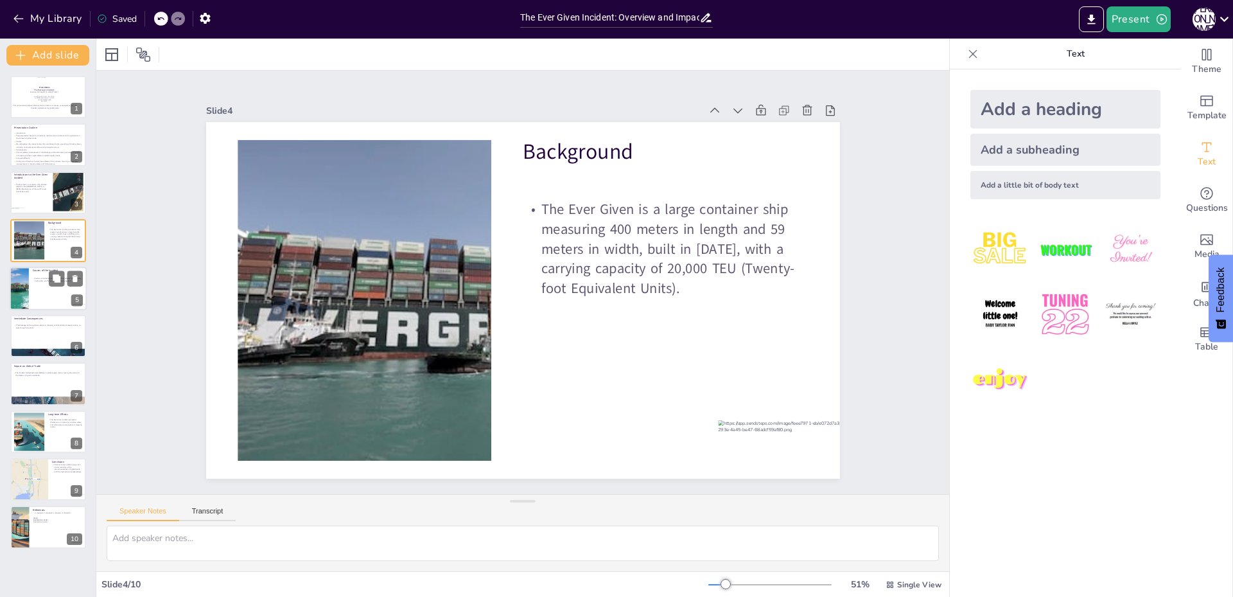
click at [30, 296] on div at bounding box center [48, 289] width 77 height 44
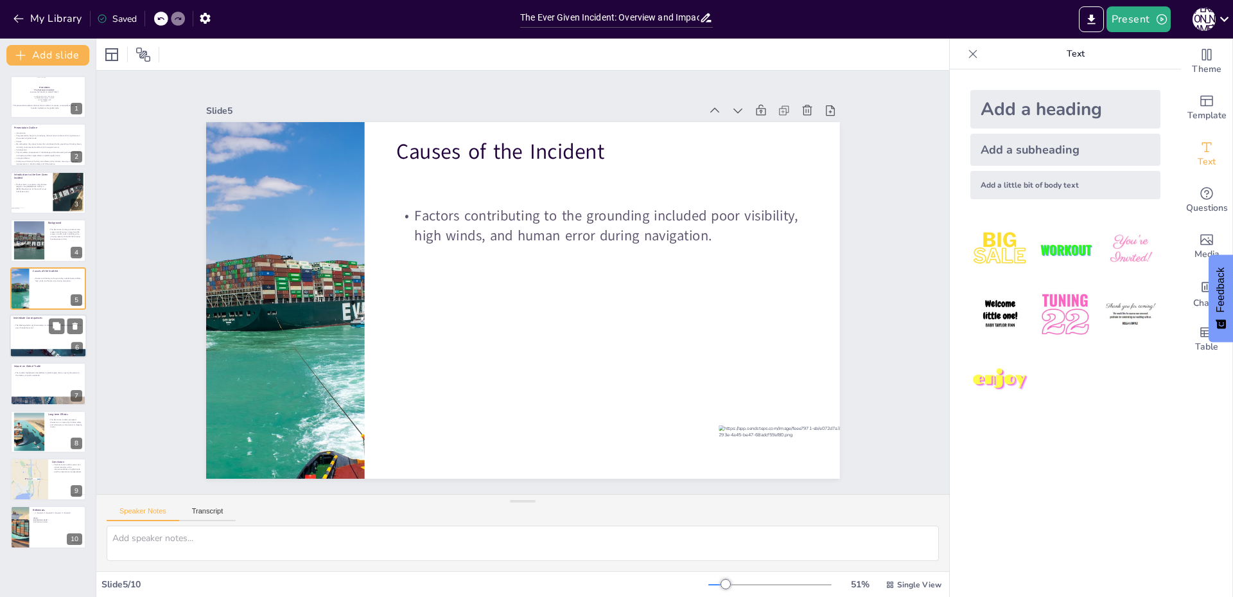
click at [35, 339] on div at bounding box center [48, 336] width 77 height 44
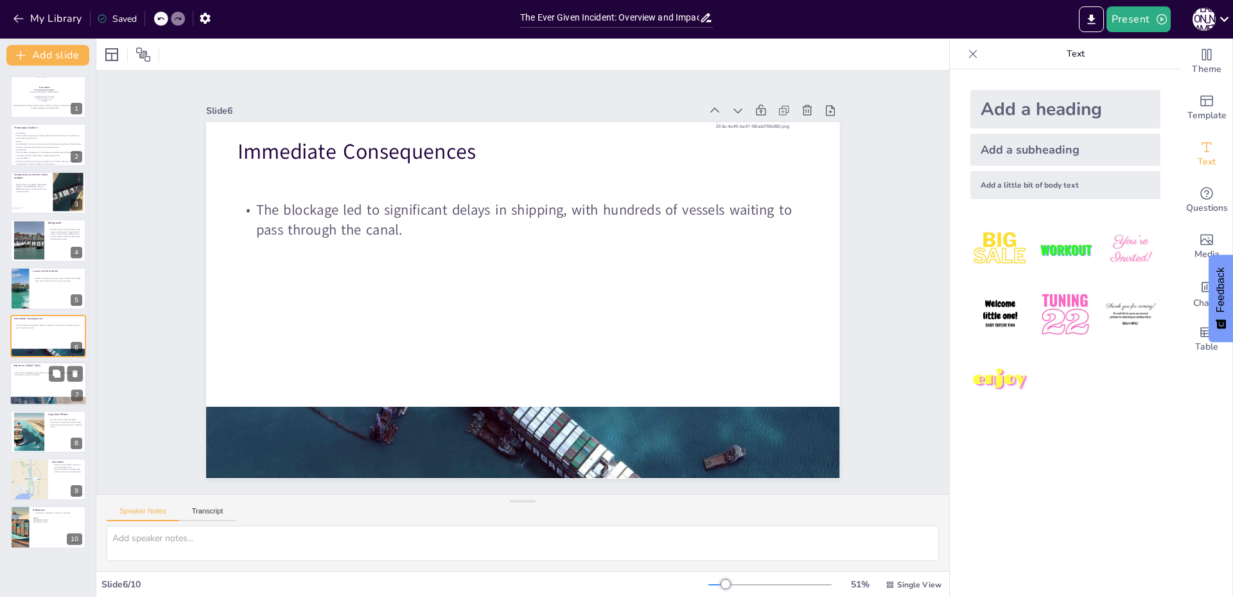
click at [32, 376] on div at bounding box center [48, 384] width 77 height 44
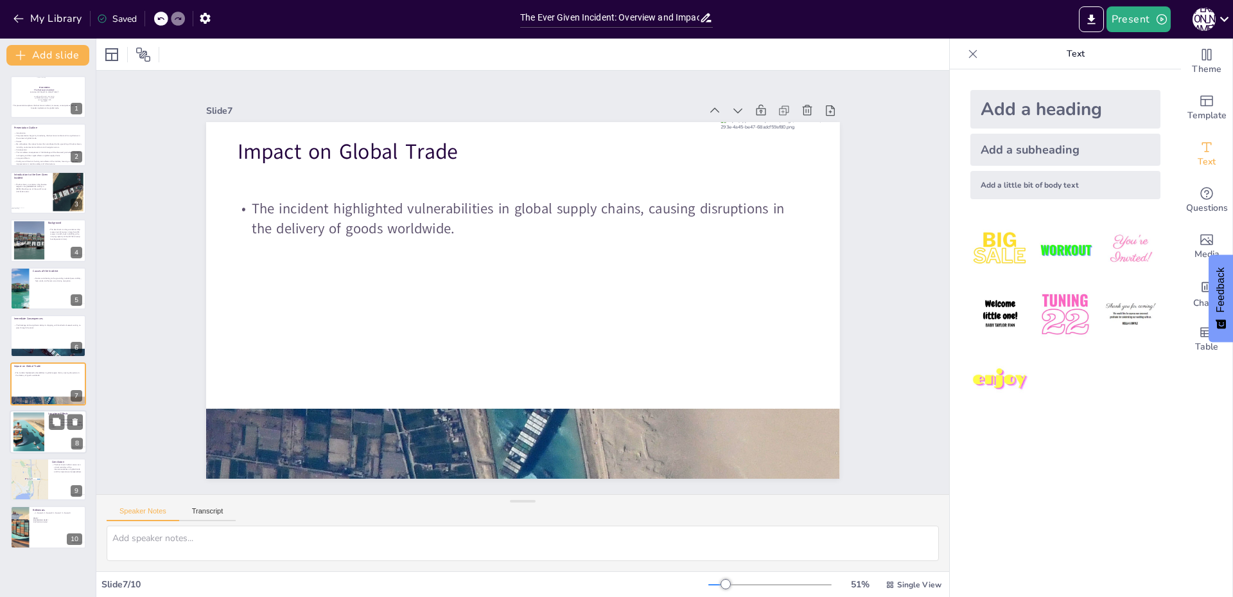
click at [33, 429] on div at bounding box center [29, 431] width 69 height 39
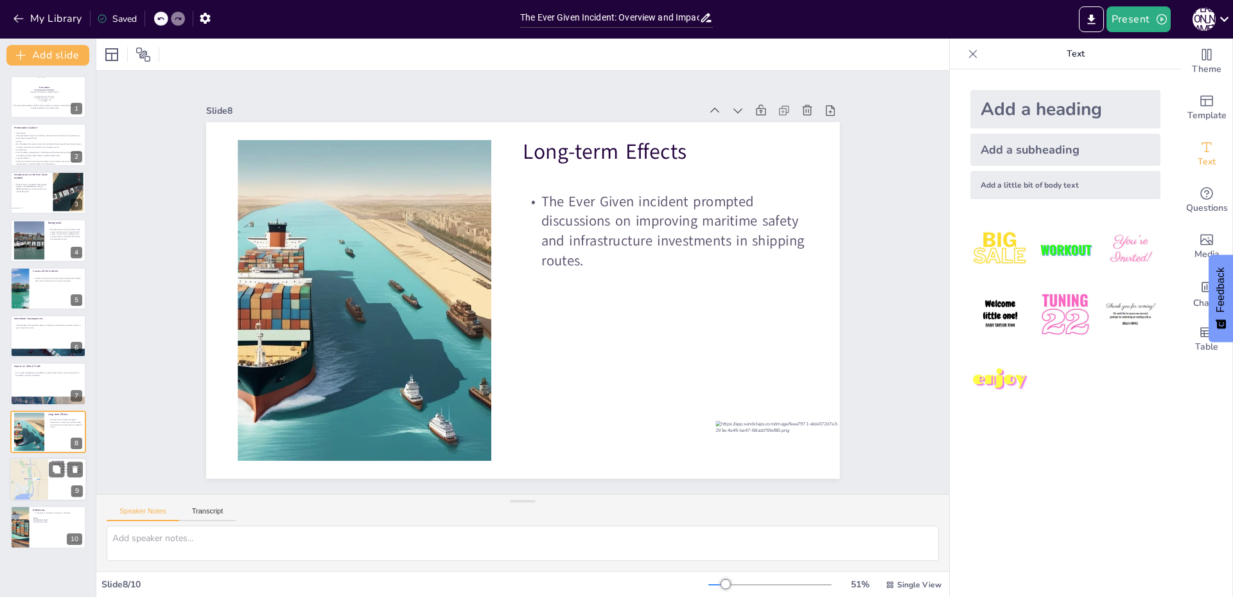
click at [17, 485] on div at bounding box center [29, 479] width 39 height 45
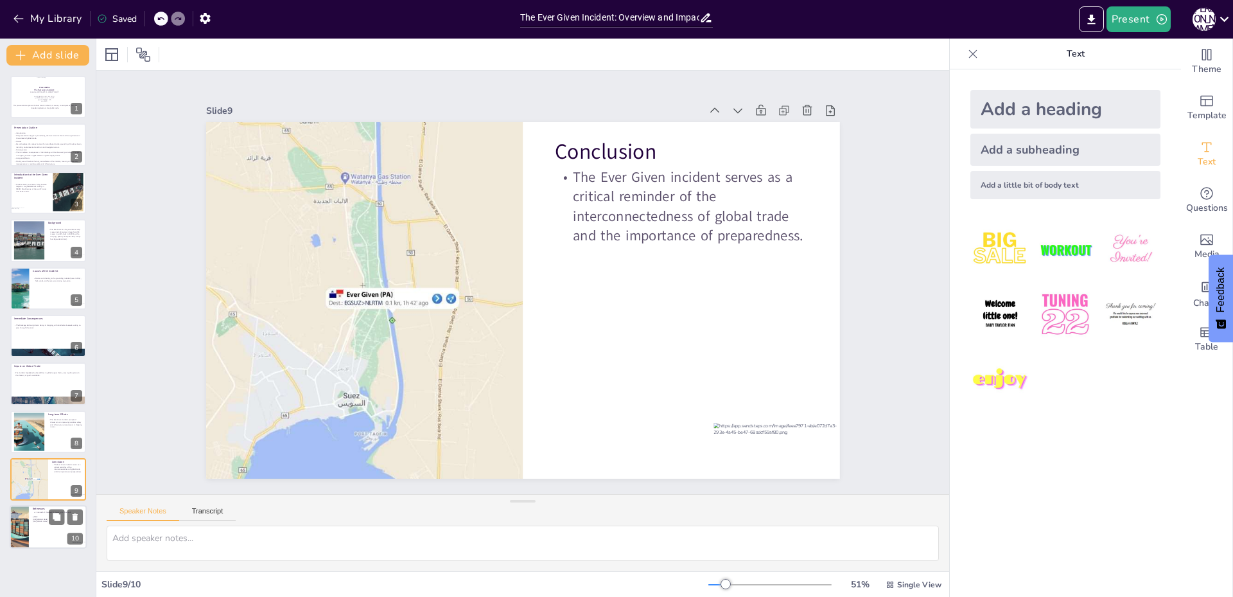
click at [28, 531] on div at bounding box center [19, 528] width 76 height 44
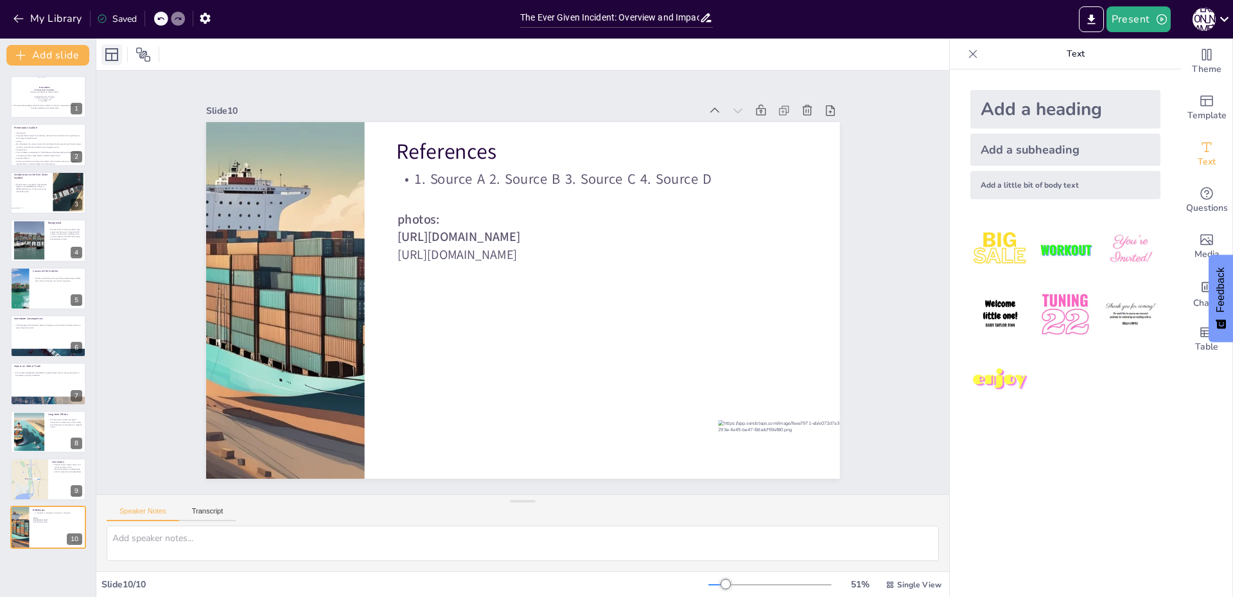
click at [112, 53] on icon at bounding box center [111, 54] width 13 height 13
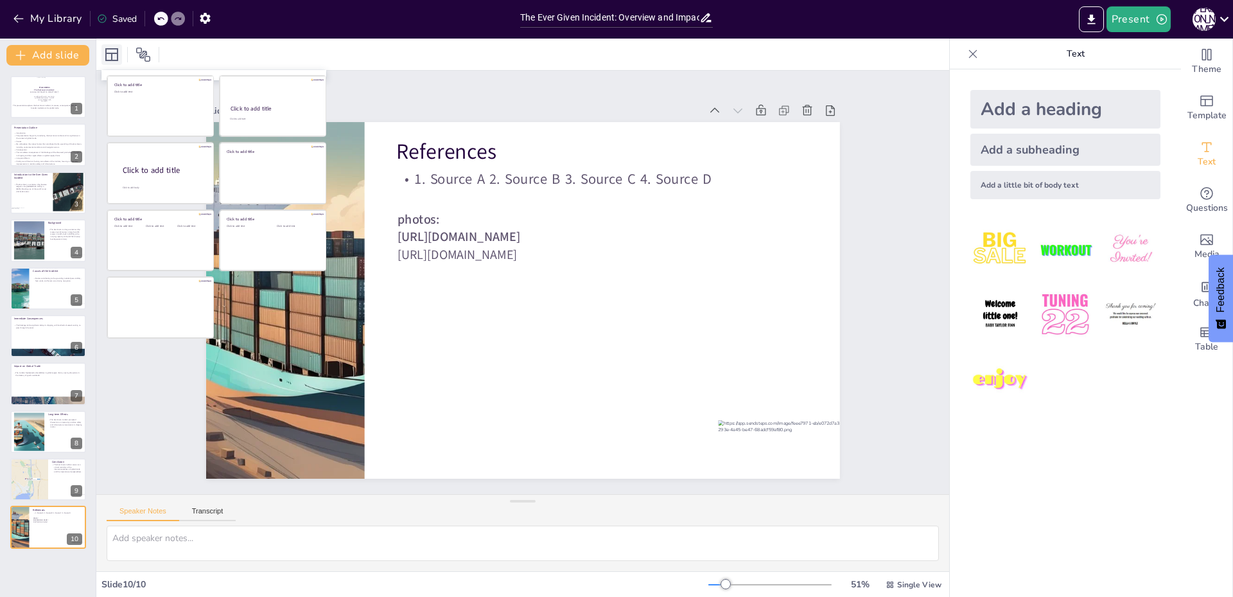
click at [112, 53] on icon at bounding box center [111, 54] width 13 height 13
click at [318, 69] on div at bounding box center [522, 54] width 853 height 31
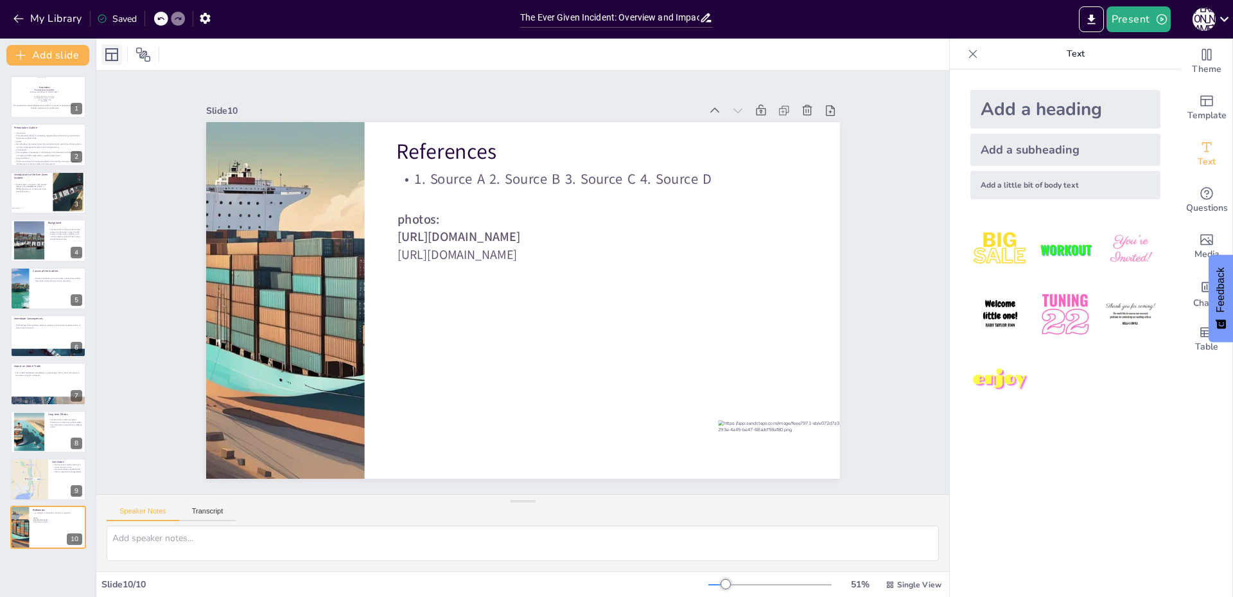
click at [107, 57] on icon at bounding box center [111, 54] width 13 height 13
click at [222, 48] on div at bounding box center [522, 54] width 853 height 31
click at [1130, 30] on button "Present" at bounding box center [1139, 19] width 64 height 26
click at [1136, 39] on li "Preview presentation" at bounding box center [1159, 47] width 102 height 21
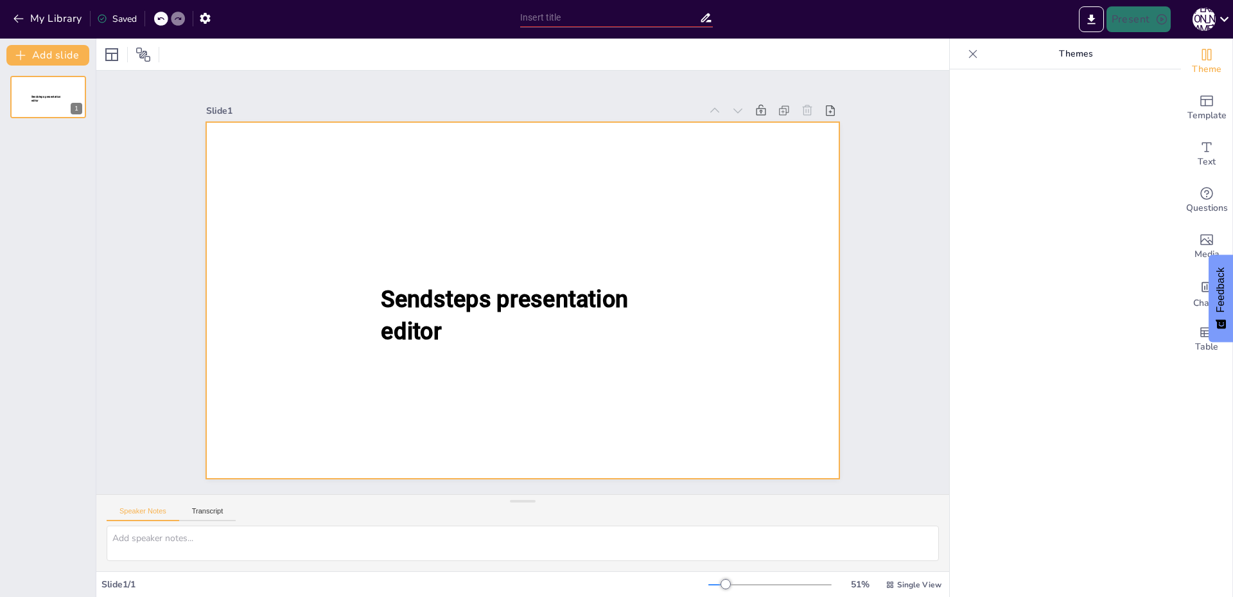
type input "The Ever Given Incident: Overview and Impact on Global Trade"
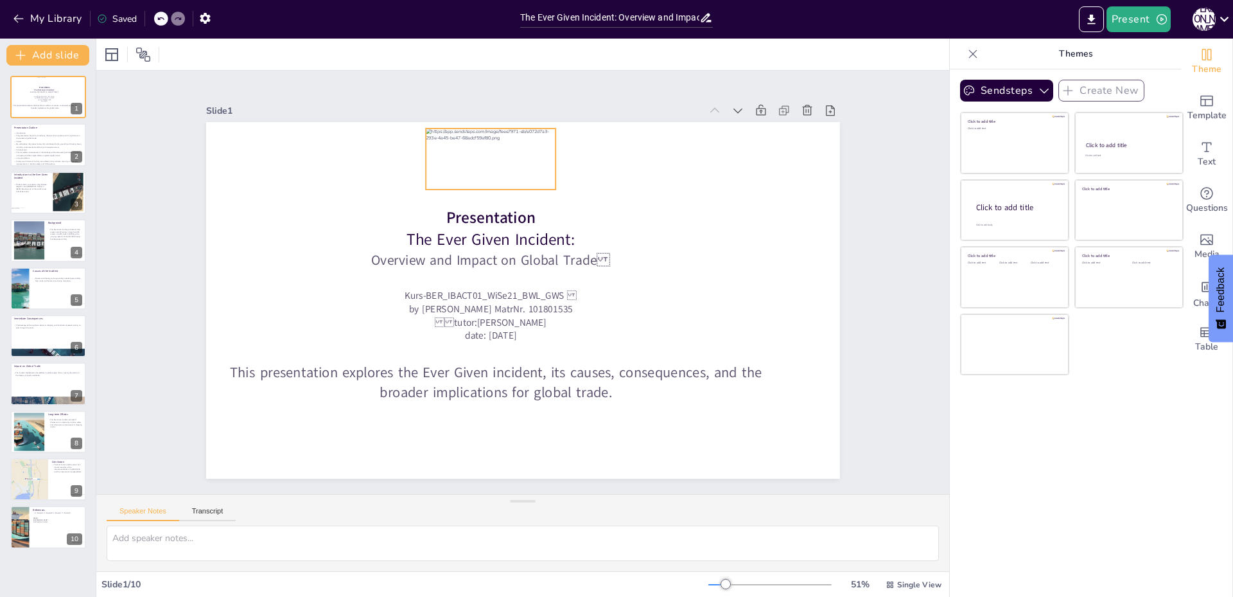
click at [470, 159] on div at bounding box center [491, 158] width 130 height 61
drag, startPoint x: 491, startPoint y: 158, endPoint x: 544, endPoint y: 156, distance: 53.4
click at [544, 156] on div at bounding box center [544, 157] width 130 height 61
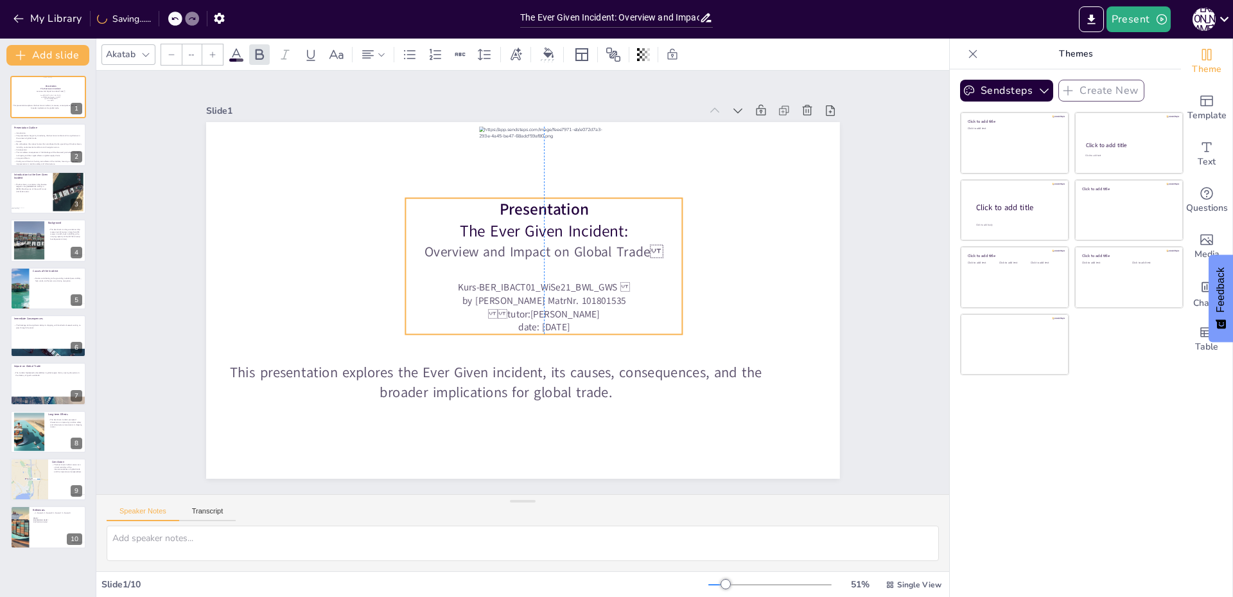
drag, startPoint x: 478, startPoint y: 218, endPoint x: 531, endPoint y: 210, distance: 53.3
click at [531, 210] on span "Presentation" at bounding box center [544, 210] width 89 height 22
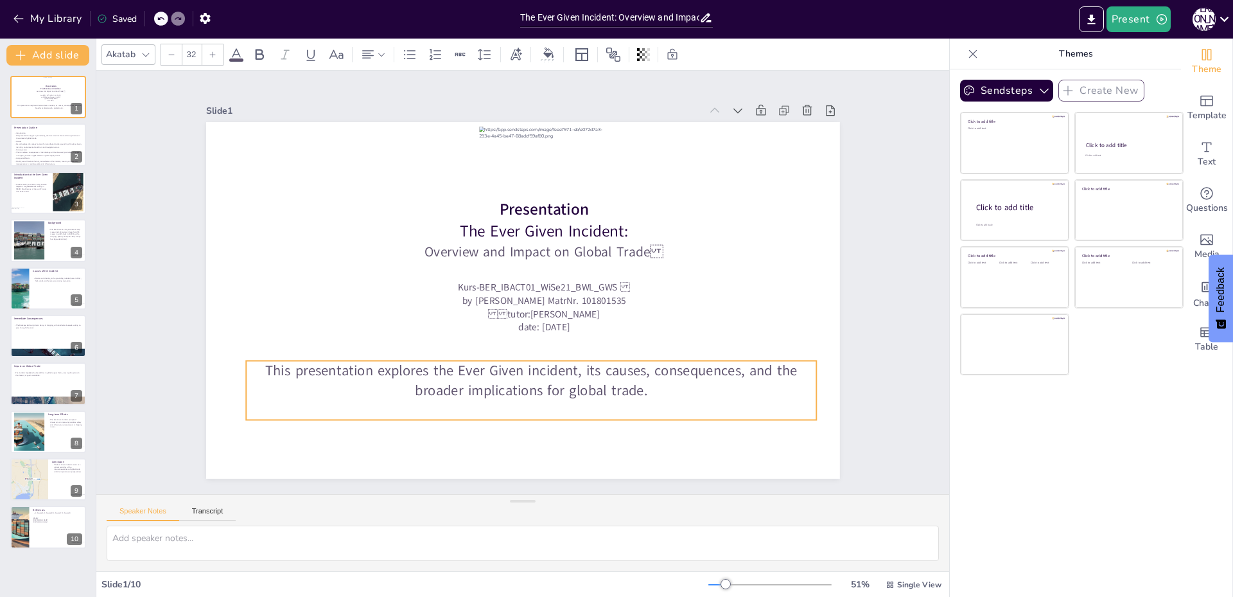
drag, startPoint x: 440, startPoint y: 378, endPoint x: 475, endPoint y: 376, distance: 35.4
click at [475, 376] on p "This presentation explores the Ever Given incident, its causes, consequences, a…" at bounding box center [531, 379] width 570 height 39
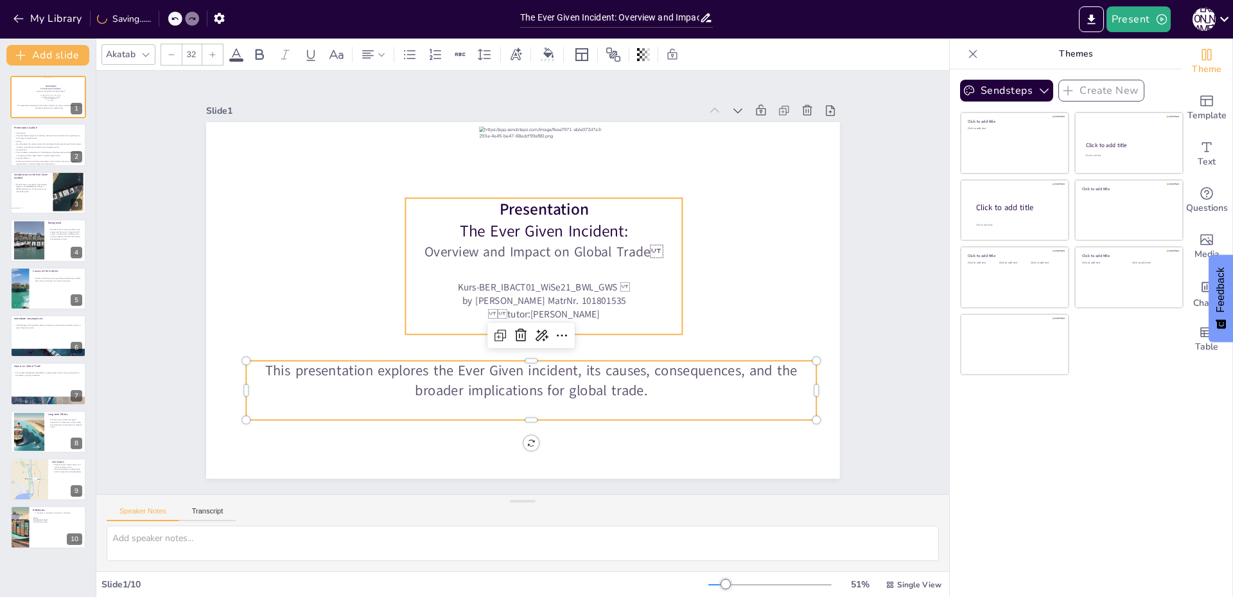
type input "--"
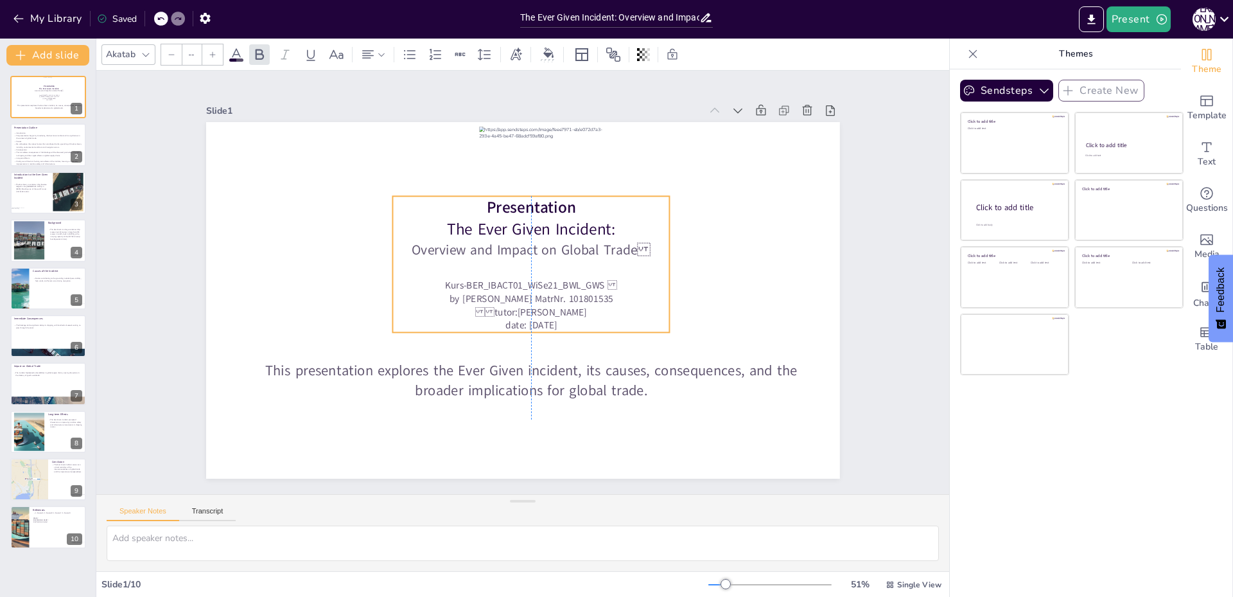
drag, startPoint x: 521, startPoint y: 292, endPoint x: 509, endPoint y: 290, distance: 12.4
click at [509, 292] on span "by [PERSON_NAME] MatrNr. 101801535" at bounding box center [531, 298] width 164 height 13
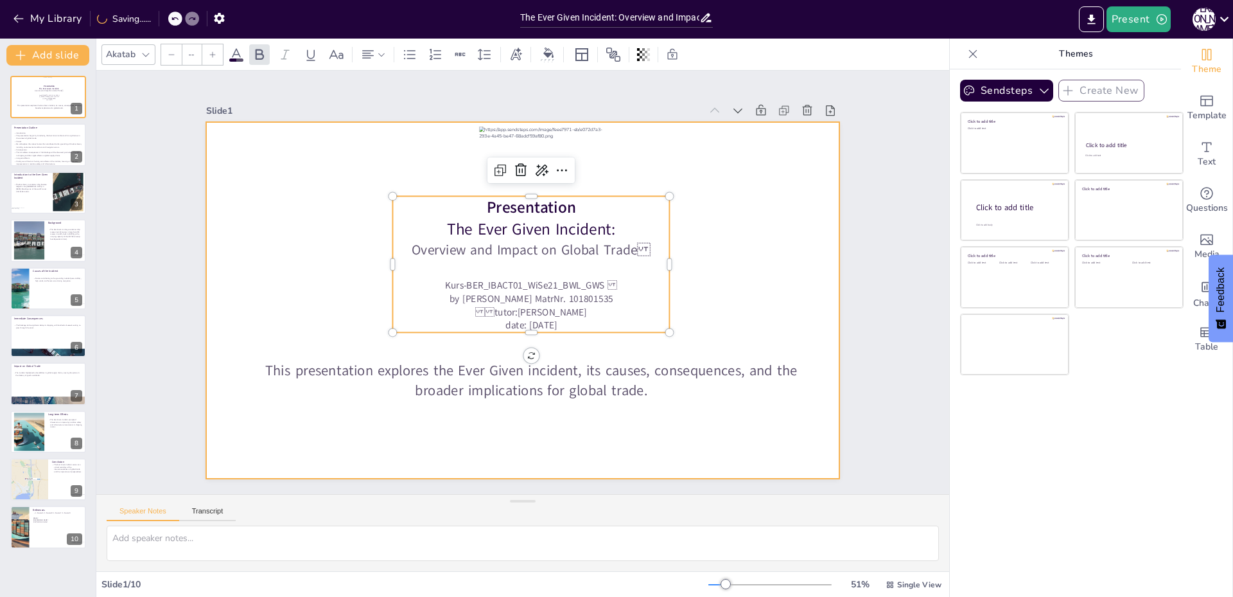
click at [644, 175] on div at bounding box center [523, 300] width 634 height 357
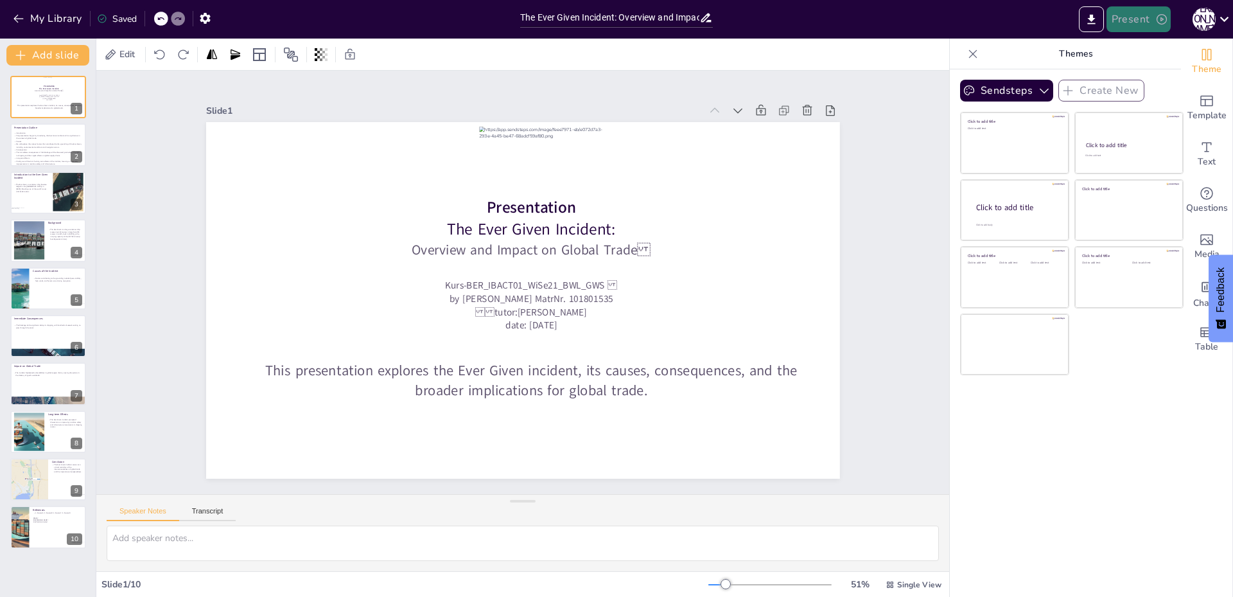
click at [1137, 26] on button "Present" at bounding box center [1139, 19] width 64 height 26
click at [1163, 46] on li "Preview presentation" at bounding box center [1159, 47] width 102 height 21
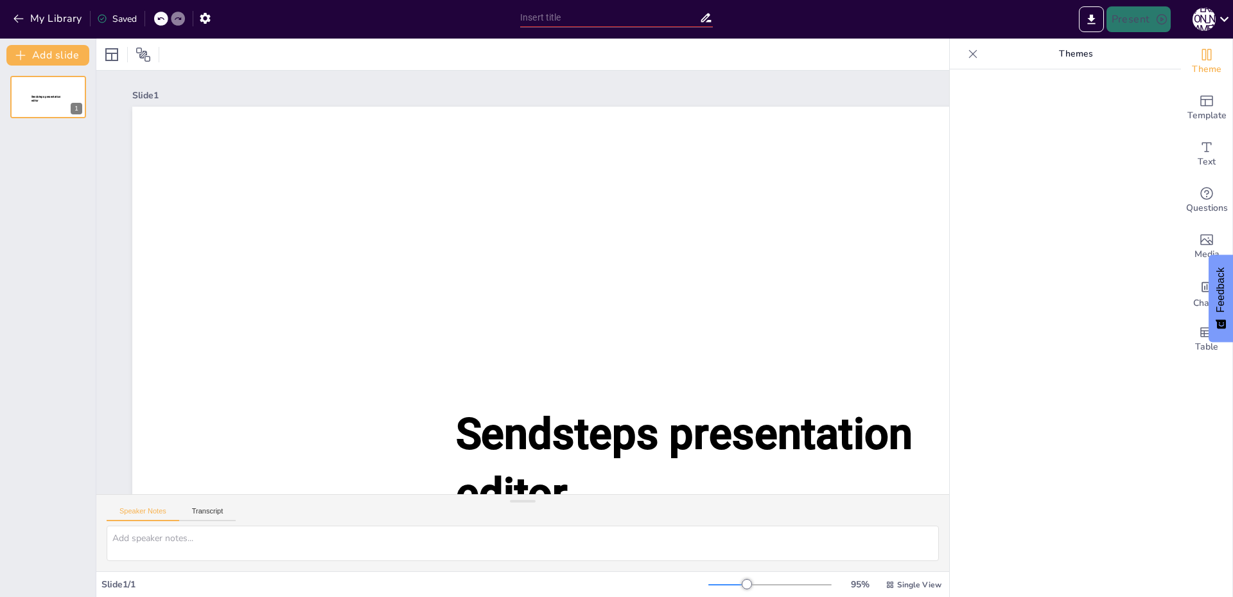
type input "The Ever Given Incident: Overview and Impact on Global Trade"
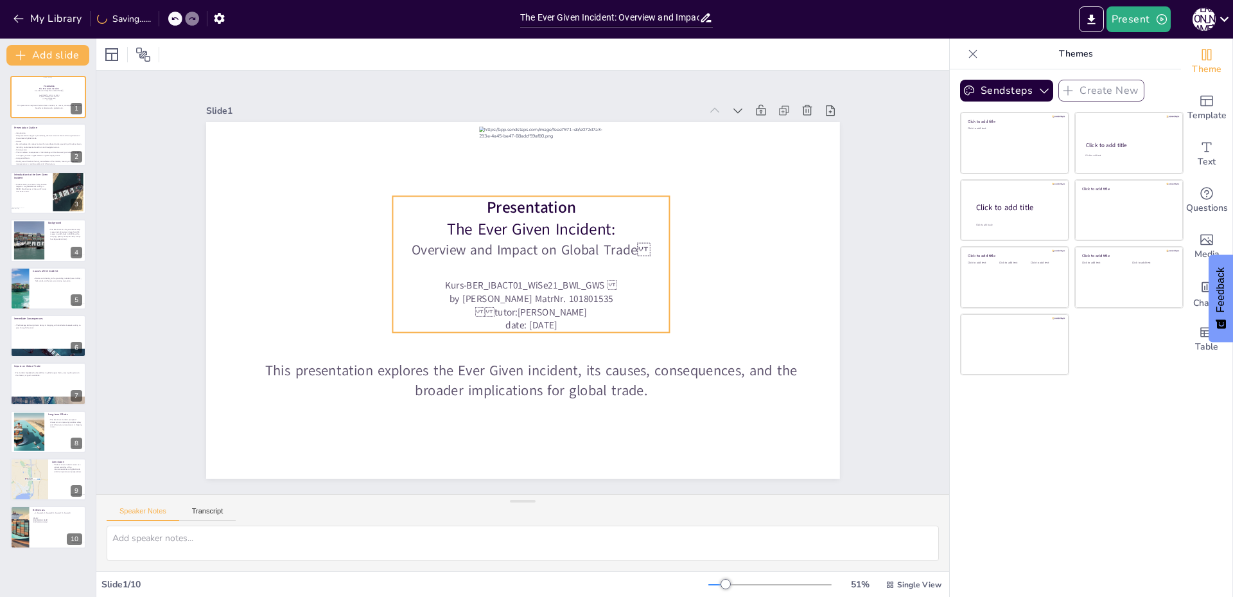
click at [512, 260] on p at bounding box center [532, 269] width 278 height 19
click at [520, 226] on span "The Ever Given Incident:" at bounding box center [531, 229] width 168 height 22
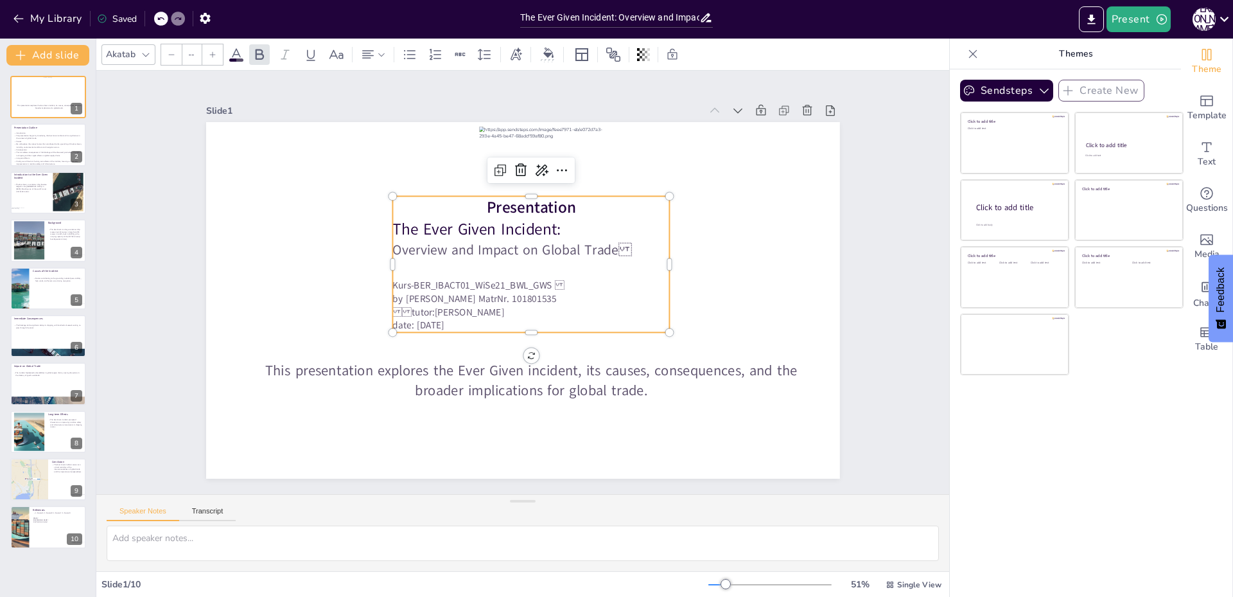
click at [520, 226] on span "The Ever Given Incident:" at bounding box center [477, 229] width 168 height 22
type input "--"
click at [364, 60] on icon at bounding box center [367, 54] width 15 height 15
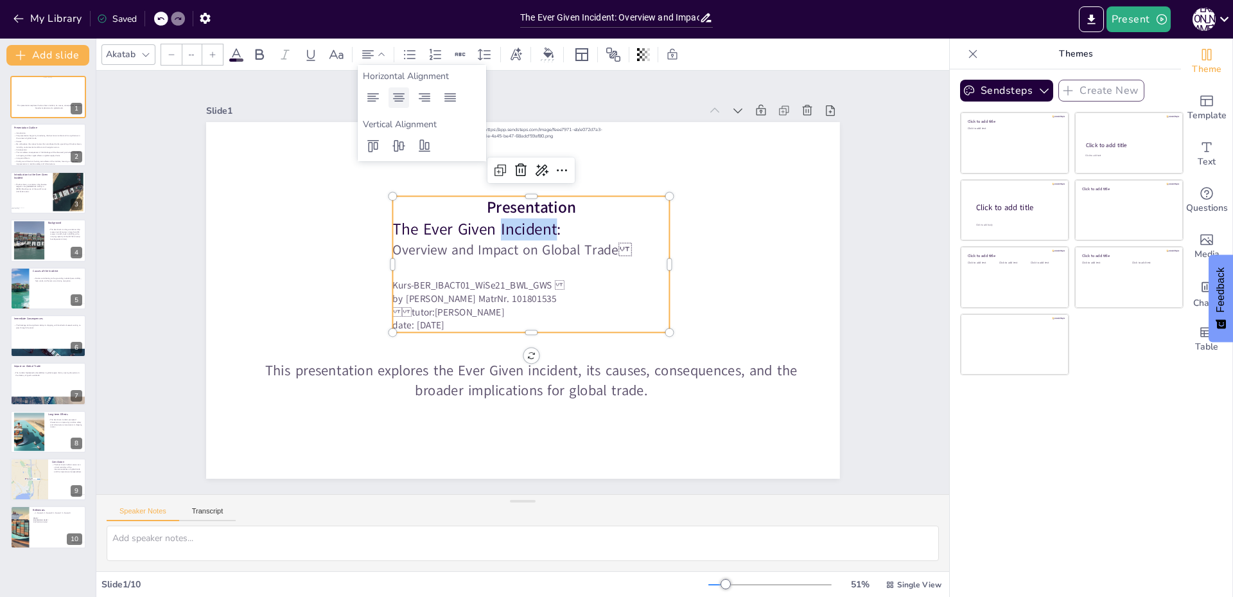
click at [400, 101] on icon at bounding box center [399, 97] width 12 height 8
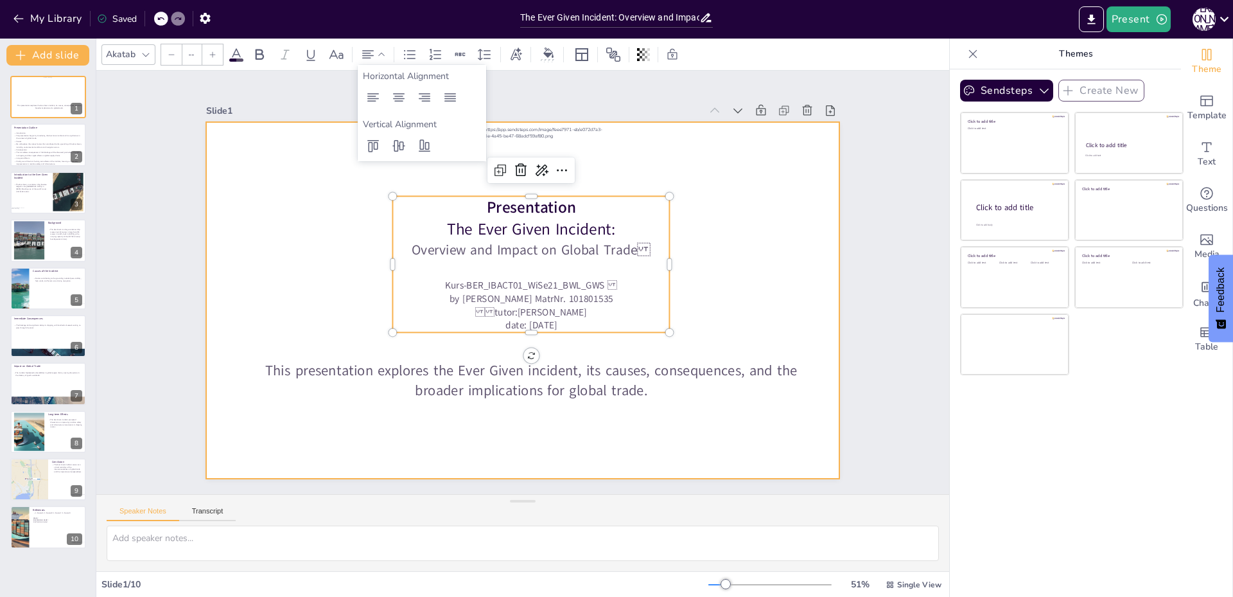
click at [263, 263] on div at bounding box center [523, 300] width 634 height 357
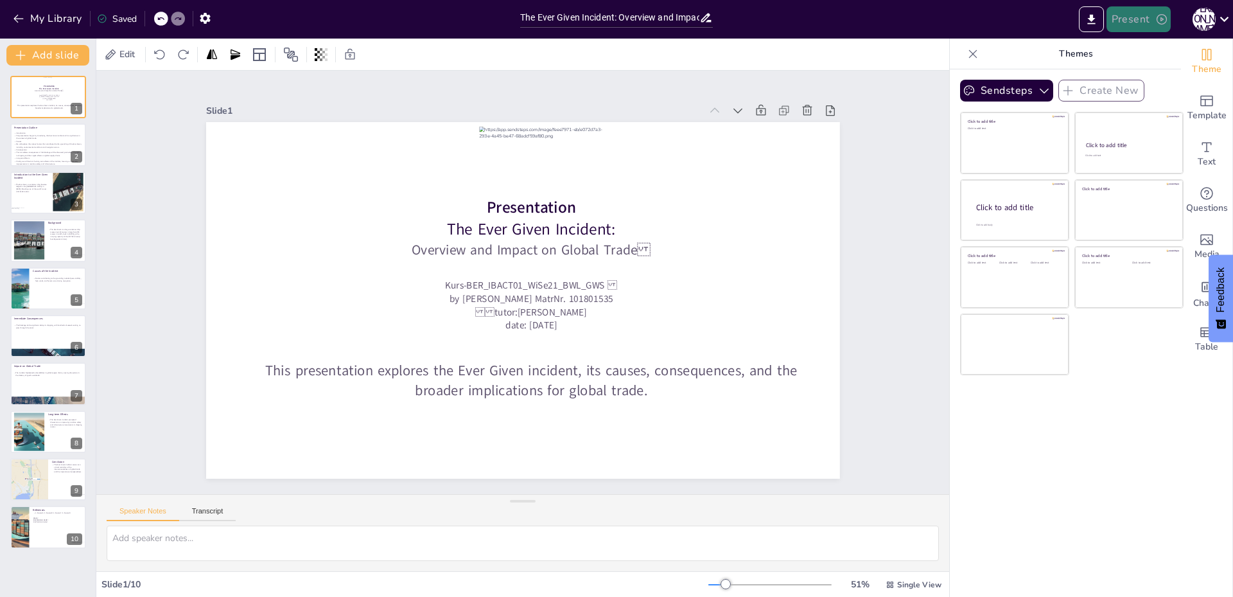
click at [1125, 24] on button "Present" at bounding box center [1139, 19] width 64 height 26
click at [1182, 41] on li "Preview presentation" at bounding box center [1159, 47] width 102 height 21
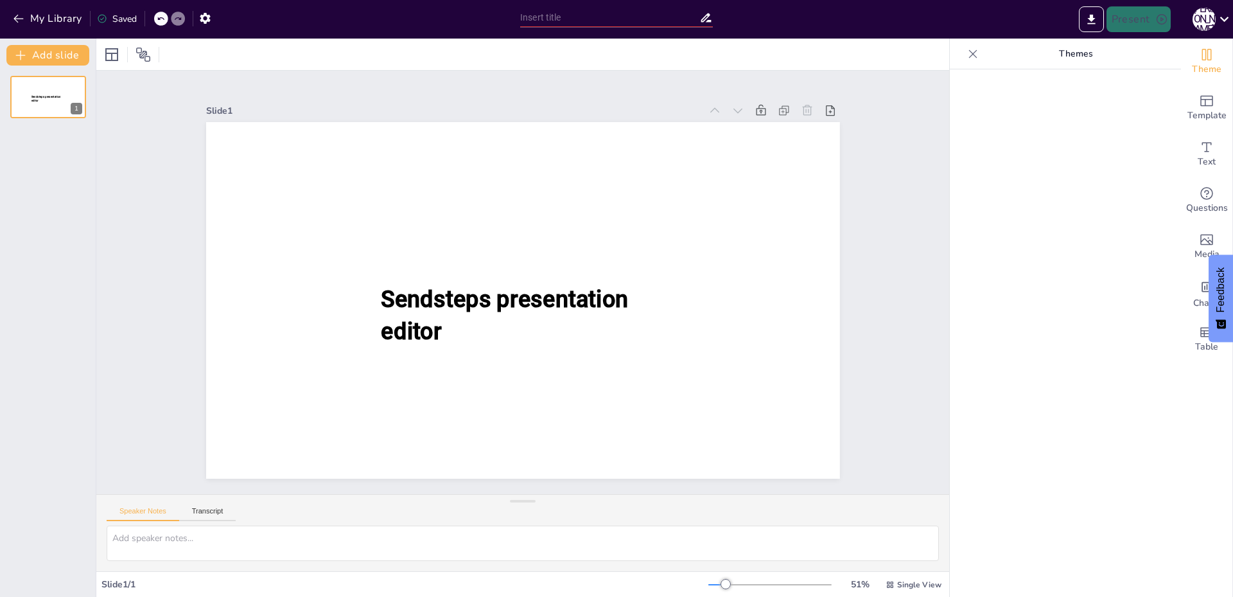
type input "The Ever Given Incident: Overview and Impact on Global Trade"
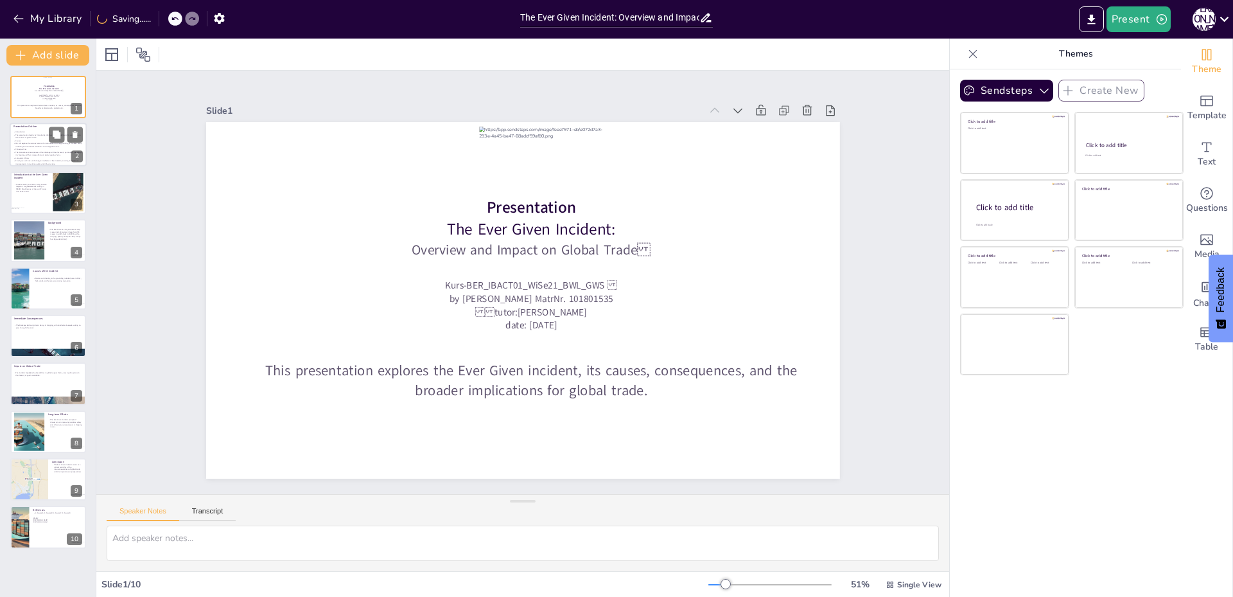
click at [33, 137] on p "The presentation begins by introducing the Ever Given incident and its signific…" at bounding box center [47, 137] width 69 height 6
type textarea "The introduction sets the stage for understanding the importance of the Ever Gi…"
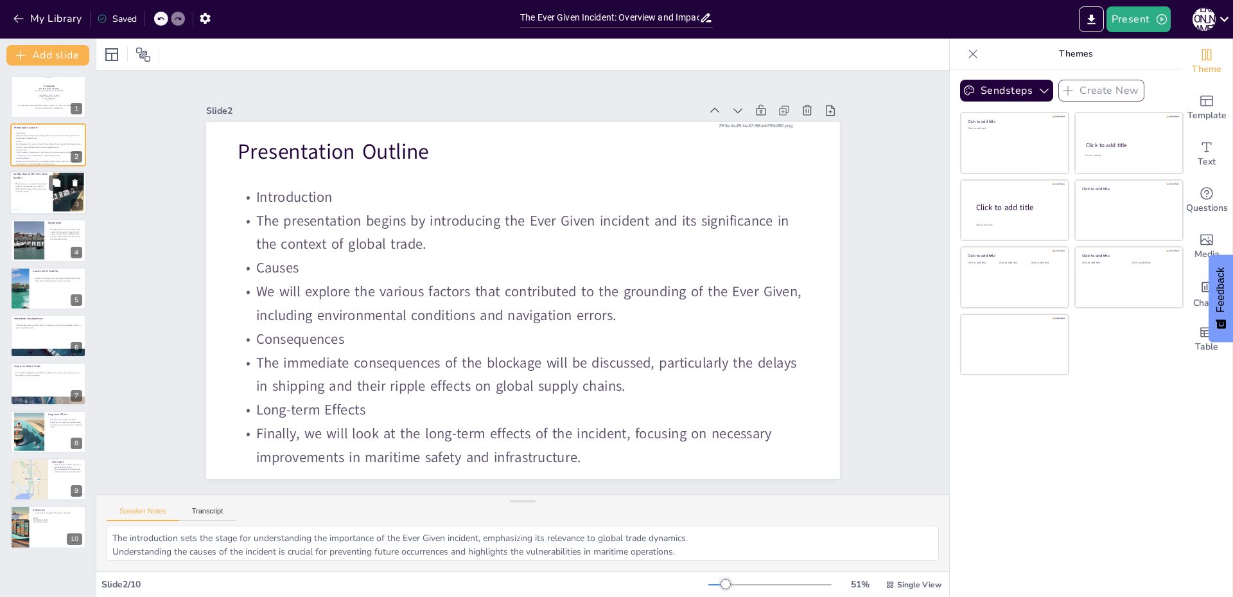
click at [23, 191] on p "The Ever Given, a container ship, became lodged in the [GEOGRAPHIC_DATA] in [DA…" at bounding box center [30, 188] width 35 height 10
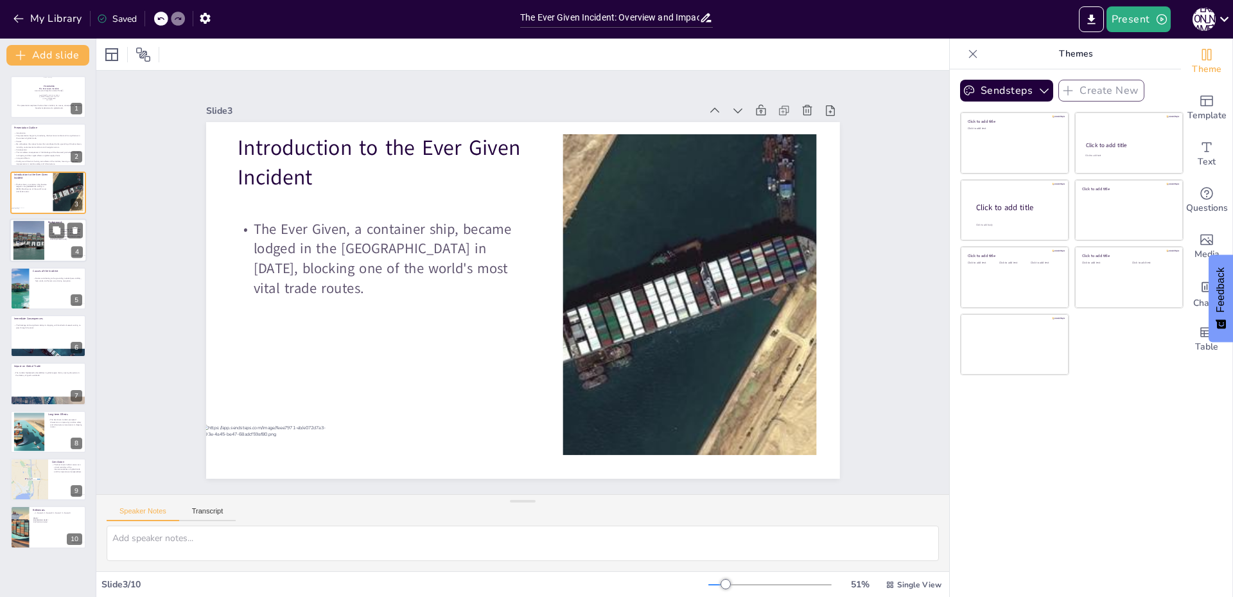
click at [39, 240] on div at bounding box center [29, 240] width 52 height 39
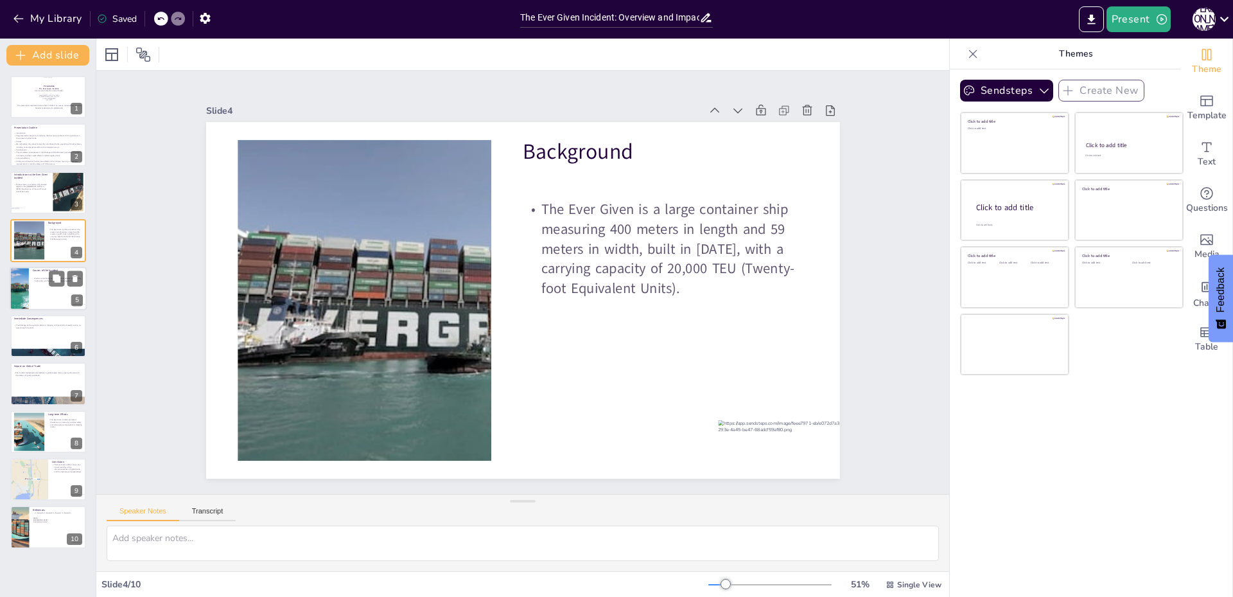
click at [39, 297] on div at bounding box center [48, 289] width 77 height 44
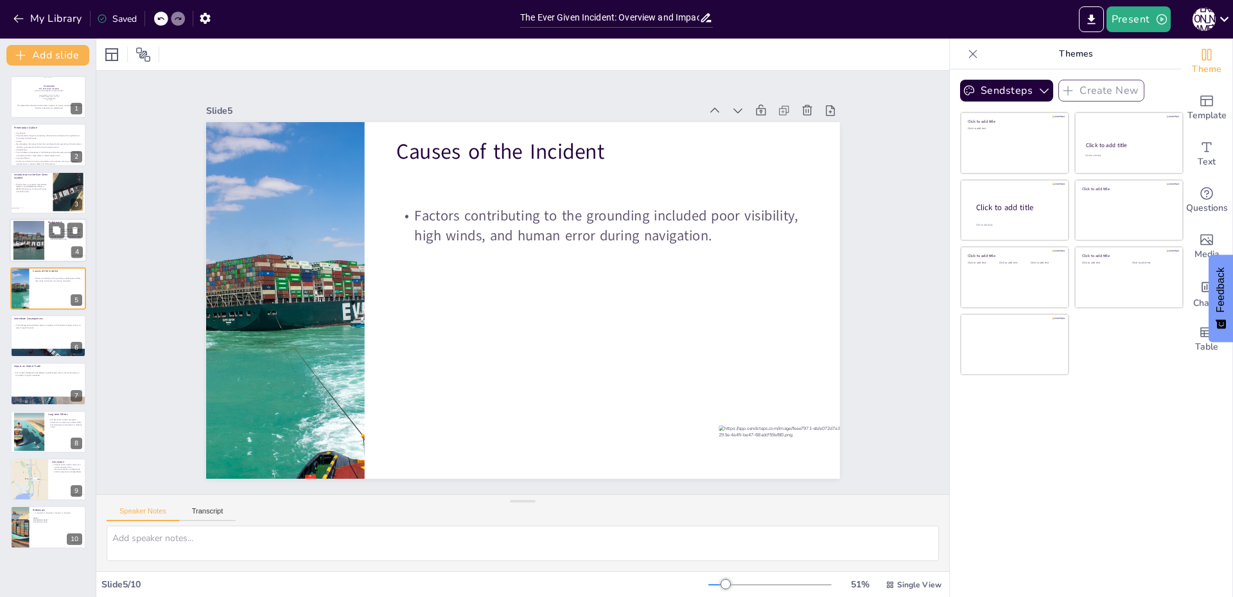
click at [40, 247] on div at bounding box center [29, 240] width 52 height 39
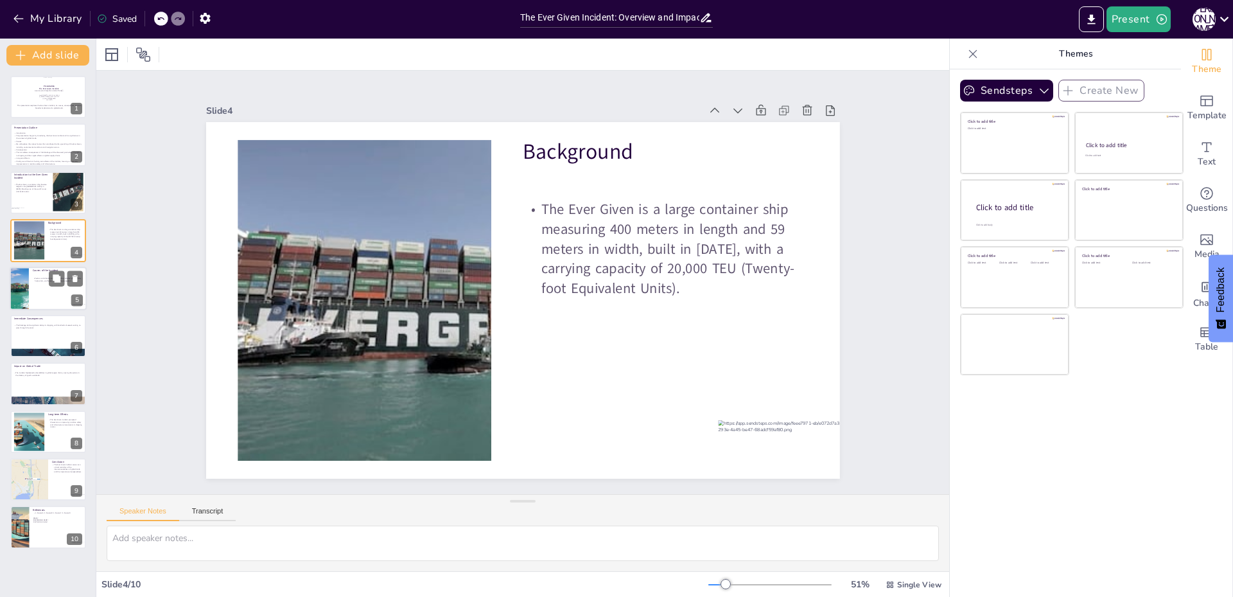
click at [33, 294] on div at bounding box center [48, 289] width 77 height 44
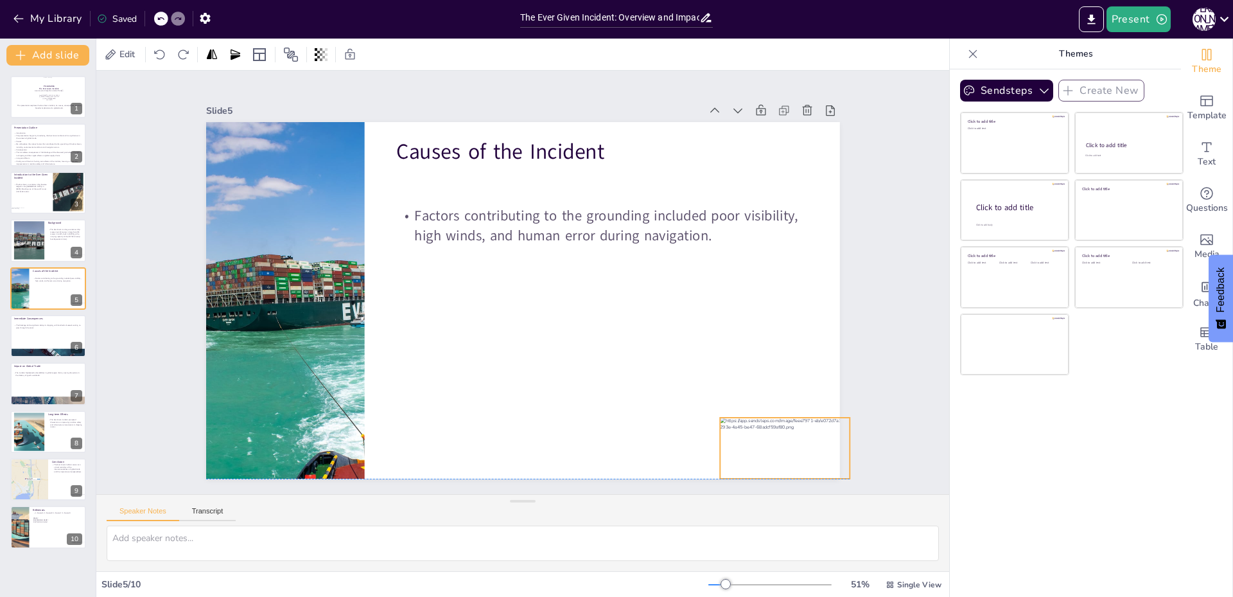
drag, startPoint x: 748, startPoint y: 447, endPoint x: 750, endPoint y: 439, distance: 7.8
click at [750, 439] on div at bounding box center [785, 448] width 130 height 61
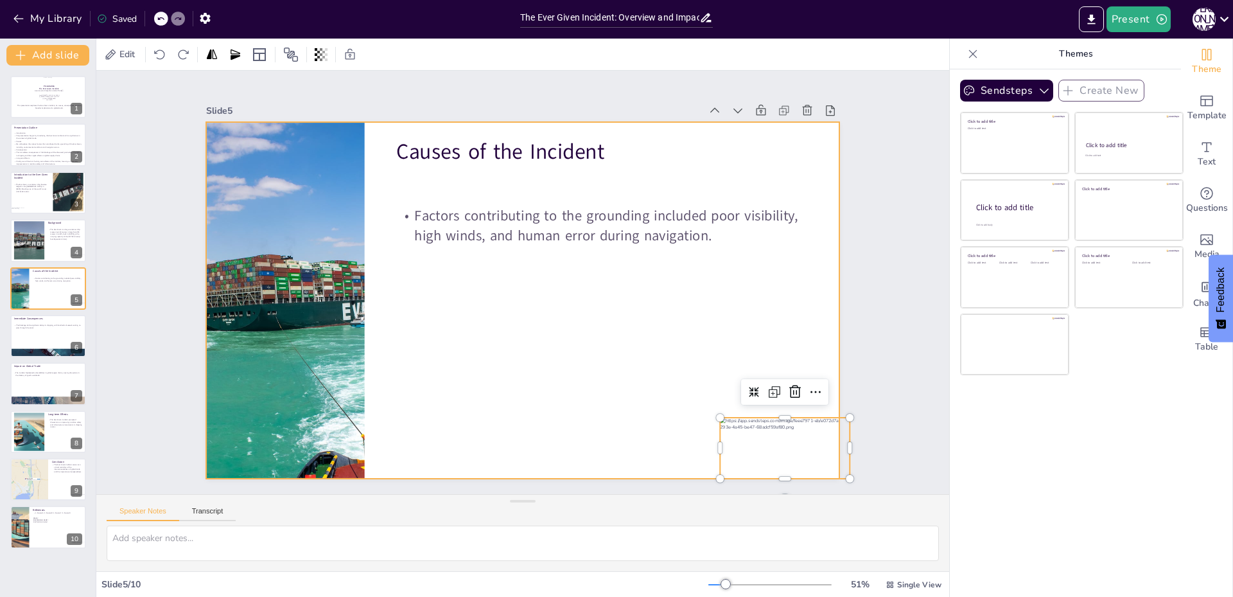
click at [734, 348] on div at bounding box center [523, 300] width 634 height 357
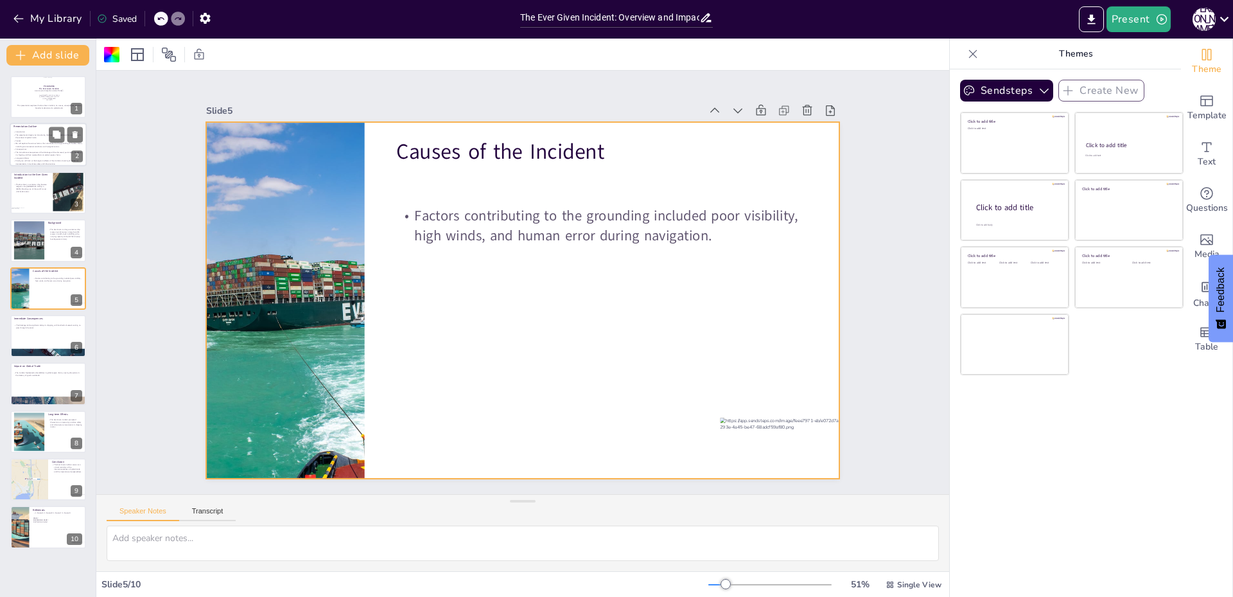
click at [30, 150] on p "Consequences" at bounding box center [47, 149] width 69 height 3
type textarea "The introduction sets the stage for understanding the importance of the Ever Gi…"
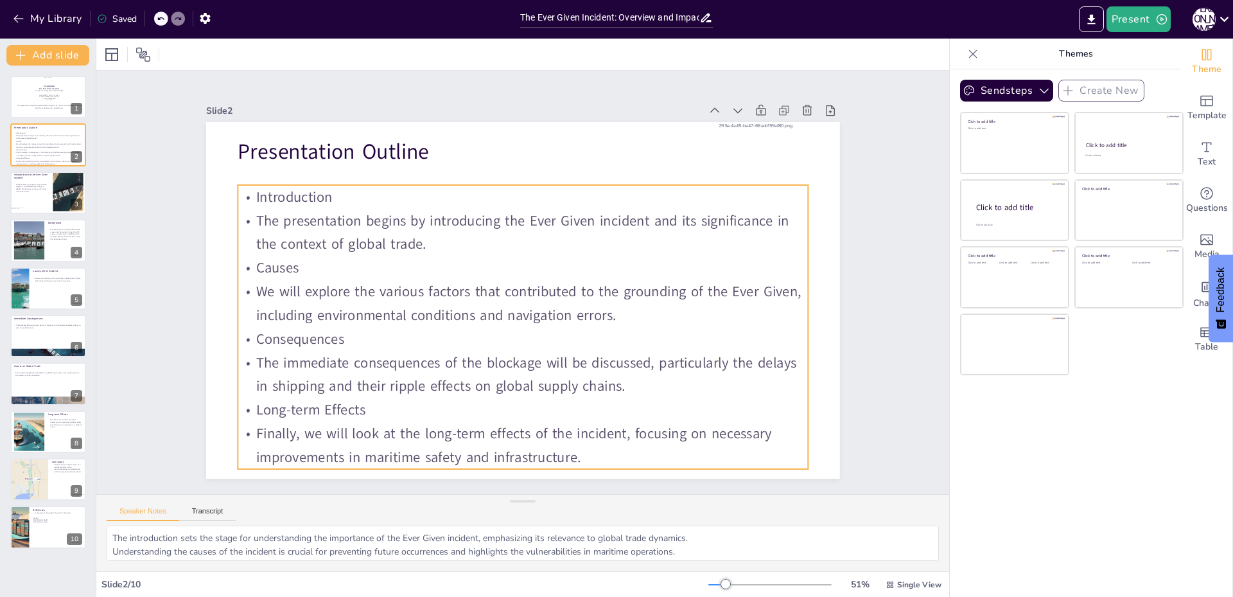
click at [382, 225] on p "The presentation begins by introducing the Ever Given incident and its signific…" at bounding box center [523, 233] width 570 height 48
click at [424, 240] on p "The presentation begins by introducing the Ever Given incident and its signific…" at bounding box center [523, 233] width 570 height 48
click at [175, 54] on icon at bounding box center [172, 55] width 8 height 8
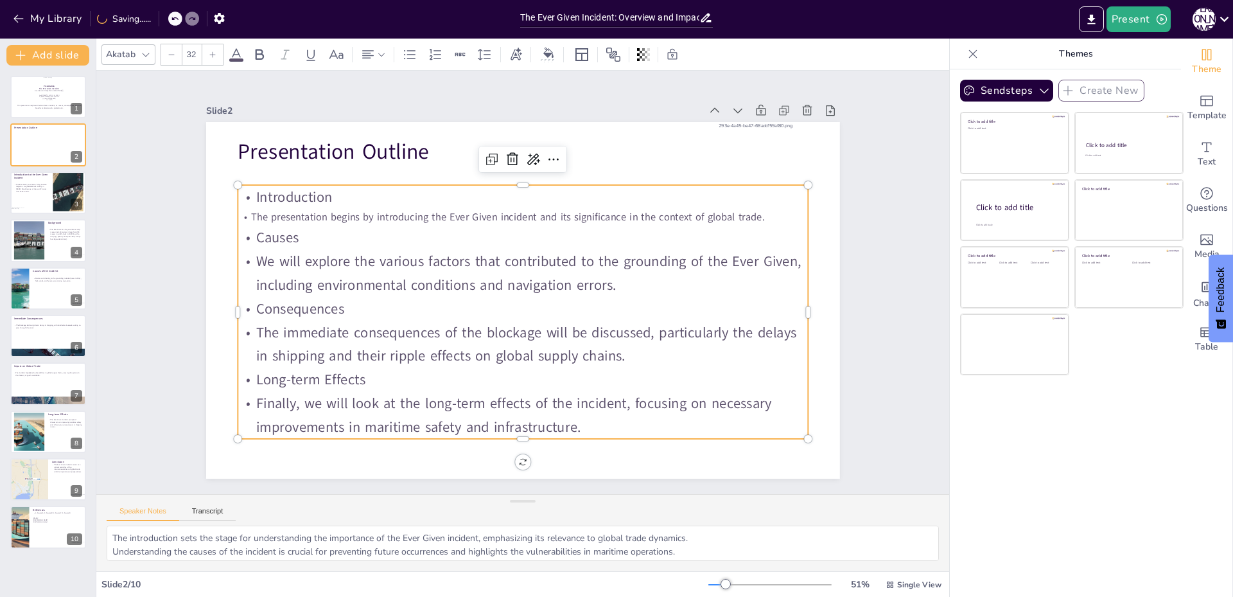
click at [281, 253] on p "We will explore the various factors that contributed to the grounding of the Ev…" at bounding box center [523, 273] width 570 height 48
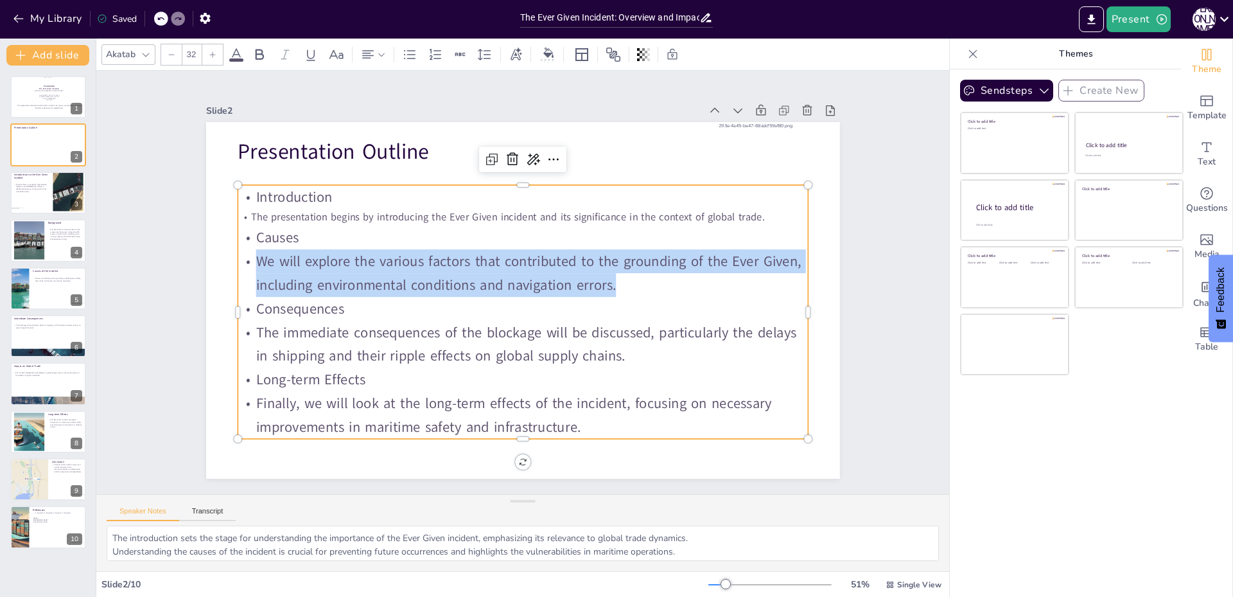
click at [173, 57] on icon at bounding box center [172, 55] width 8 height 8
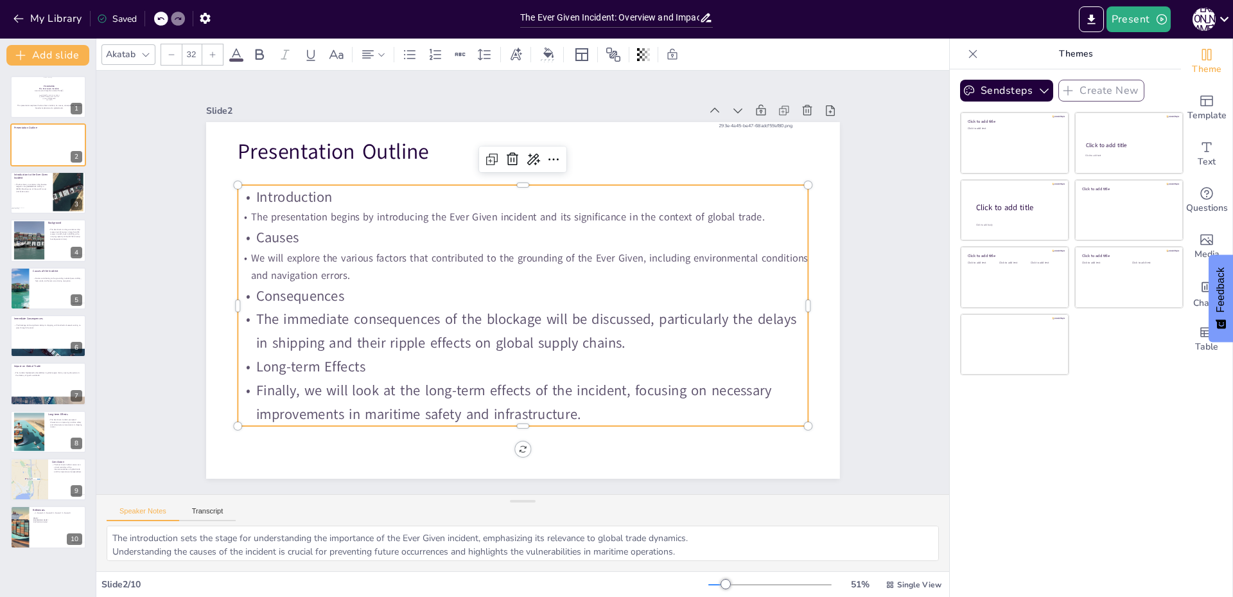
click at [322, 308] on p "The immediate consequences of the blockage will be discussed, particularly the …" at bounding box center [523, 332] width 570 height 48
click at [256, 313] on p "The immediate consequences of the blockage will be discussed, particularly the …" at bounding box center [523, 332] width 570 height 48
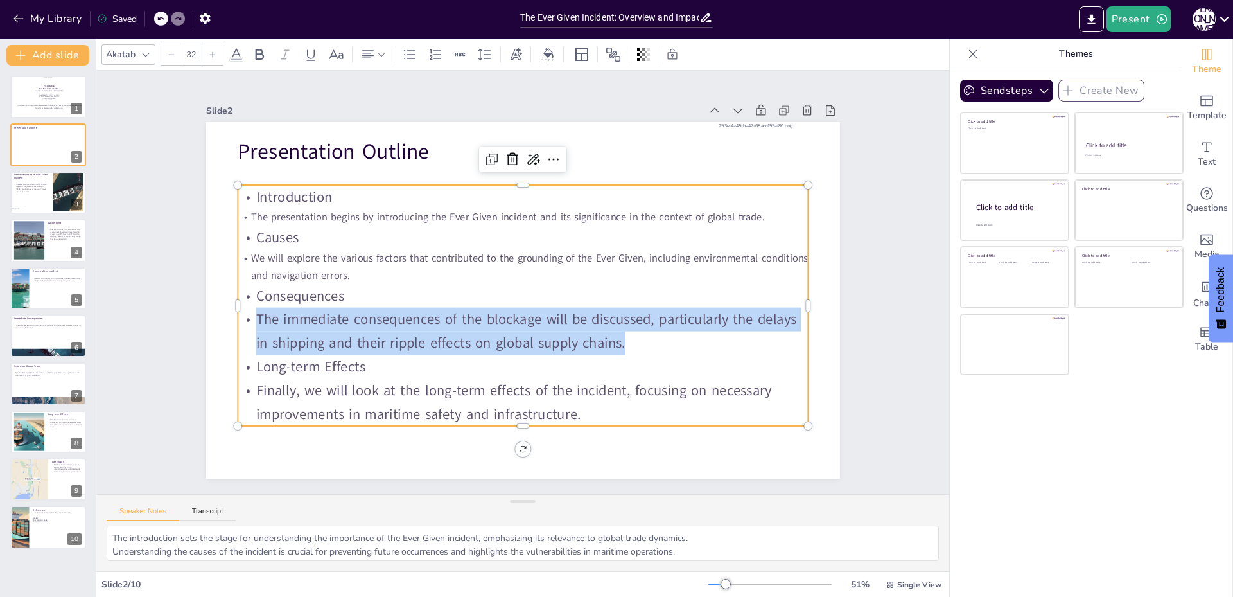
click at [256, 313] on p "The immediate consequences of the blockage will be discussed, particularly the …" at bounding box center [523, 332] width 570 height 48
click at [166, 55] on div at bounding box center [171, 54] width 21 height 21
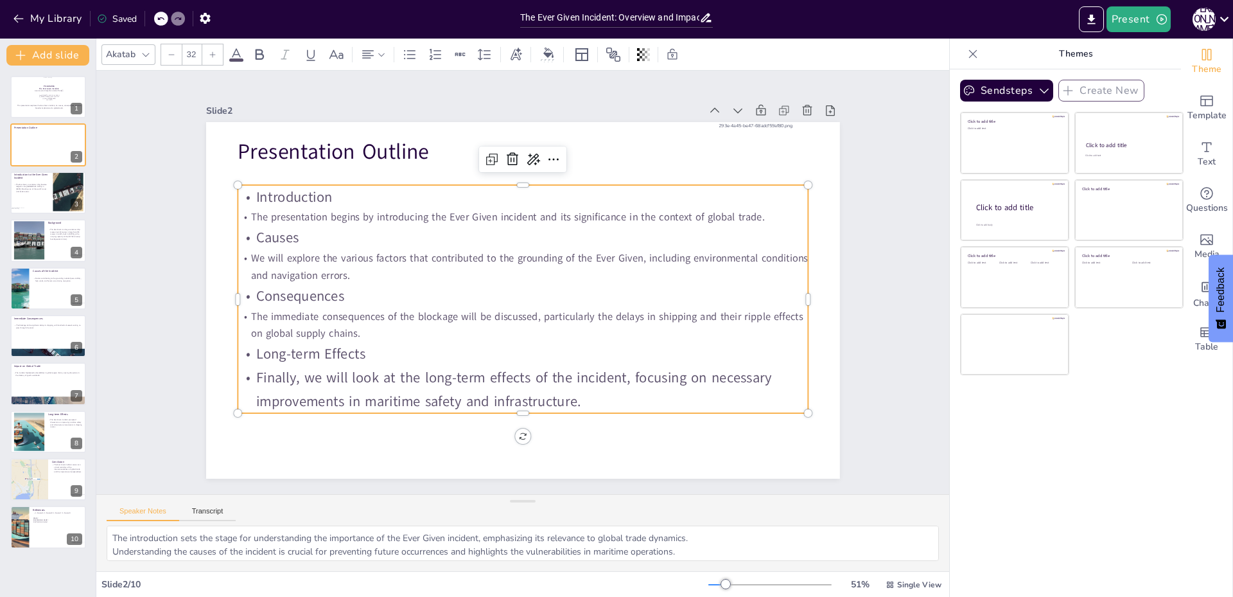
click at [276, 376] on p "Finally, we will look at the long-term effects of the incident, focusing on nec…" at bounding box center [523, 390] width 570 height 48
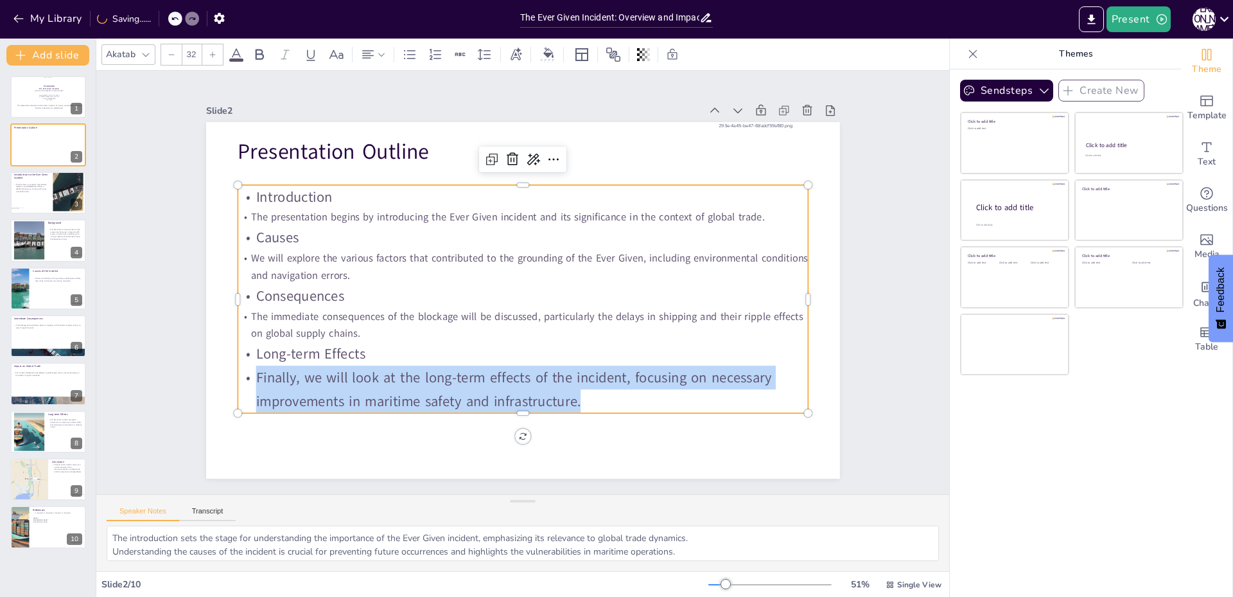
click at [276, 376] on p "Finally, we will look at the long-term effects of the incident, focusing on nec…" at bounding box center [523, 390] width 570 height 48
click at [173, 57] on icon at bounding box center [172, 55] width 8 height 8
type input "31"
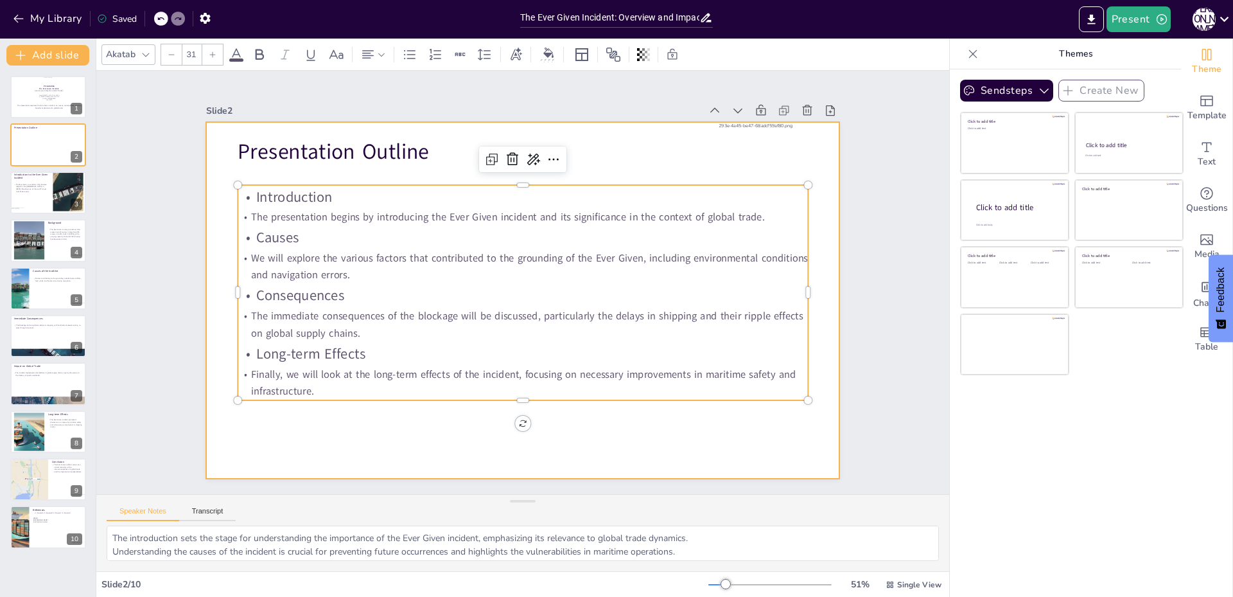
click at [383, 428] on div at bounding box center [523, 300] width 634 height 357
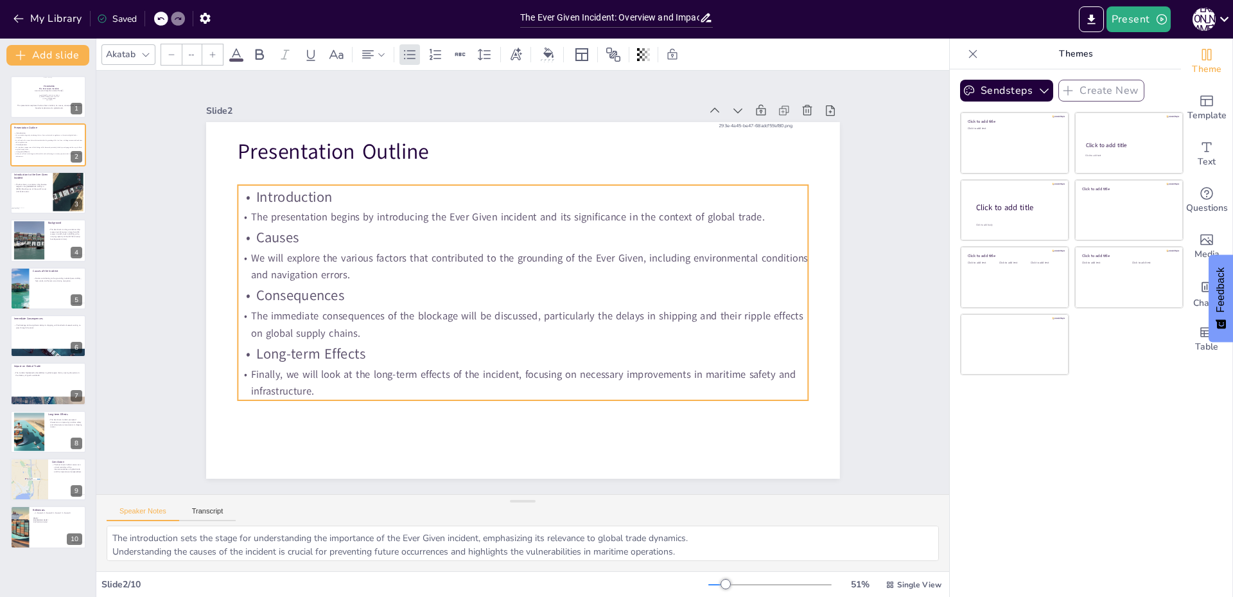
click at [319, 391] on p "Finally, we will look at the long-term effects of the incident, focusing on nec…" at bounding box center [523, 383] width 570 height 35
click at [407, 55] on icon at bounding box center [409, 54] width 15 height 15
click at [278, 191] on p "Introduction" at bounding box center [523, 197] width 570 height 24
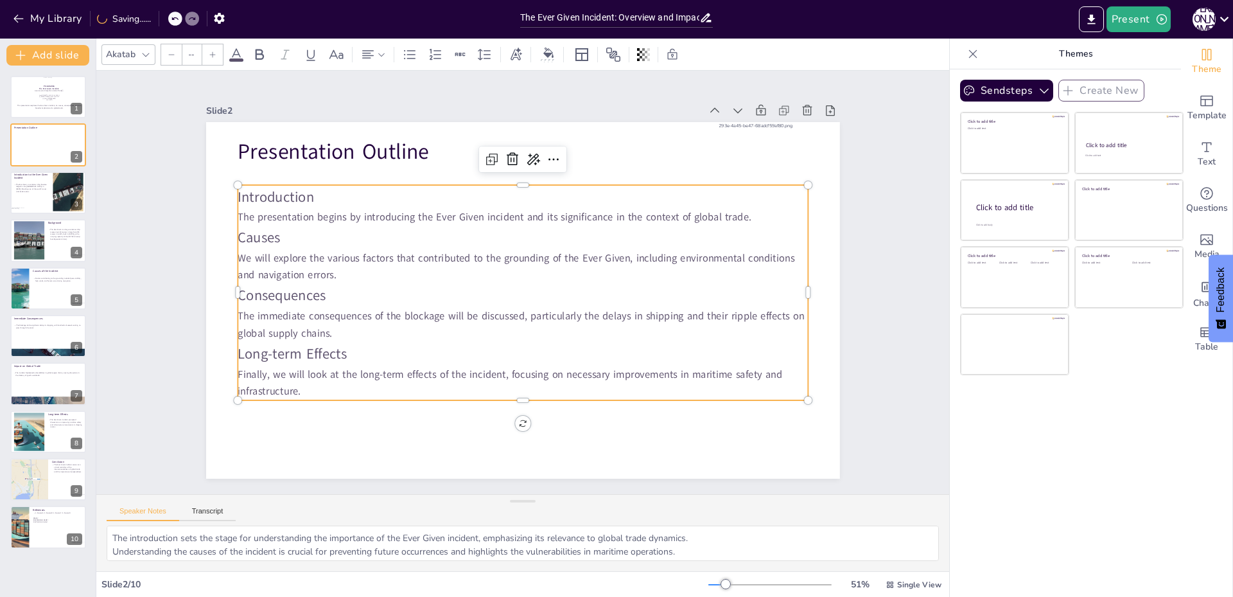
click at [278, 191] on p "Introduction" at bounding box center [523, 197] width 570 height 24
type input "32"
click at [278, 191] on p "Introduction" at bounding box center [523, 197] width 570 height 24
click at [256, 228] on p "Causes" at bounding box center [523, 238] width 570 height 24
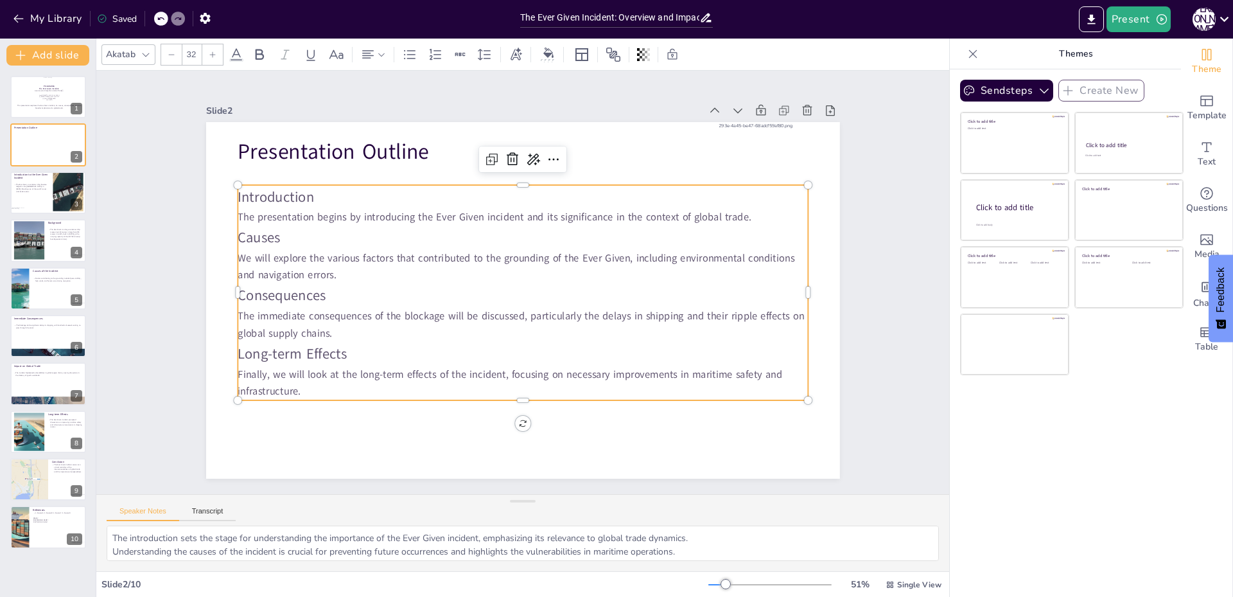
click at [270, 199] on p "Introduction" at bounding box center [523, 197] width 570 height 24
click at [409, 55] on icon at bounding box center [410, 53] width 12 height 9
click at [259, 236] on p "Causes" at bounding box center [523, 238] width 570 height 24
click at [403, 53] on icon at bounding box center [409, 54] width 15 height 15
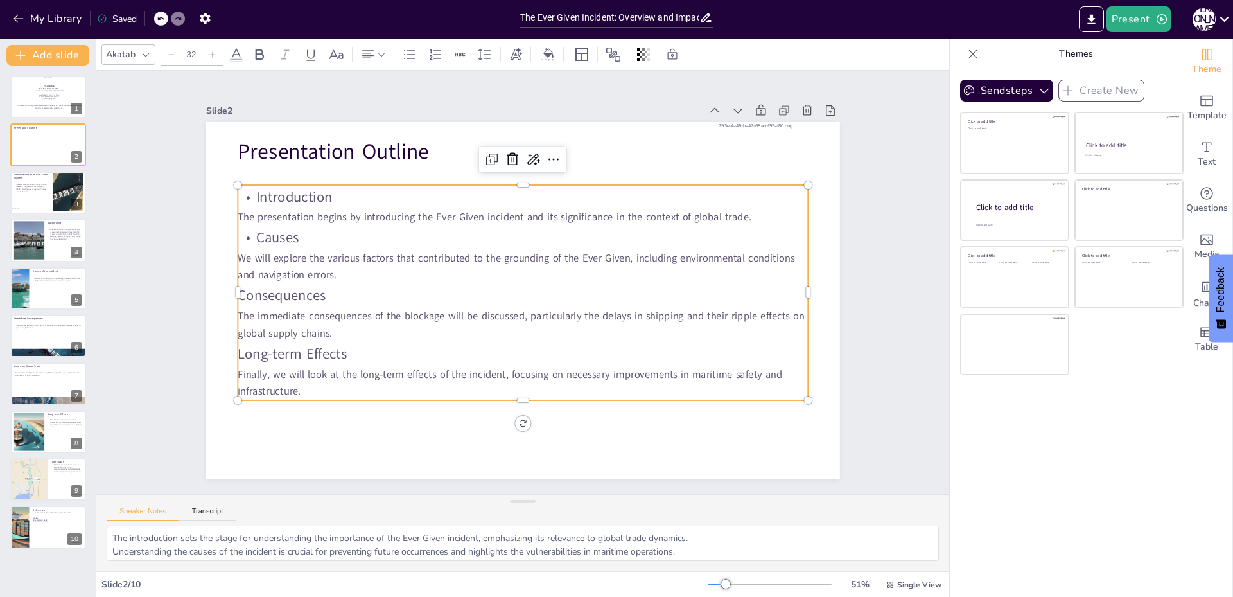
click at [261, 294] on p "Consequences" at bounding box center [523, 296] width 570 height 24
click at [414, 53] on icon at bounding box center [409, 54] width 15 height 15
click at [266, 351] on p "Long-term Effects" at bounding box center [523, 354] width 570 height 24
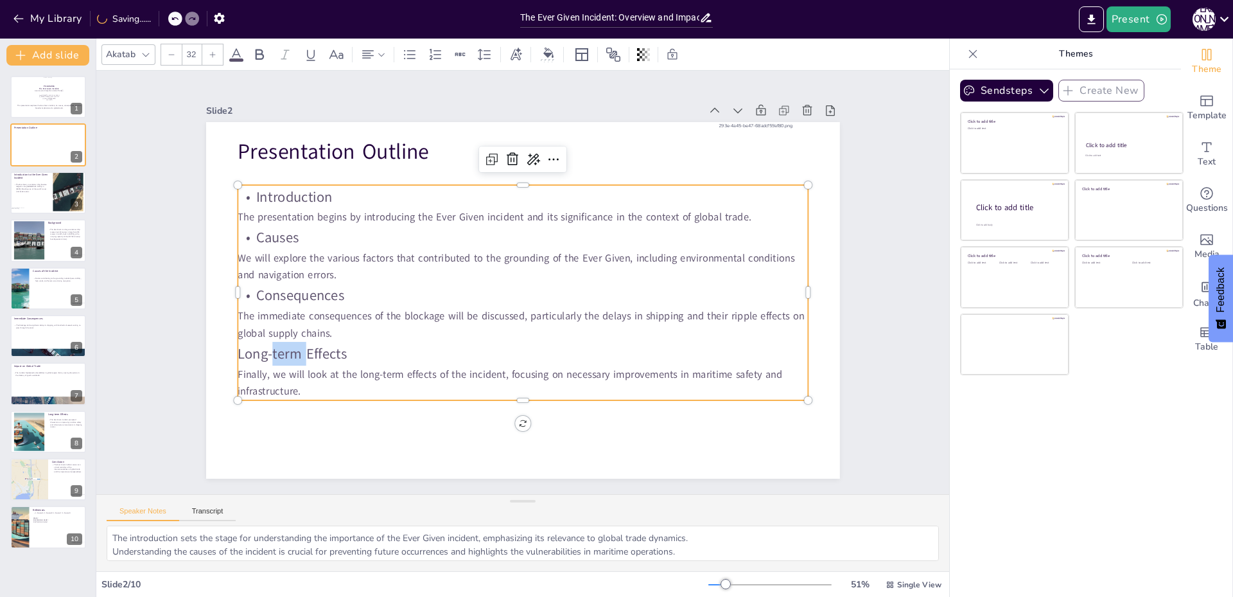
click at [291, 351] on p "Long-term Effects" at bounding box center [523, 354] width 570 height 24
click at [414, 57] on icon at bounding box center [409, 54] width 15 height 15
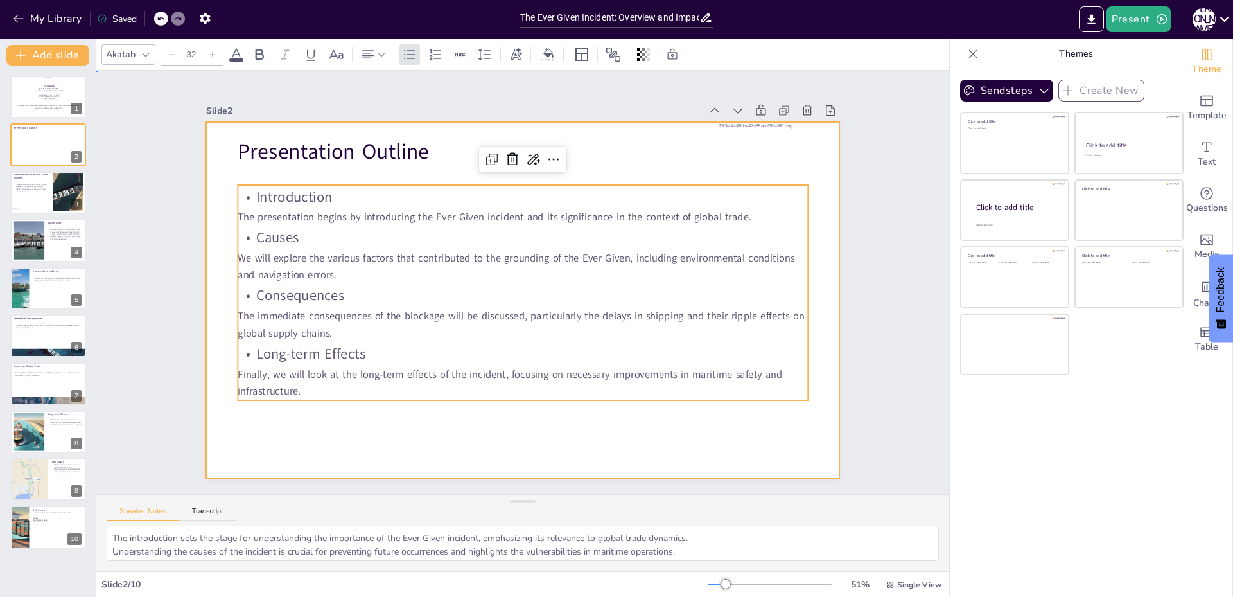
click at [338, 450] on div at bounding box center [523, 300] width 634 height 357
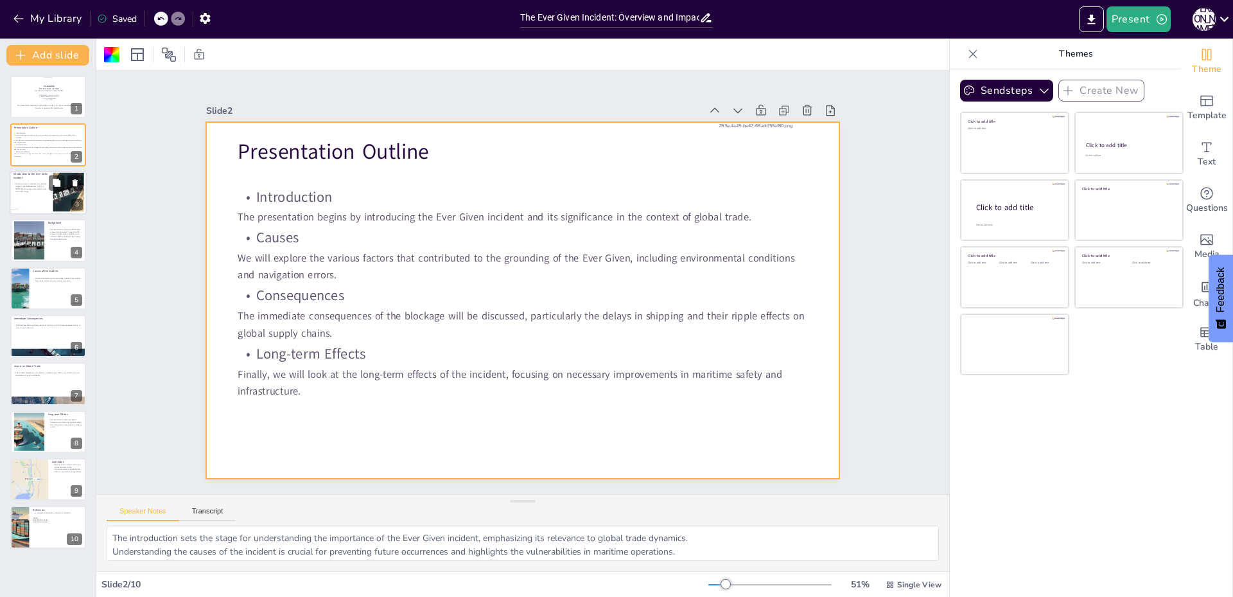
click at [28, 197] on div at bounding box center [48, 193] width 77 height 44
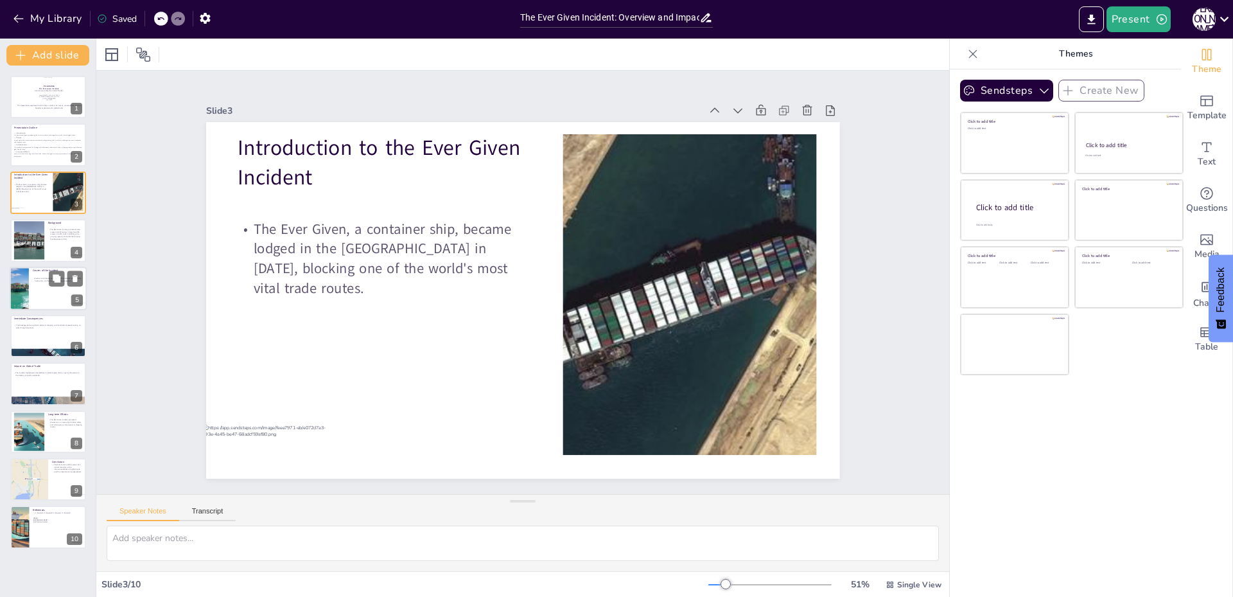
click at [32, 290] on div at bounding box center [48, 289] width 77 height 44
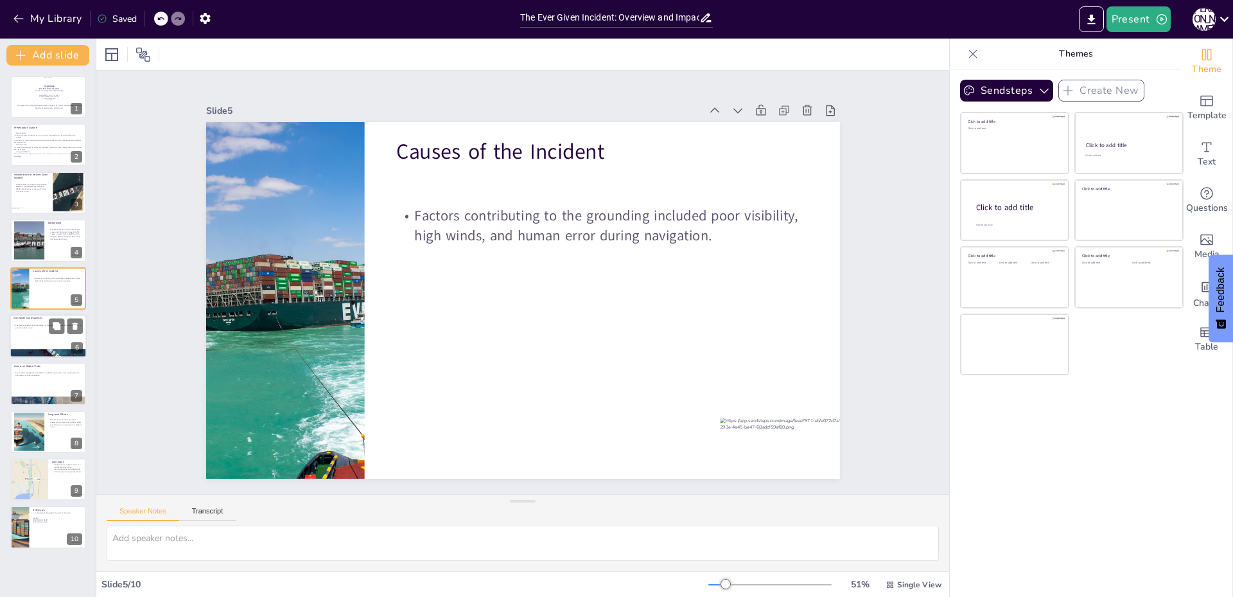
click at [30, 335] on div at bounding box center [48, 336] width 77 height 44
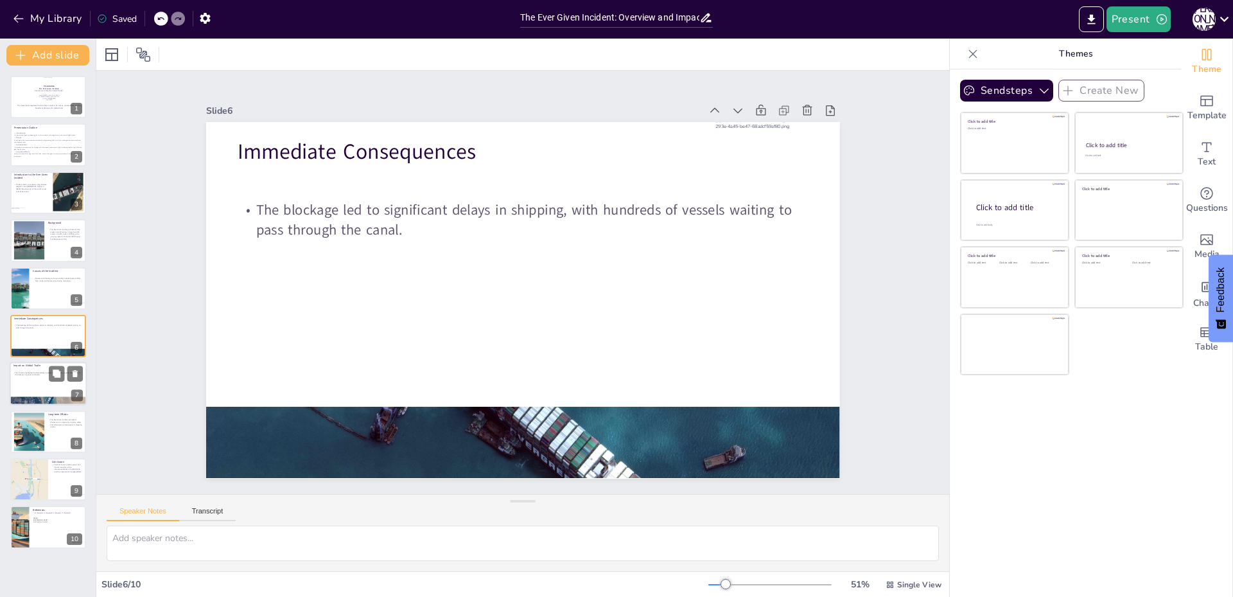
click at [23, 378] on div at bounding box center [48, 384] width 77 height 44
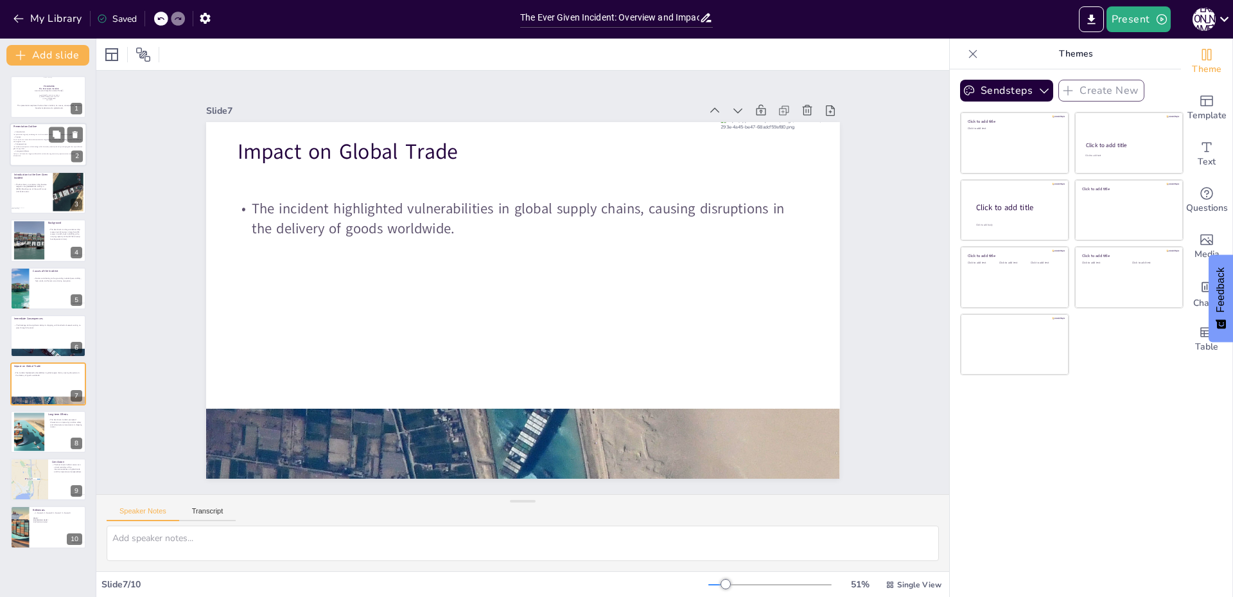
click at [35, 141] on p "We will explore the various factors that contributed to the grounding of the Ev…" at bounding box center [47, 141] width 69 height 4
type textarea "The introduction sets the stage for understanding the importance of the Ever Gi…"
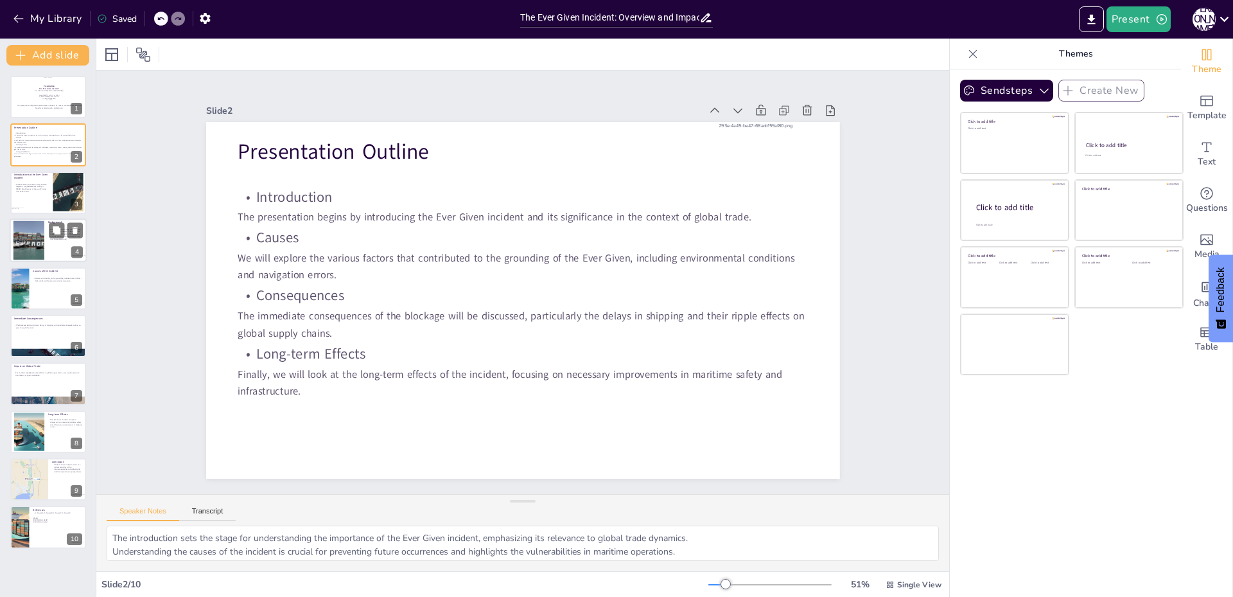
click at [17, 249] on div at bounding box center [29, 240] width 52 height 39
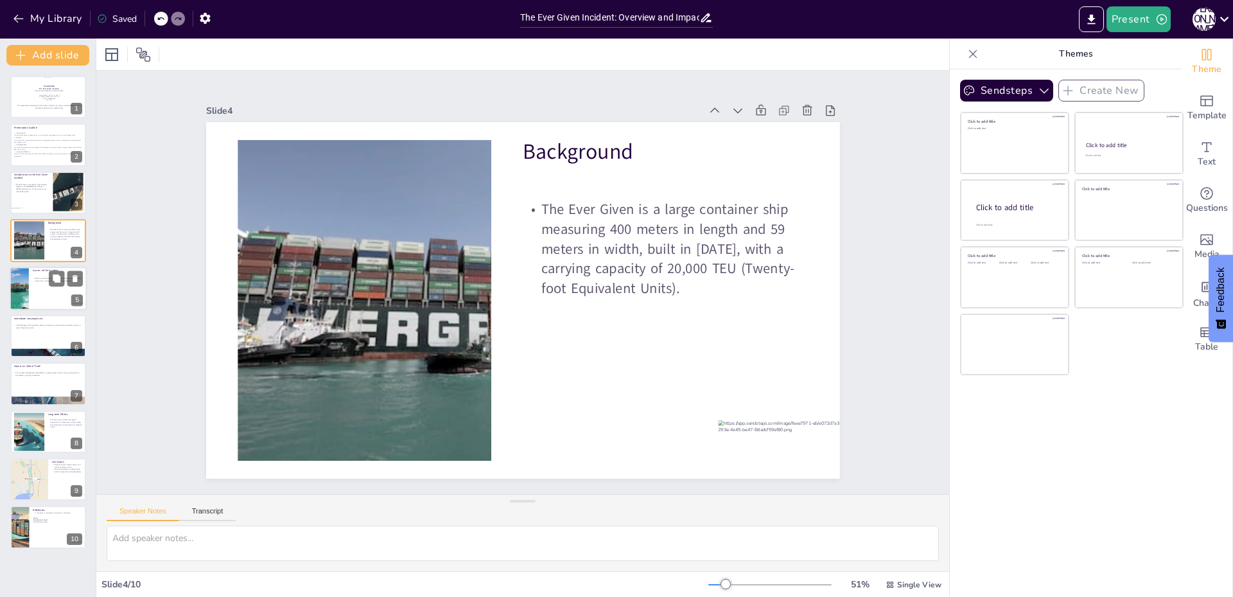
click at [23, 282] on div at bounding box center [19, 289] width 77 height 44
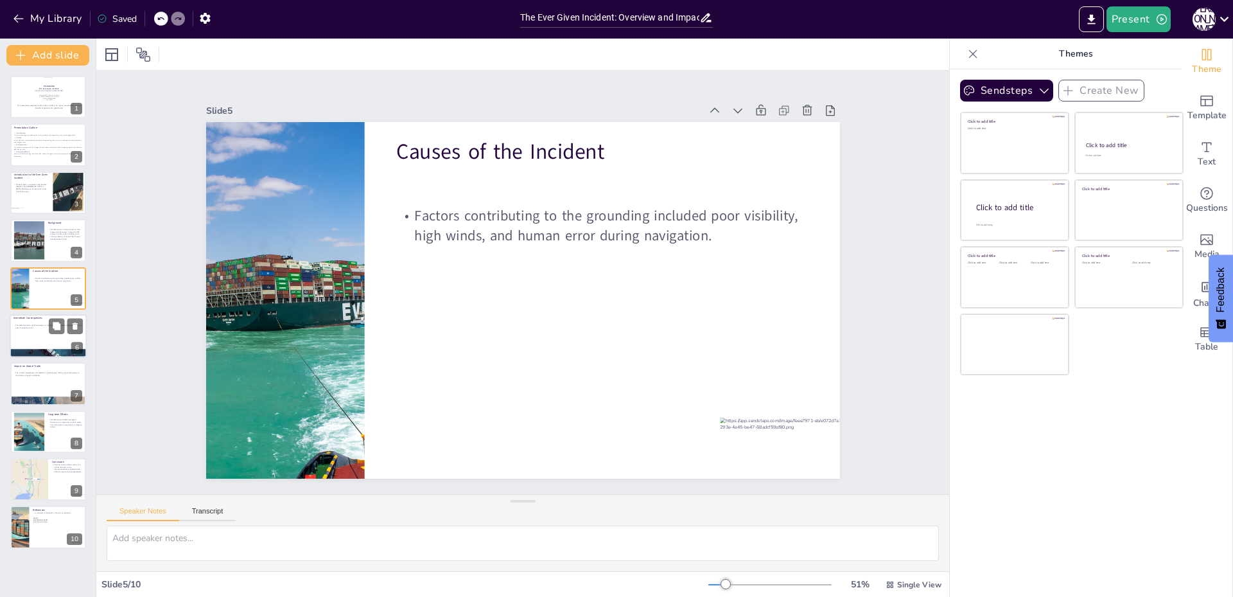
click at [22, 326] on p "The blockage led to significant delays in shipping, with hundreds of vessels wa…" at bounding box center [47, 326] width 69 height 4
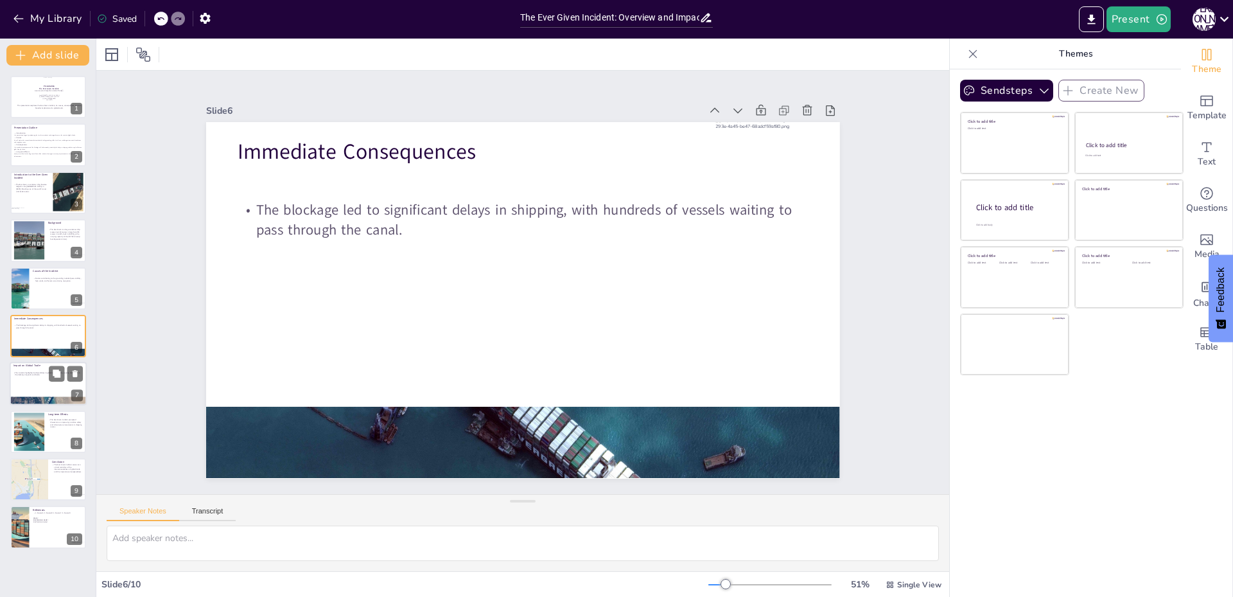
click at [33, 381] on div at bounding box center [48, 384] width 77 height 44
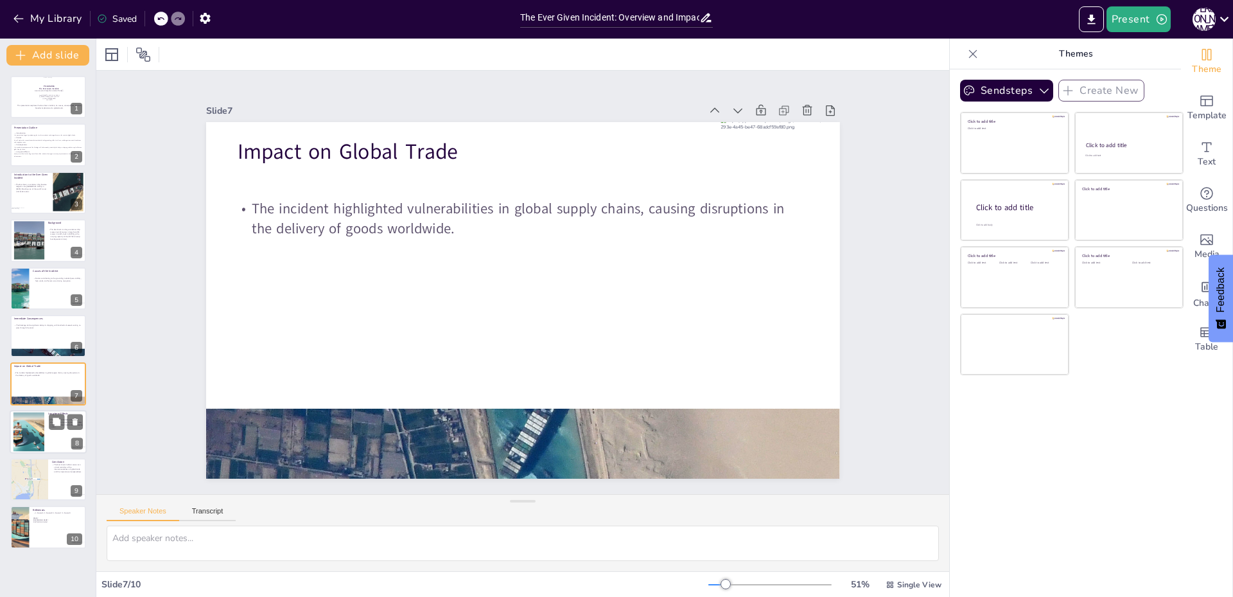
click at [31, 427] on div at bounding box center [29, 431] width 69 height 39
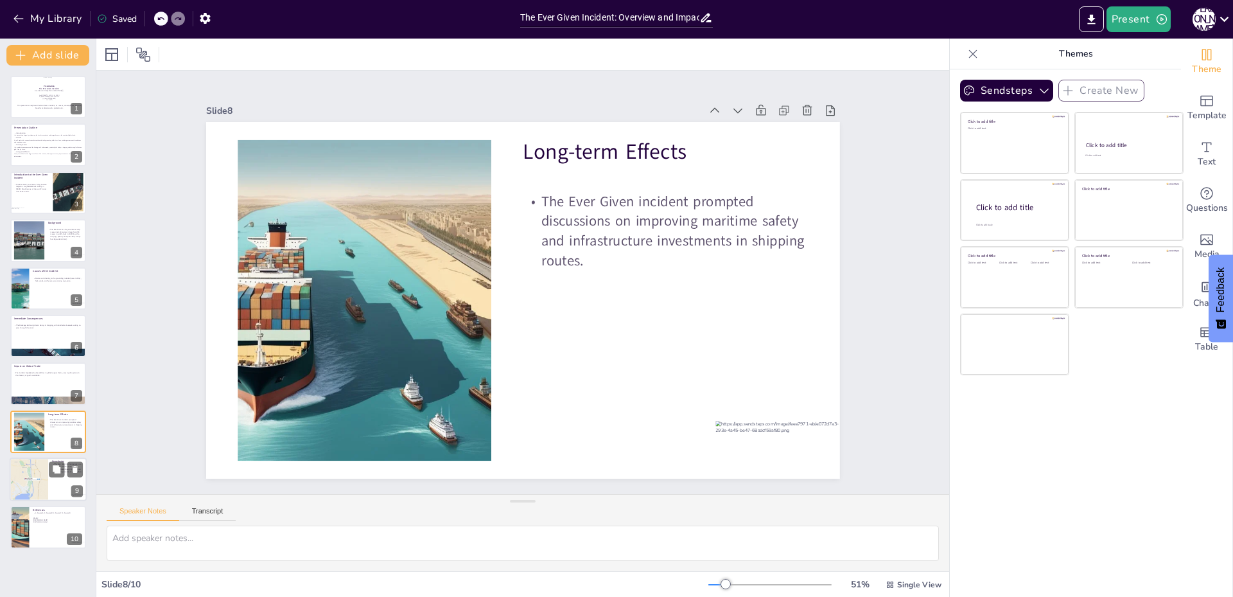
click at [30, 473] on div at bounding box center [29, 479] width 39 height 45
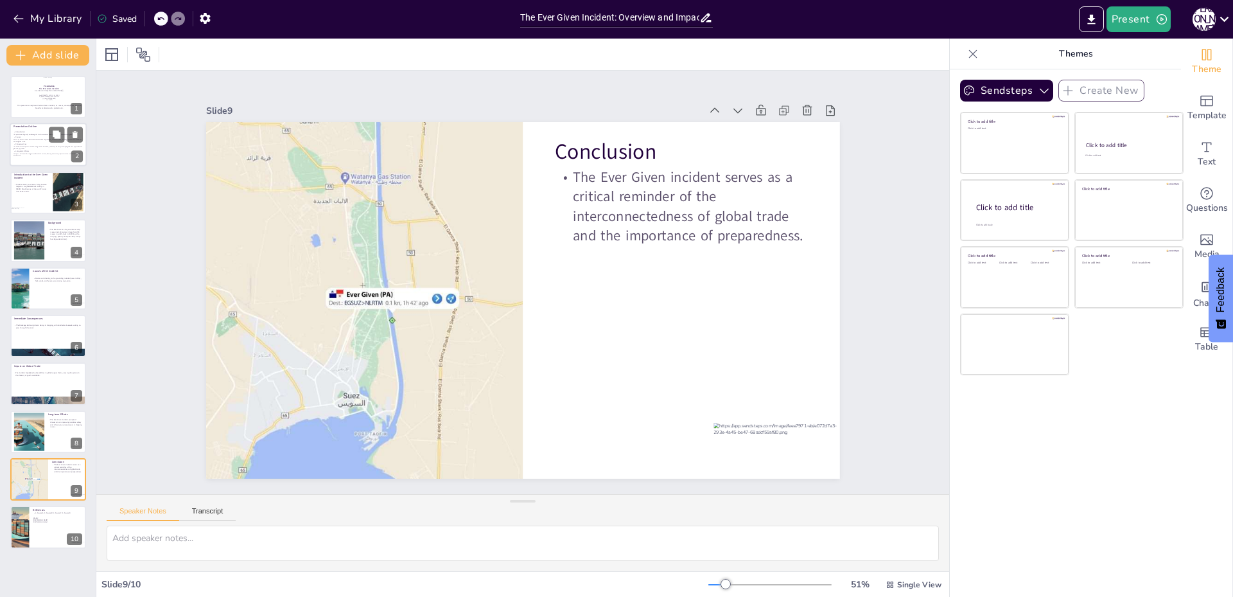
click at [34, 153] on p "Finally, we will look at the long-term effects of the incident, focusing on nec…" at bounding box center [47, 155] width 69 height 4
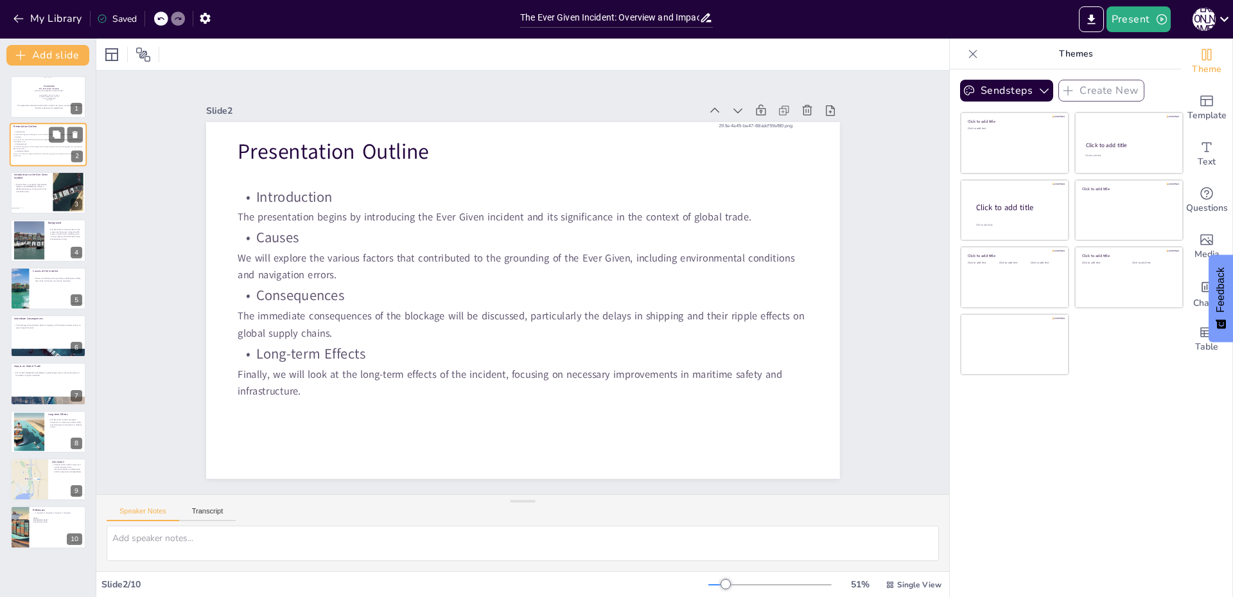
type textarea "The introduction sets the stage for understanding the importance of the Ever Gi…"
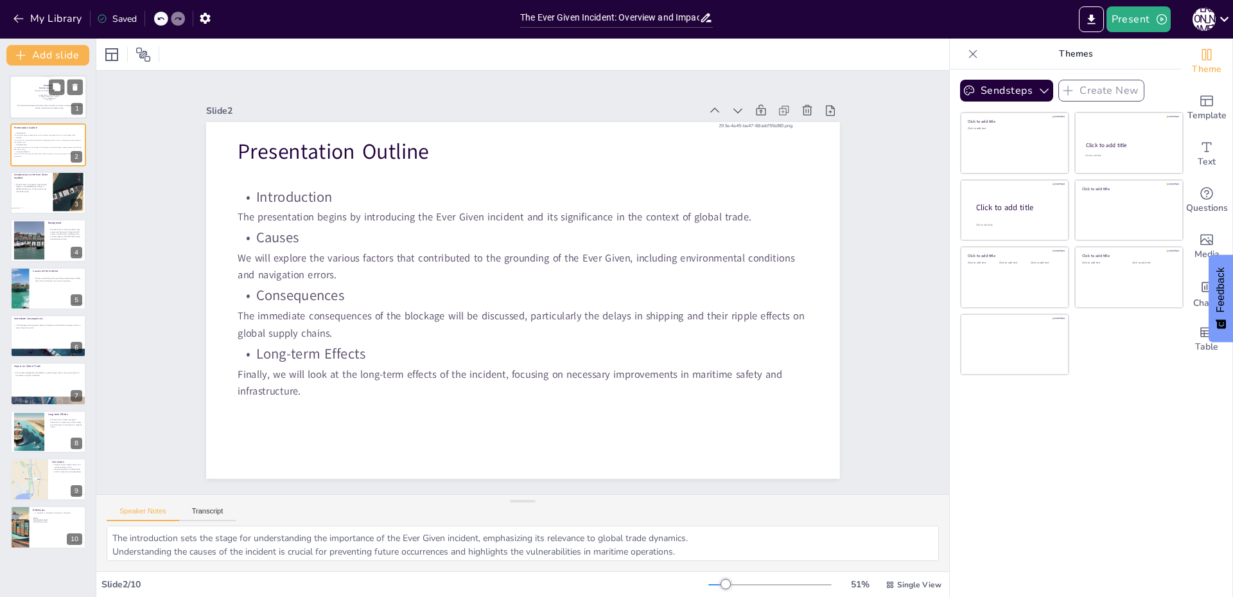
click at [15, 106] on p "This presentation explores the Ever Given incident, its causes, consequences, a…" at bounding box center [48, 107] width 69 height 4
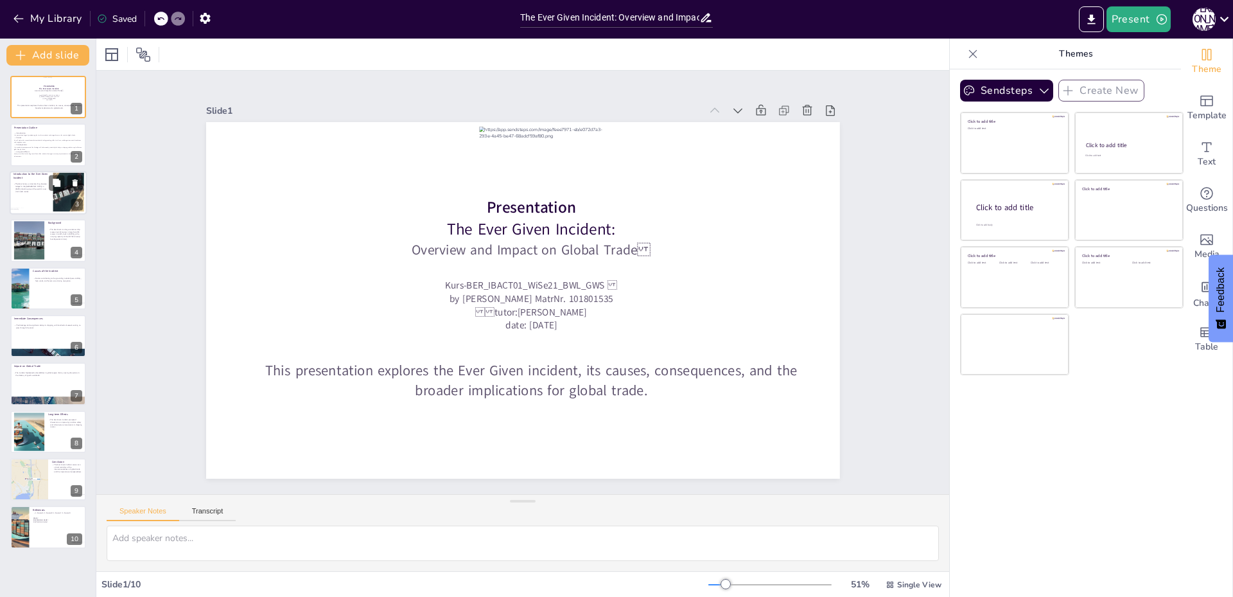
click at [24, 203] on div at bounding box center [48, 193] width 77 height 44
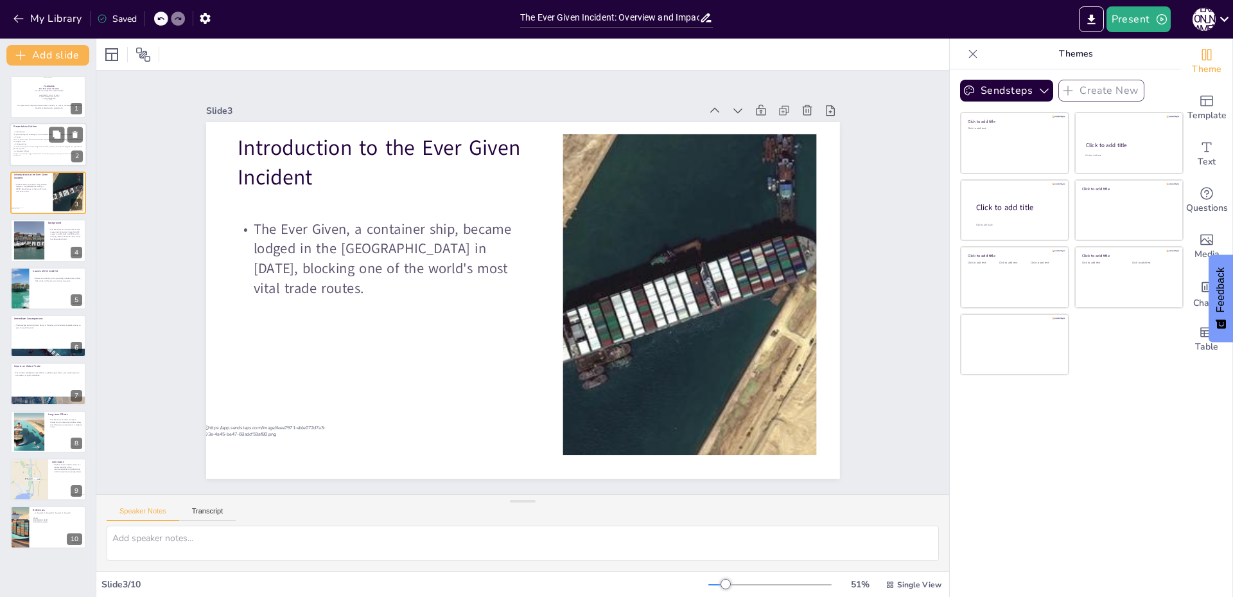
click at [21, 145] on p "Consequences" at bounding box center [47, 144] width 69 height 3
type textarea "The introduction sets the stage for understanding the importance of the Ever Gi…"
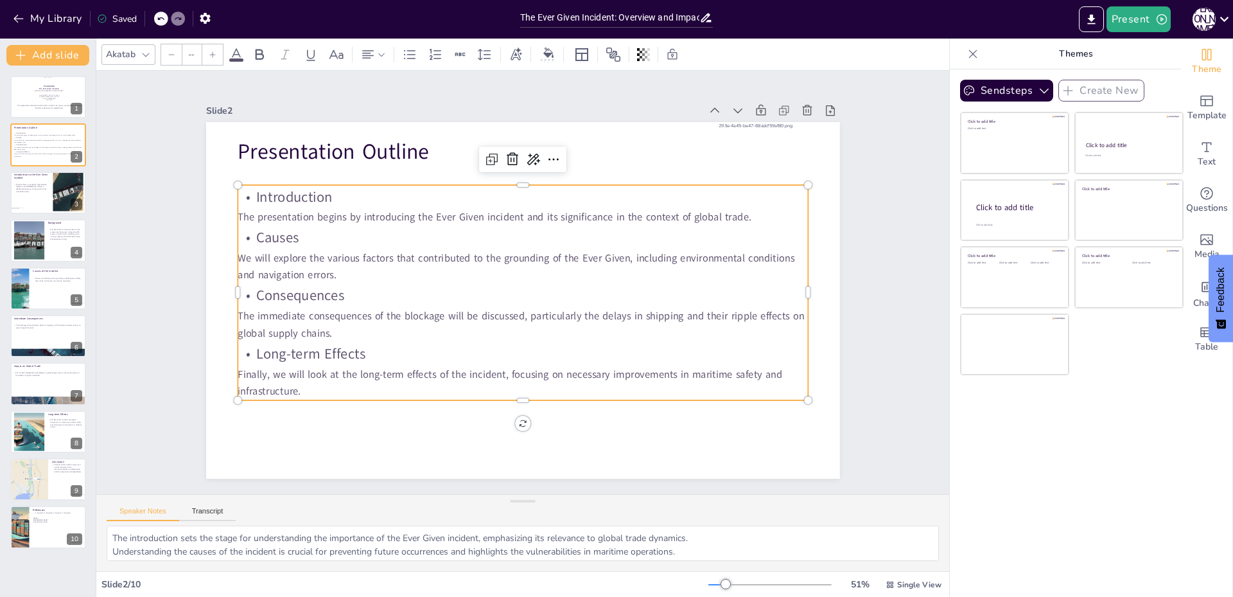
click at [308, 373] on p "Finally, we will look at the long-term effects of the incident, focusing on nec…" at bounding box center [523, 383] width 570 height 35
click at [308, 388] on p "Finally, we will look at the long-term effects of the incident, focusing on nec…" at bounding box center [523, 383] width 570 height 35
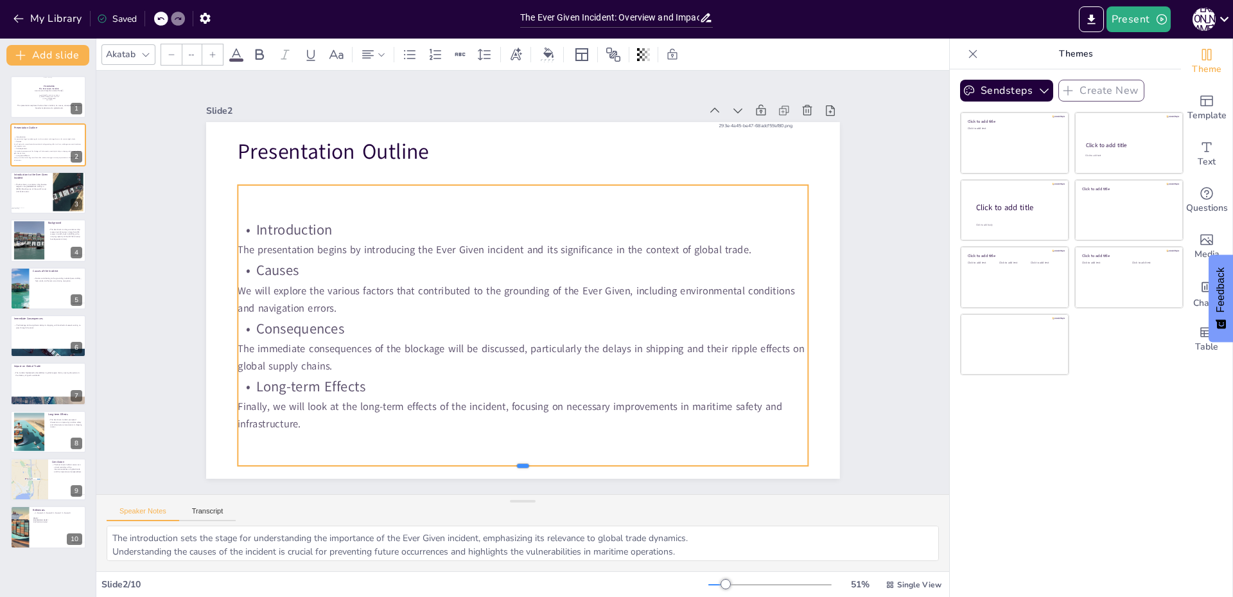
drag, startPoint x: 511, startPoint y: 396, endPoint x: 507, endPoint y: 462, distance: 65.6
click at [507, 466] on div at bounding box center [523, 471] width 570 height 10
click at [347, 421] on p "Finally, we will look at the long-term effects of the incident, focusing on nec…" at bounding box center [523, 415] width 570 height 35
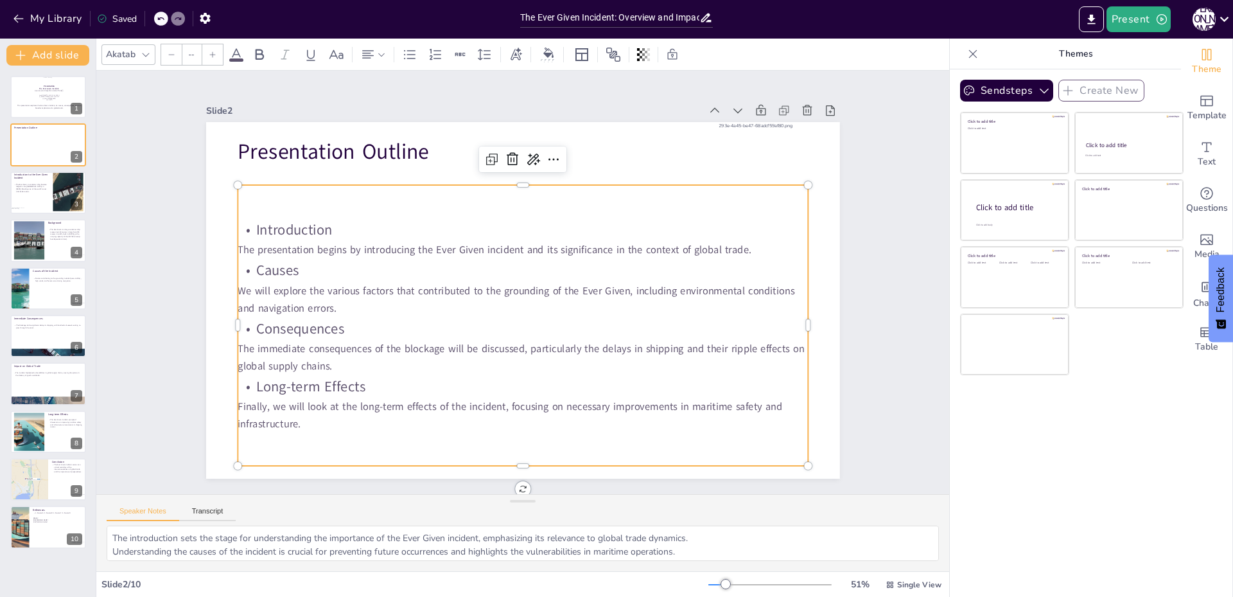
click at [347, 421] on p "Finally, we will look at the long-term effects of the incident, focusing on nec…" at bounding box center [523, 415] width 570 height 35
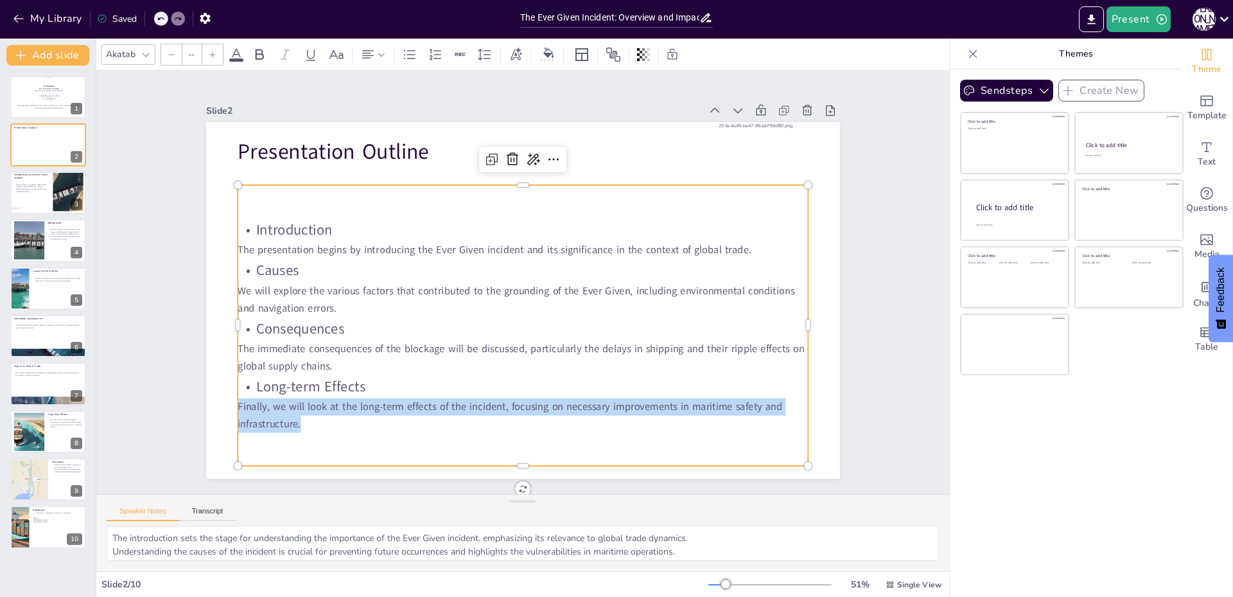
click at [347, 421] on p "Finally, we will look at the long-term effects of the incident, focusing on nec…" at bounding box center [523, 415] width 570 height 35
type input "31"
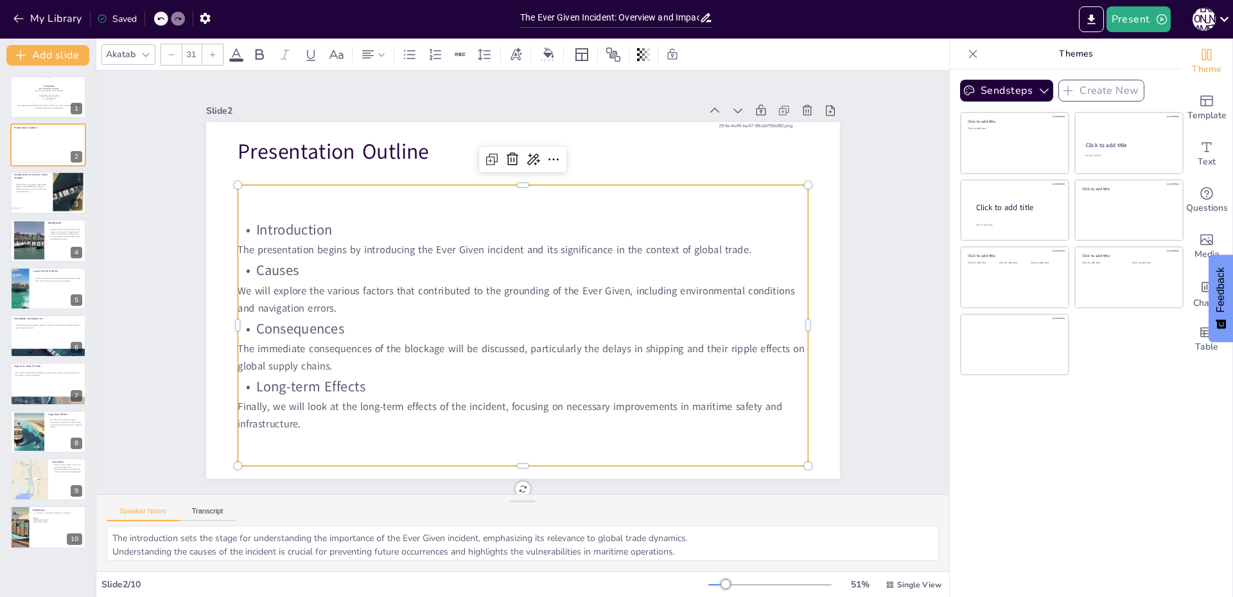
click at [322, 421] on p "Finally, we will look at the long-term effects of the incident, focusing on nec…" at bounding box center [523, 415] width 570 height 35
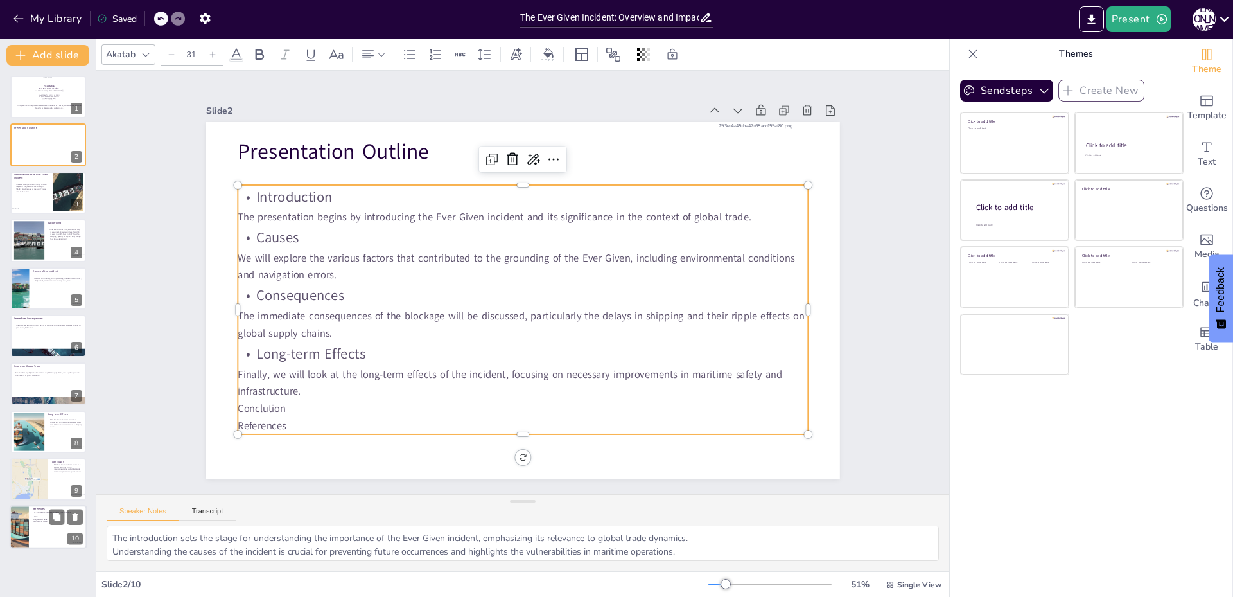
click at [42, 532] on div at bounding box center [48, 528] width 77 height 44
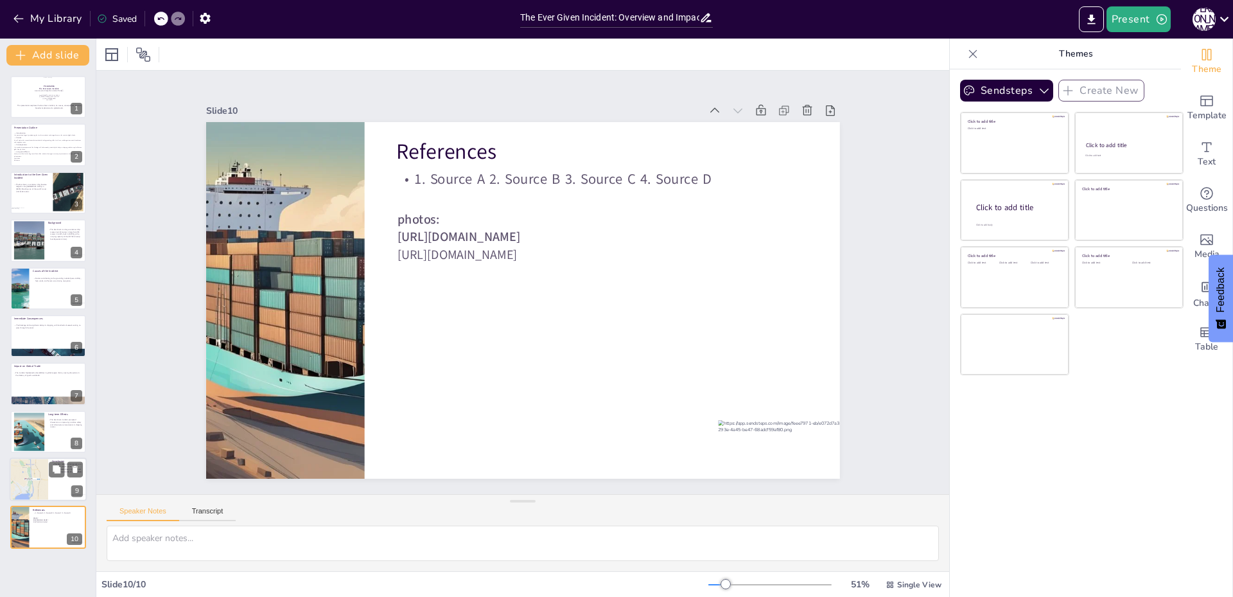
click at [43, 469] on div at bounding box center [29, 479] width 39 height 45
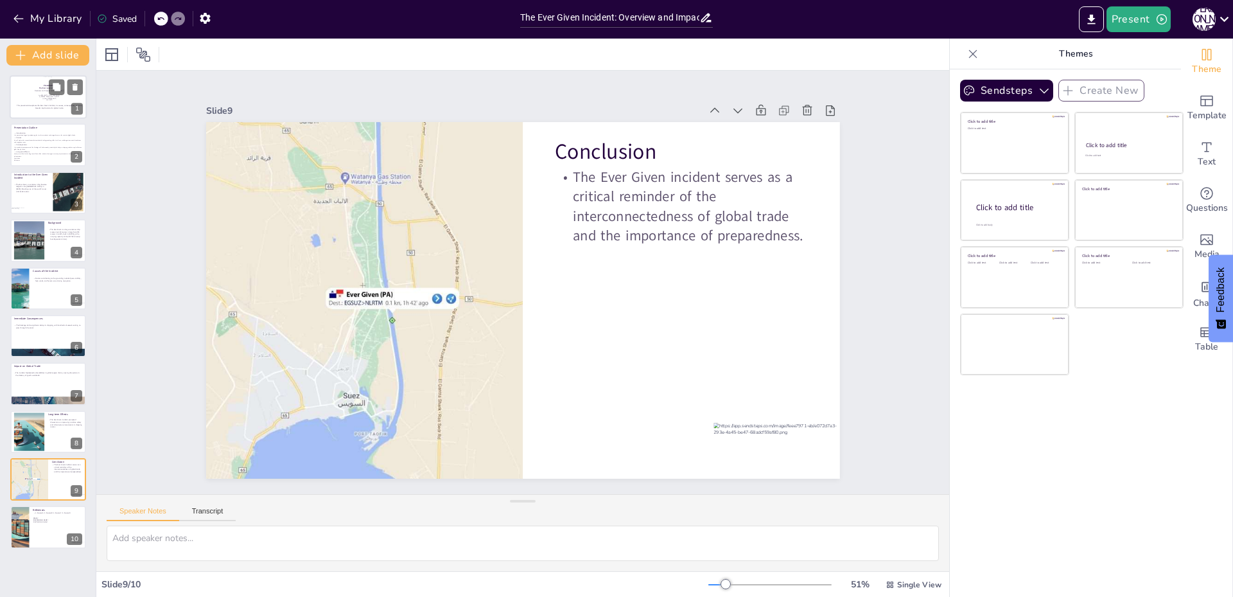
click at [39, 101] on div at bounding box center [48, 97] width 77 height 44
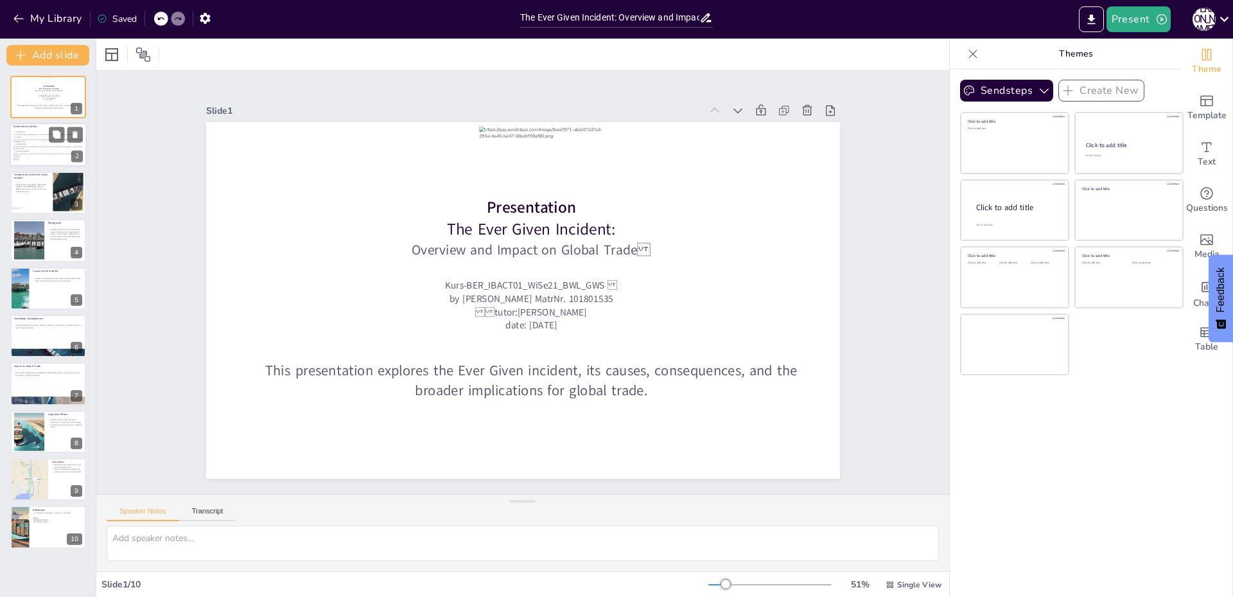
click at [20, 156] on p "Finally, we will look at the long-term effects of the incident, focusing on nec…" at bounding box center [47, 155] width 69 height 4
type textarea "The introduction sets the stage for understanding the importance of the Ever Gi…"
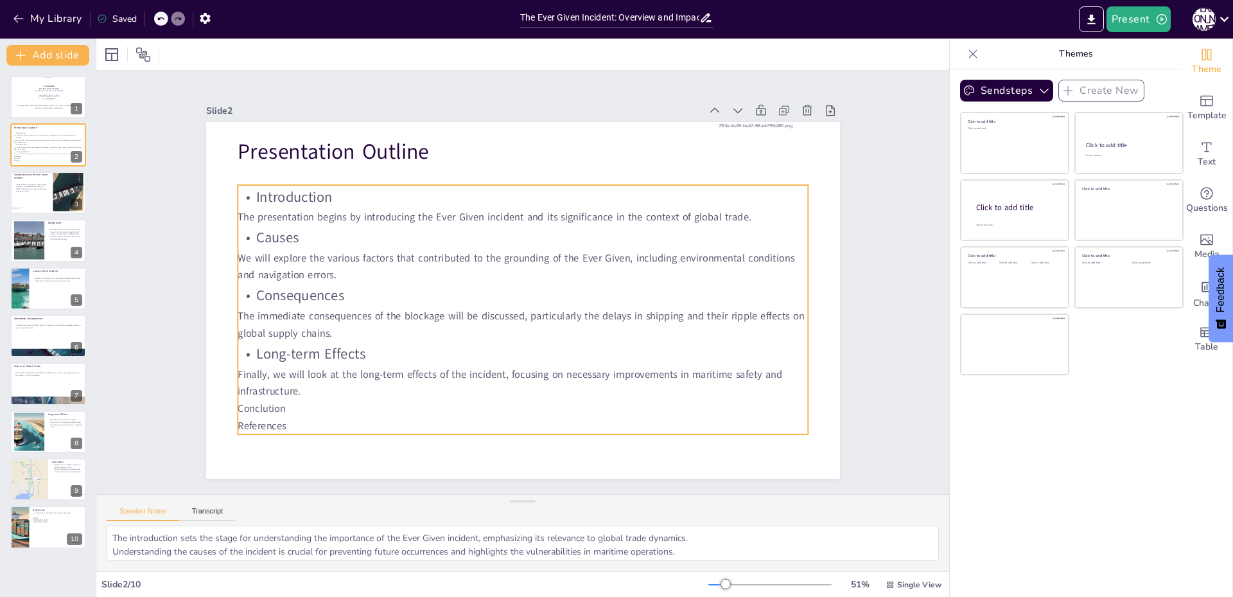
click at [238, 391] on p "Finally, we will look at the long-term effects of the incident, focusing on nec…" at bounding box center [523, 383] width 570 height 35
click at [238, 409] on p "Conclution" at bounding box center [523, 408] width 570 height 17
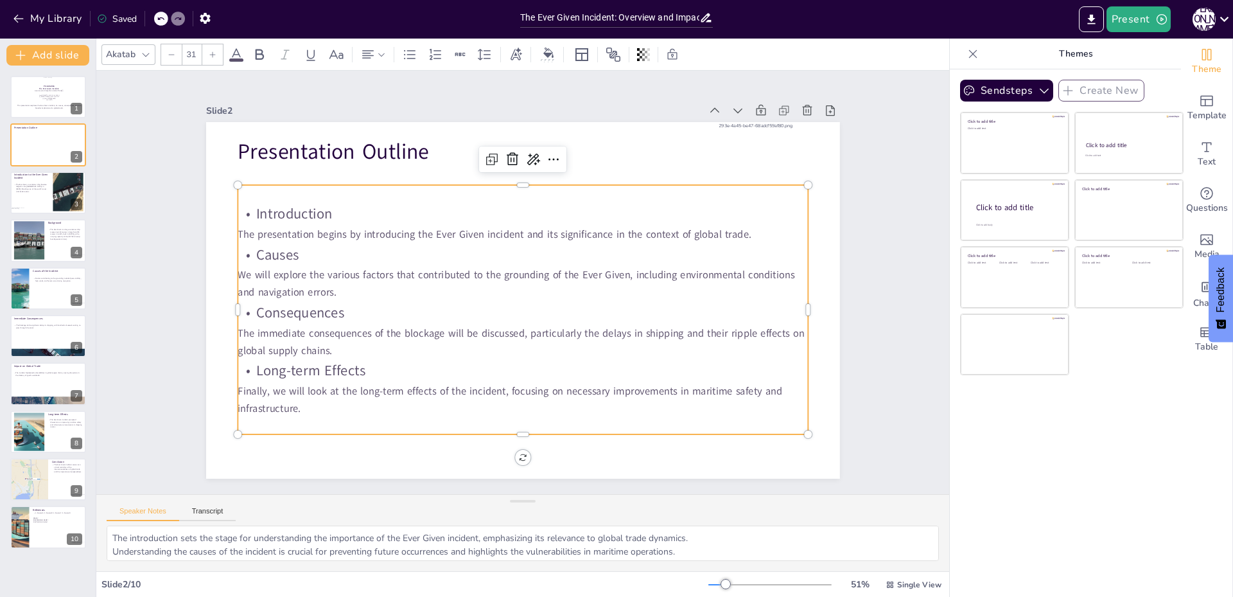
click at [238, 409] on p "Finally, we will look at the long-term effects of the incident, focusing on nec…" at bounding box center [523, 400] width 570 height 35
click at [288, 409] on p "Finally, we will look at the long-term effects of the incident, focusing on nec…" at bounding box center [523, 400] width 570 height 35
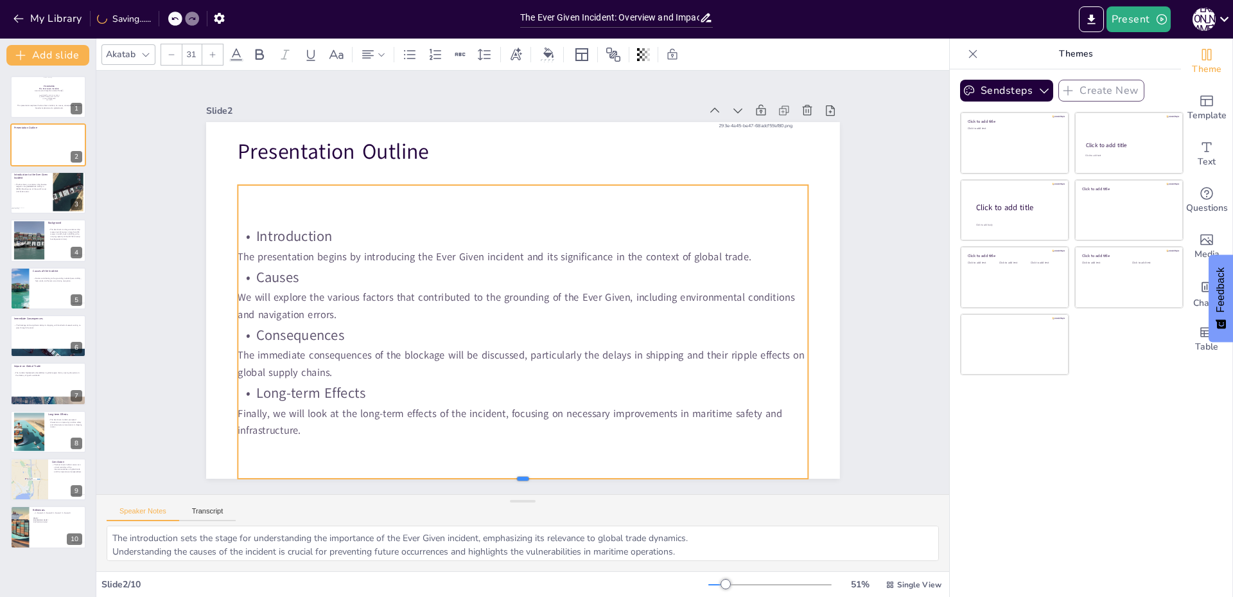
drag, startPoint x: 518, startPoint y: 432, endPoint x: 506, endPoint y: 476, distance: 45.8
click at [506, 479] on div at bounding box center [523, 484] width 570 height 10
drag, startPoint x: 374, startPoint y: 425, endPoint x: 370, endPoint y: 481, distance: 56.0
click at [370, 481] on div "Slide 1 This presentation explores the Ever Given incident, its causes, consequ…" at bounding box center [522, 282] width 853 height 423
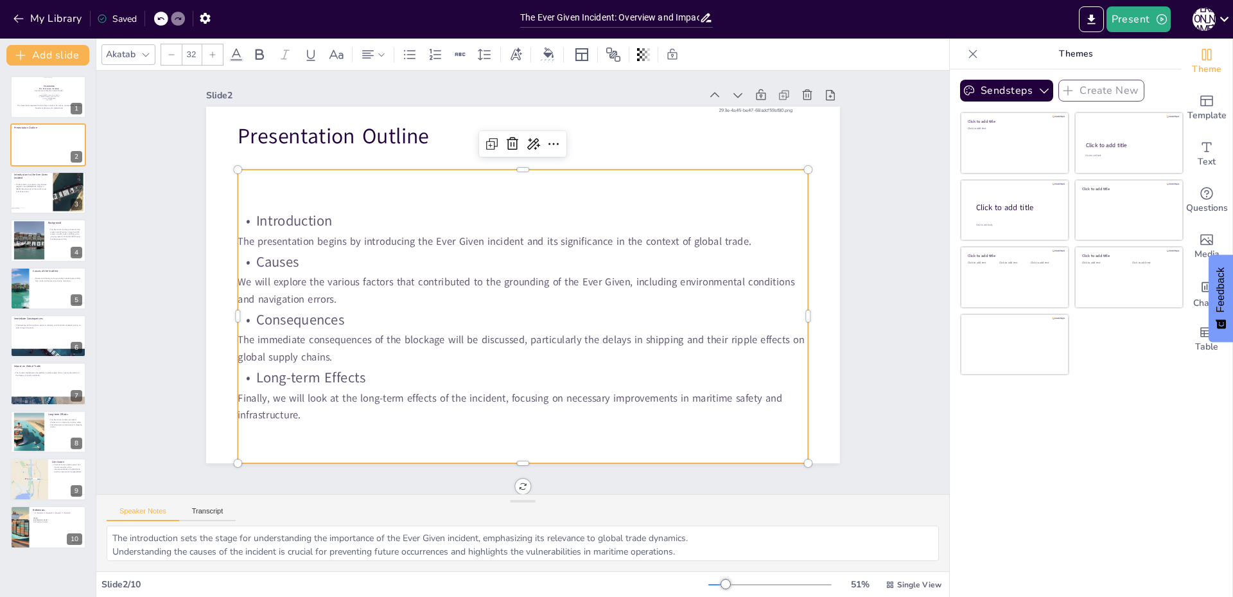
click at [272, 216] on p "Introduction" at bounding box center [523, 221] width 570 height 24
click at [243, 191] on div "Introduction The presentation begins by introducing the Ever Given incident and…" at bounding box center [523, 317] width 570 height 294
click at [346, 181] on div "Introduction The presentation begins by introducing the Ever Given incident and…" at bounding box center [523, 317] width 570 height 294
type input "31"
drag, startPoint x: 312, startPoint y: 409, endPoint x: 321, endPoint y: 431, distance: 23.6
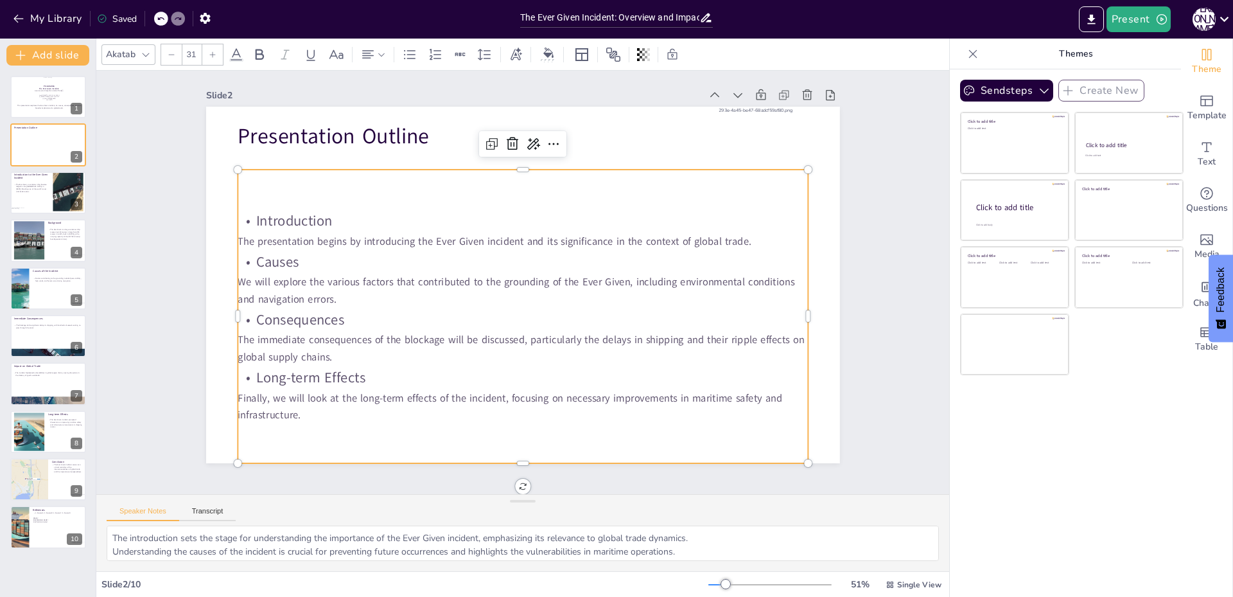
click at [321, 431] on div "Introduction The presentation begins by introducing the Ever Given incident and…" at bounding box center [523, 317] width 570 height 294
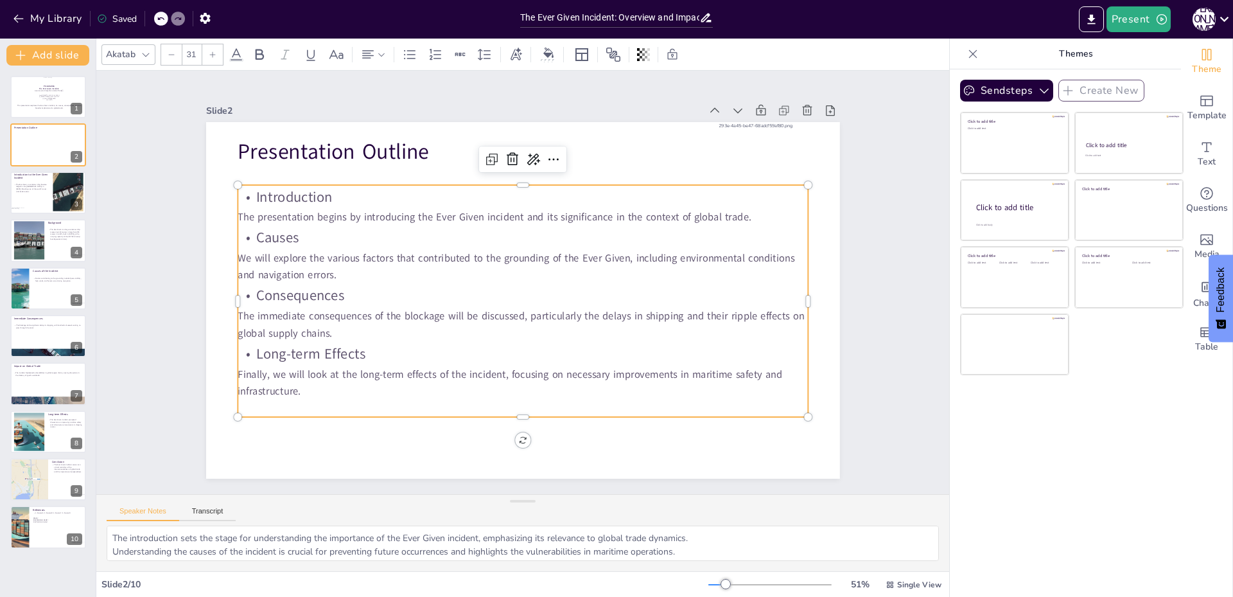
scroll to position [0, 0]
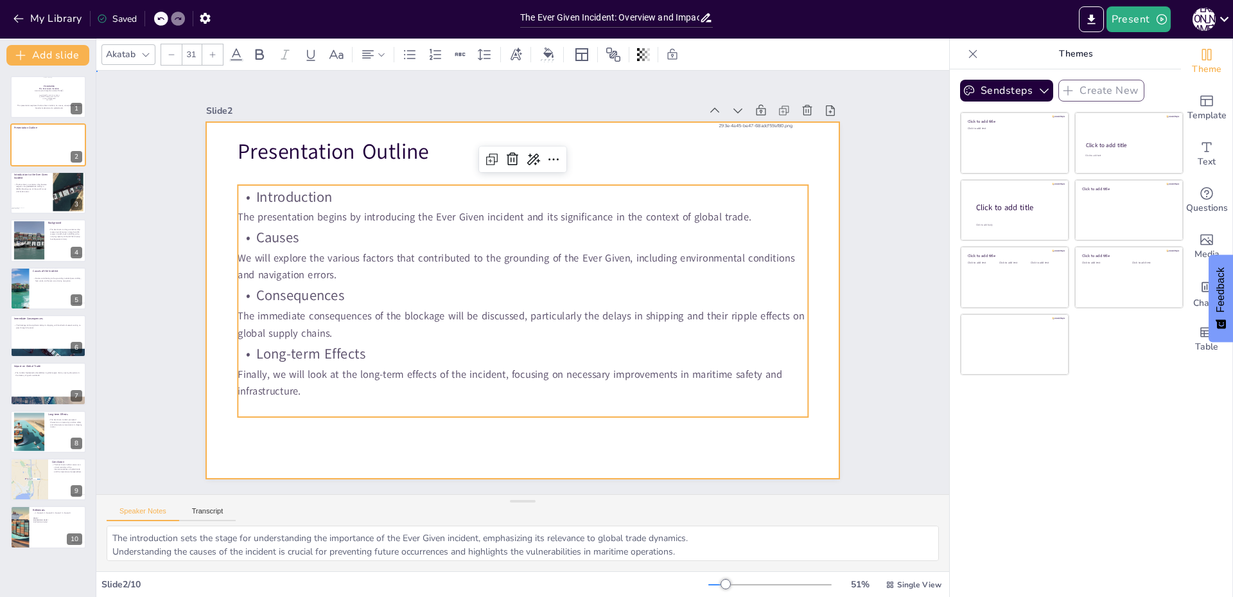
click at [378, 440] on div at bounding box center [523, 300] width 634 height 357
click at [393, 376] on p "Finally, we will look at the long-term effects of the incident, focusing on nec…" at bounding box center [523, 383] width 570 height 35
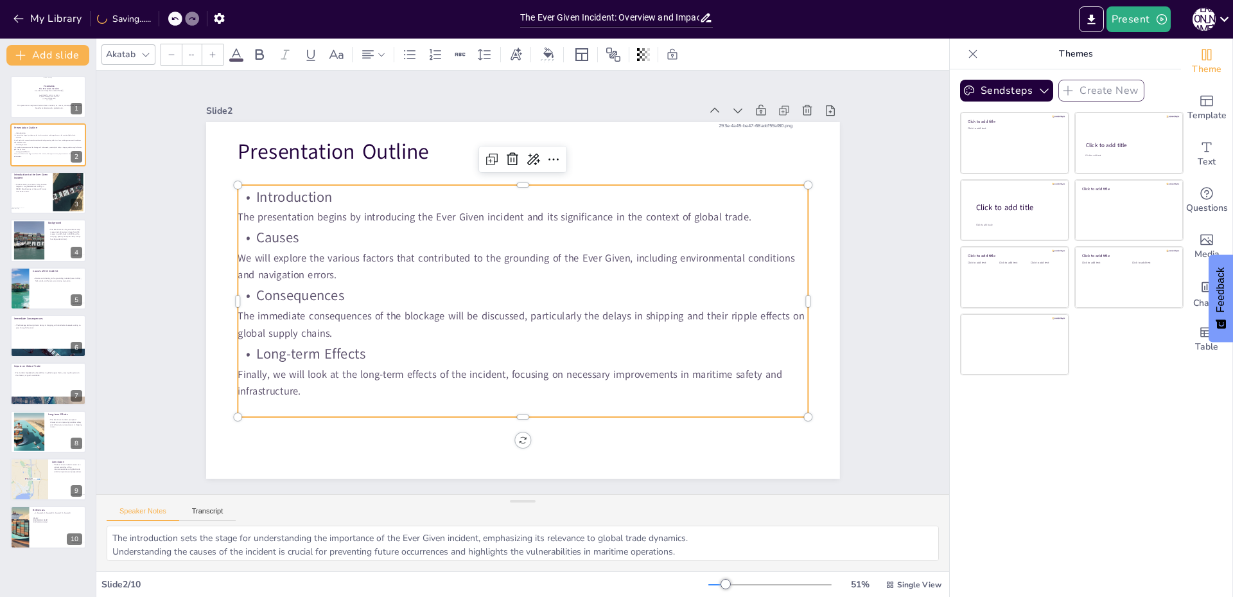
click at [391, 373] on p "Finally, we will look at the long-term effects of the incident, focusing on nec…" at bounding box center [523, 383] width 570 height 35
click at [380, 384] on p "Finally, we will look at the long-term effects of the incident, focusing on nec…" at bounding box center [523, 383] width 570 height 35
type input "31"
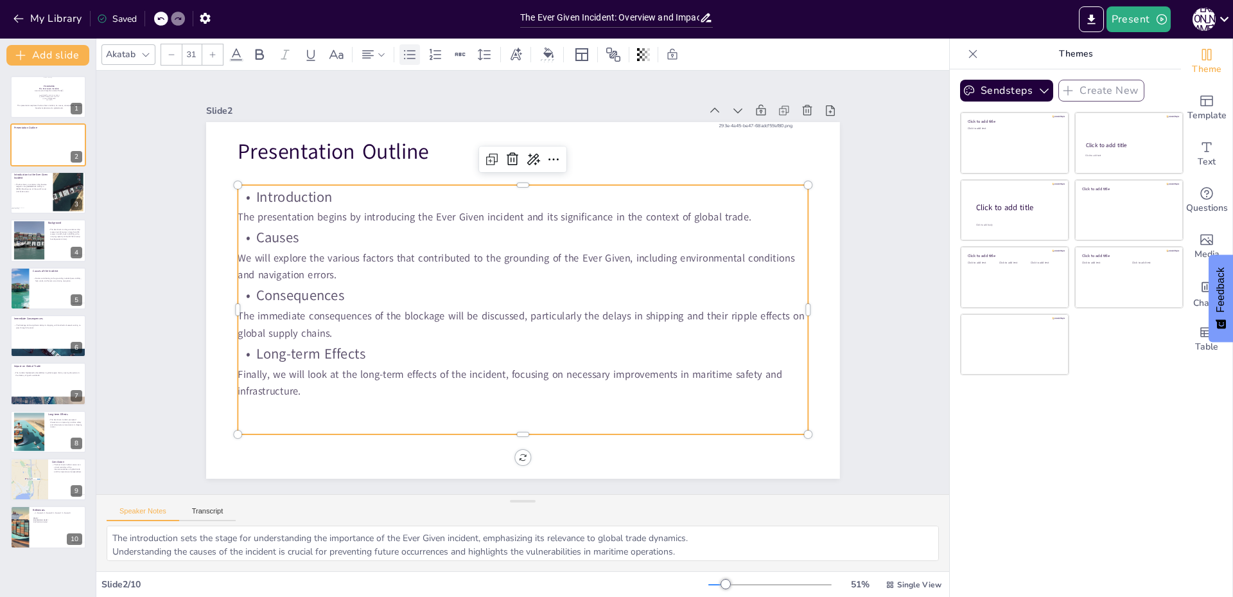
click at [414, 56] on icon at bounding box center [409, 54] width 15 height 15
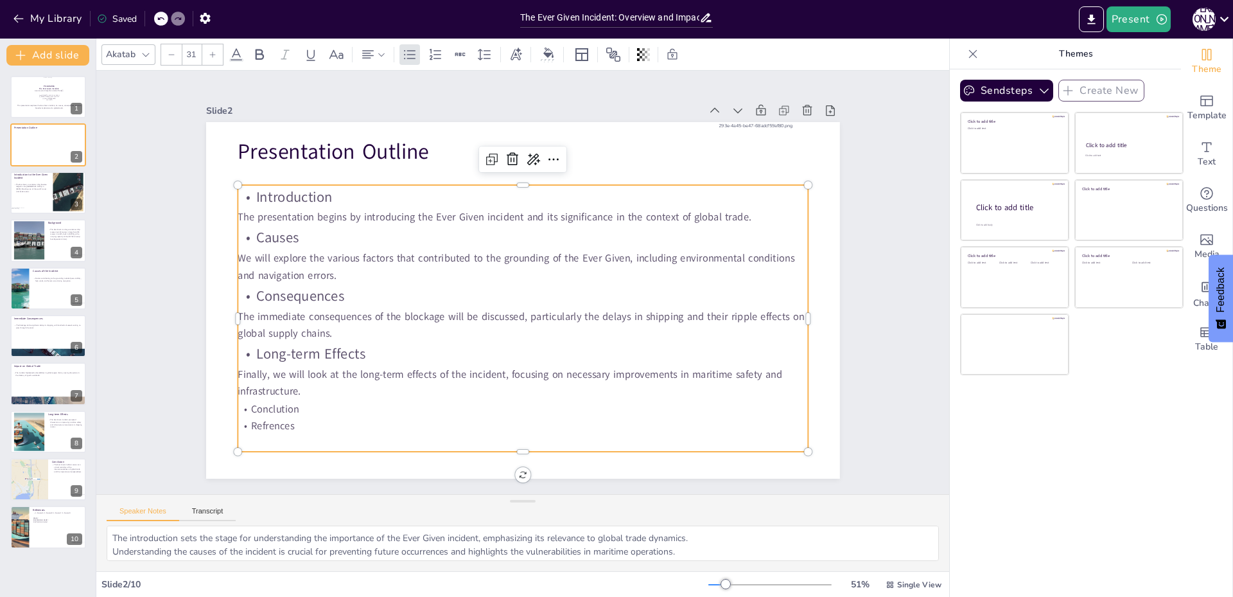
click at [269, 423] on p "Refrences" at bounding box center [523, 426] width 570 height 17
click at [301, 419] on p "Refreneces" at bounding box center [523, 426] width 570 height 17
drag, startPoint x: 301, startPoint y: 424, endPoint x: 228, endPoint y: 400, distance: 77.2
click at [238, 400] on div "Introduction The presentation begins by introducing the Ever Given incident and…" at bounding box center [523, 318] width 570 height 267
click at [208, 59] on div at bounding box center [212, 54] width 21 height 21
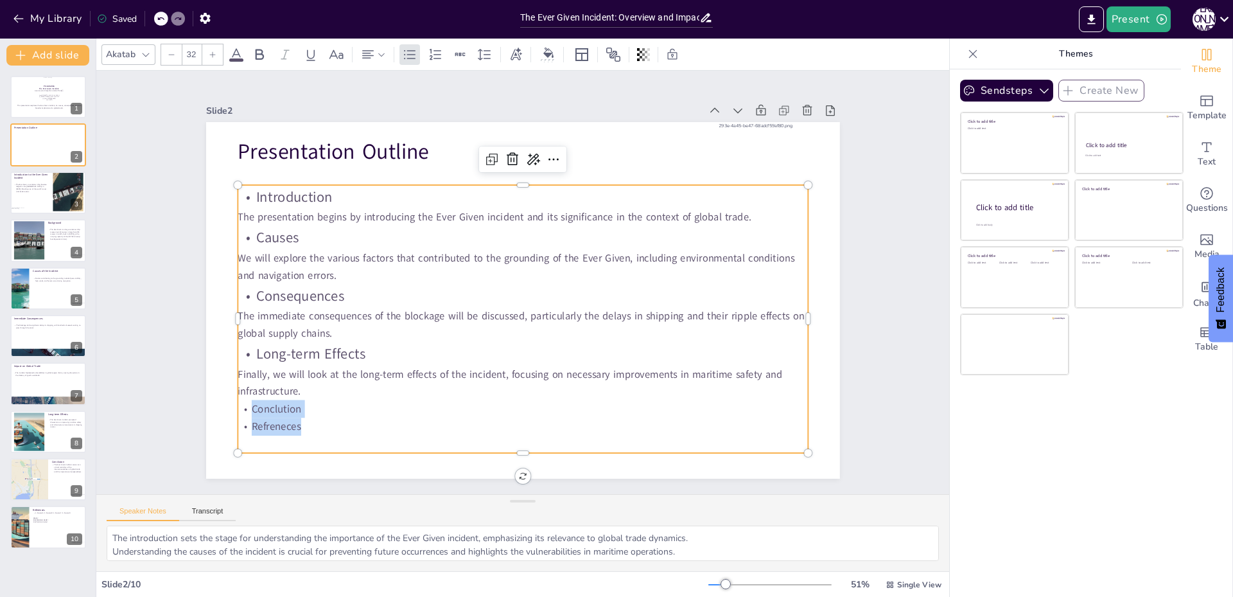
click at [211, 60] on div at bounding box center [212, 54] width 21 height 21
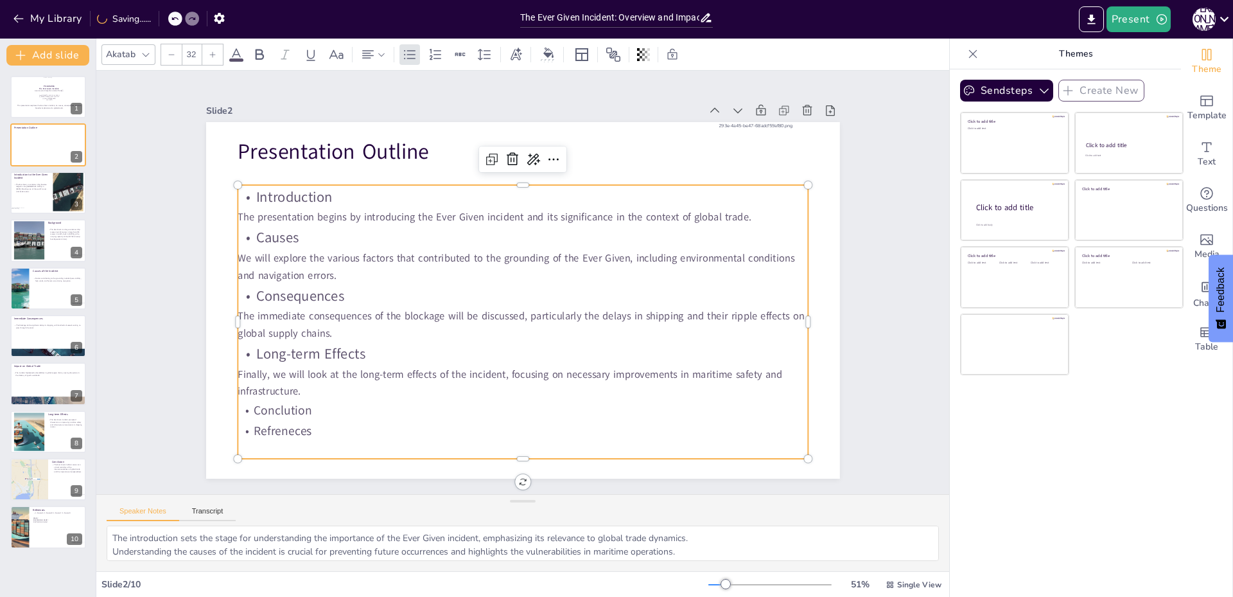
click at [266, 349] on p "Long-term Effects" at bounding box center [523, 354] width 570 height 24
click at [267, 404] on p "Conclution" at bounding box center [523, 410] width 570 height 21
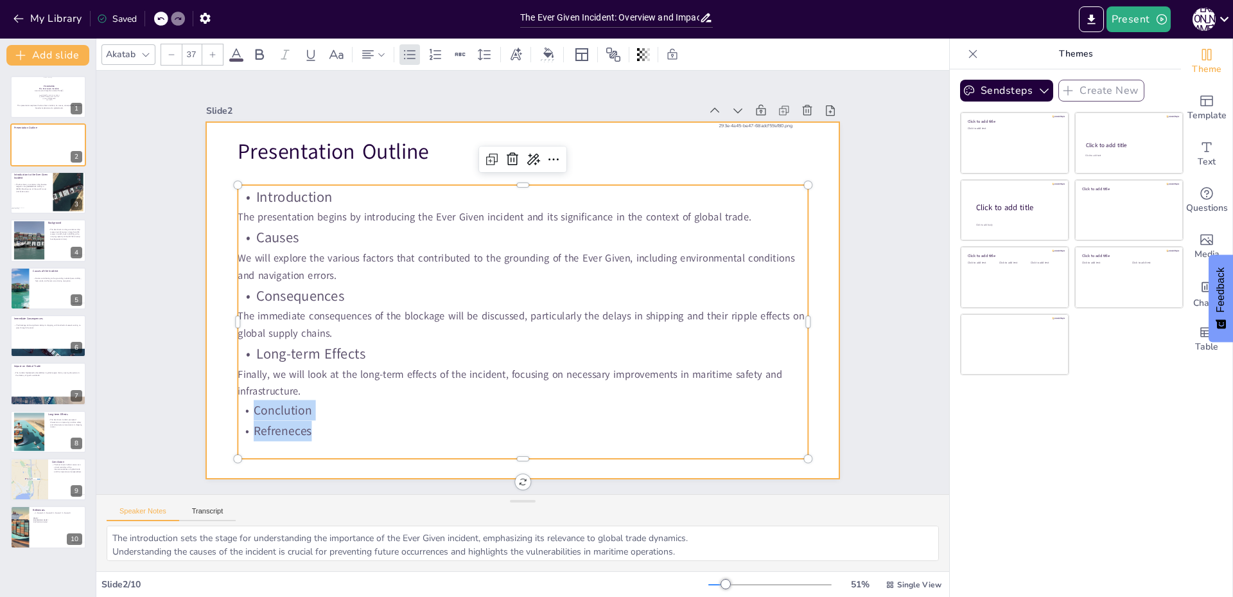
drag, startPoint x: 304, startPoint y: 436, endPoint x: 200, endPoint y: 396, distance: 110.8
click at [206, 396] on div "Presentation Outline Introduction The presentation begins by introducing the Ev…" at bounding box center [523, 300] width 634 height 357
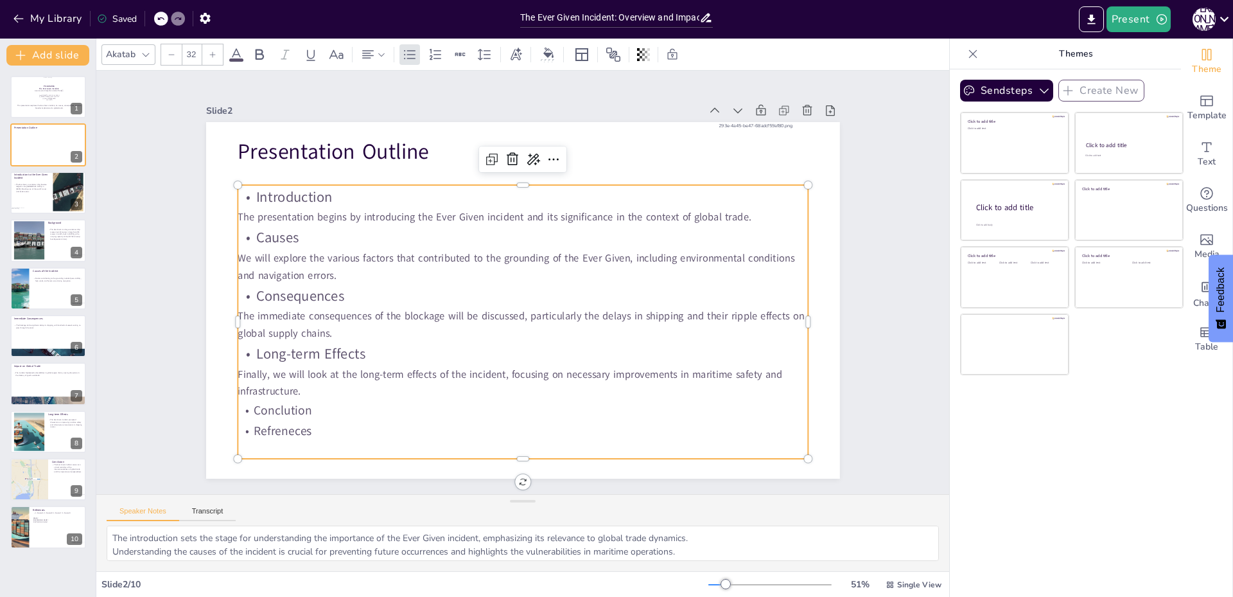
click at [281, 350] on p "Long-term Effects" at bounding box center [523, 354] width 570 height 24
drag, startPoint x: 304, startPoint y: 437, endPoint x: 224, endPoint y: 400, distance: 88.5
click at [224, 400] on div "Presentation Outline Introduction The presentation begins by introducing the Ev…" at bounding box center [523, 300] width 634 height 357
click at [188, 56] on input "--" at bounding box center [191, 54] width 18 height 21
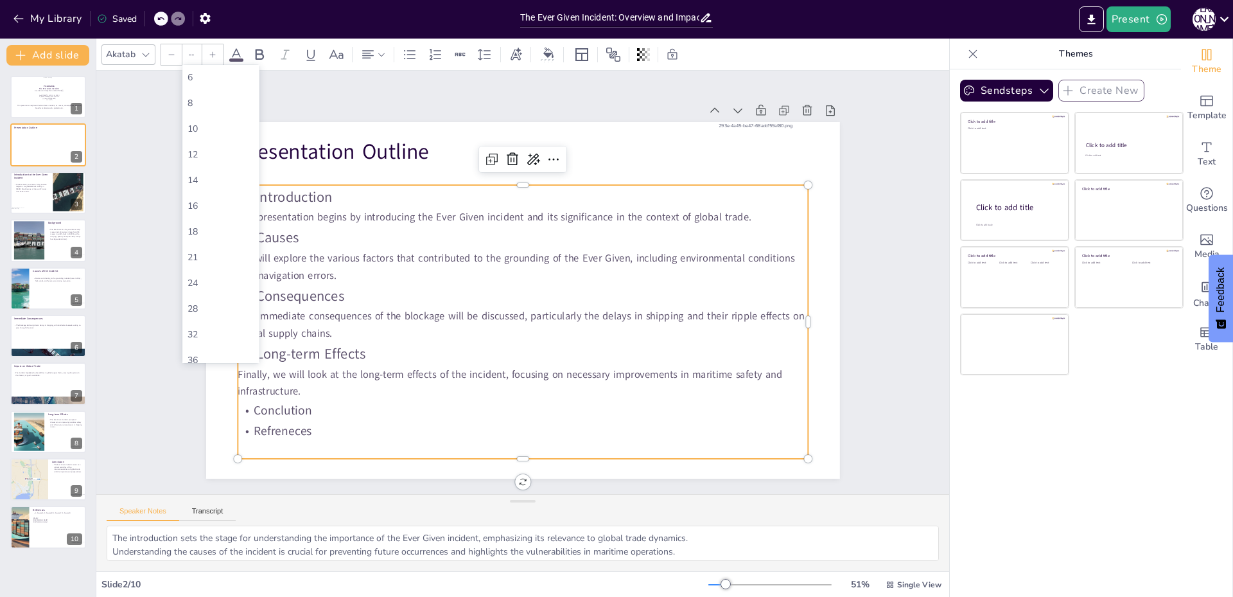
click at [188, 56] on input "--" at bounding box center [191, 54] width 18 height 21
type input "32"
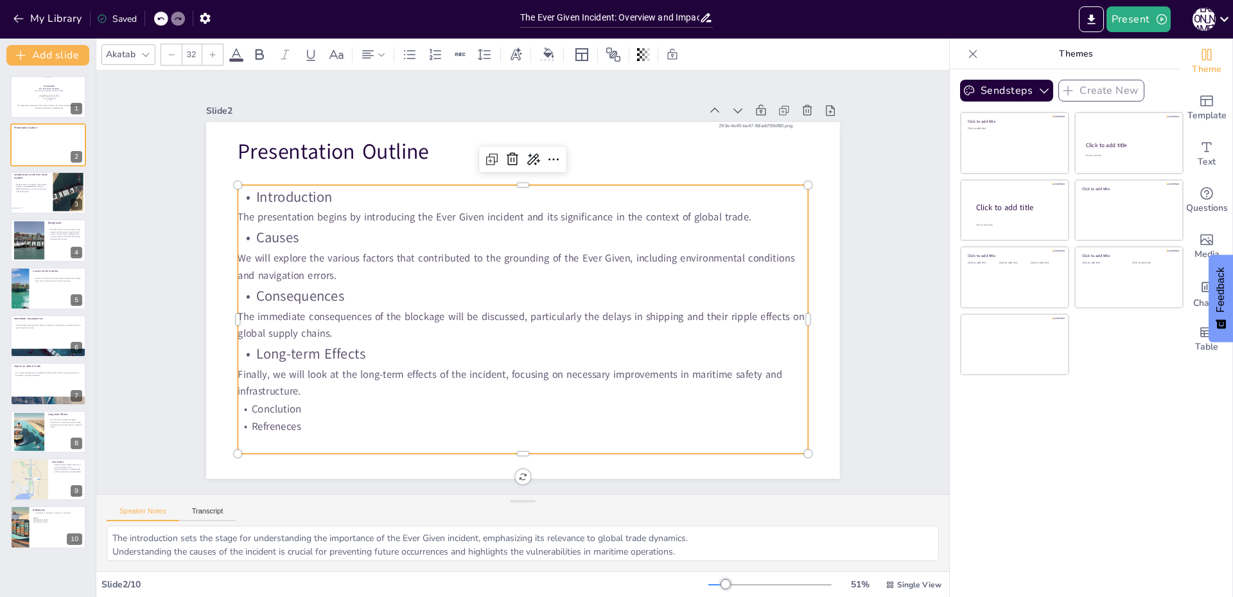
click at [360, 407] on p "Conclution" at bounding box center [523, 409] width 570 height 18
click at [276, 346] on p "Long-term Effects" at bounding box center [523, 354] width 570 height 24
click at [301, 349] on p "Long-term Effects" at bounding box center [523, 354] width 570 height 24
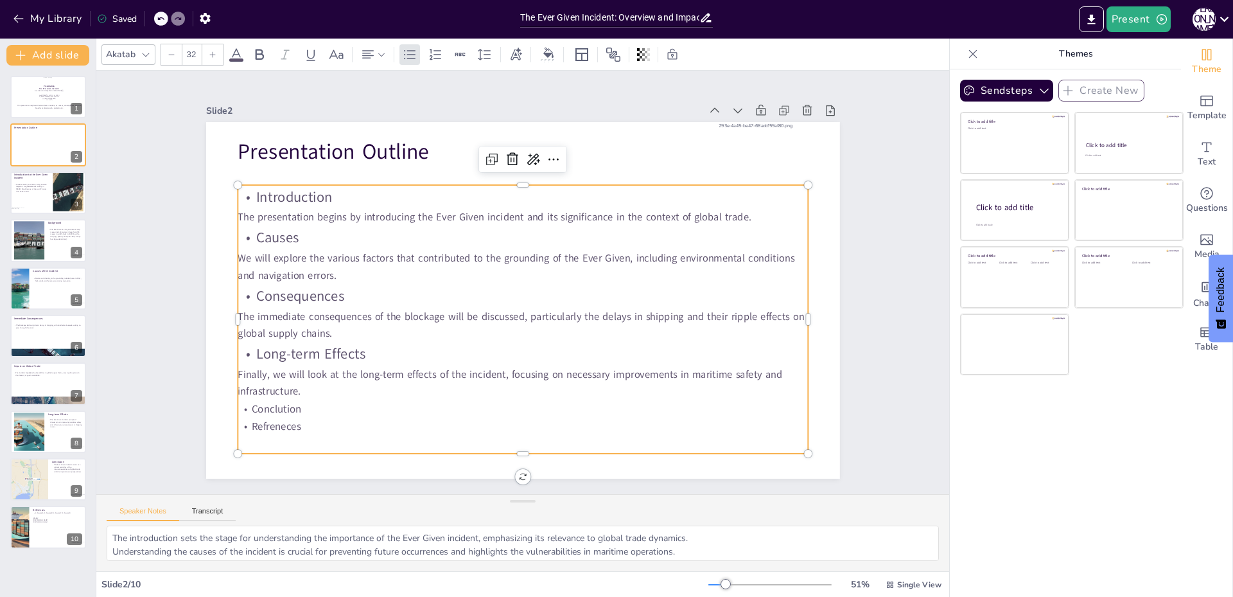
click at [277, 430] on p "Refreneces" at bounding box center [523, 427] width 570 height 18
click at [270, 426] on p "Refreneces" at bounding box center [523, 427] width 570 height 18
click at [303, 429] on p "Refrences" at bounding box center [523, 427] width 570 height 18
click at [12, 527] on div at bounding box center [19, 528] width 76 height 44
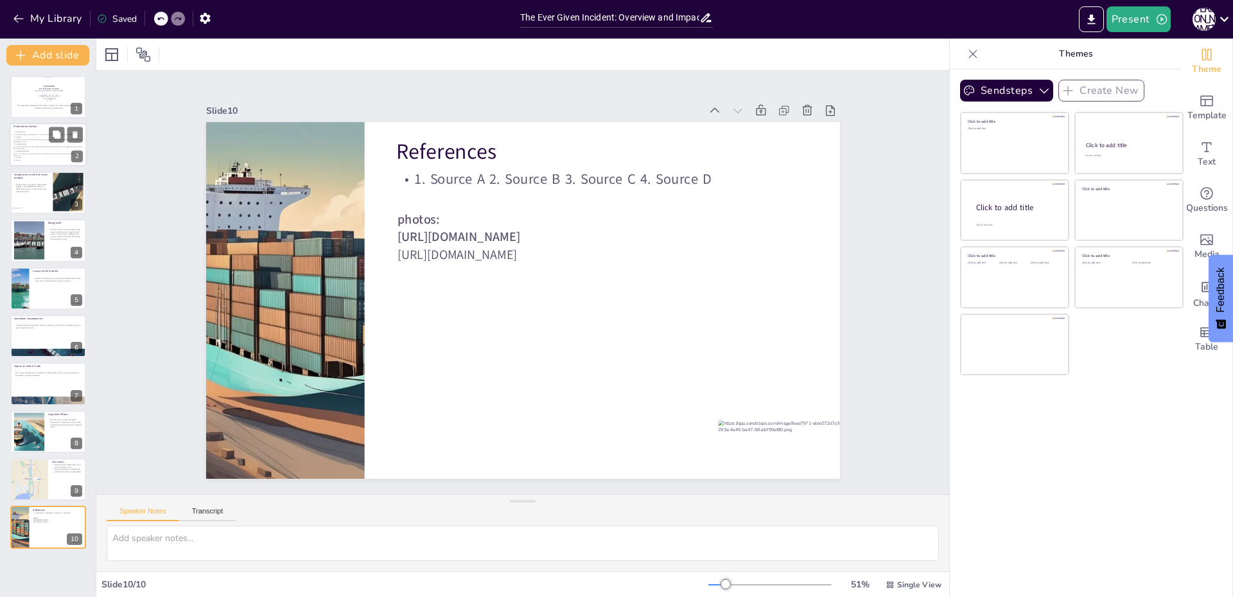
click at [13, 141] on div at bounding box center [48, 145] width 77 height 44
type textarea "The introduction sets the stage for understanding the importance of the Ever Gi…"
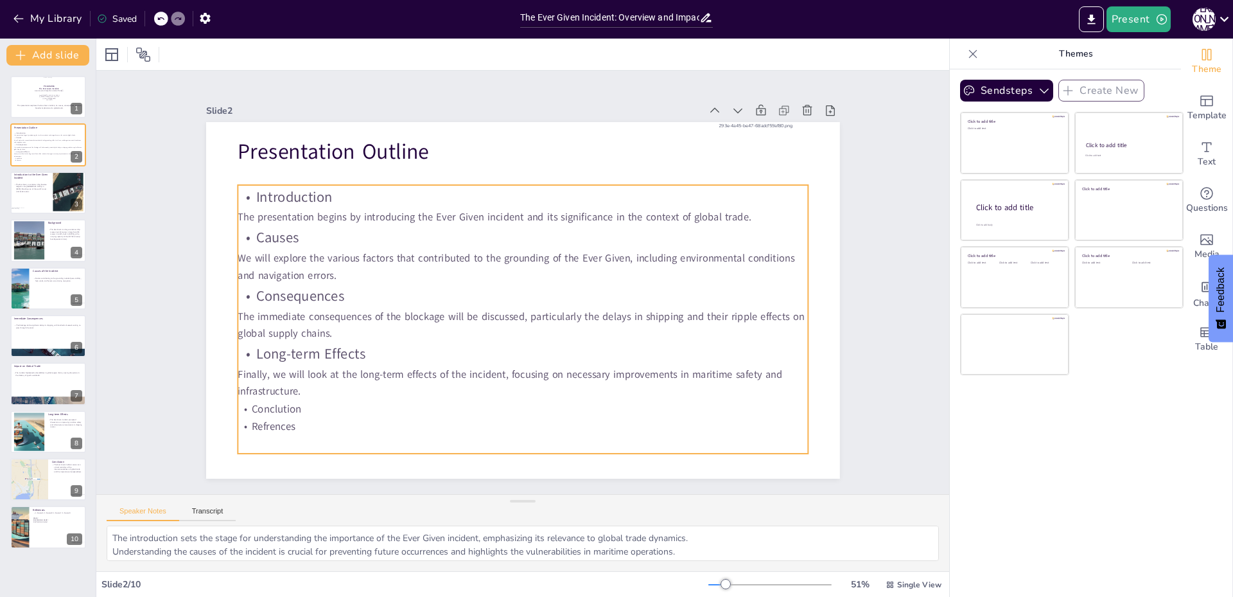
click at [252, 426] on p "Refrences" at bounding box center [523, 427] width 570 height 18
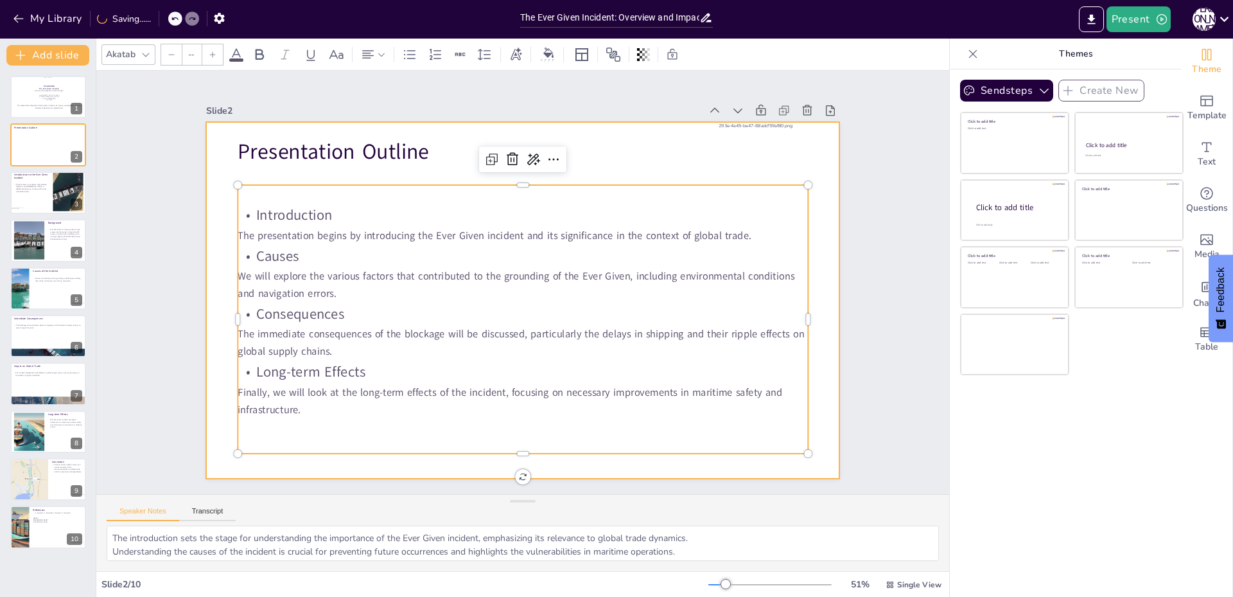
click at [184, 387] on div "Slide 1 This presentation explores the Ever Given incident, its causes, consequ…" at bounding box center [523, 282] width 706 height 393
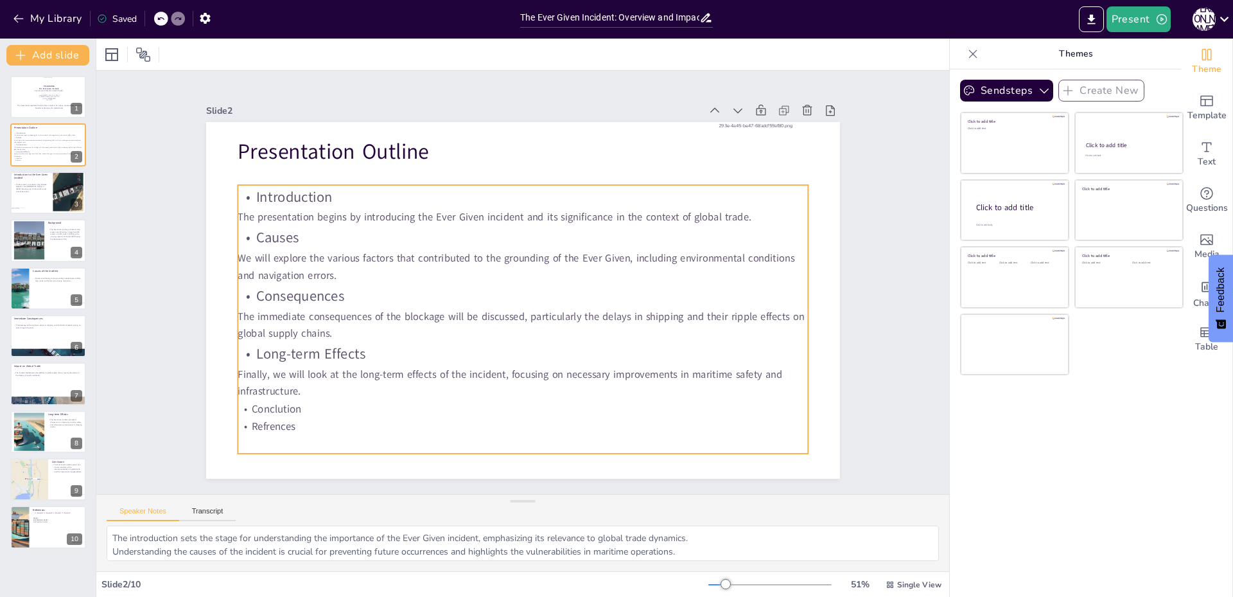
click at [259, 418] on p "Refrences" at bounding box center [523, 427] width 570 height 18
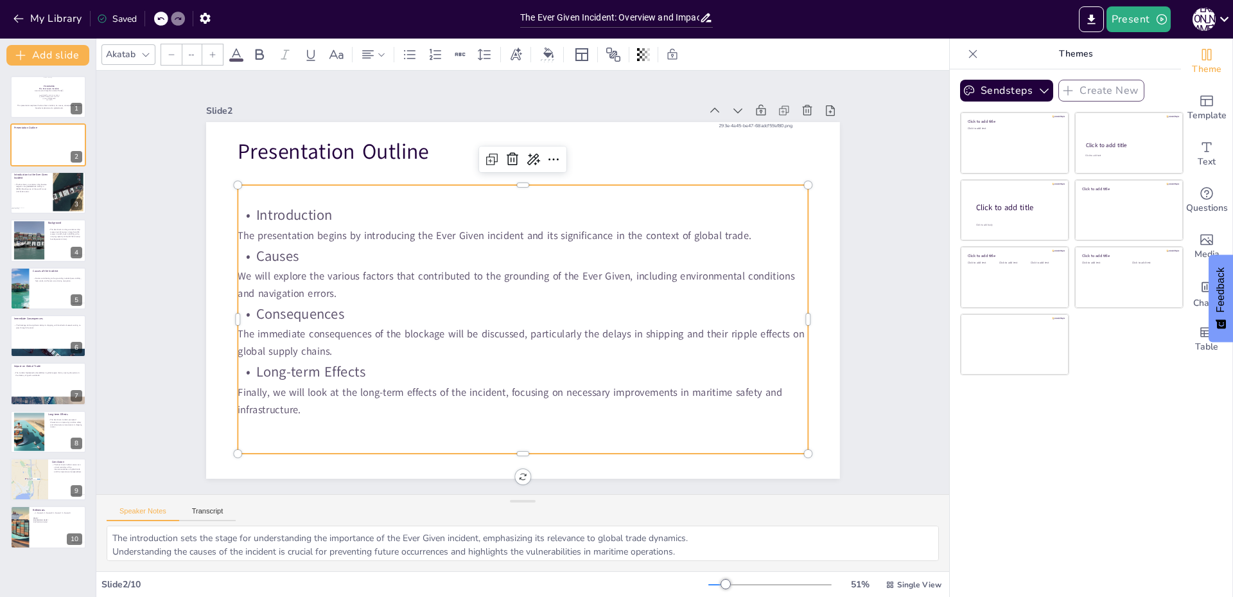
drag, startPoint x: 391, startPoint y: 429, endPoint x: 375, endPoint y: 437, distance: 17.8
click at [382, 450] on div "Presentation Outline Introduction The presentation begins by introducing the Ev…" at bounding box center [523, 300] width 634 height 357
click at [362, 427] on p at bounding box center [523, 426] width 570 height 17
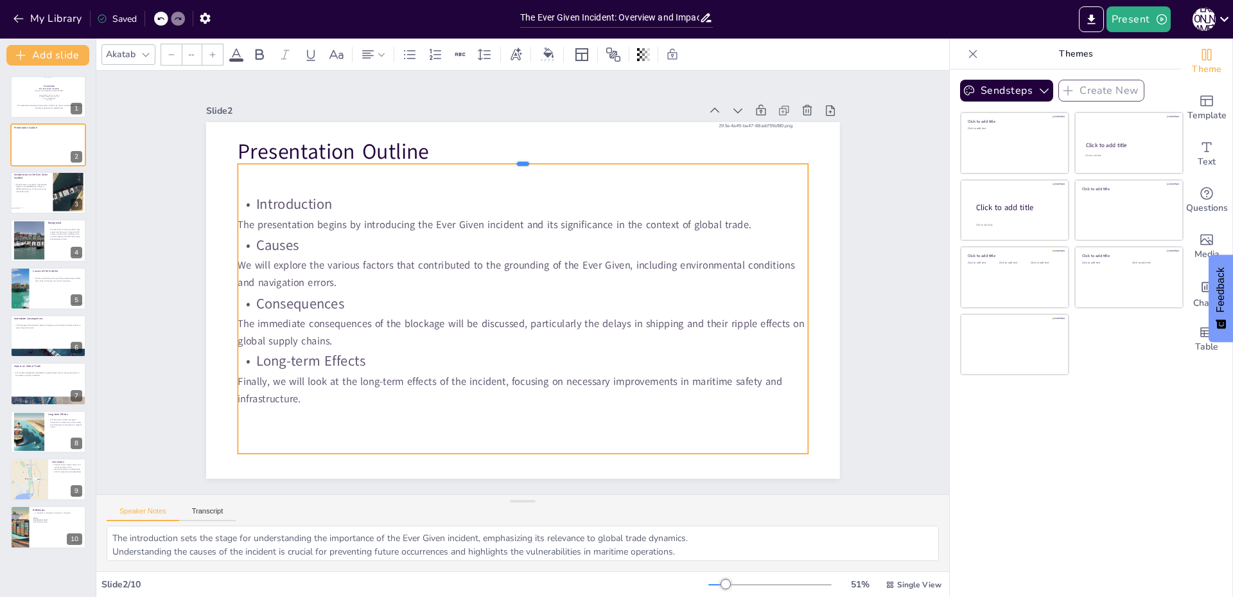
drag, startPoint x: 509, startPoint y: 176, endPoint x: 509, endPoint y: 155, distance: 21.2
click at [509, 155] on div at bounding box center [523, 159] width 570 height 10
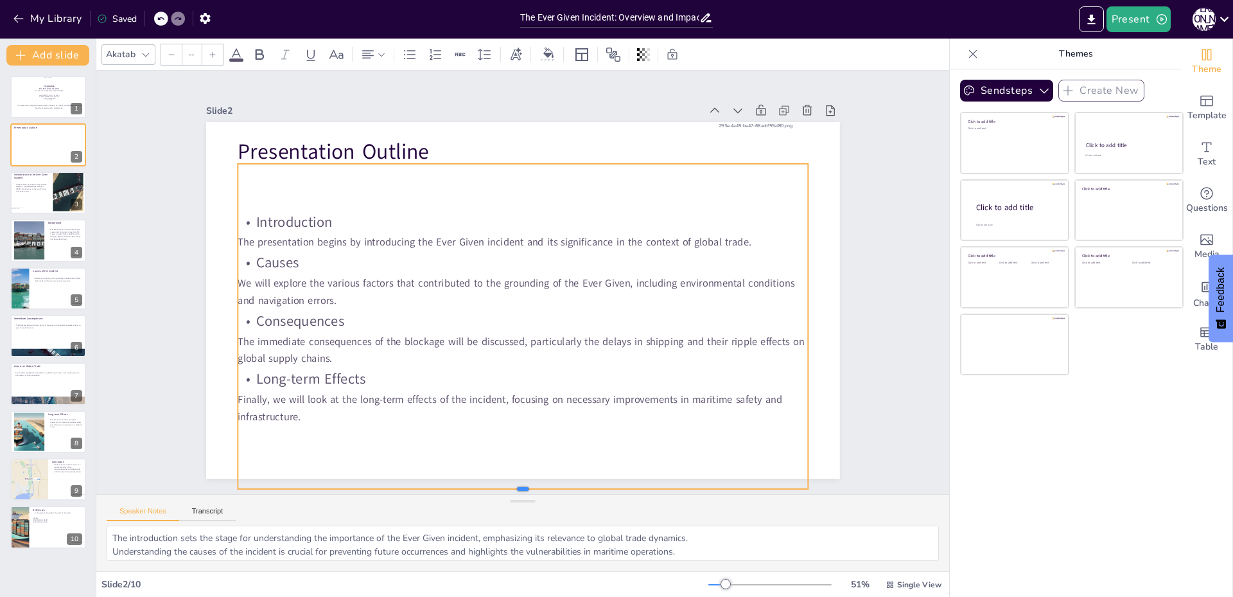
drag, startPoint x: 509, startPoint y: 450, endPoint x: 507, endPoint y: 486, distance: 36.0
click at [507, 486] on div "Slide 1 This presentation explores the Ever Given incident, its causes, consequ…" at bounding box center [522, 282] width 853 height 423
click at [498, 437] on p at bounding box center [523, 433] width 570 height 17
type input "32"
click at [502, 228] on p "Introduction" at bounding box center [523, 223] width 570 height 24
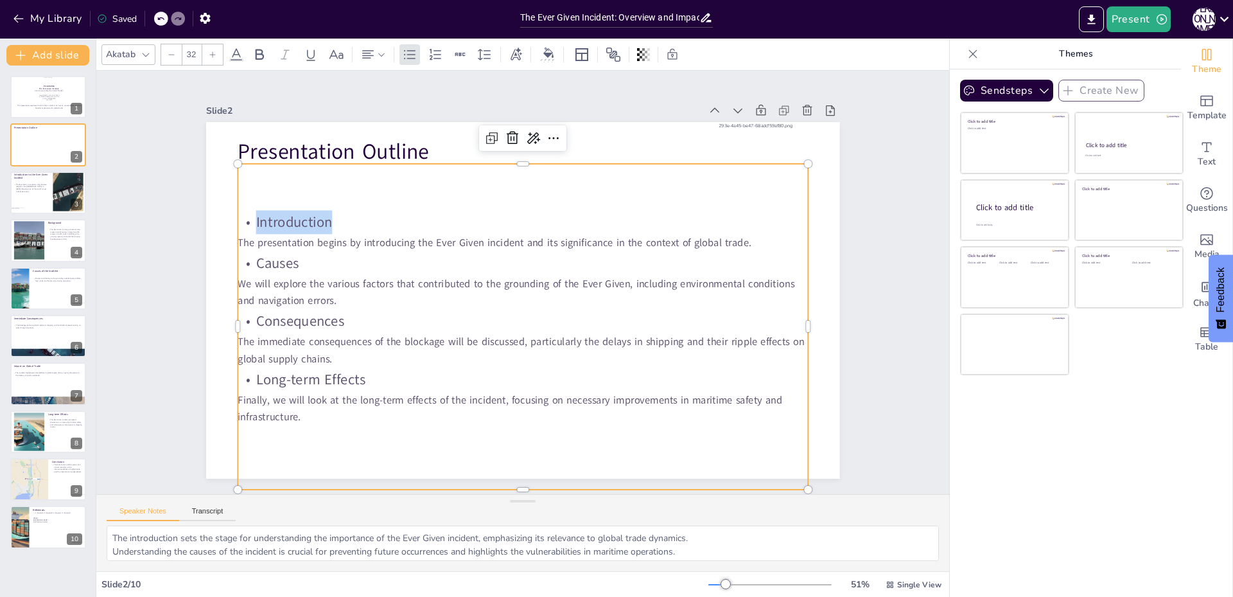
click at [502, 228] on p "Introduction" at bounding box center [523, 223] width 570 height 24
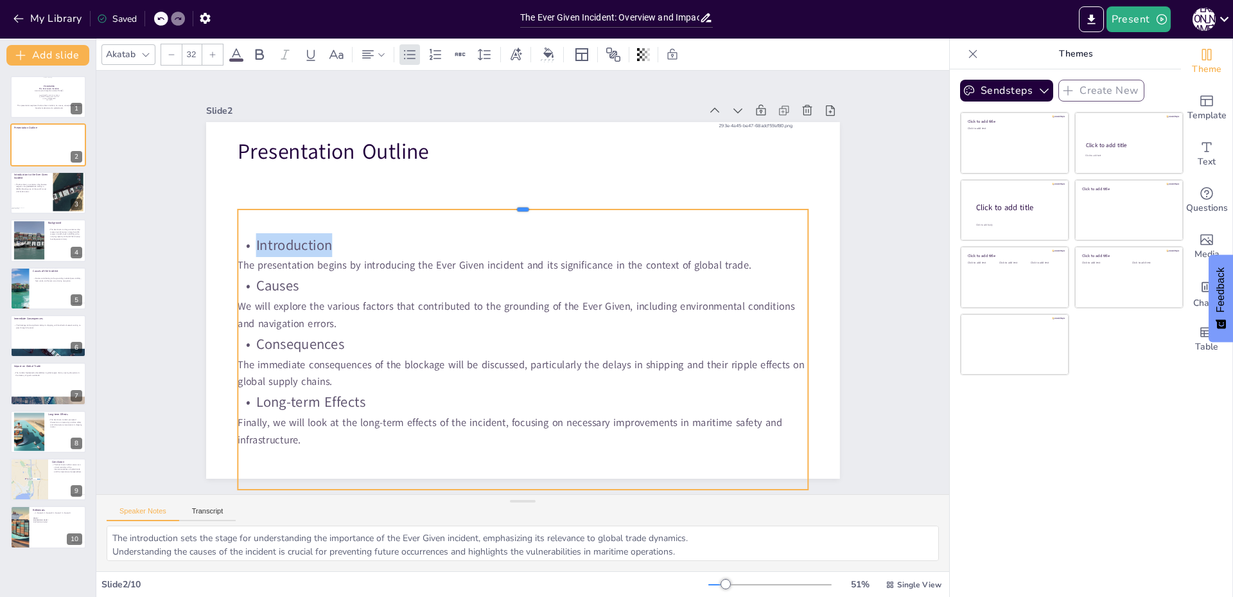
drag, startPoint x: 513, startPoint y: 157, endPoint x: 520, endPoint y: 202, distance: 46.1
click at [520, 202] on div at bounding box center [523, 204] width 570 height 10
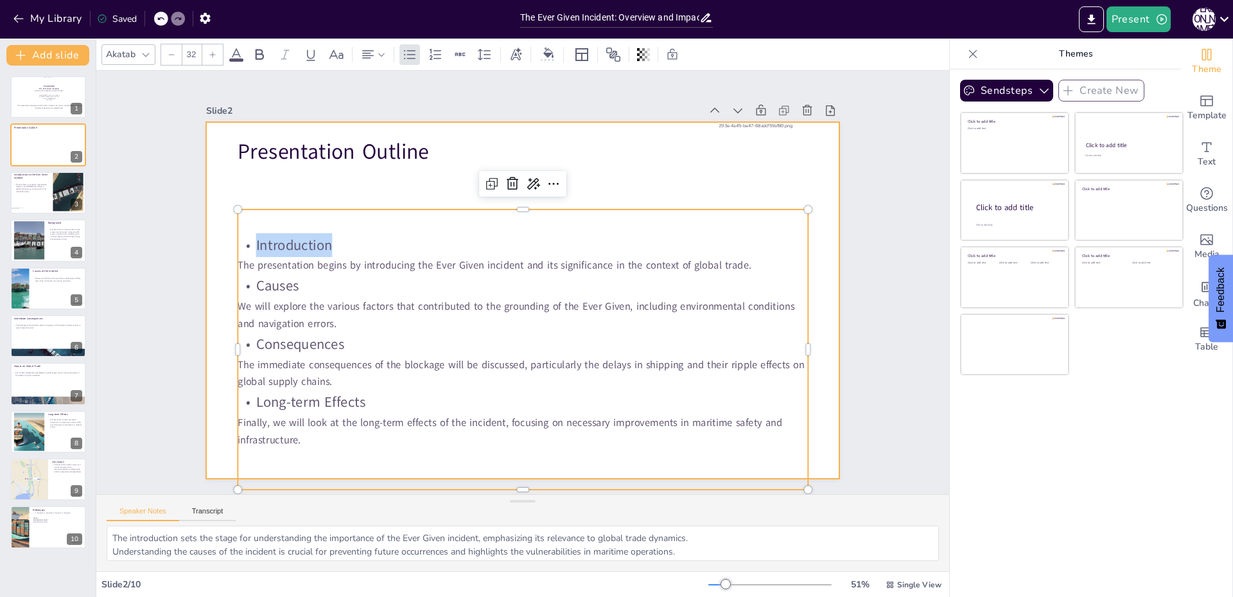
drag, startPoint x: 344, startPoint y: 215, endPoint x: 344, endPoint y: 178, distance: 37.3
click at [344, 178] on div "Presentation Outline Introduction The presentation begins by introducing the Ev…" at bounding box center [523, 300] width 634 height 357
click at [344, 178] on div at bounding box center [523, 300] width 634 height 357
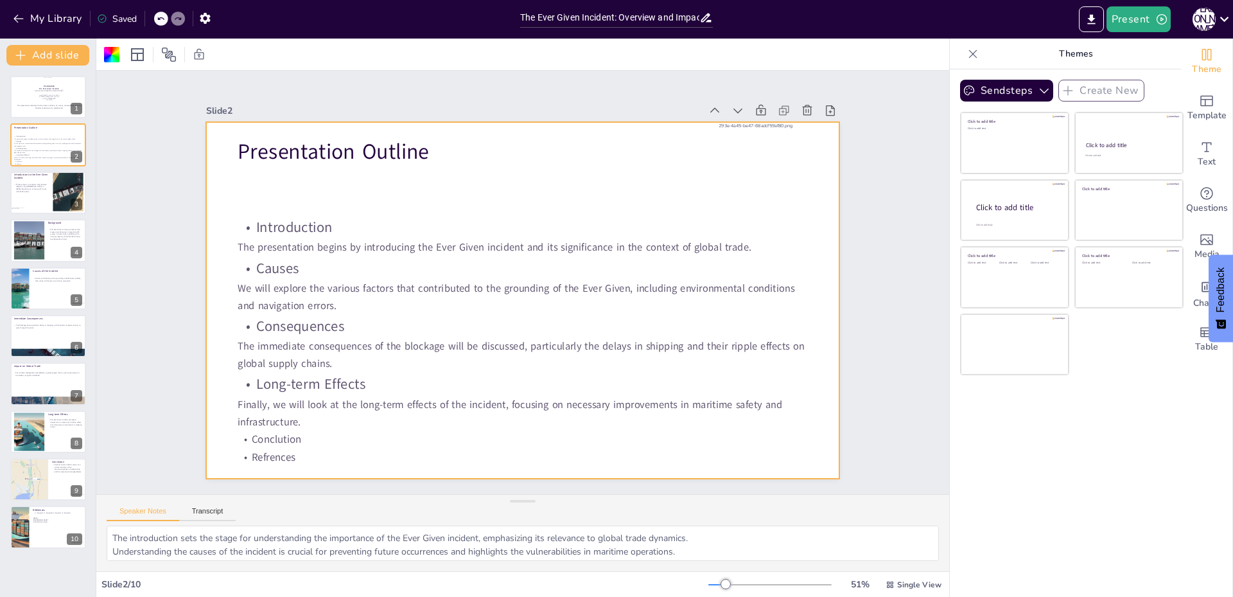
click at [345, 173] on div at bounding box center [523, 300] width 634 height 357
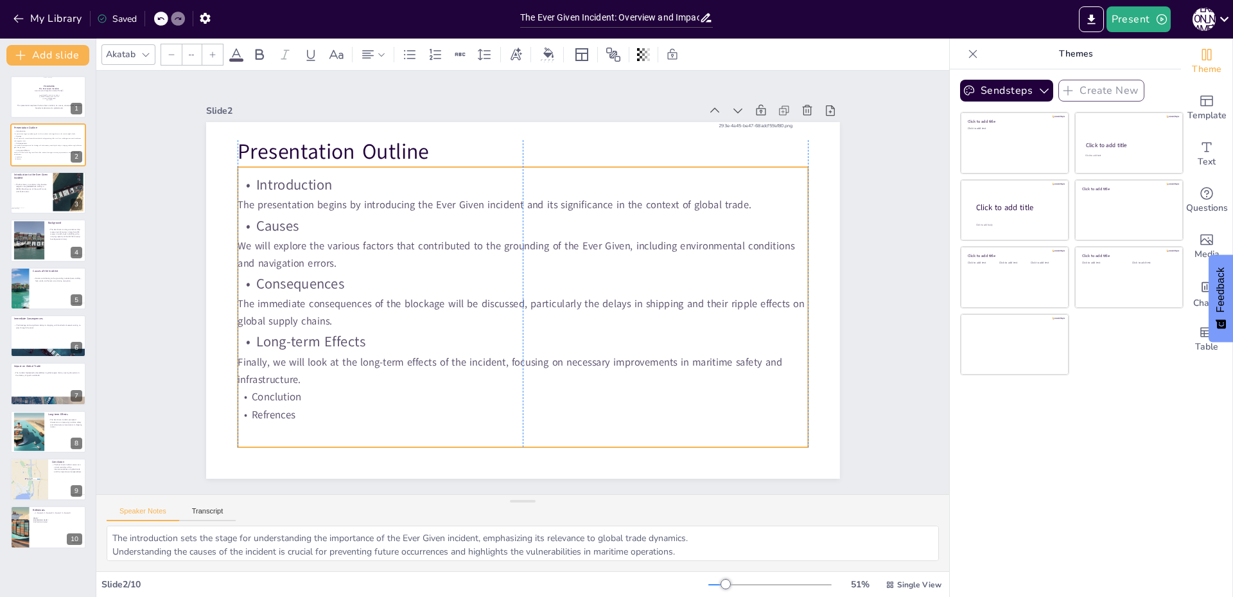
drag, startPoint x: 350, startPoint y: 234, endPoint x: 349, endPoint y: 192, distance: 42.4
click at [349, 197] on p "The presentation begins by introducing the Ever Given incident and its signific…" at bounding box center [523, 205] width 570 height 17
click at [346, 410] on p "Refrences" at bounding box center [523, 414] width 570 height 18
click at [331, 411] on p "Refrences" at bounding box center [523, 414] width 570 height 18
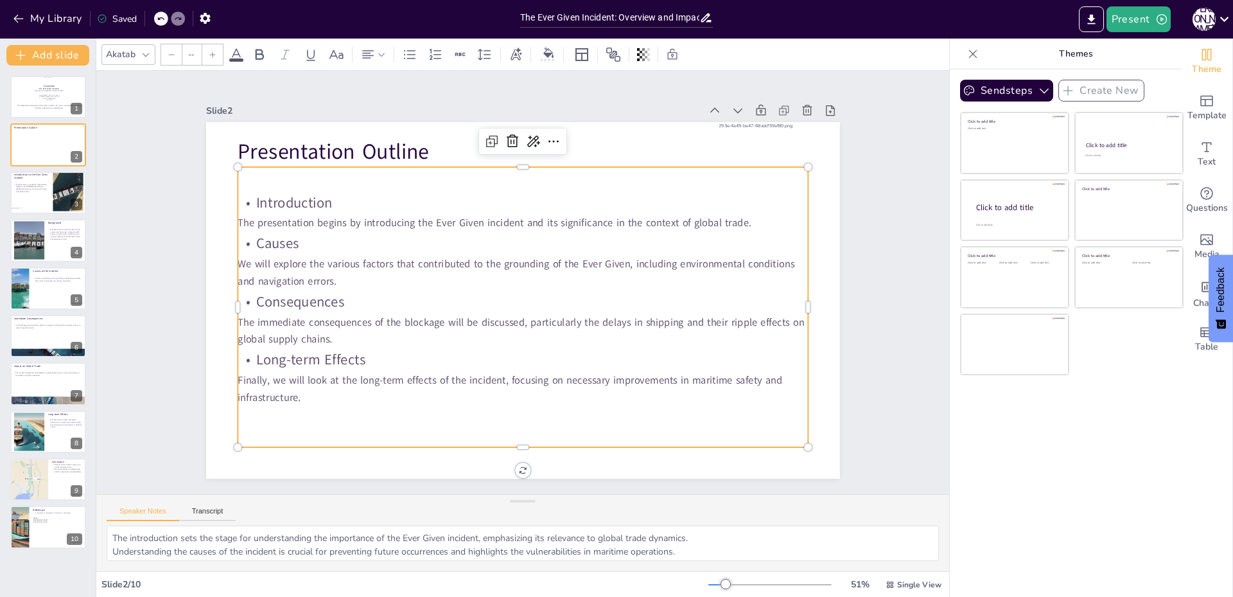
click at [331, 411] on p at bounding box center [523, 414] width 570 height 17
click at [719, 410] on p at bounding box center [523, 414] width 570 height 17
click at [909, 190] on div "Slide 1 This presentation explores the Ever Given incident, its causes, consequ…" at bounding box center [522, 282] width 853 height 423
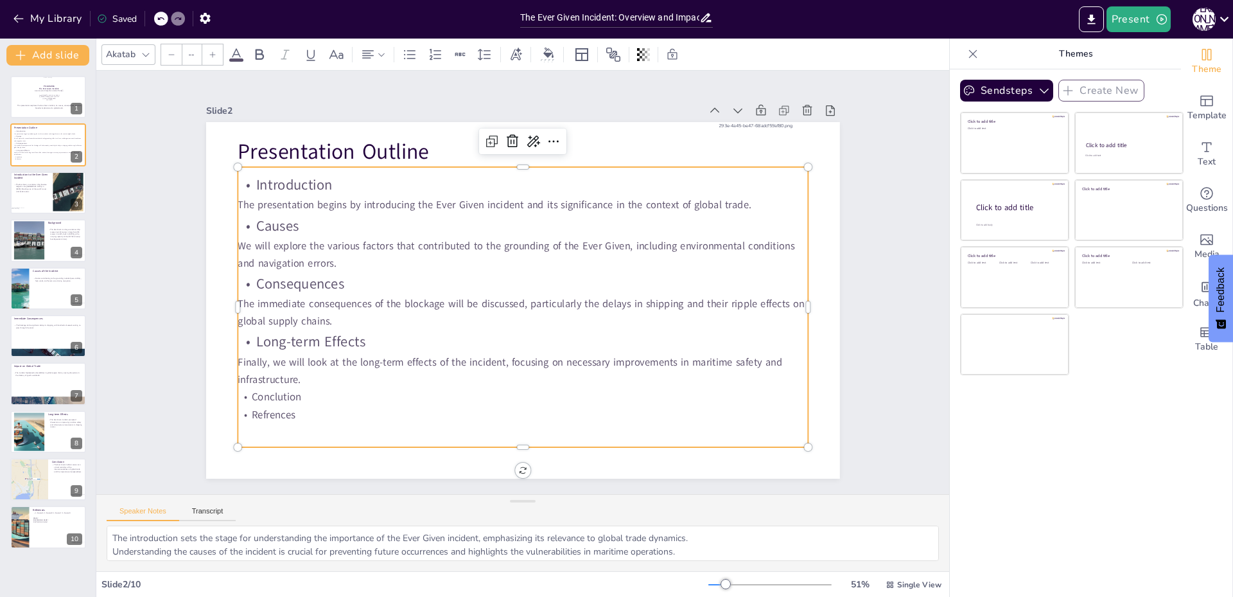
click at [272, 388] on p "Conclution" at bounding box center [523, 397] width 570 height 18
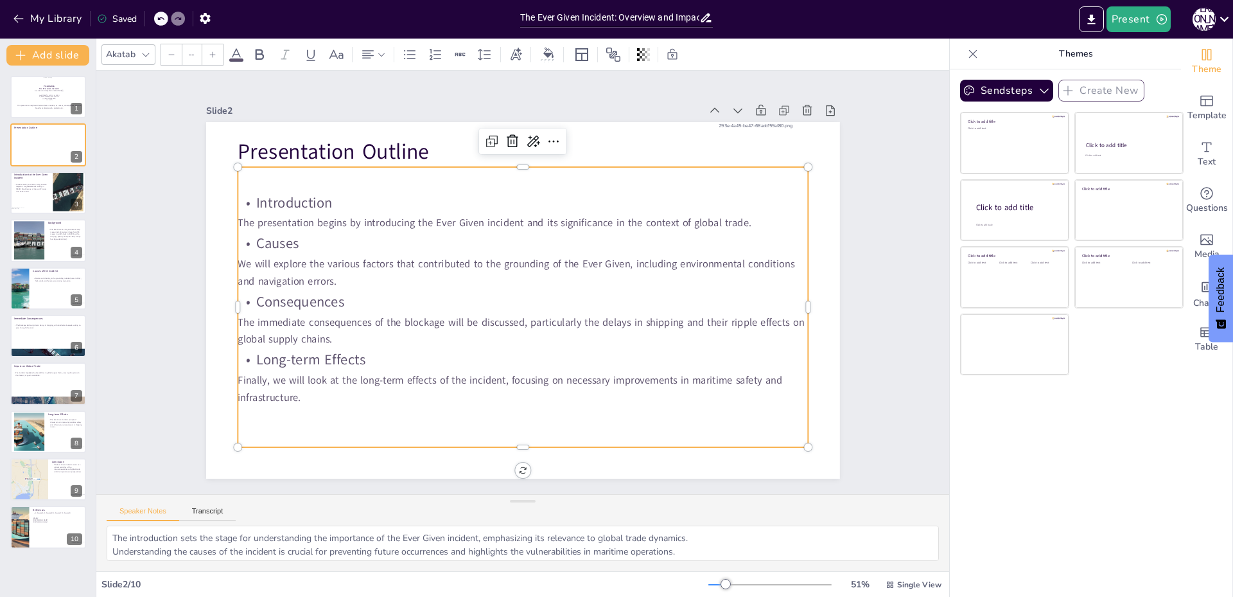
drag, startPoint x: 296, startPoint y: 401, endPoint x: 349, endPoint y: 475, distance: 90.7
click at [349, 475] on div "Slide 1 This presentation explores the Ever Given incident, its causes, consequ…" at bounding box center [522, 282] width 853 height 423
click at [1127, 15] on button "Present" at bounding box center [1139, 19] width 64 height 26
click at [1142, 46] on li "Preview presentation" at bounding box center [1159, 47] width 102 height 21
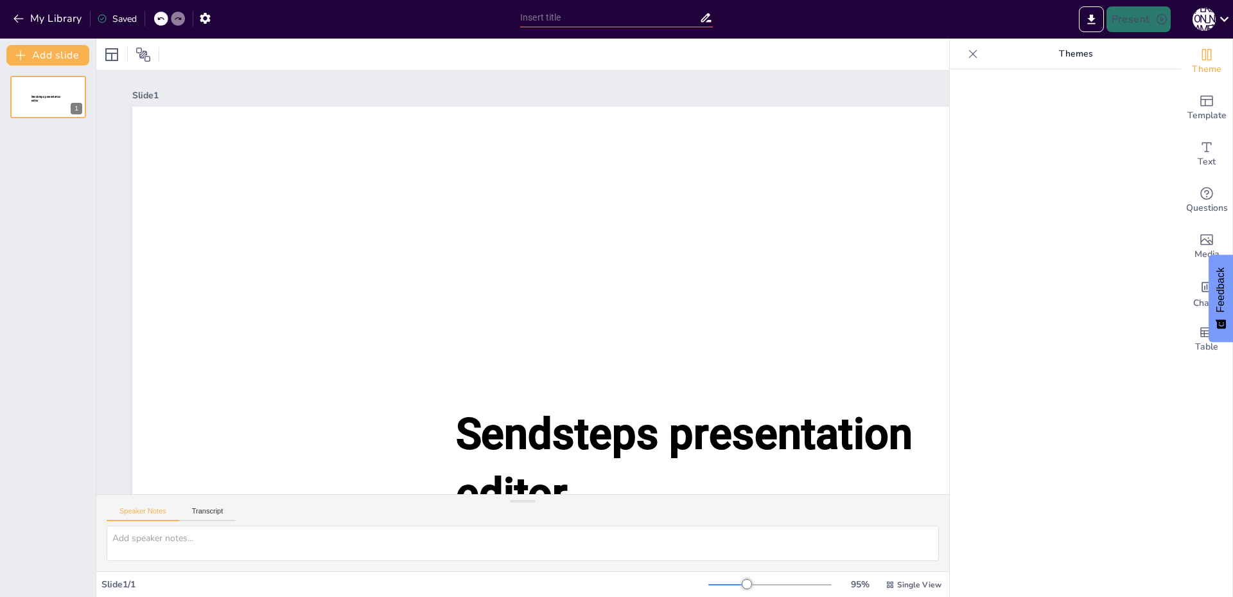
type input "The Ever Given Incident: Overview and Impact on Global Trade"
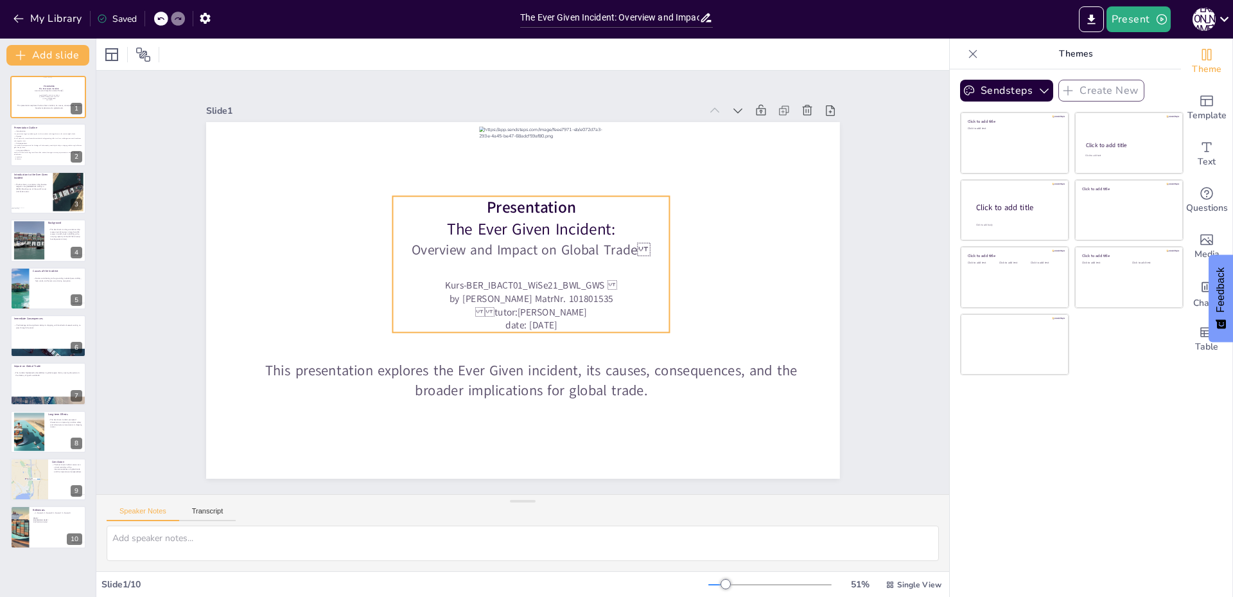
click at [414, 306] on p "tutor : [PERSON_NAME]" at bounding box center [532, 311] width 278 height 13
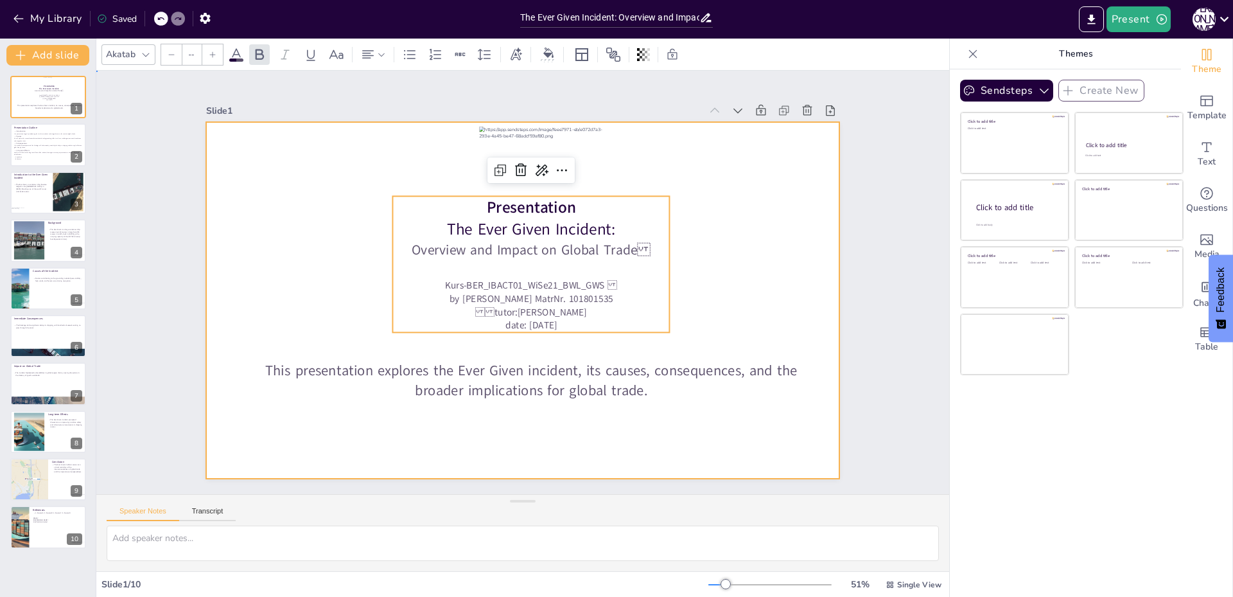
click at [297, 257] on div at bounding box center [523, 300] width 634 height 357
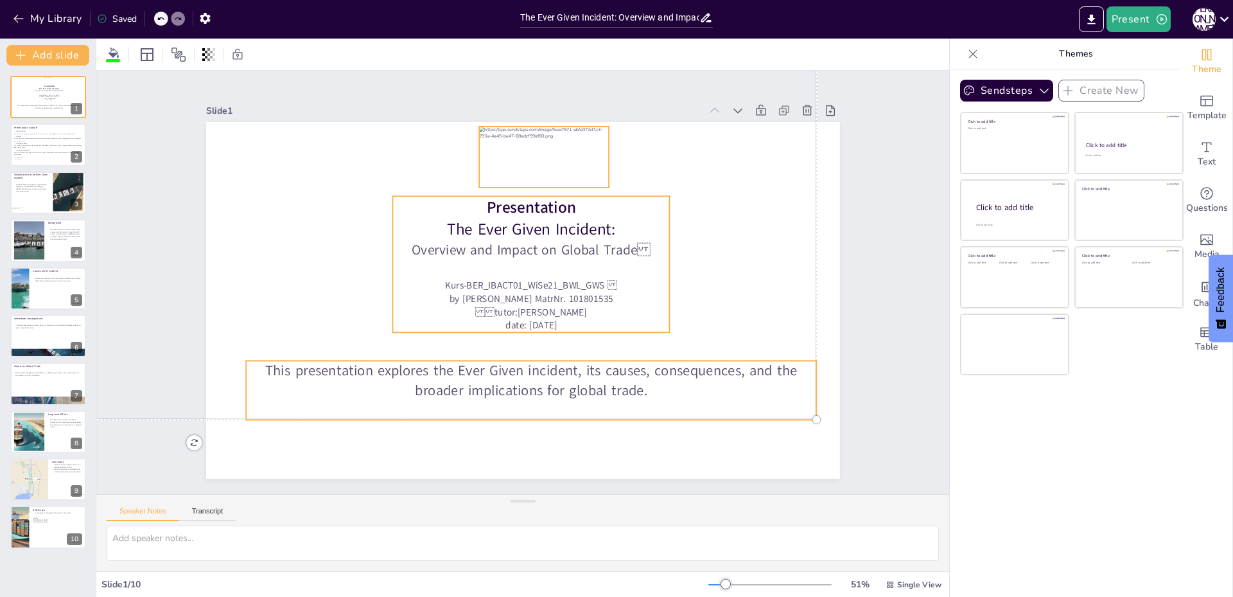
click at [493, 143] on div at bounding box center [544, 157] width 130 height 61
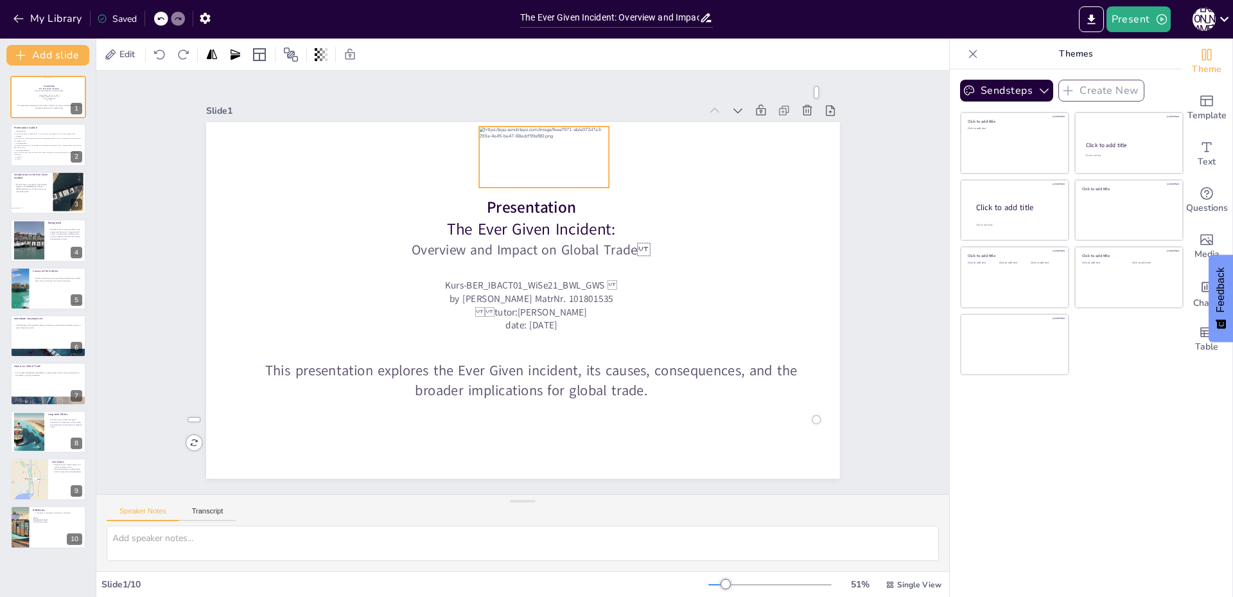
click at [493, 143] on div at bounding box center [544, 157] width 130 height 61
click at [493, 143] on div at bounding box center [544, 157] width 145 height 76
click at [522, 145] on div at bounding box center [544, 157] width 145 height 76
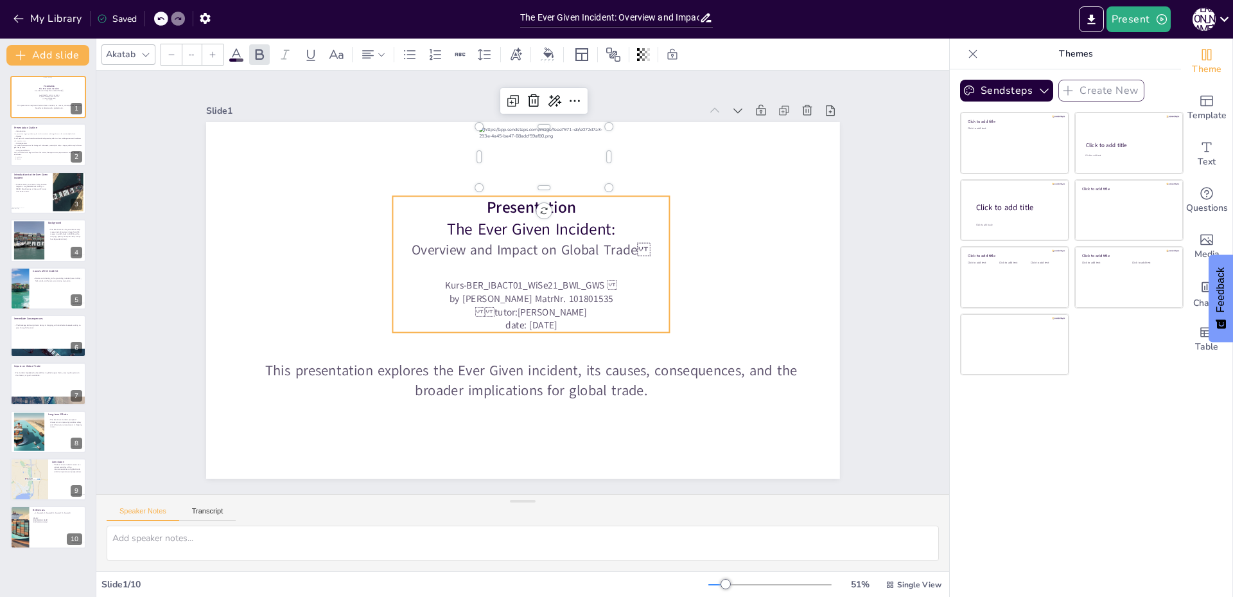
click at [511, 224] on span "The Ever Given Incident:" at bounding box center [531, 229] width 168 height 22
click at [505, 200] on span "Presentation" at bounding box center [531, 208] width 89 height 22
click at [558, 312] on p "tutor : [PERSON_NAME]" at bounding box center [532, 311] width 278 height 13
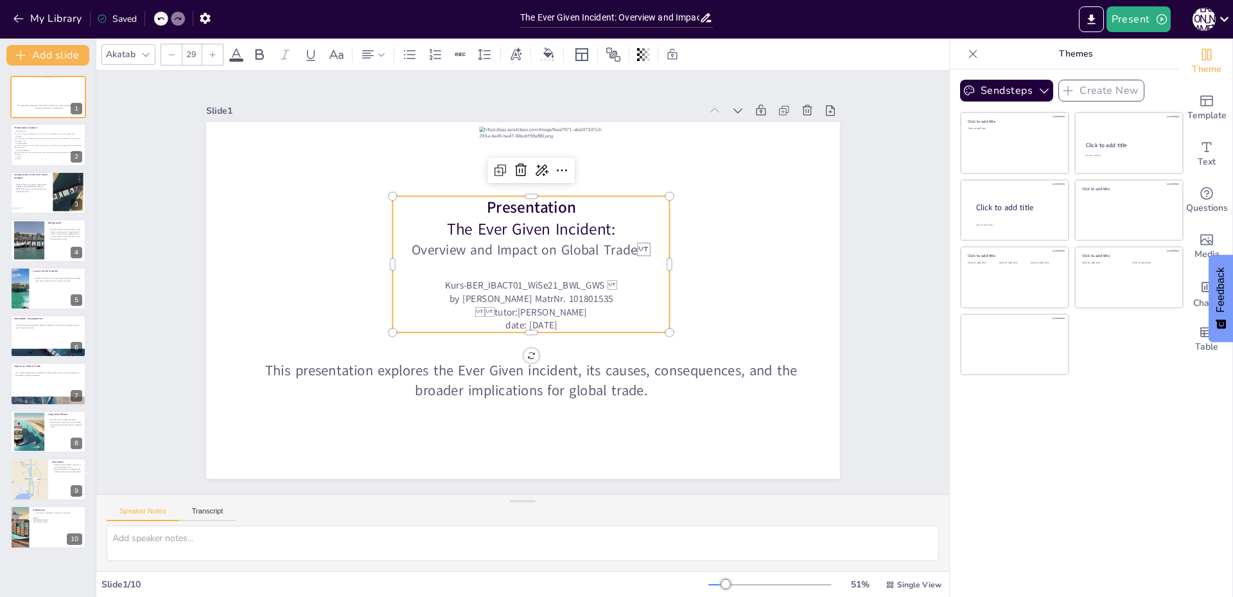
type input "--"
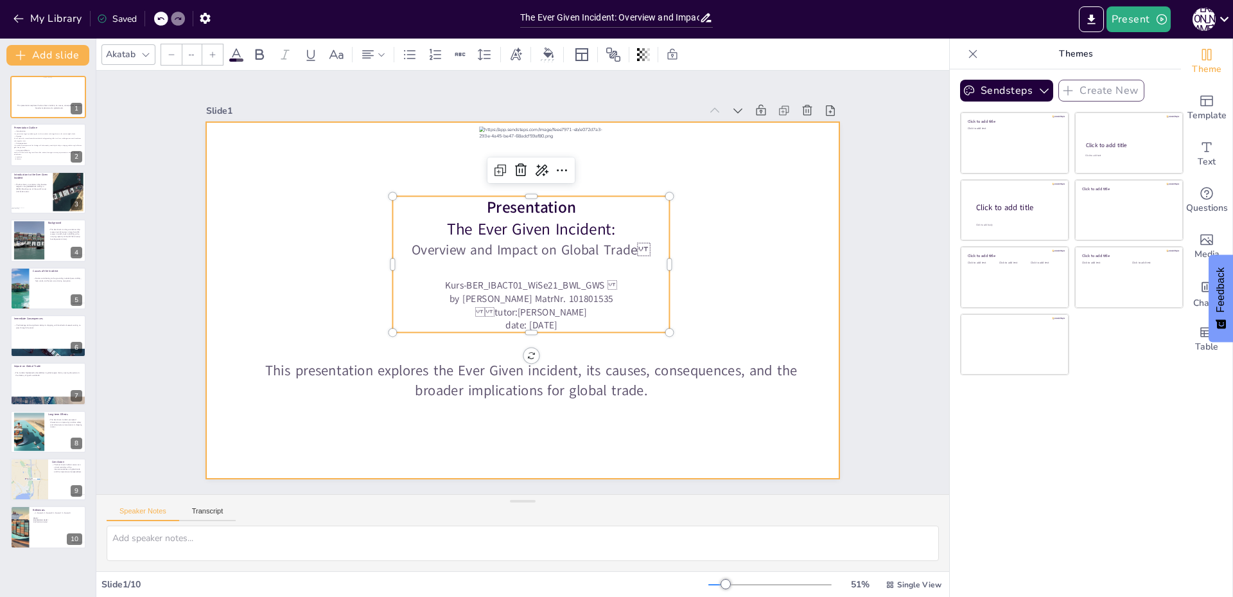
drag, startPoint x: 558, startPoint y: 317, endPoint x: 380, endPoint y: 142, distance: 249.8
click at [380, 142] on div "This presentation explores the Ever Given incident, its causes, consequences, a…" at bounding box center [523, 300] width 634 height 357
copy div "Presentation The Ever Given Incident: Overview and Impact on Global Trade  Kur…"
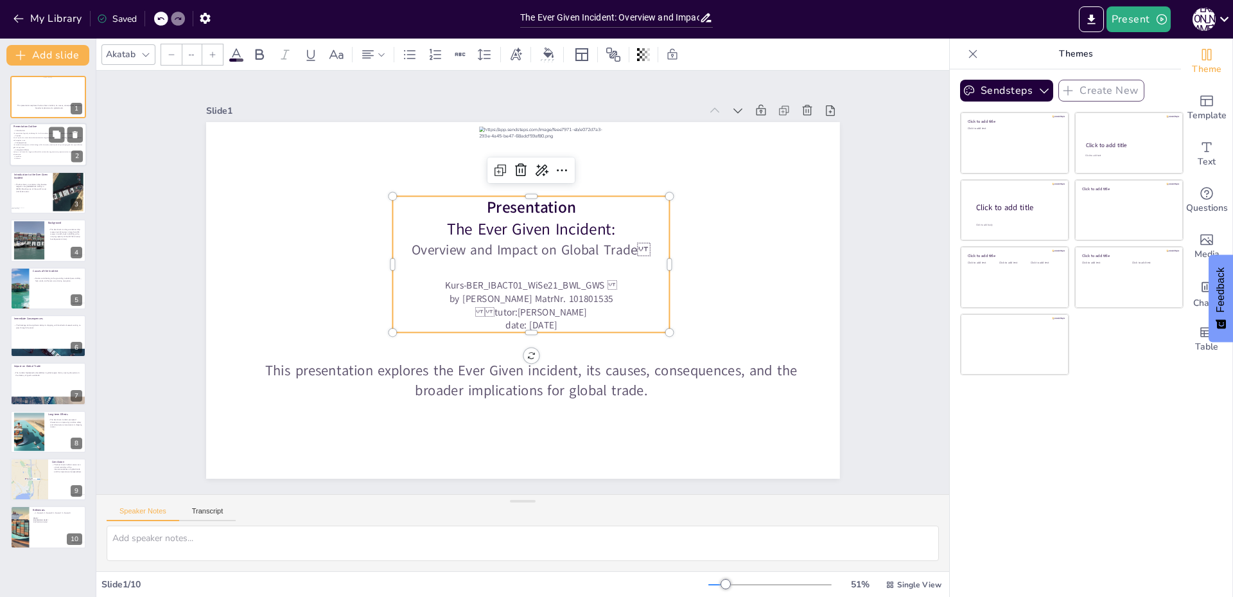
click at [37, 136] on p "Causes" at bounding box center [47, 135] width 69 height 3
type textarea "The introduction sets the stage for understanding the importance of the Ever Gi…"
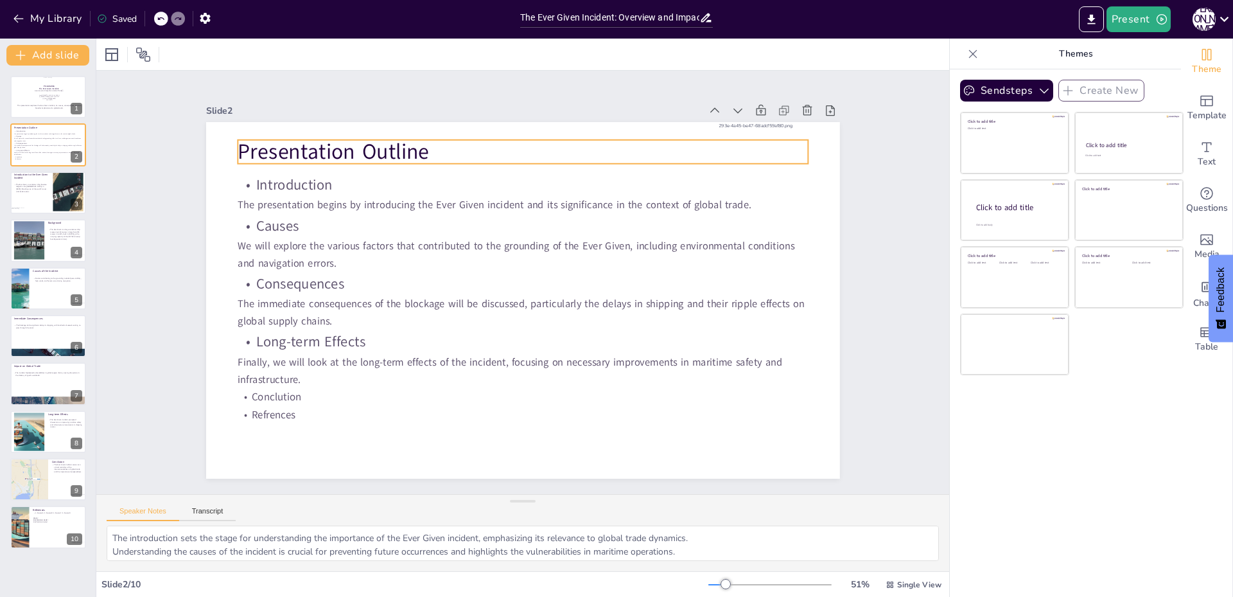
click at [261, 141] on p "Presentation Outline" at bounding box center [523, 152] width 570 height 30
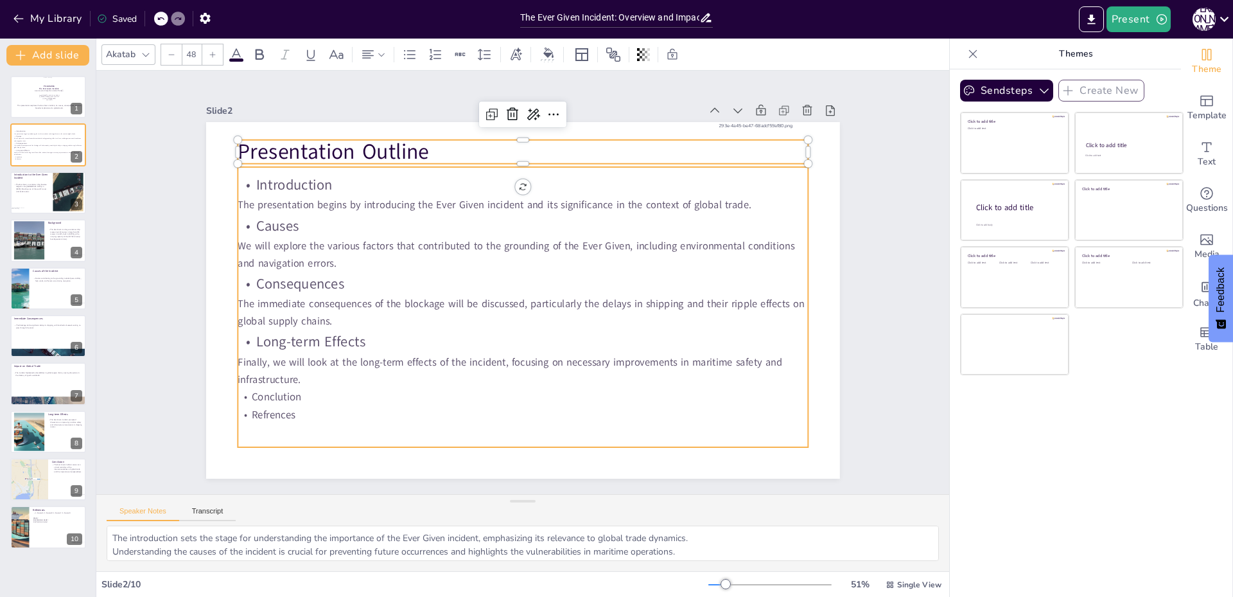
click at [324, 223] on p "Causes" at bounding box center [523, 226] width 570 height 24
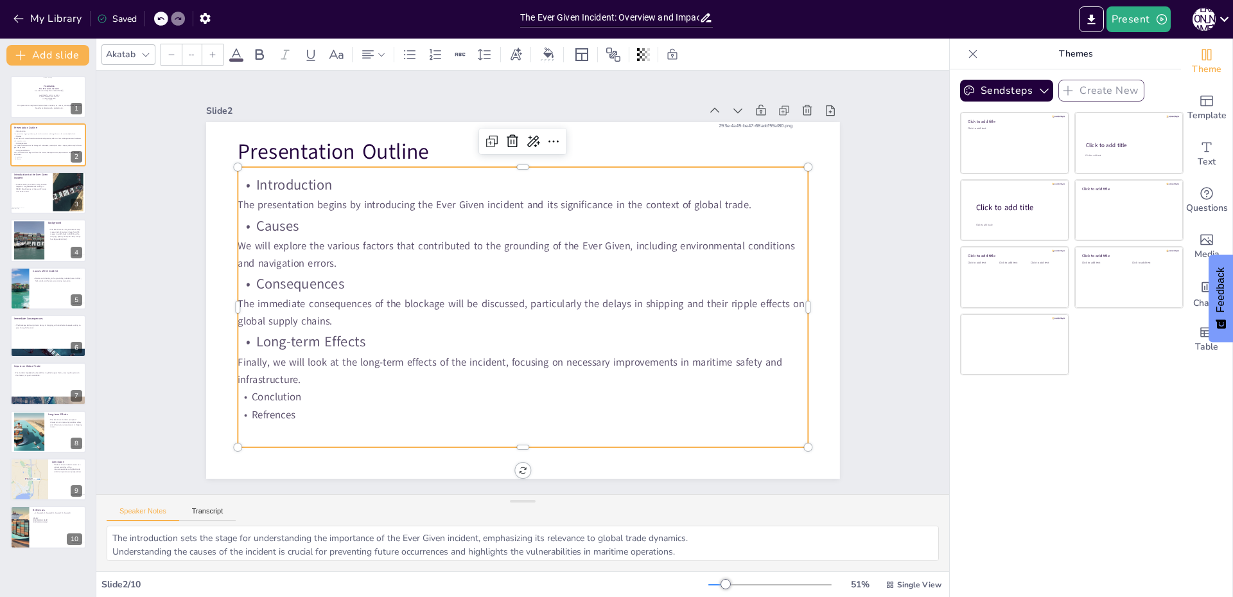
click at [292, 410] on p "Refrences" at bounding box center [523, 414] width 570 height 18
type input "--"
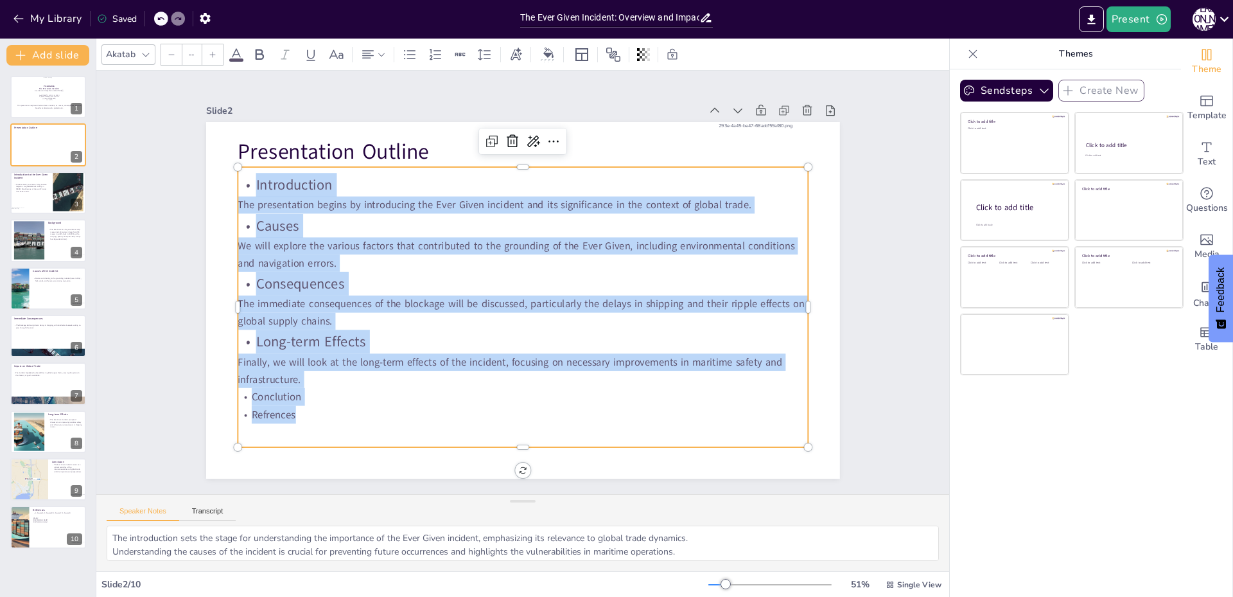
drag, startPoint x: 292, startPoint y: 410, endPoint x: 243, endPoint y: 168, distance: 247.1
click at [243, 168] on div "Introduction The presentation begins by introducing the Ever Given incident and…" at bounding box center [523, 307] width 570 height 280
copy div "Introduction The presentation begins by introducing the Ever Given incident and…"
click at [40, 202] on div at bounding box center [48, 193] width 77 height 44
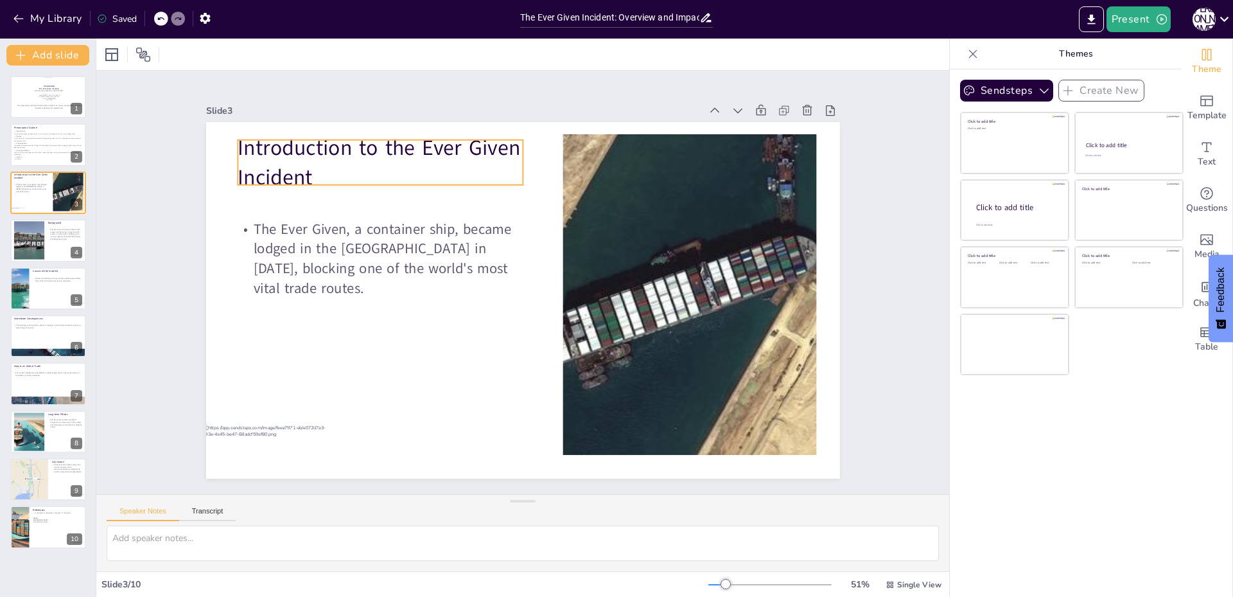
click at [283, 169] on p "Introduction to the Ever Given Incident" at bounding box center [380, 162] width 285 height 59
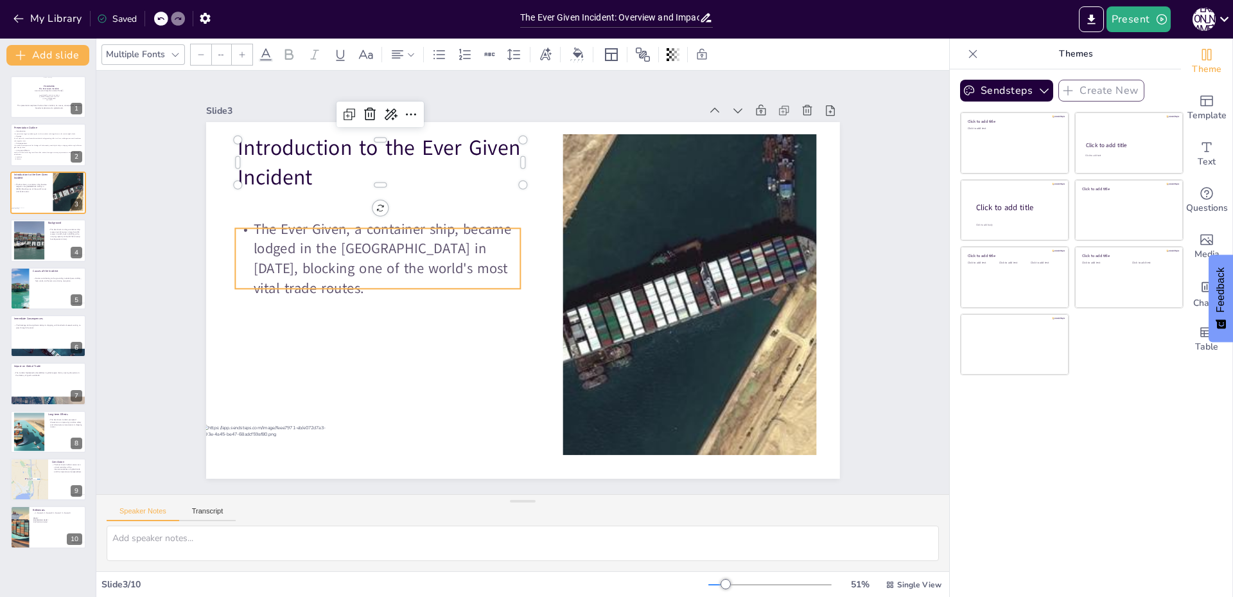
click at [341, 250] on p "The Ever Given, a container ship, became lodged in the [GEOGRAPHIC_DATA] in [DA…" at bounding box center [377, 258] width 285 height 79
type input "32"
click at [341, 250] on p "The Ever Given, a container ship, became lodged in the [GEOGRAPHIC_DATA] in [DA…" at bounding box center [377, 258] width 285 height 79
click at [340, 251] on p "The Ever Given, a container ship, became lodged in the [GEOGRAPHIC_DATA] in [DA…" at bounding box center [377, 258] width 285 height 79
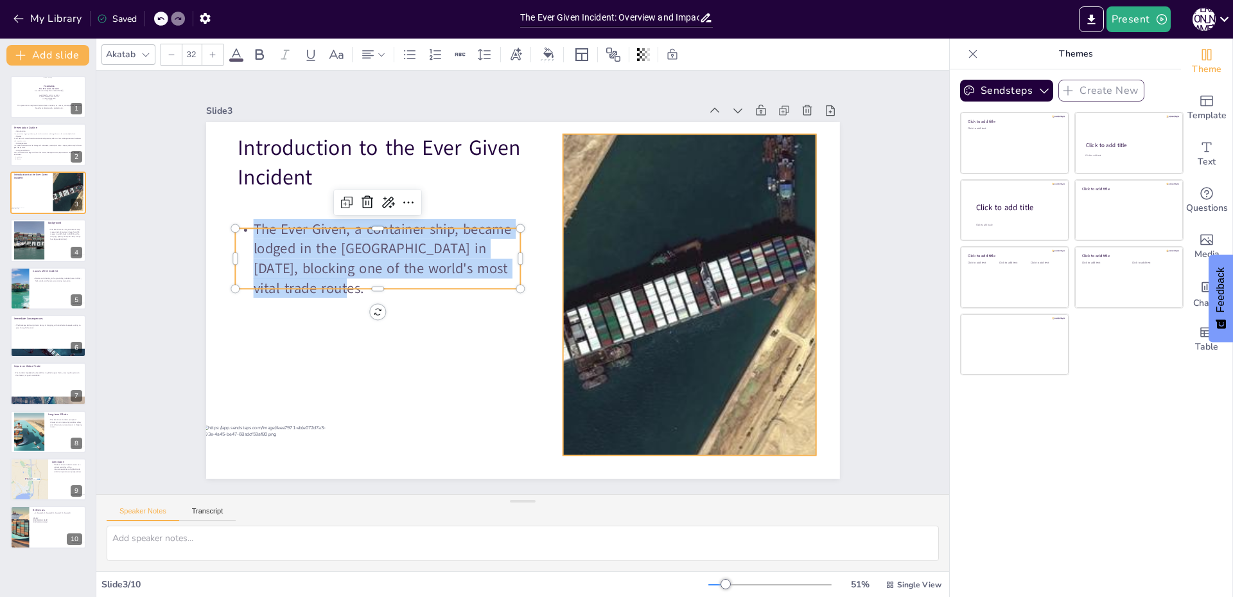
click at [561, 296] on div at bounding box center [689, 294] width 571 height 321
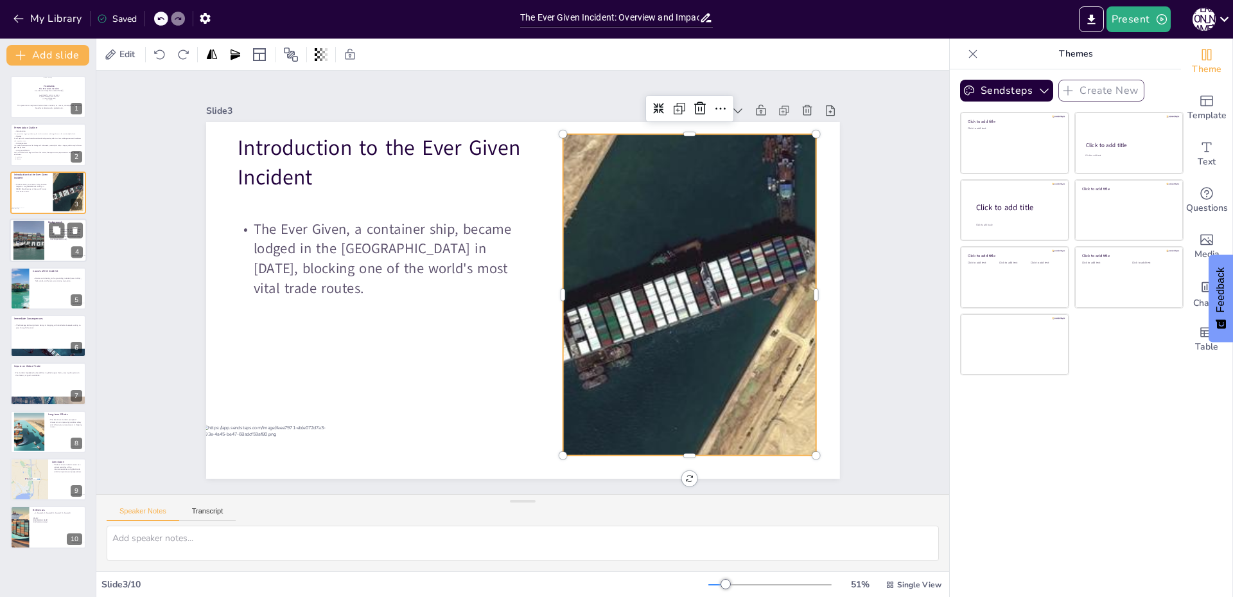
click at [29, 231] on div at bounding box center [29, 240] width 52 height 39
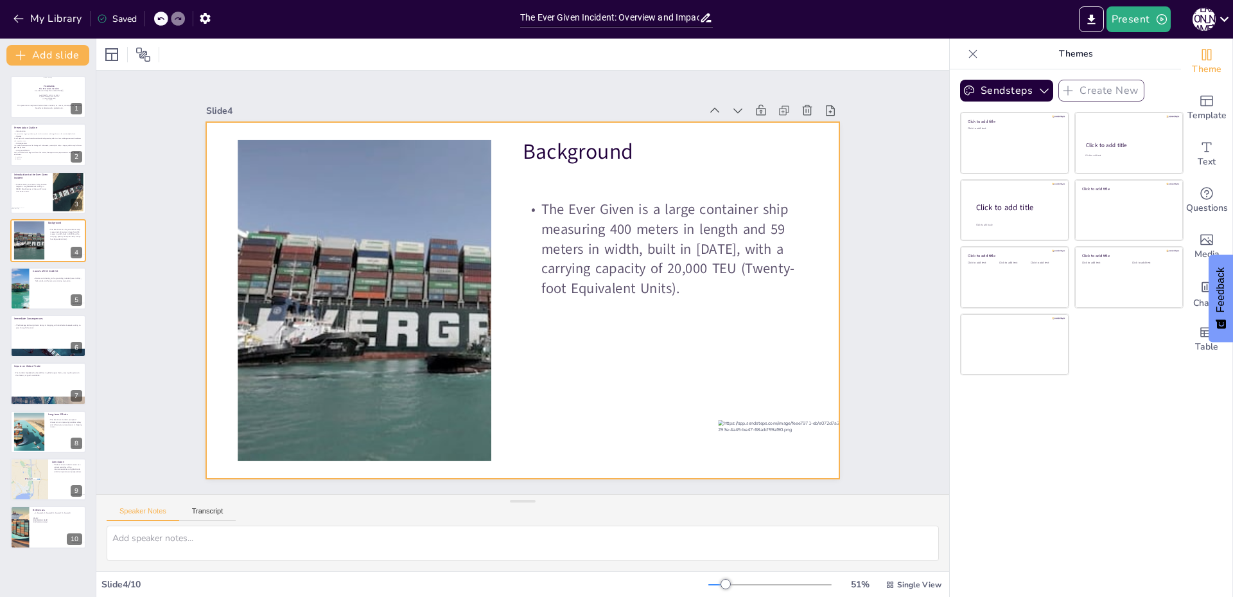
click at [560, 176] on div at bounding box center [523, 300] width 634 height 357
click at [535, 143] on p "Background" at bounding box center [665, 152] width 285 height 30
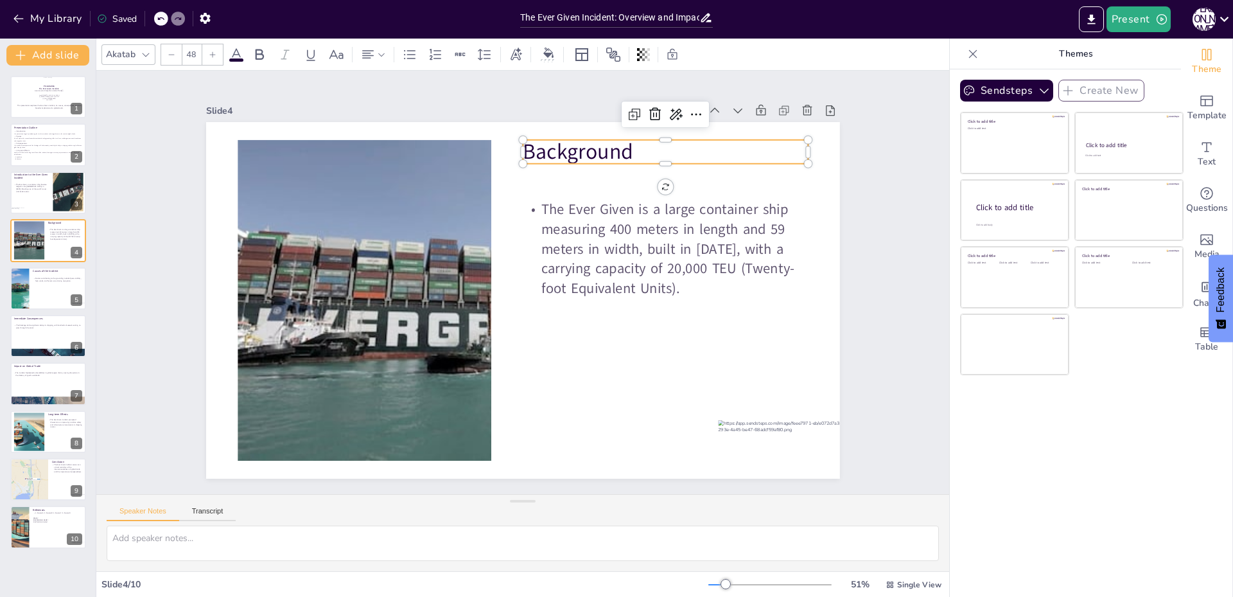
click at [535, 143] on p "Background" at bounding box center [665, 152] width 285 height 30
copy p "Background"
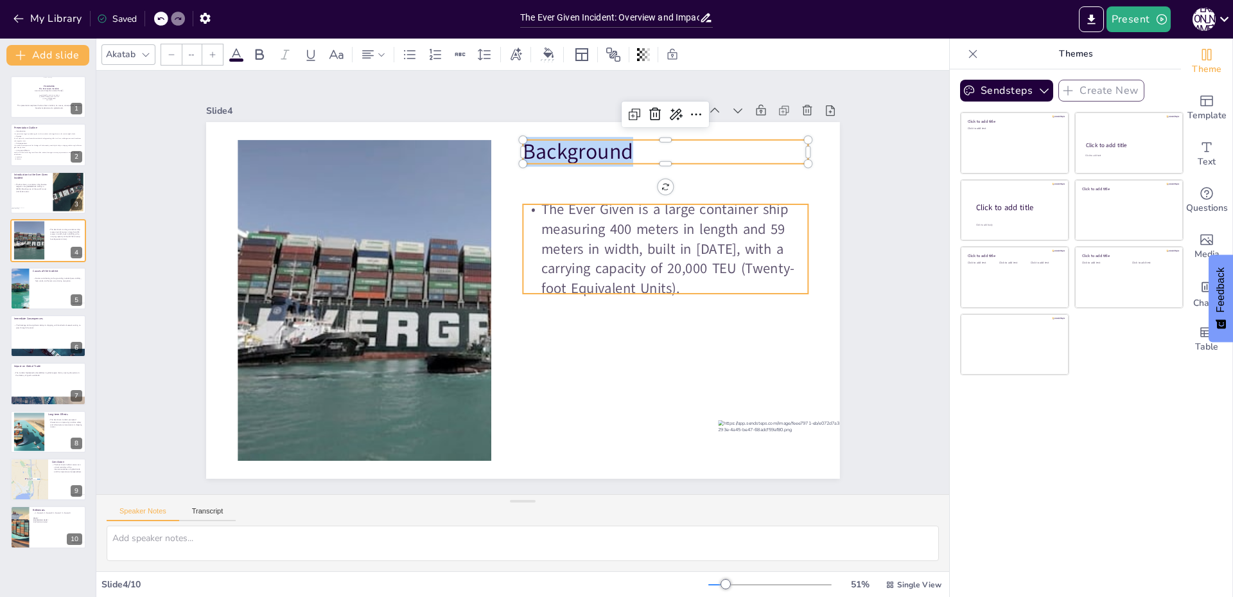
click at [618, 272] on p "The Ever Given is a large container ship measuring 400 meters in length and 59 …" at bounding box center [665, 249] width 285 height 98
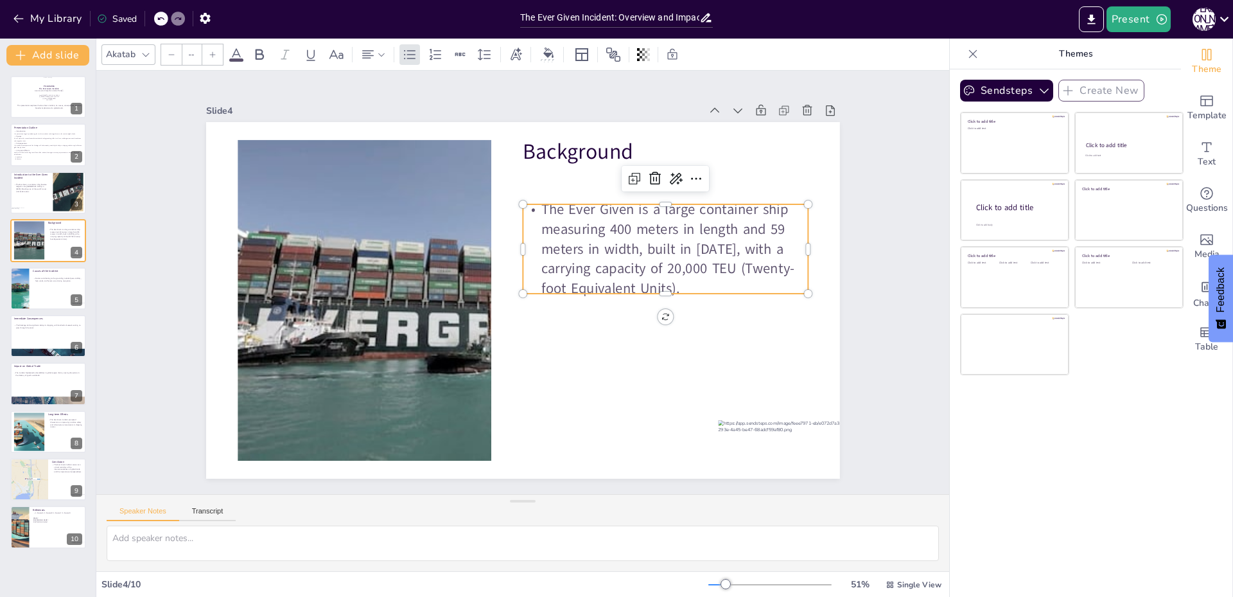
type input "32"
click at [678, 274] on p "The Ever Given is a large container ship measuring 400 meters in length and 59 …" at bounding box center [665, 249] width 285 height 98
click at [674, 280] on p "The Ever Given is a large container ship measuring 400 meters in length and 59 …" at bounding box center [665, 249] width 285 height 98
drag, startPoint x: 674, startPoint y: 280, endPoint x: 568, endPoint y: 226, distance: 118.9
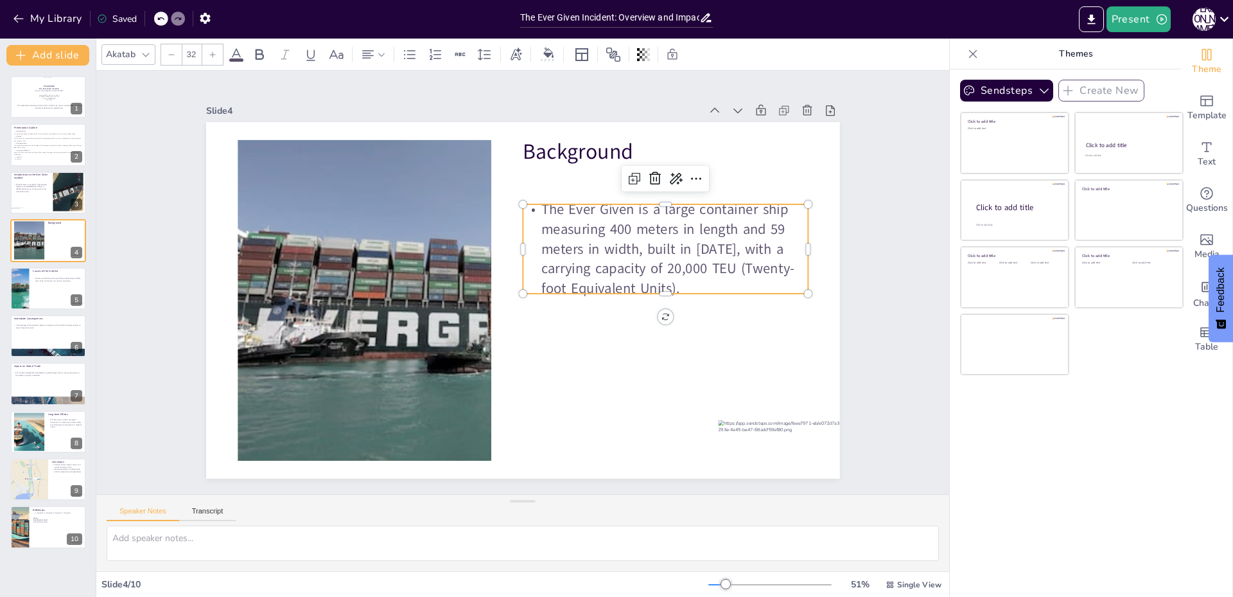
click at [568, 226] on p "The Ever Given is a large container ship measuring 400 meters in length and 59 …" at bounding box center [665, 249] width 285 height 98
click at [35, 297] on div at bounding box center [48, 289] width 77 height 44
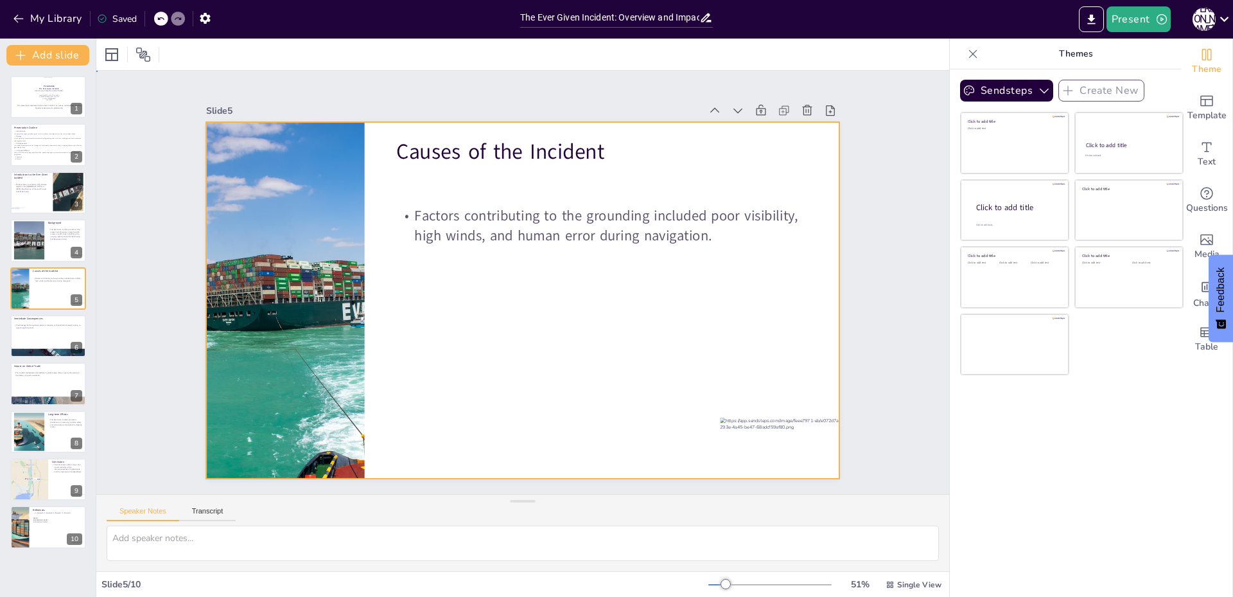
click at [450, 249] on div at bounding box center [523, 300] width 634 height 357
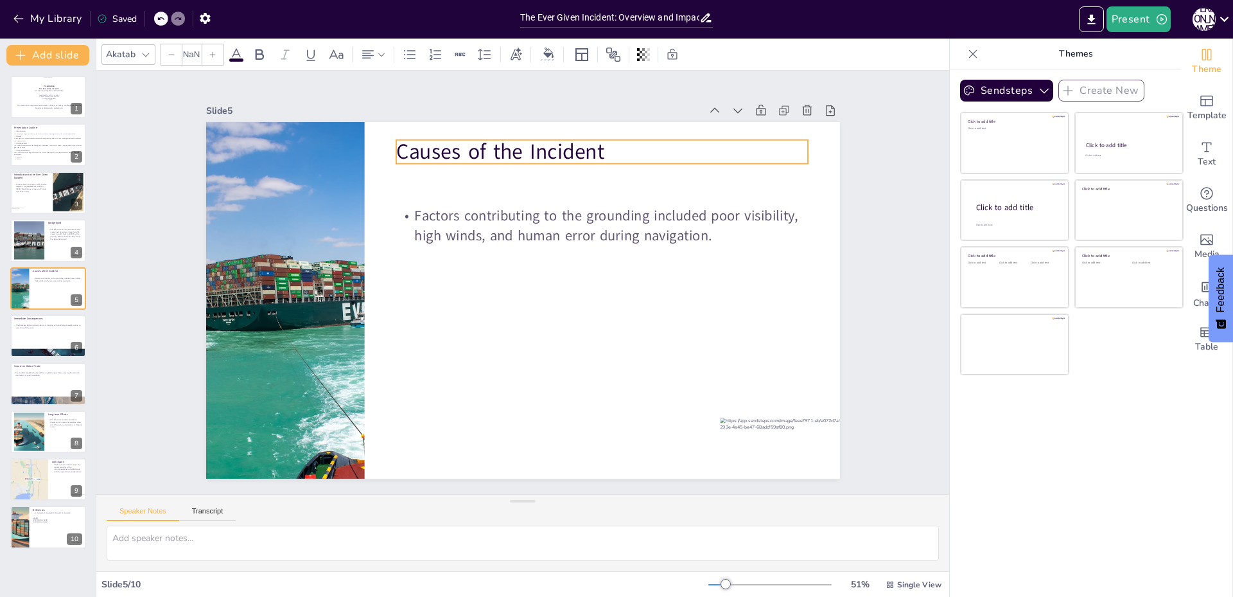
click at [466, 148] on p "Causes of the Incident" at bounding box center [602, 152] width 412 height 30
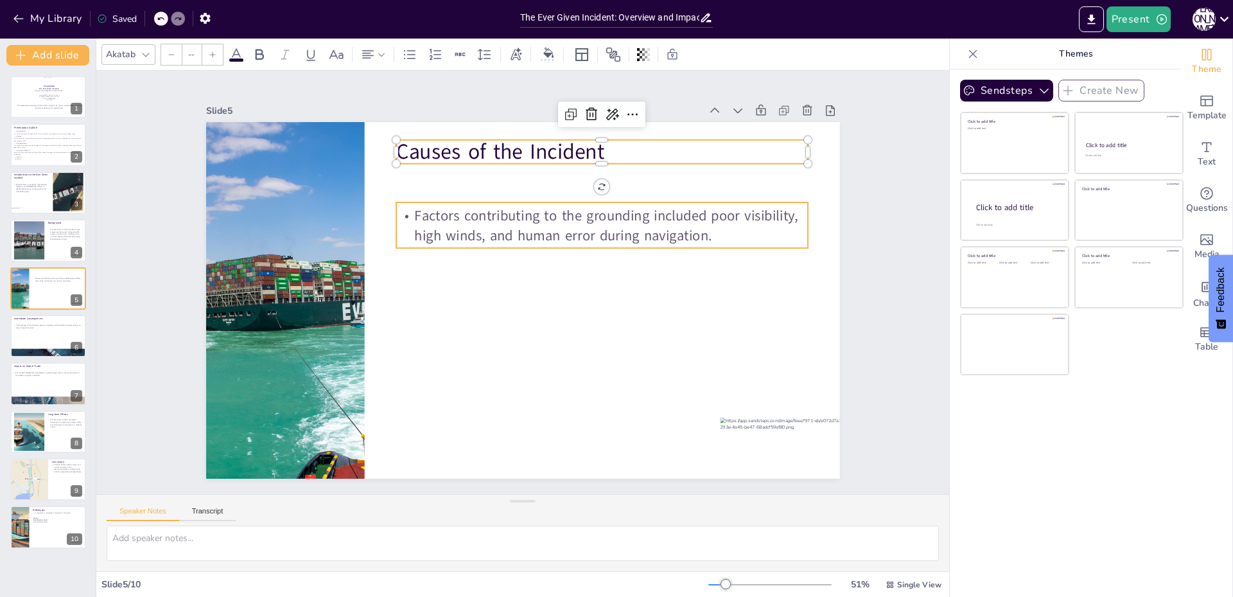
type input "32"
click at [534, 241] on div "Factors contributing to the grounding included poor visibility, high winds, and…" at bounding box center [602, 225] width 412 height 46
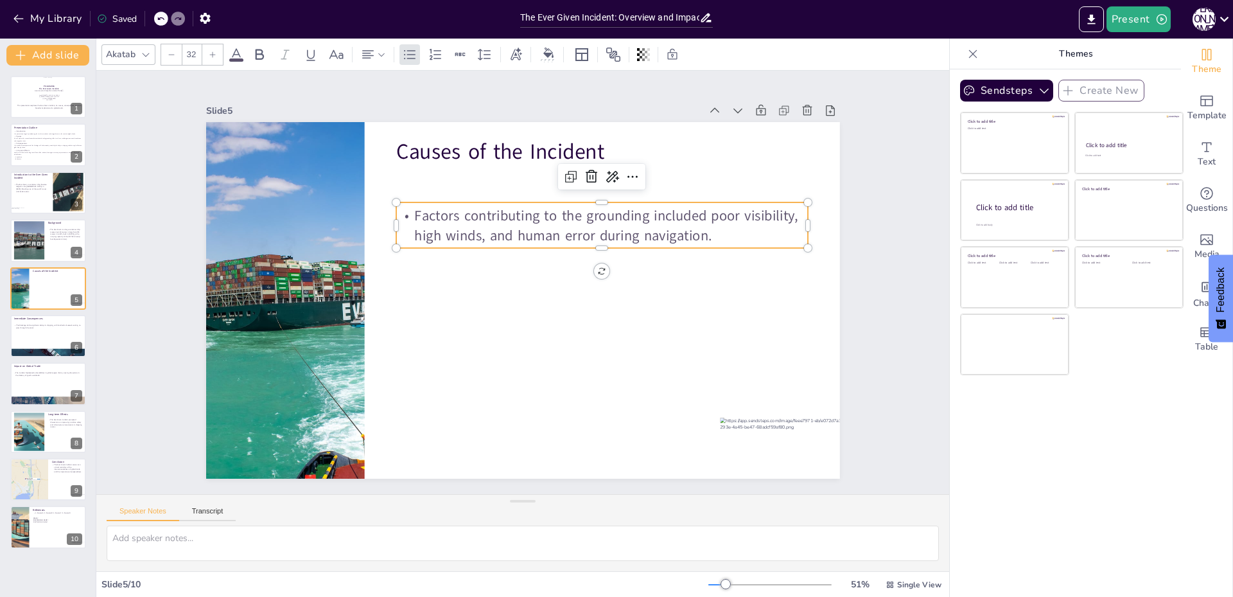
click at [534, 241] on div "Factors contributing to the grounding included poor visibility, high winds, and…" at bounding box center [602, 225] width 412 height 46
click at [526, 232] on p "Factors contributing to the grounding included poor visibility, high winds, and…" at bounding box center [602, 225] width 412 height 39
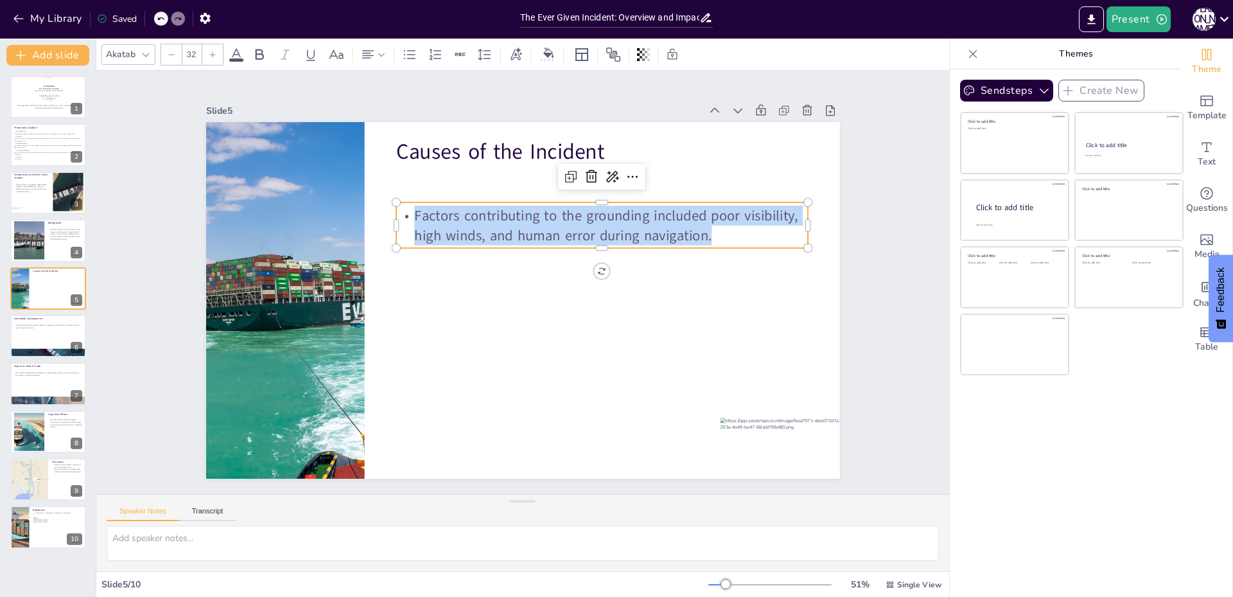
click at [526, 232] on p "Factors contributing to the grounding included poor visibility, high winds, and…" at bounding box center [602, 225] width 412 height 39
copy p "Factors contributing to the grounding included poor visibility, high winds, and…"
click at [221, 515] on button "Transcript" at bounding box center [207, 514] width 57 height 14
click at [127, 518] on button "Speaker Notes" at bounding box center [143, 514] width 73 height 14
click at [30, 334] on div at bounding box center [48, 336] width 77 height 44
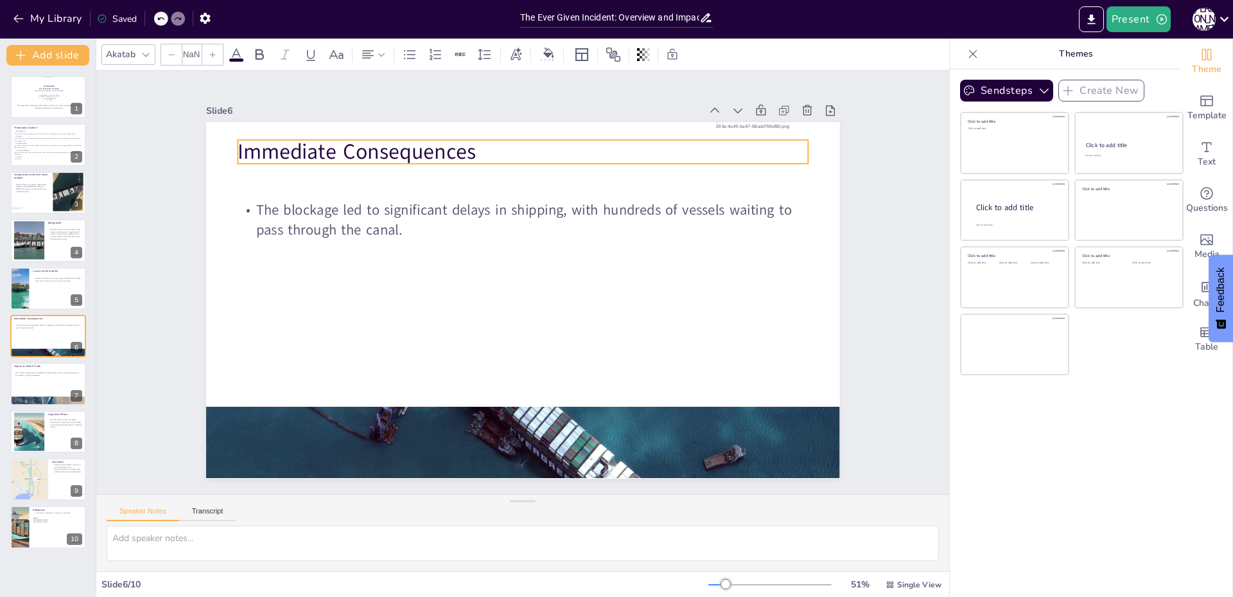
click at [392, 140] on p "Immediate Consequences" at bounding box center [523, 152] width 570 height 30
click at [392, 139] on p "Immediate Consequences" at bounding box center [523, 152] width 570 height 30
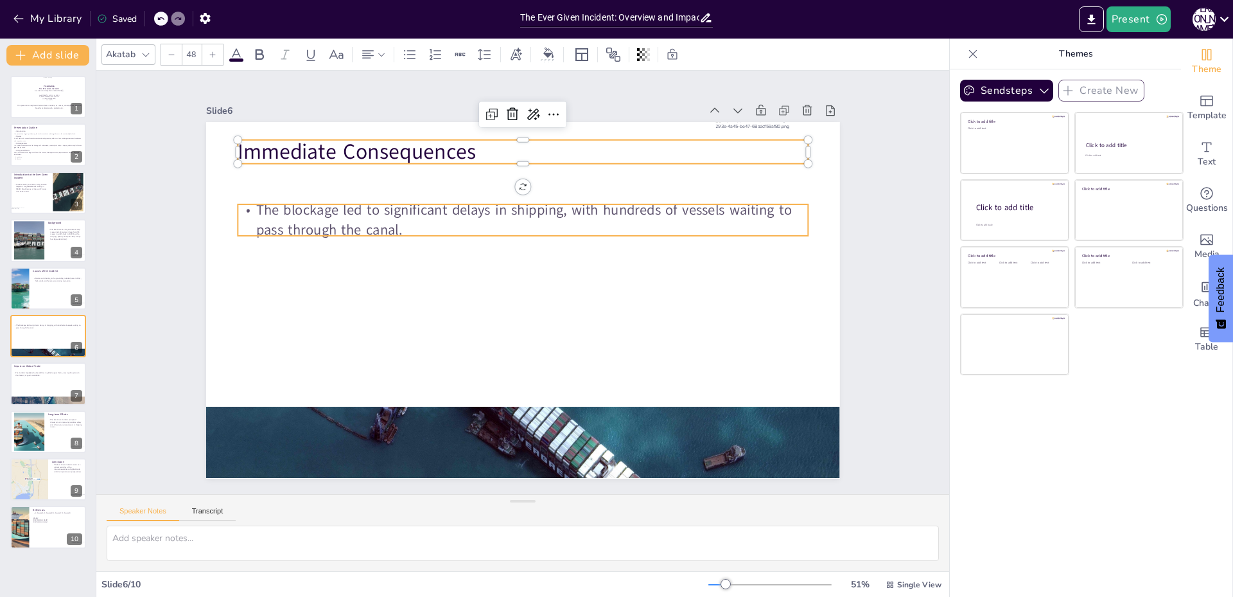
click at [330, 225] on p "The blockage led to significant delays in shipping, with hundreds of vessels wa…" at bounding box center [523, 219] width 570 height 39
type input "32"
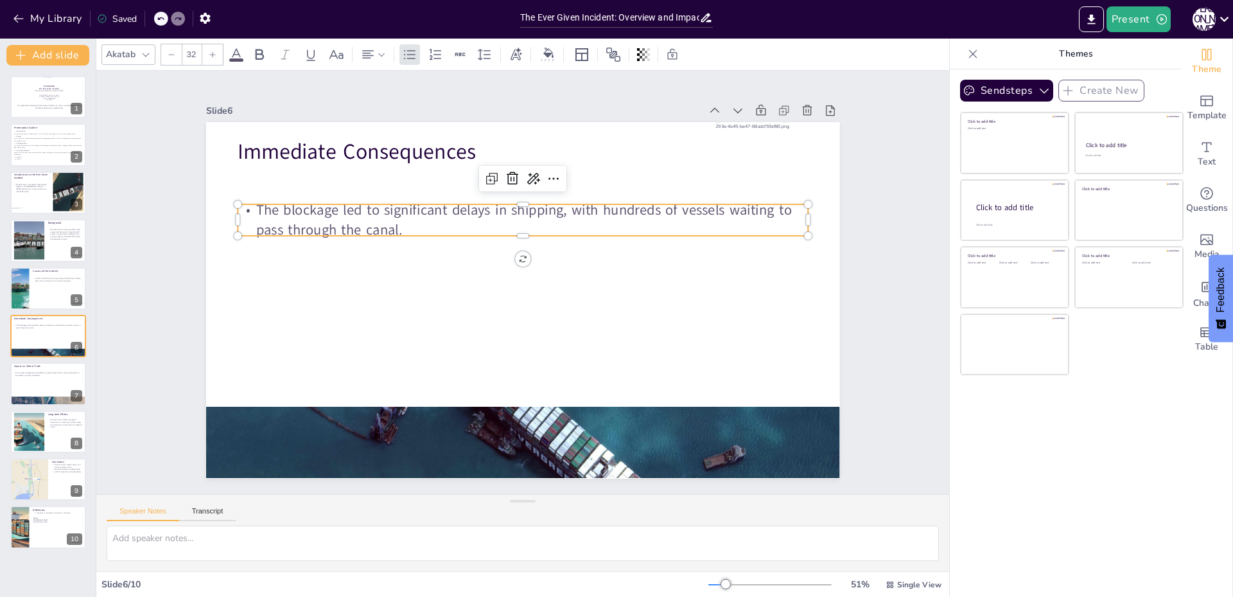
click at [330, 225] on p "The blockage led to significant delays in shipping, with hundreds of vessels wa…" at bounding box center [523, 219] width 570 height 39
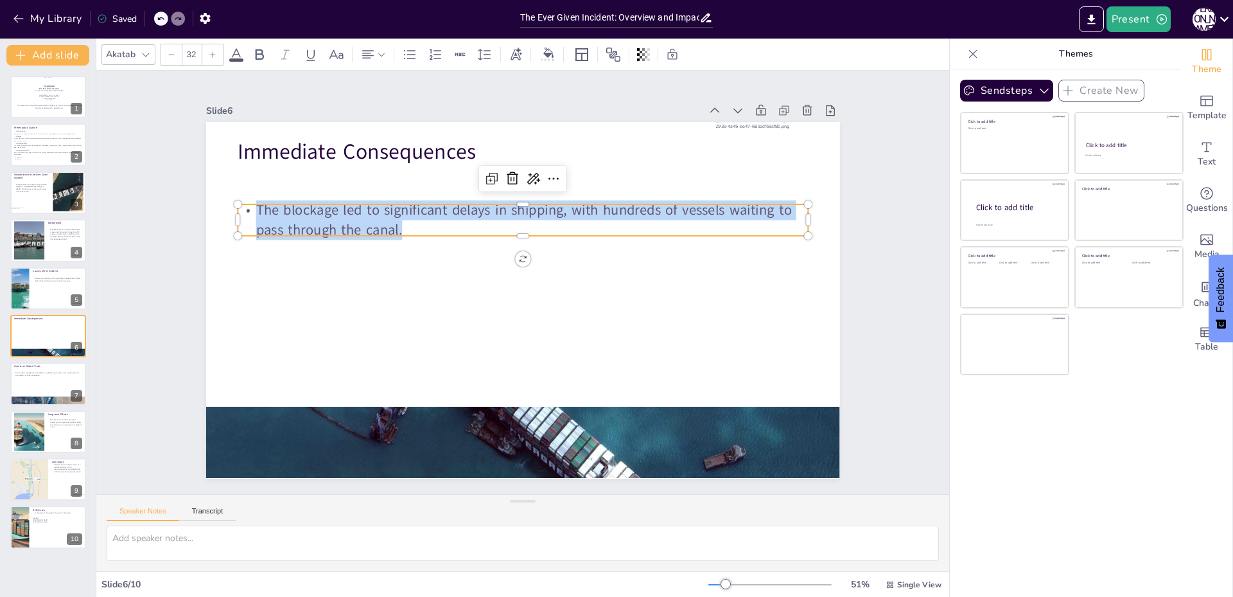
click at [330, 225] on p "The blockage led to significant delays in shipping, with hundreds of vessels wa…" at bounding box center [523, 219] width 570 height 39
click at [336, 404] on div at bounding box center [523, 442] width 634 height 357
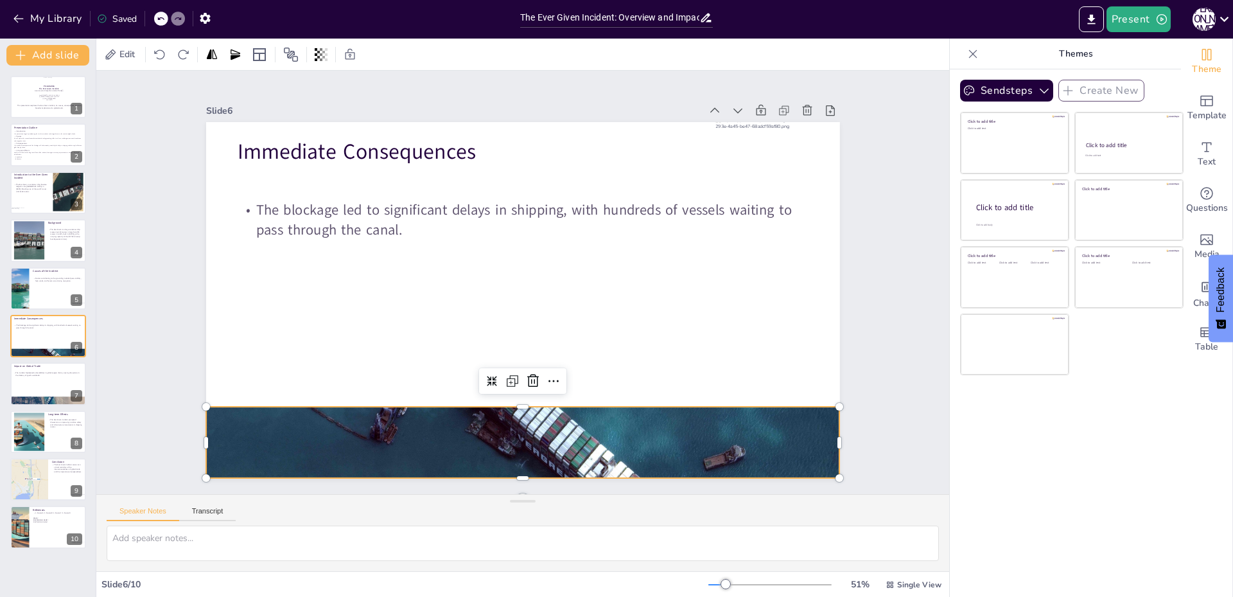
click at [335, 412] on div at bounding box center [523, 442] width 634 height 357
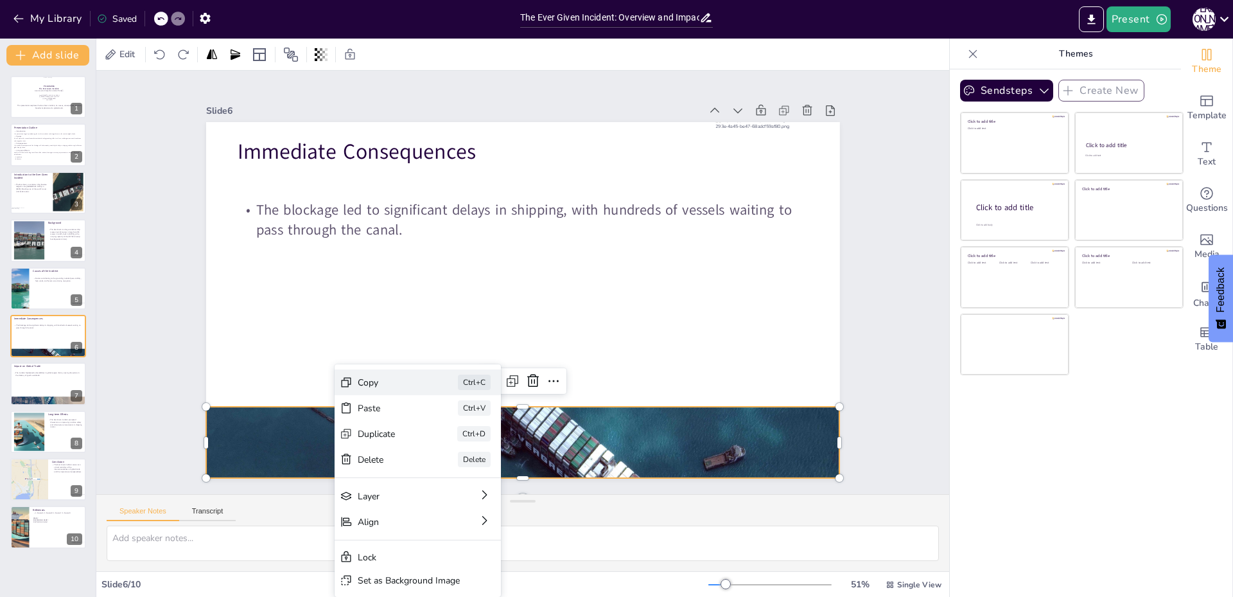
click at [412, 384] on div "Copy" at bounding box center [390, 382] width 64 height 12
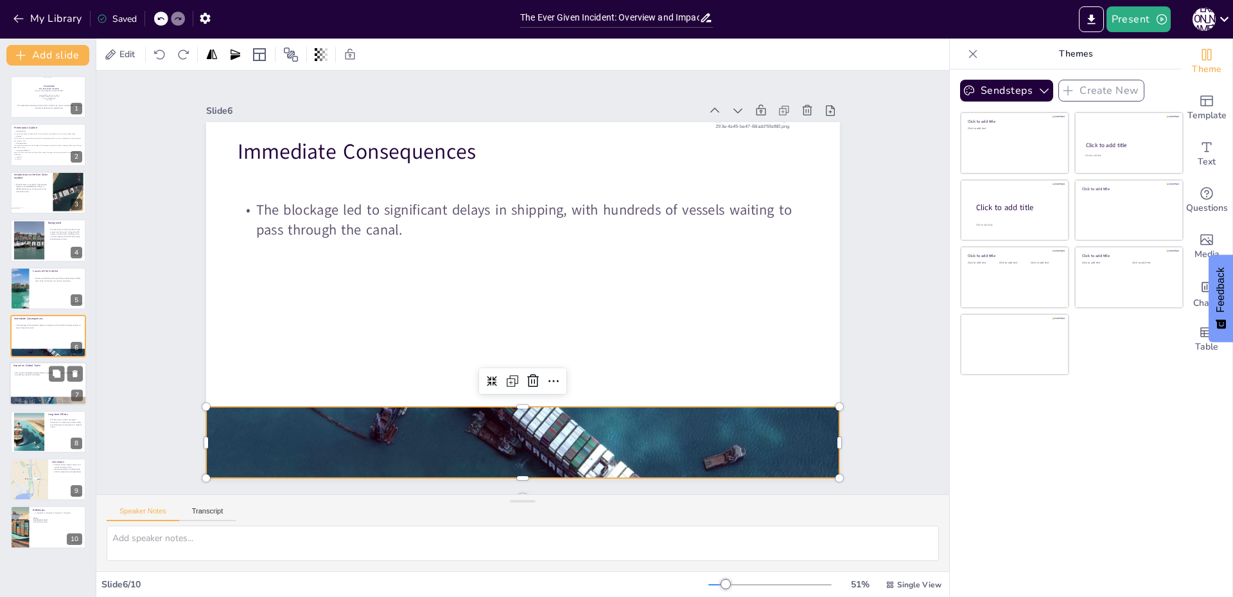
click at [27, 390] on div at bounding box center [48, 384] width 77 height 44
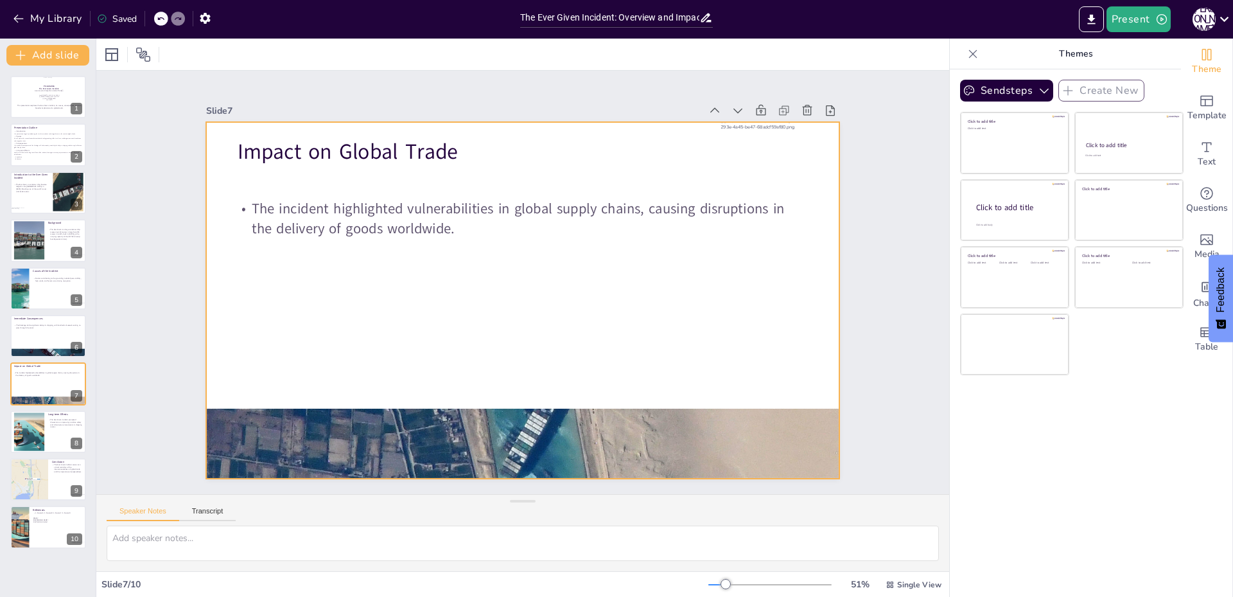
click at [288, 253] on div at bounding box center [523, 300] width 634 height 357
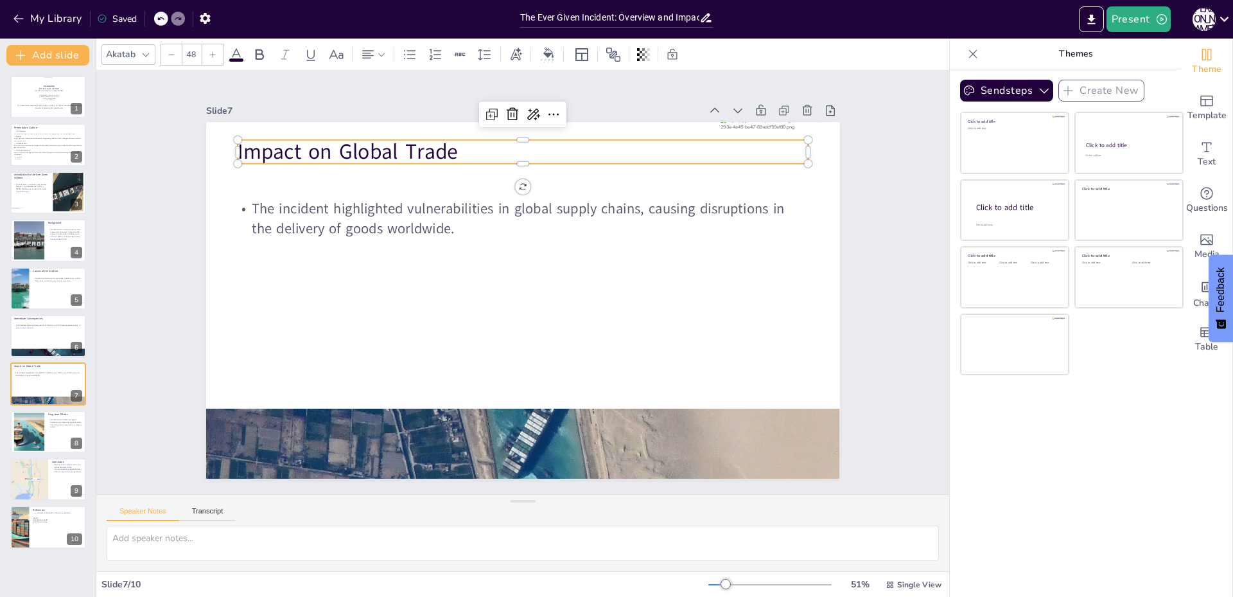
click at [329, 138] on p "Impact on Global Trade" at bounding box center [523, 152] width 570 height 30
click at [329, 137] on p "Impact on Global Trade" at bounding box center [523, 152] width 570 height 30
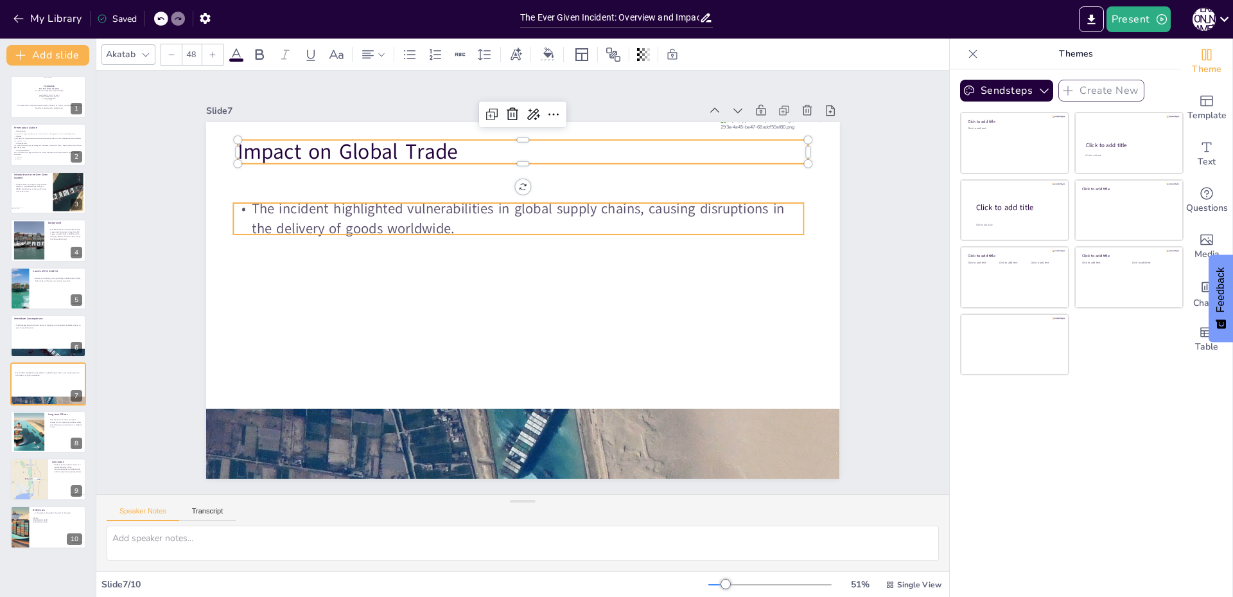
click at [430, 233] on div at bounding box center [523, 300] width 634 height 357
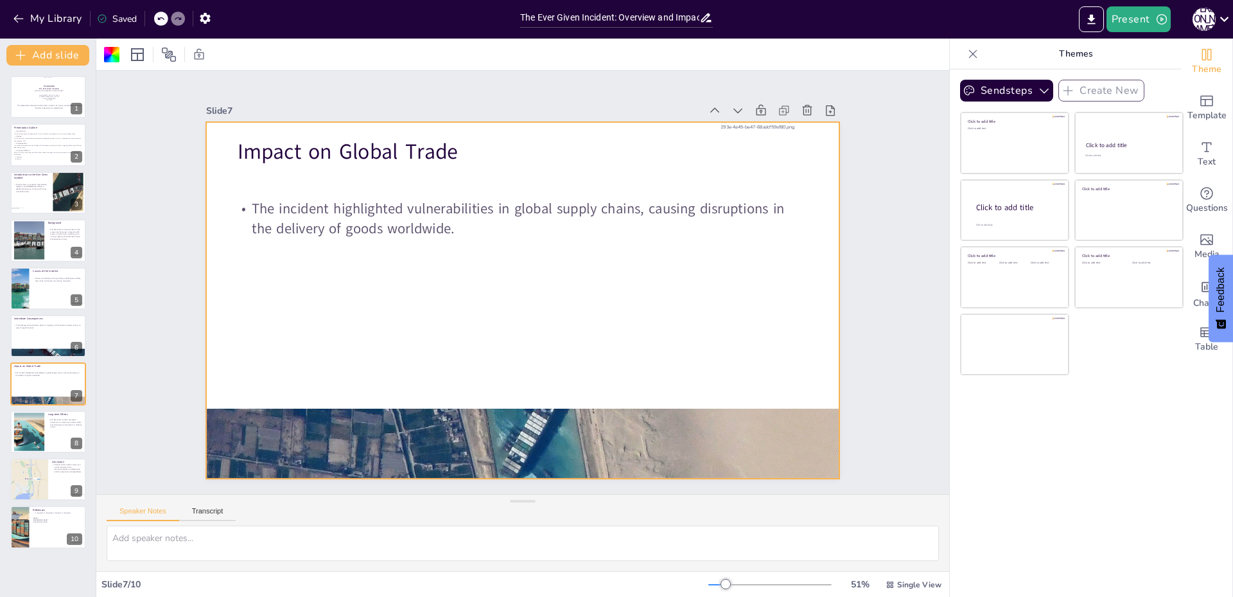
click at [430, 233] on div at bounding box center [523, 300] width 634 height 357
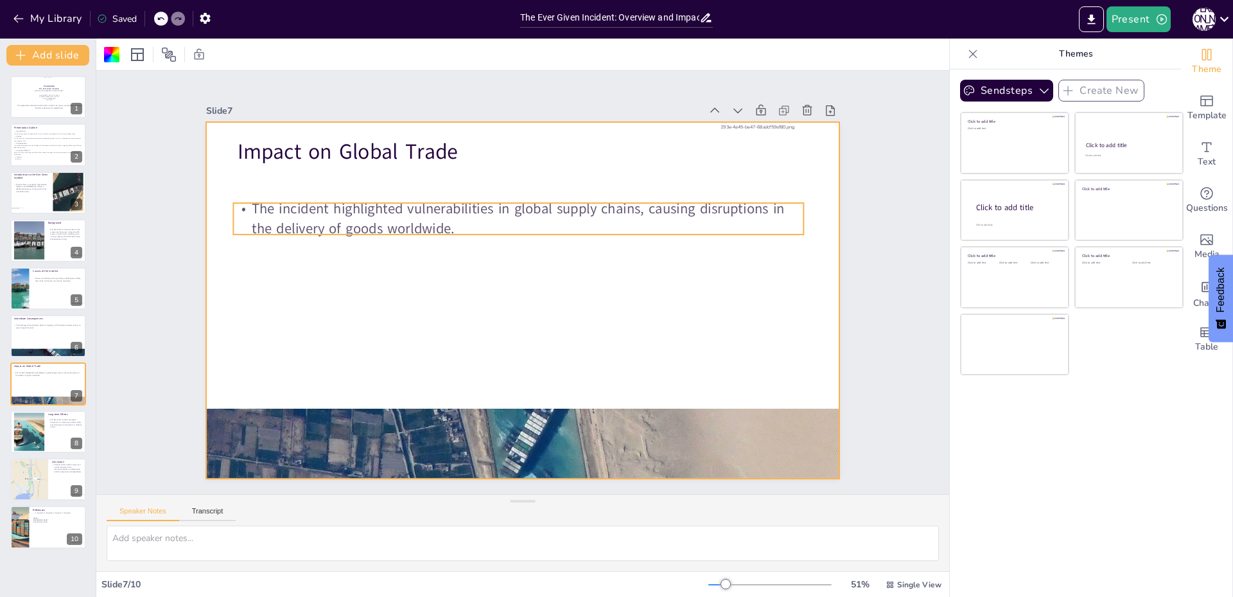
click at [427, 229] on div "Impact on Global Trade The incident highlighted vulnerabilities in global suppl…" at bounding box center [523, 300] width 634 height 357
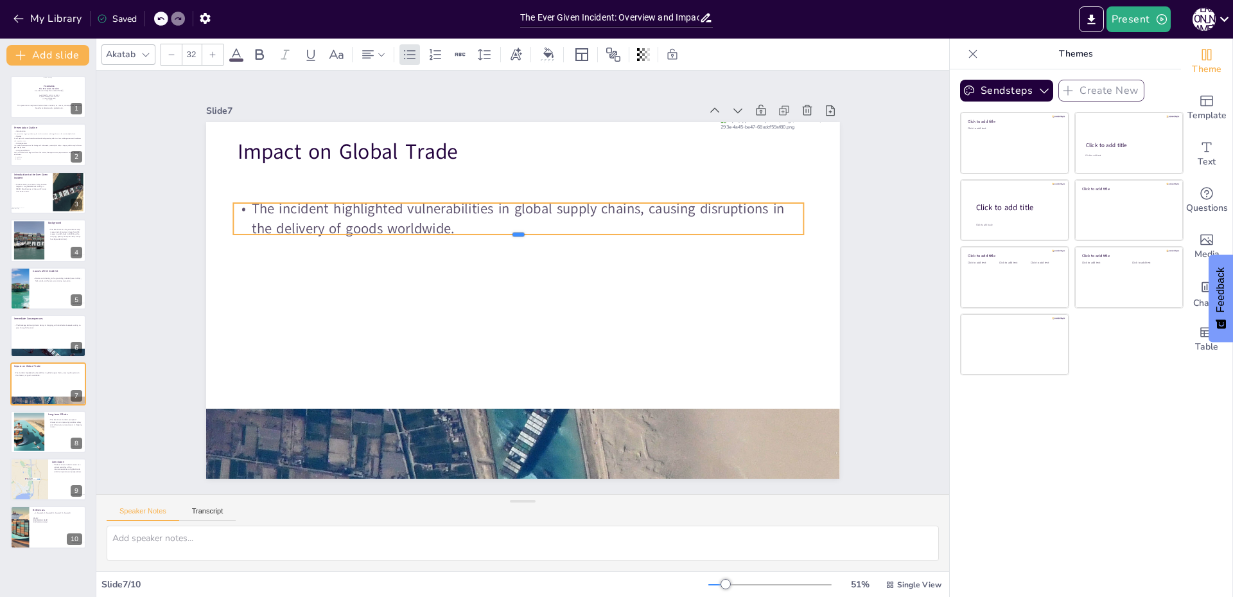
click at [427, 234] on div at bounding box center [518, 239] width 570 height 10
click at [427, 229] on p "The incident highlighted vulnerabilities in global supply chains, causing disru…" at bounding box center [518, 218] width 570 height 39
click at [425, 217] on p "The incident highlighted vulnerabilities in global supply chains, causing disru…" at bounding box center [518, 222] width 570 height 39
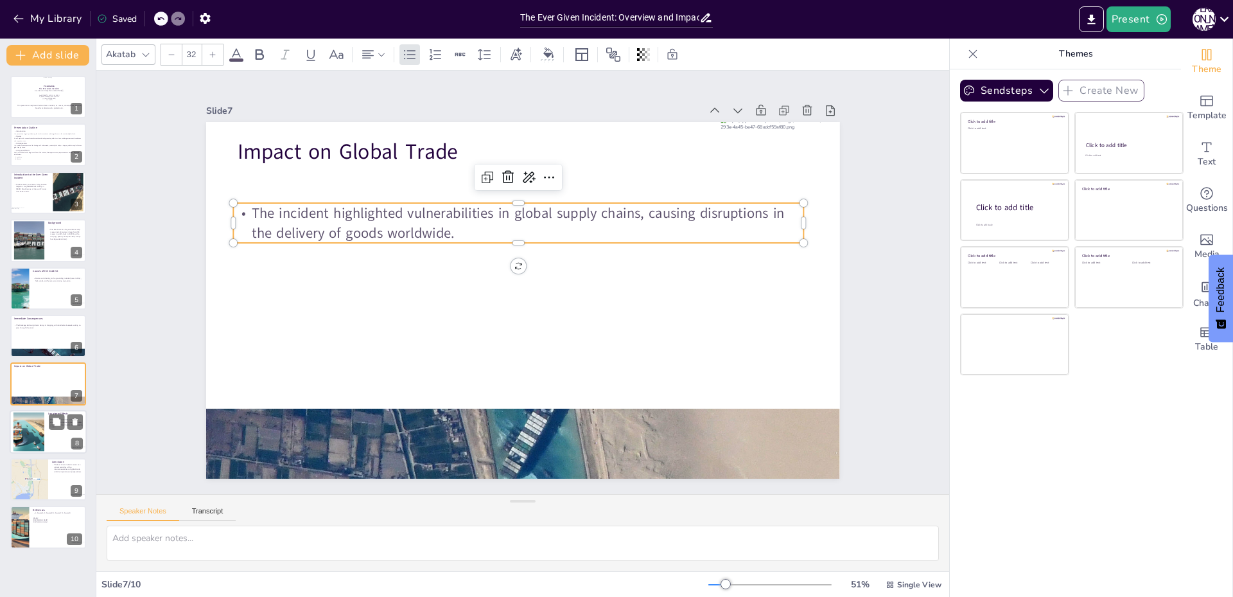
click at [39, 439] on div at bounding box center [29, 431] width 69 height 39
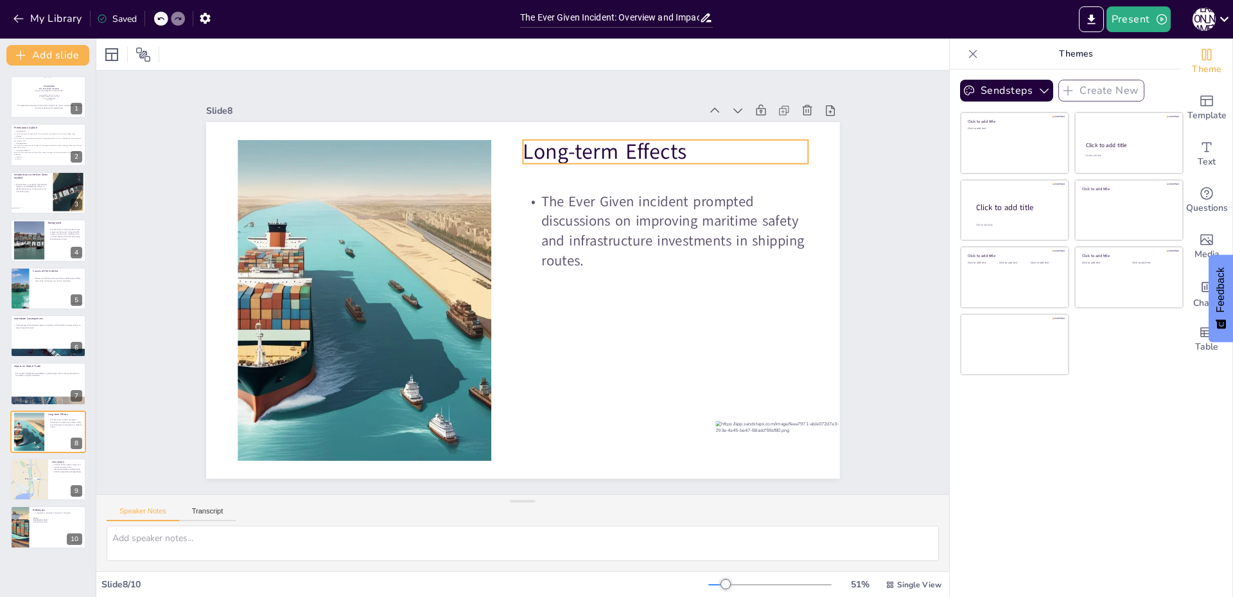
click at [569, 150] on p "Long-term Effects" at bounding box center [665, 152] width 285 height 30
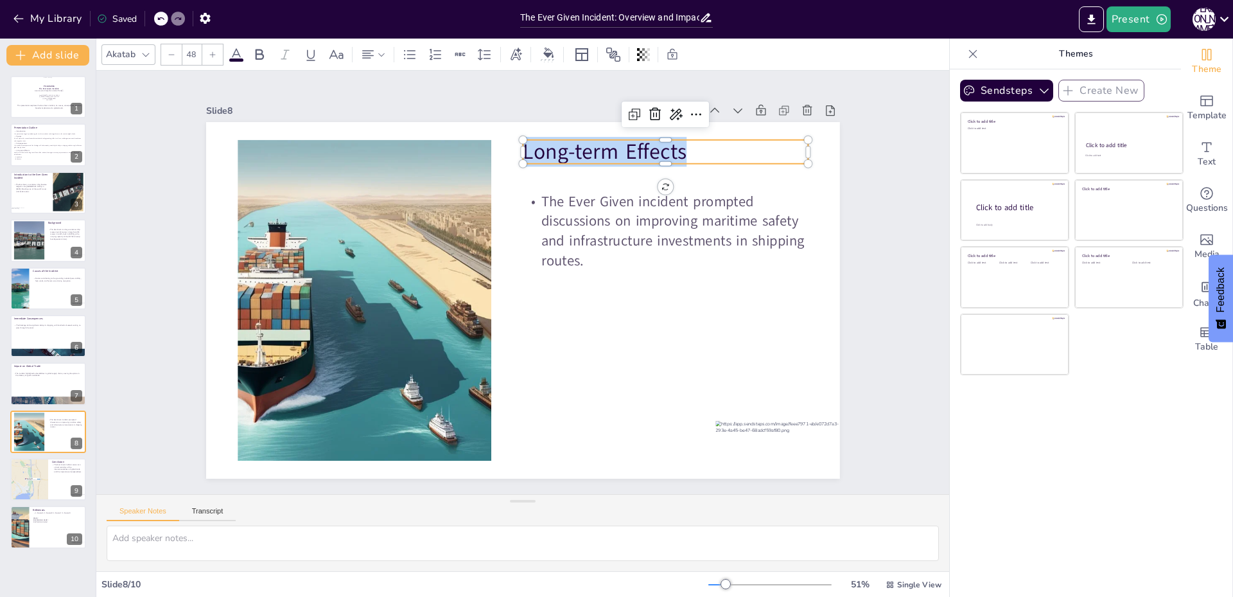
click at [569, 150] on p "Long-term Effects" at bounding box center [665, 152] width 285 height 30
copy p "Long-term Effects"
type input "32"
click at [542, 226] on p "The Ever Given incident prompted discussions on improving maritime safety and i…" at bounding box center [665, 230] width 285 height 79
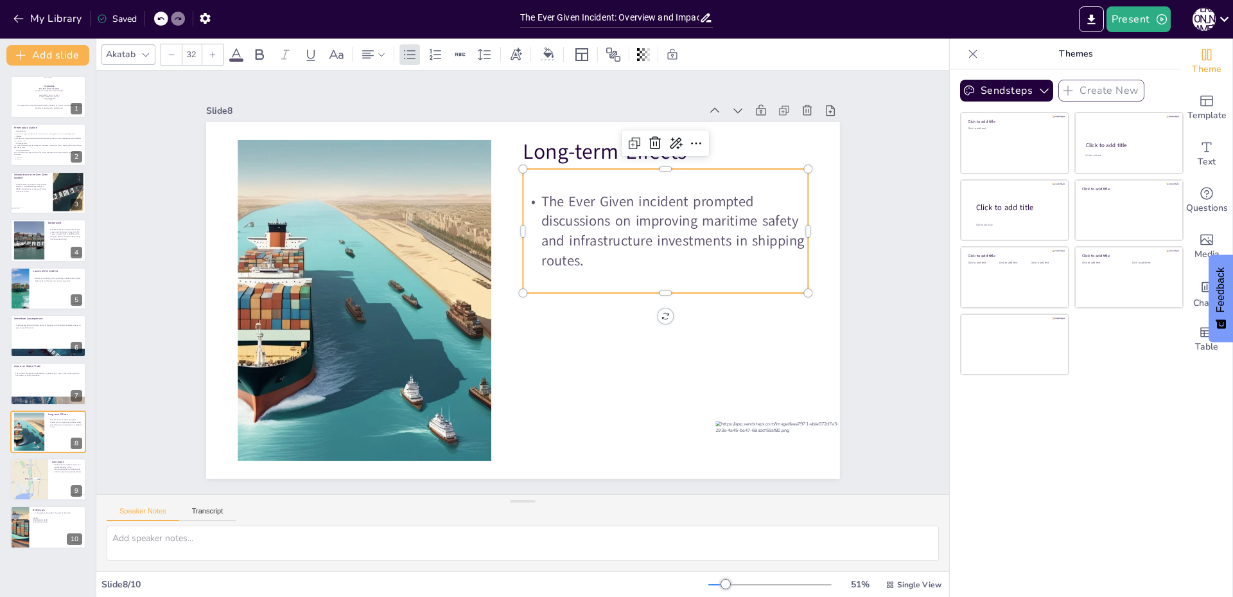
click at [542, 226] on p "The Ever Given incident prompted discussions on improving maritime safety and i…" at bounding box center [665, 230] width 285 height 79
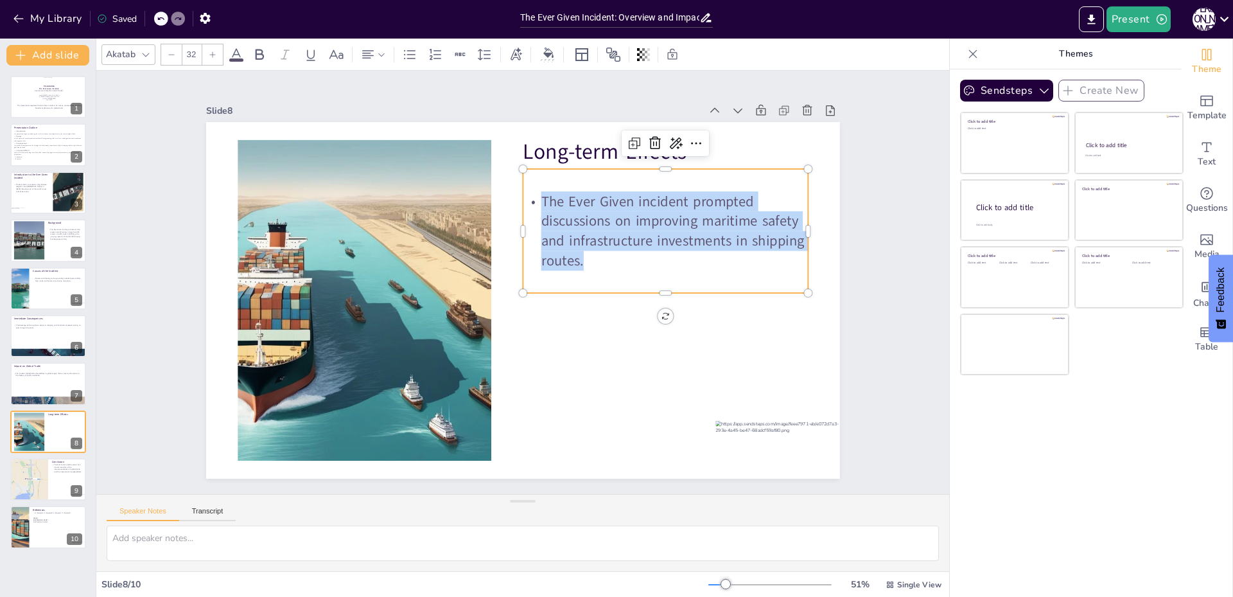
click at [542, 226] on p "The Ever Given incident prompted discussions on improving maritime safety and i…" at bounding box center [665, 230] width 285 height 79
click at [51, 473] on button at bounding box center [56, 468] width 15 height 15
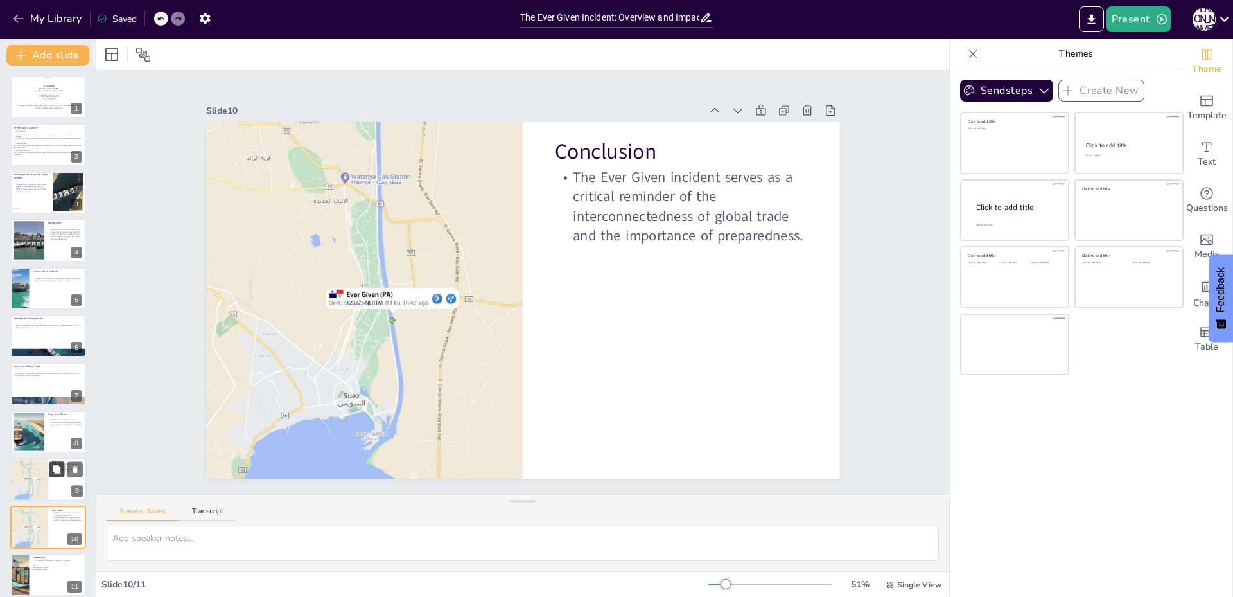
scroll to position [10, 0]
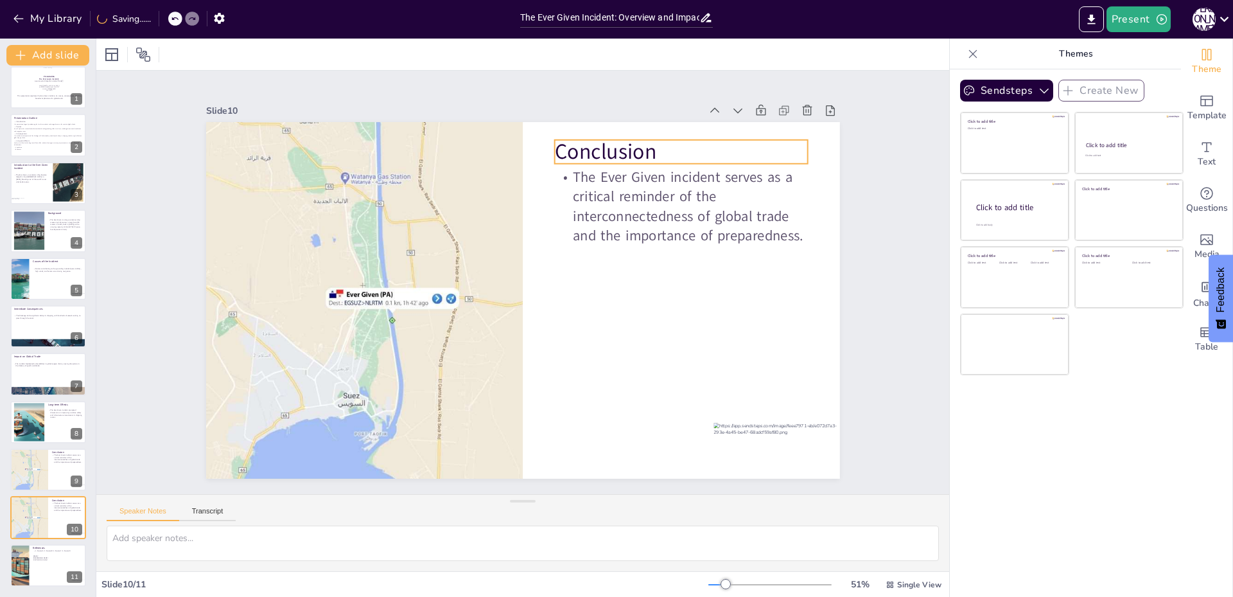
click at [608, 143] on p "Conclusion" at bounding box center [681, 152] width 254 height 30
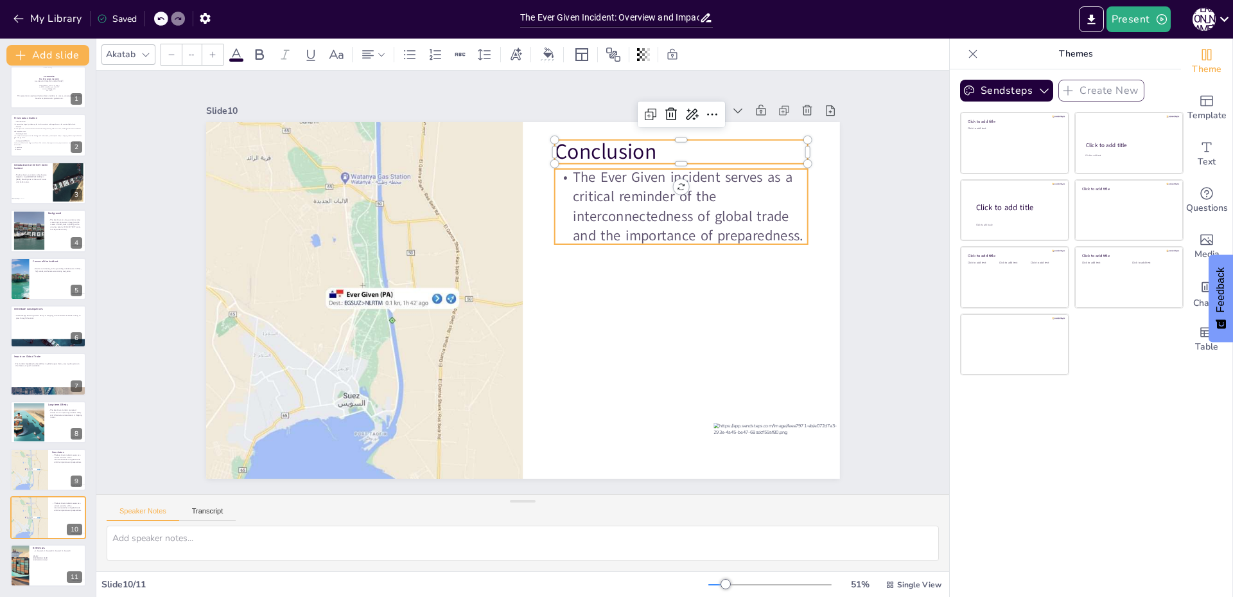
type input "32"
click at [579, 194] on p "The Ever Given incident serves as a critical reminder of the interconnectedness…" at bounding box center [681, 206] width 254 height 79
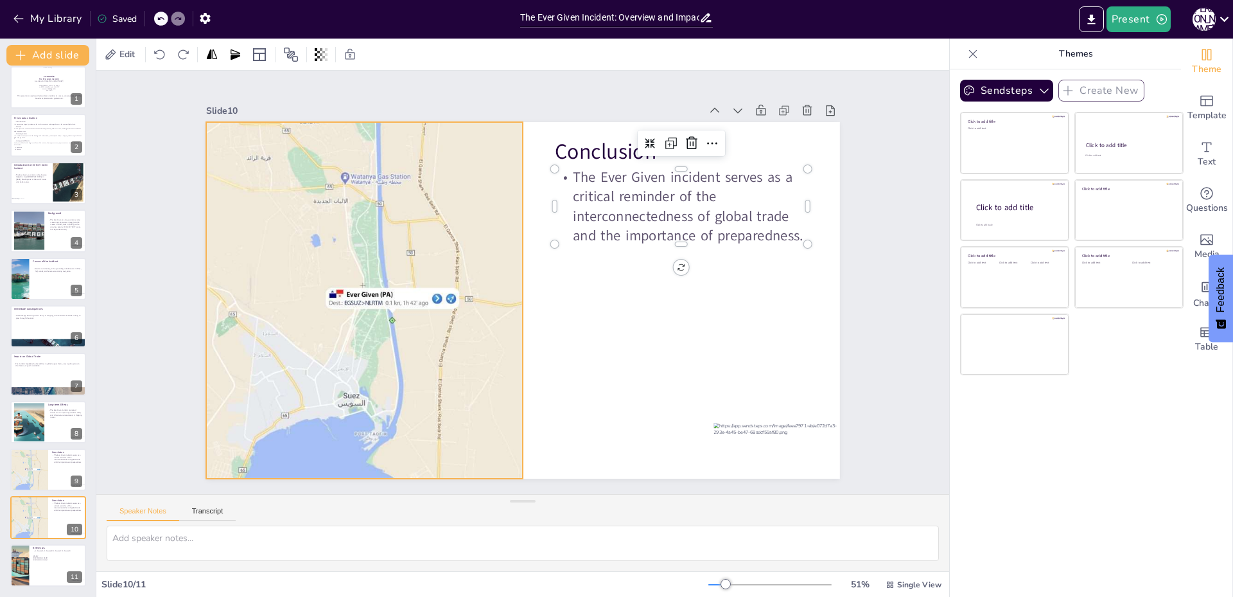
click at [265, 330] on div at bounding box center [364, 300] width 317 height 370
click at [55, 555] on icon at bounding box center [57, 555] width 8 height 8
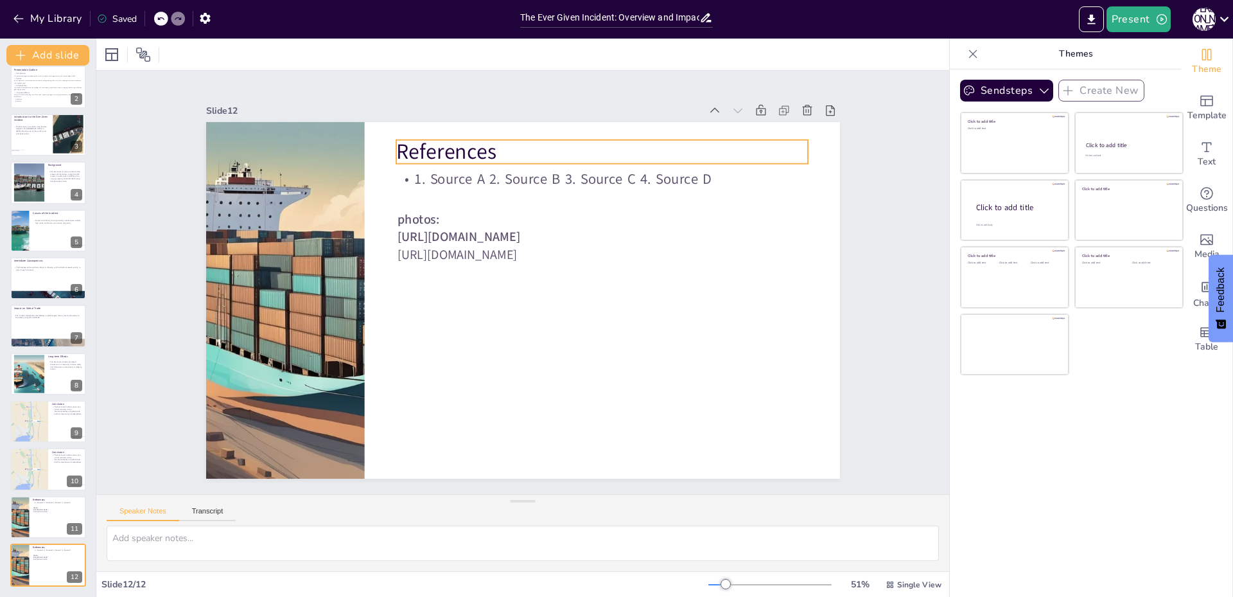
click at [413, 149] on p "References" at bounding box center [602, 152] width 412 height 30
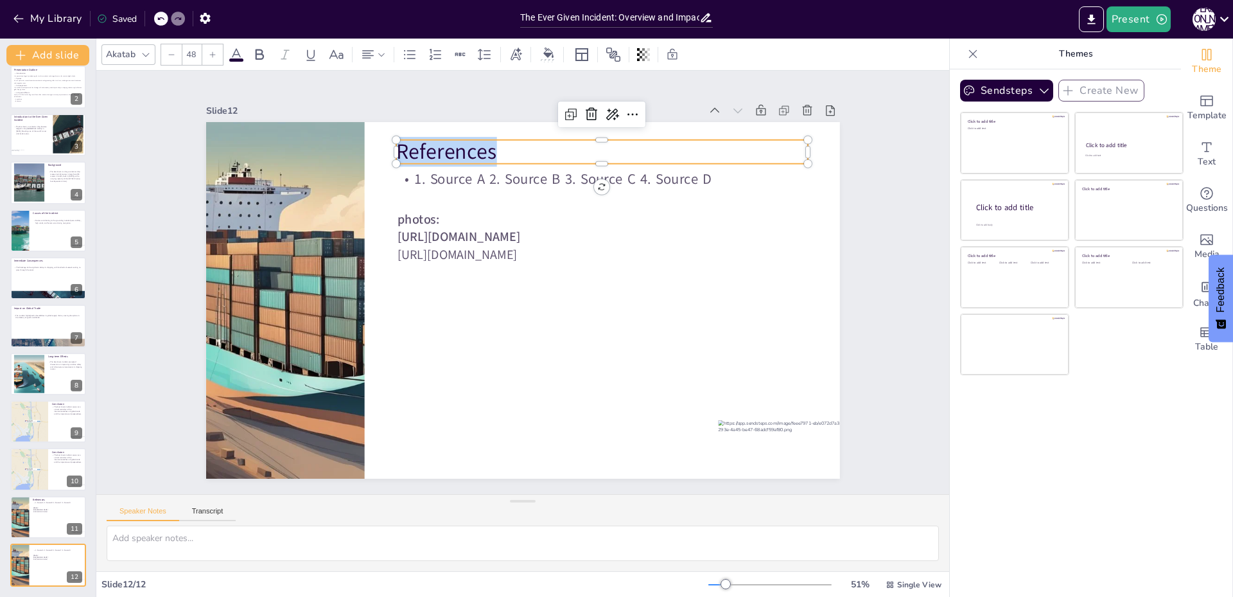
click at [413, 149] on p "References" at bounding box center [602, 152] width 412 height 30
copy p "References"
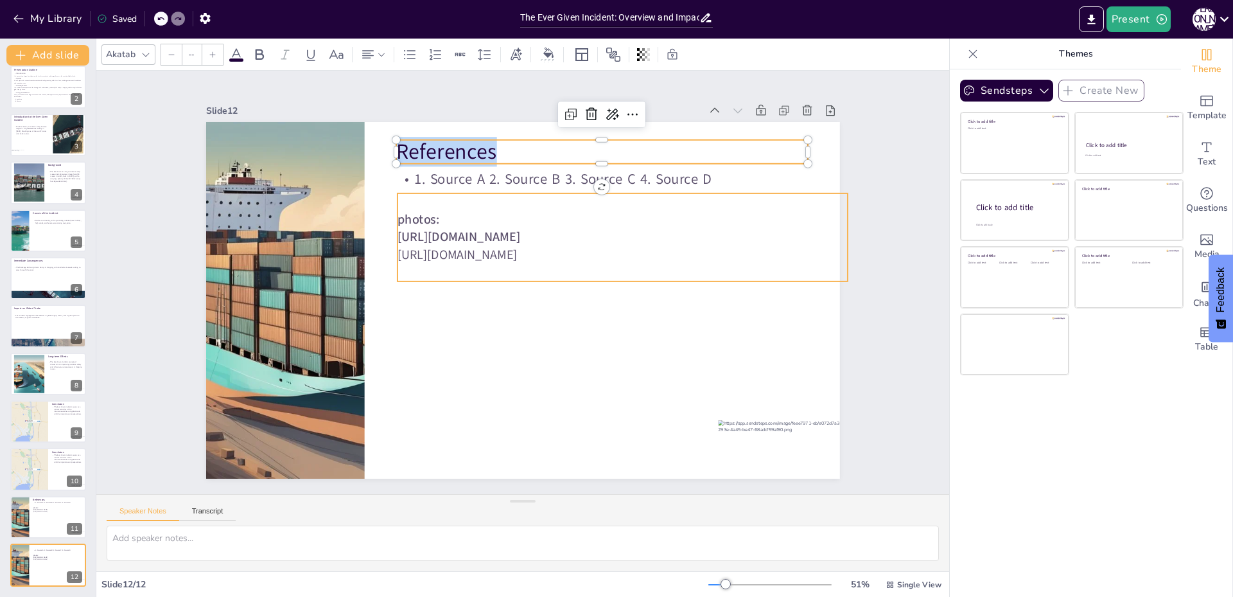
click at [407, 235] on span "[URL][DOMAIN_NAME]" at bounding box center [459, 237] width 123 height 17
type input "38"
click at [407, 235] on span "[URL][DOMAIN_NAME]" at bounding box center [459, 237] width 123 height 17
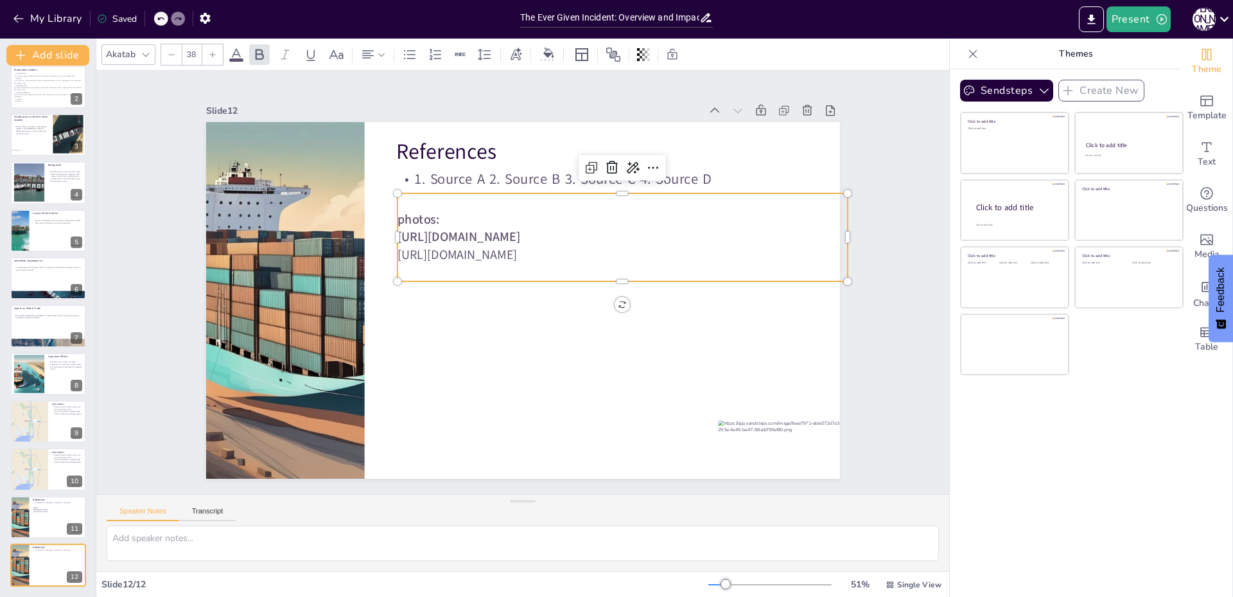
click at [407, 235] on span "[URL][DOMAIN_NAME]" at bounding box center [459, 237] width 123 height 17
click at [32, 511] on div at bounding box center [48, 517] width 77 height 44
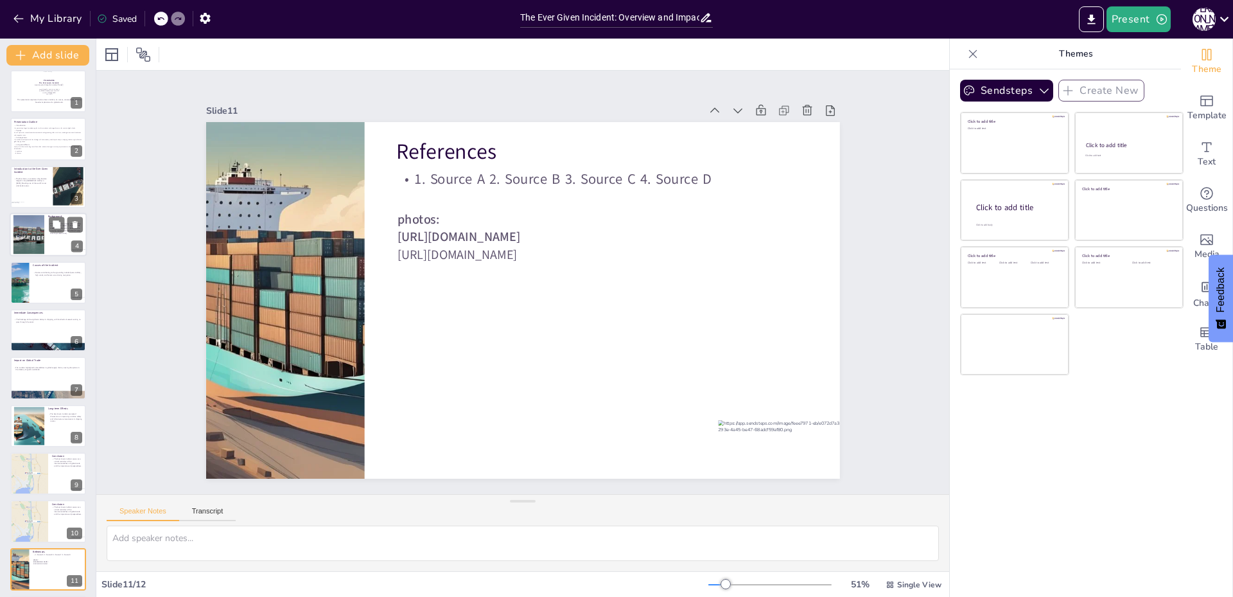
scroll to position [0, 0]
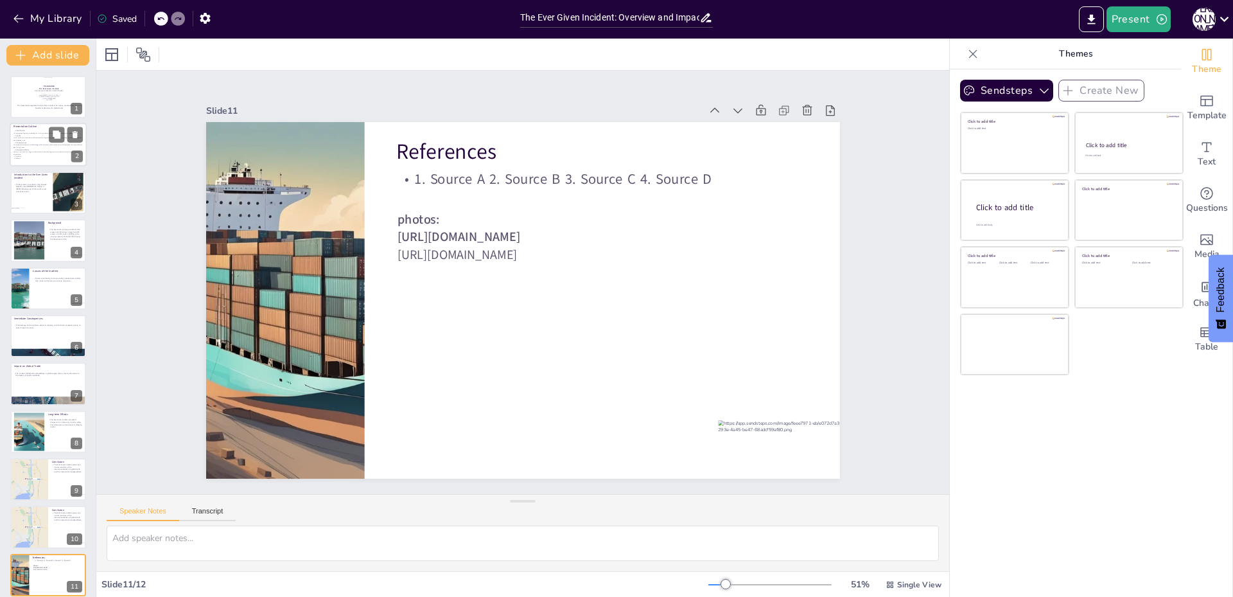
click at [35, 141] on div "Introduction The presentation begins by introducing the Ever Given incident and…" at bounding box center [47, 145] width 69 height 33
type textarea "The introduction sets the stage for understanding the importance of the Ever Gi…"
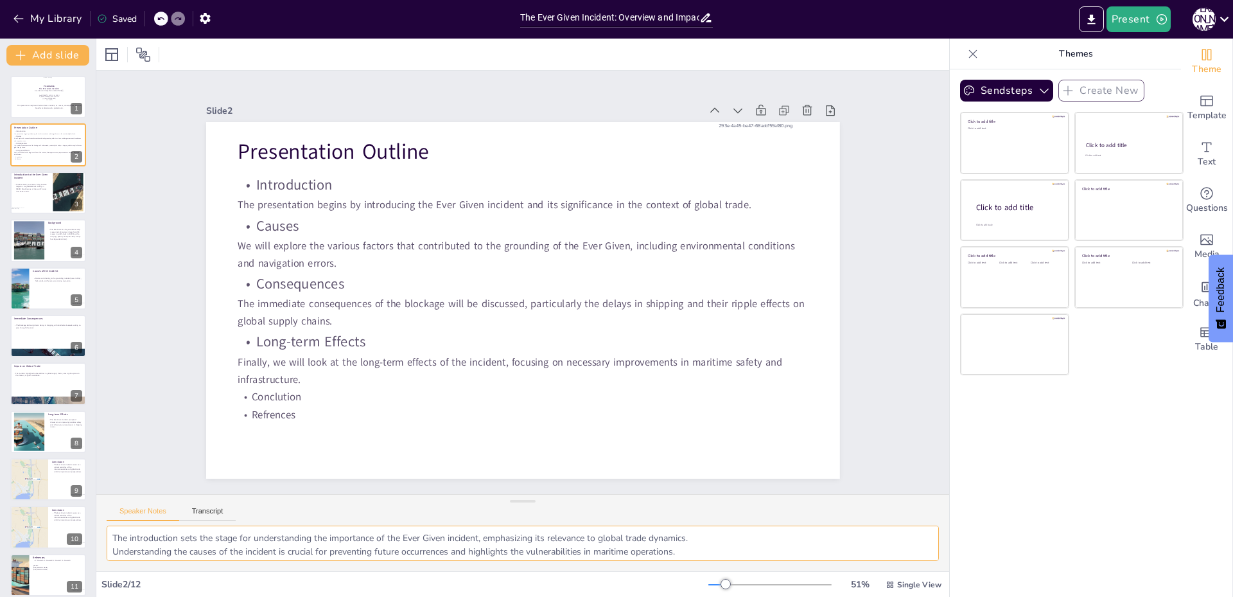
click at [141, 547] on textarea "The introduction sets the stage for understanding the importance of the Ever Gi…" at bounding box center [523, 542] width 833 height 35
click at [225, 515] on button "Transcript" at bounding box center [207, 514] width 57 height 14
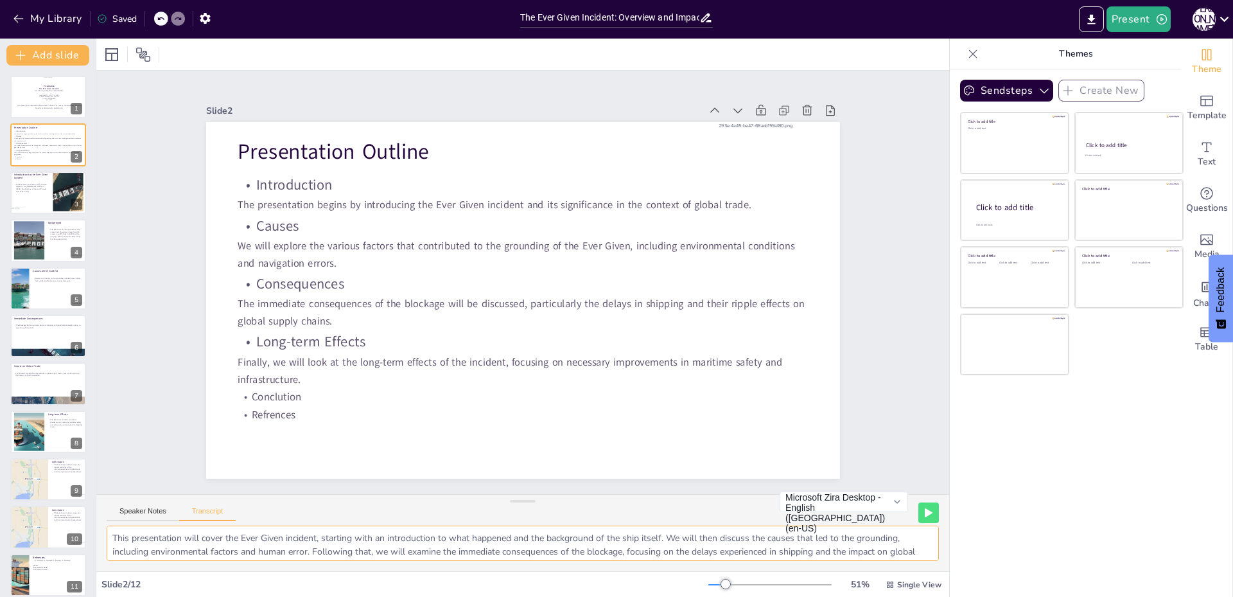
click at [206, 545] on textarea "This presentation will cover the Ever Given incident, starting with an introduc…" at bounding box center [523, 542] width 833 height 35
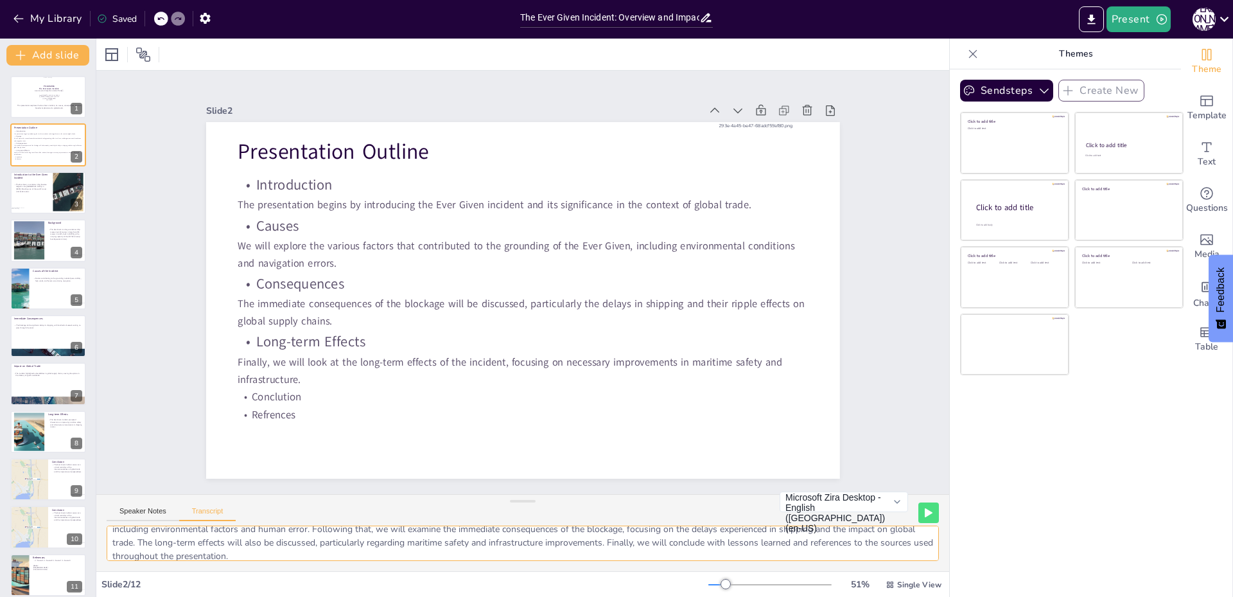
scroll to position [31, 0]
click at [25, 189] on p "The Ever Given, a container ship, became lodged in the [GEOGRAPHIC_DATA] in [DA…" at bounding box center [30, 188] width 35 height 10
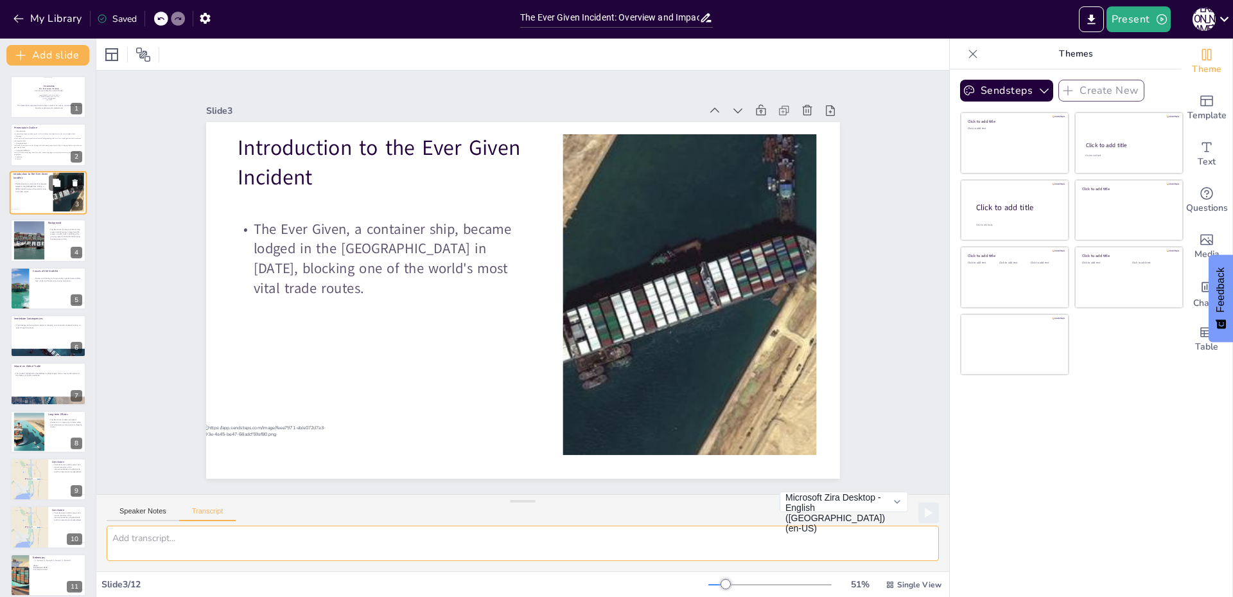
scroll to position [0, 0]
click at [19, 294] on div at bounding box center [19, 289] width 77 height 44
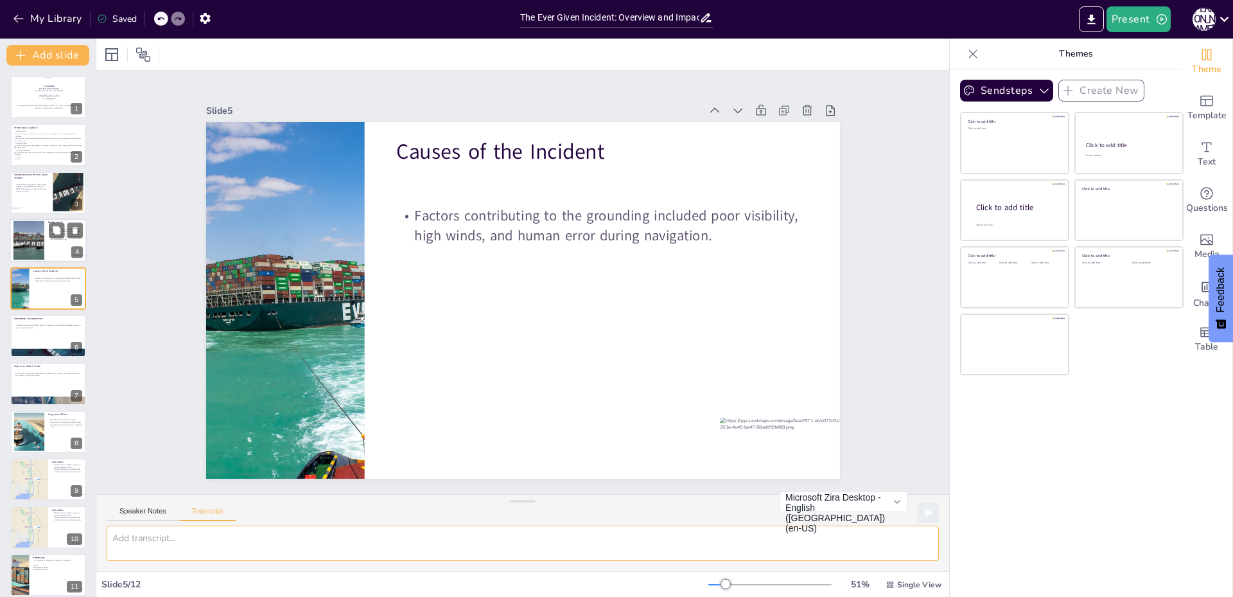
click at [17, 252] on div at bounding box center [29, 240] width 52 height 39
